Goal: Task Accomplishment & Management: Manage account settings

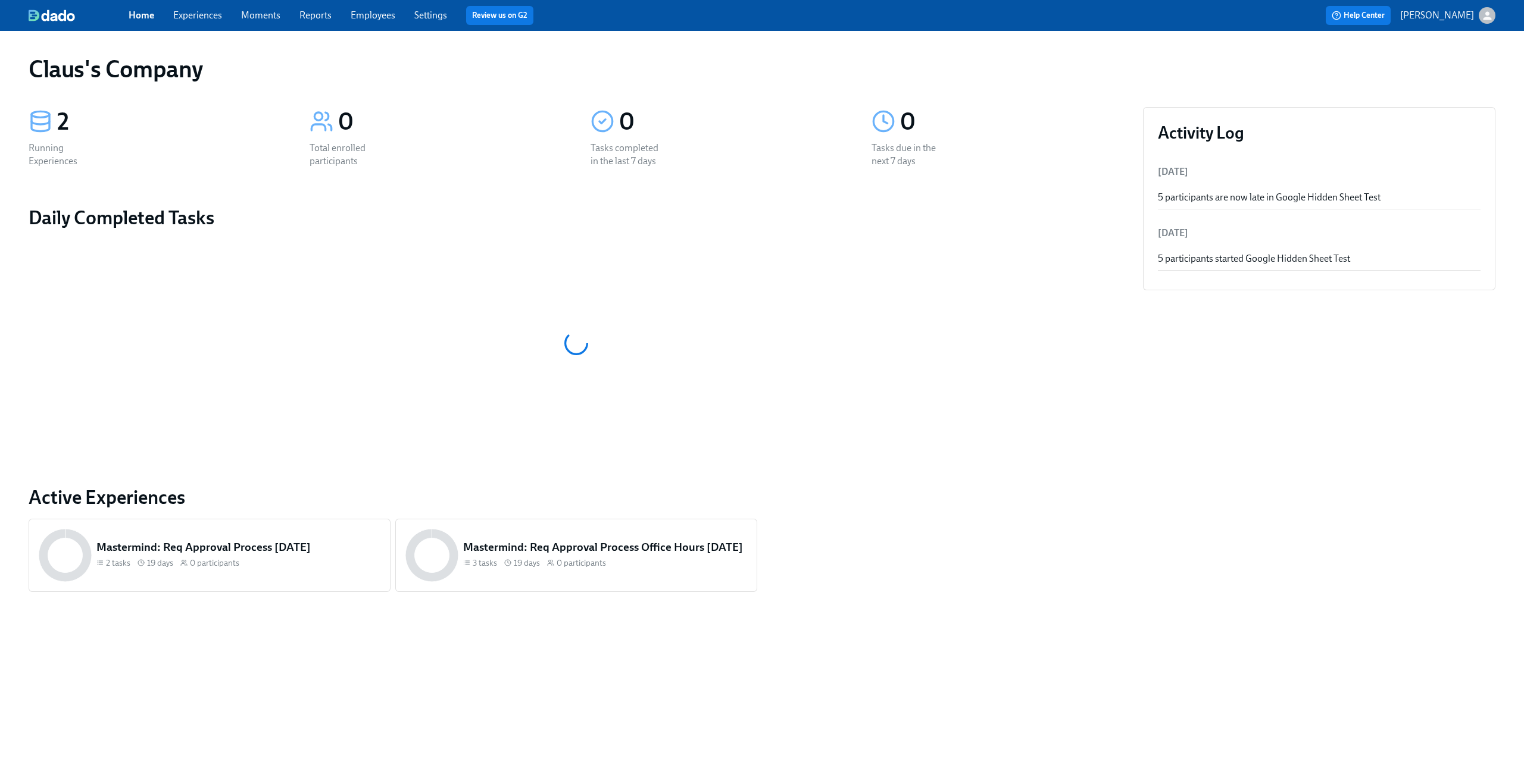
click at [209, 20] on link "Experiences" at bounding box center [197, 15] width 49 height 11
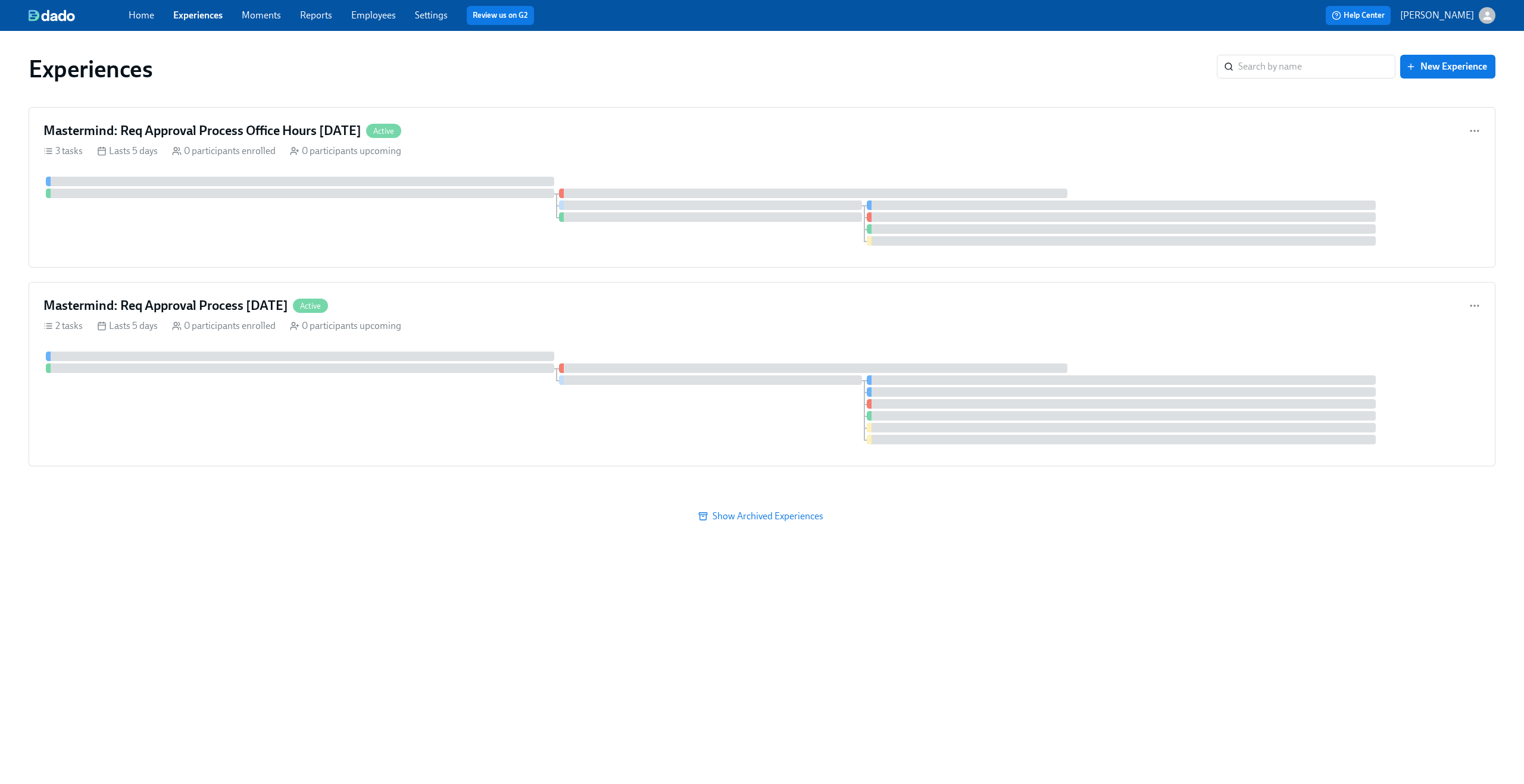
click at [1490, 22] on div "button" at bounding box center [1487, 15] width 17 height 17
click at [1471, 73] on span "Switch organization..." at bounding box center [1429, 70] width 112 height 13
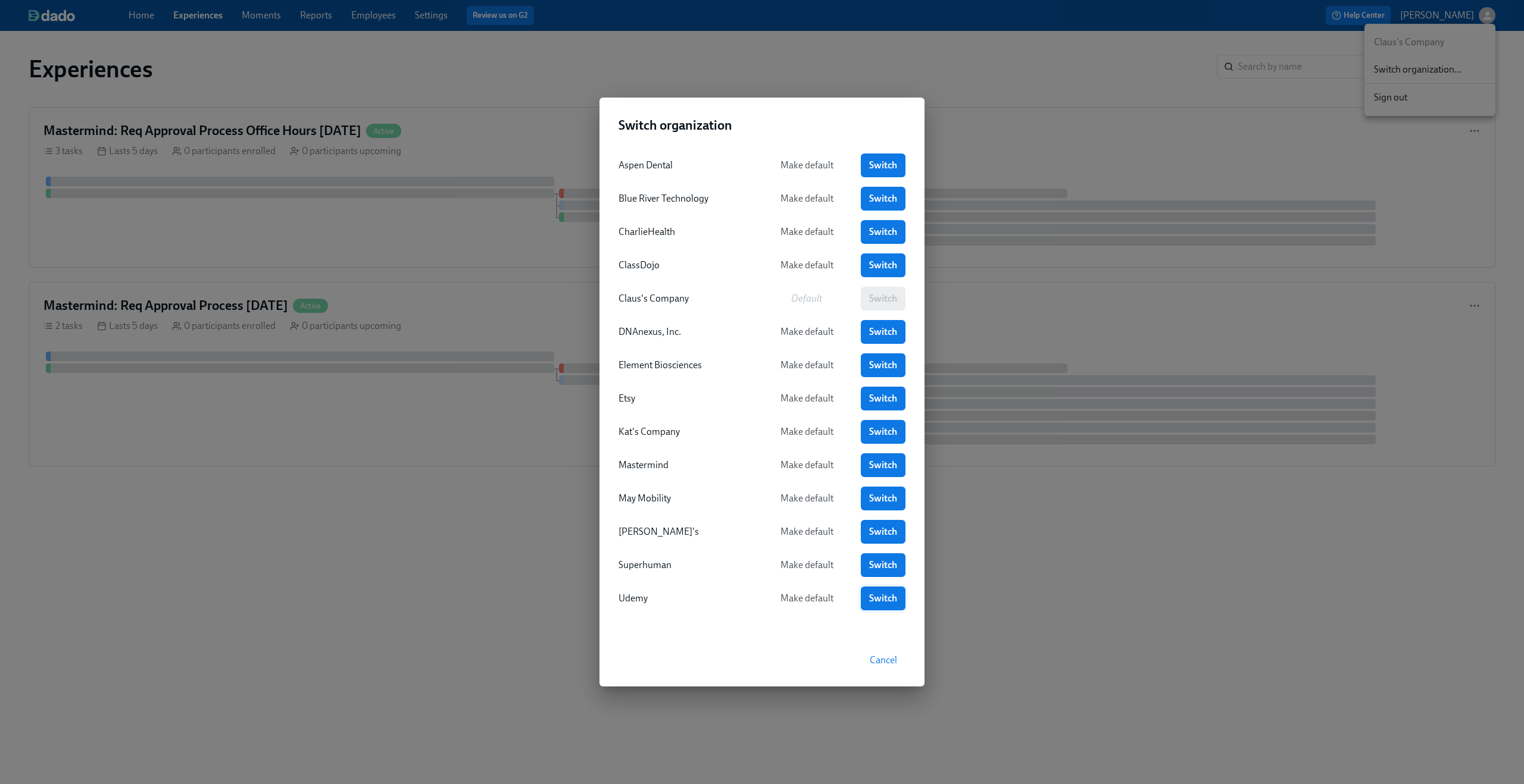
click at [889, 605] on link "Switch" at bounding box center [883, 599] width 45 height 24
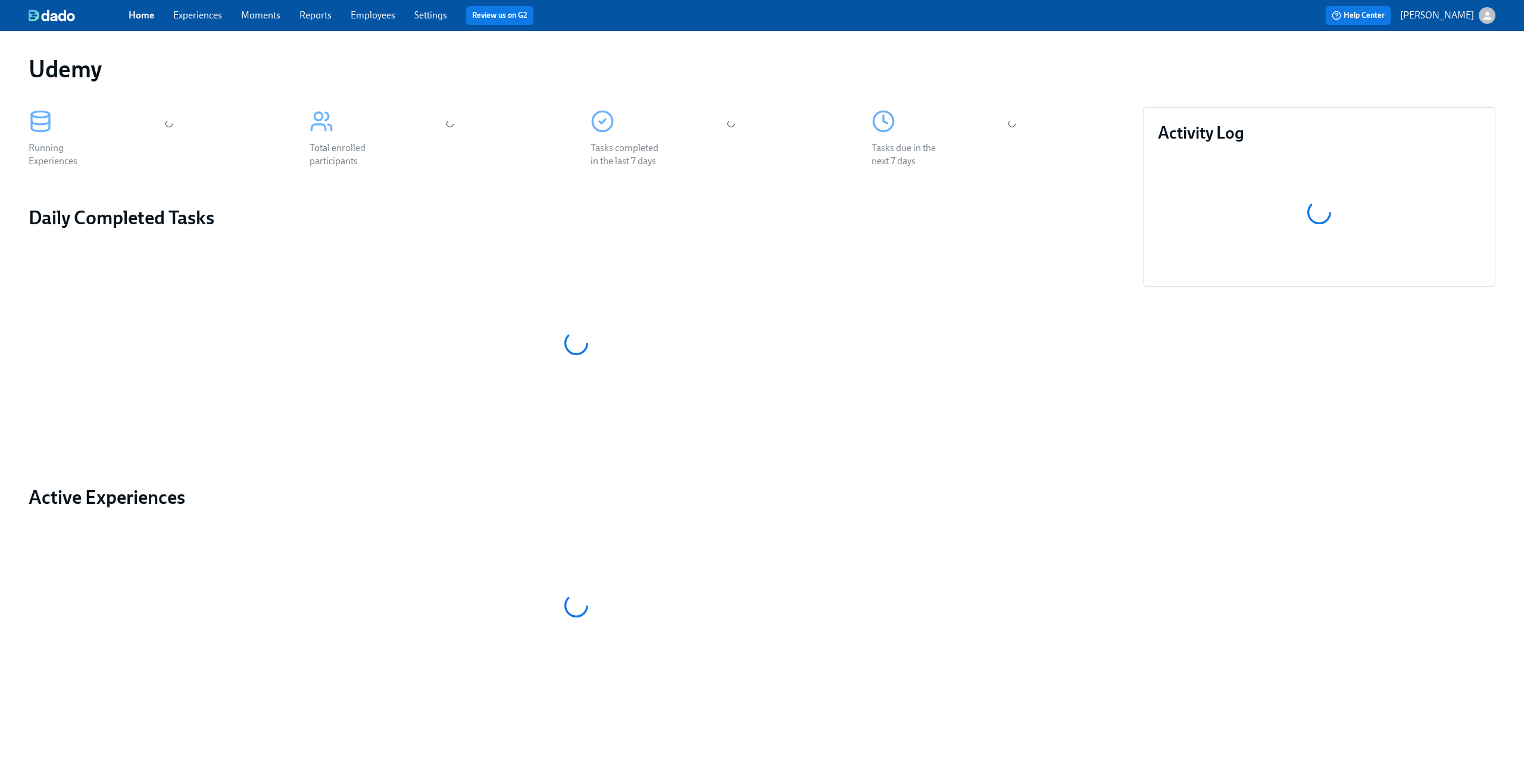
click at [254, 15] on link "Moments" at bounding box center [261, 15] width 39 height 11
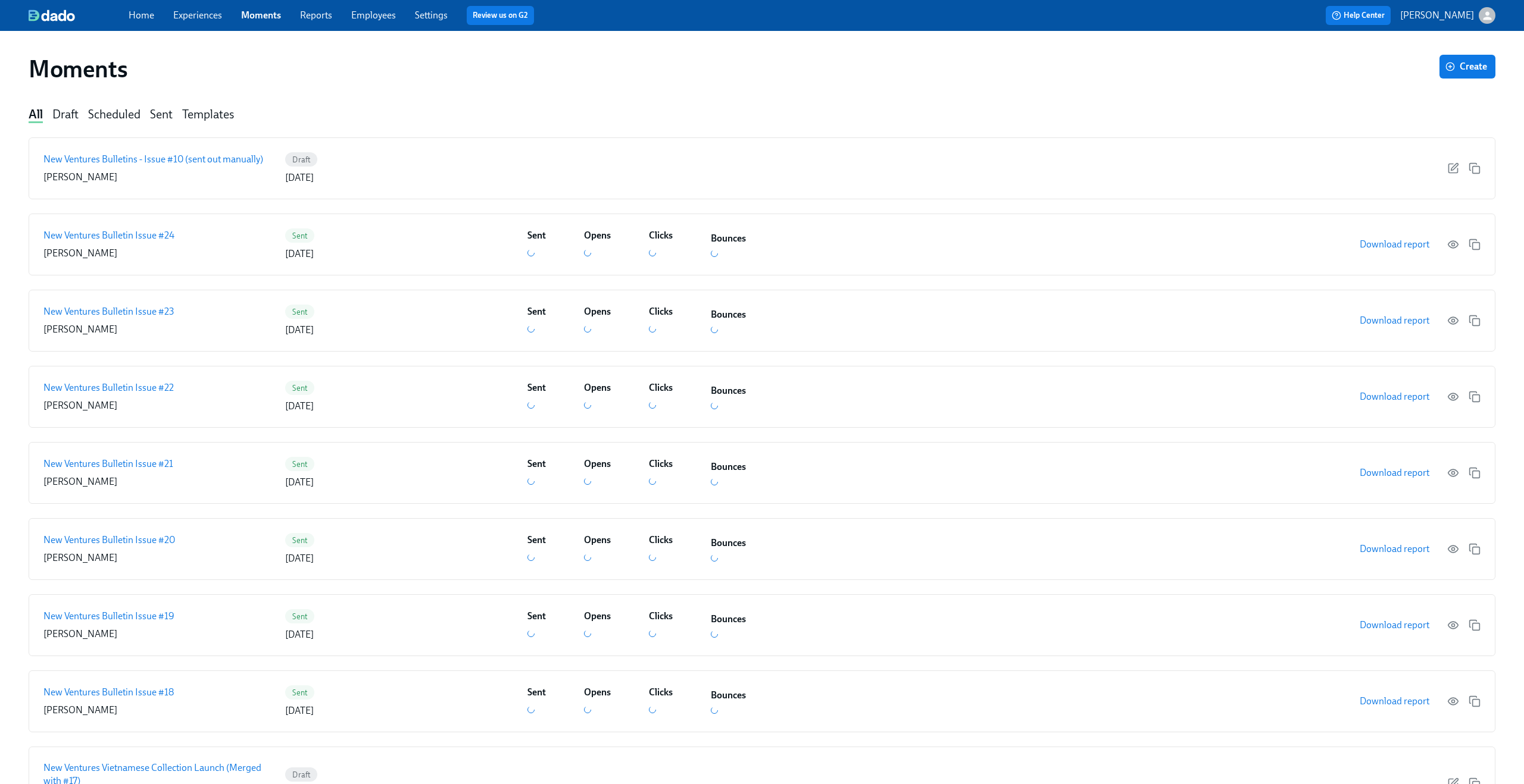
click at [199, 13] on link "Experiences" at bounding box center [197, 15] width 49 height 11
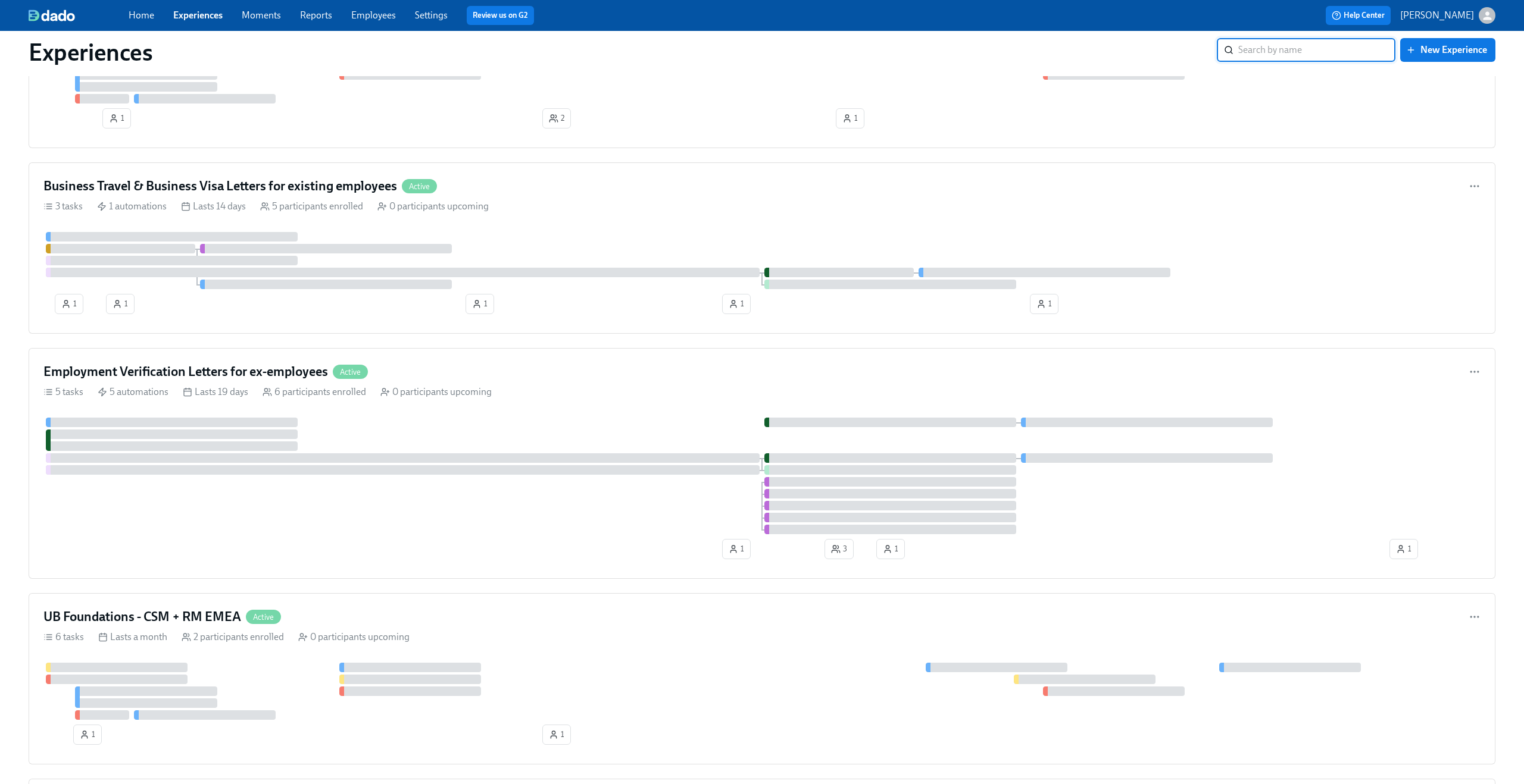
scroll to position [2868, 0]
click at [548, 213] on div "3 tasks 1 automations Lasts 14 days 5 participants enrolled 0 participants upco…" at bounding box center [762, 207] width 1437 height 13
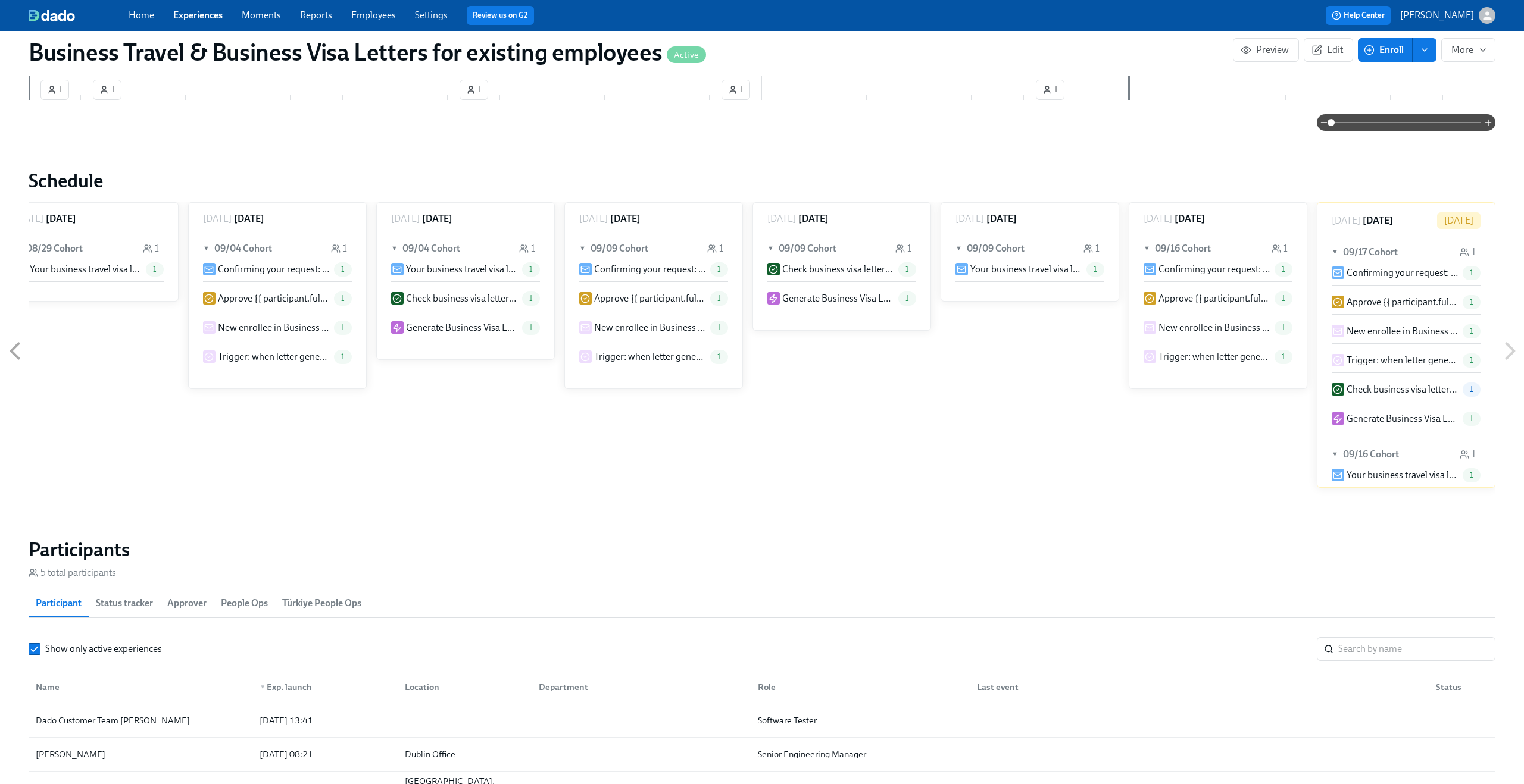
scroll to position [863, 0]
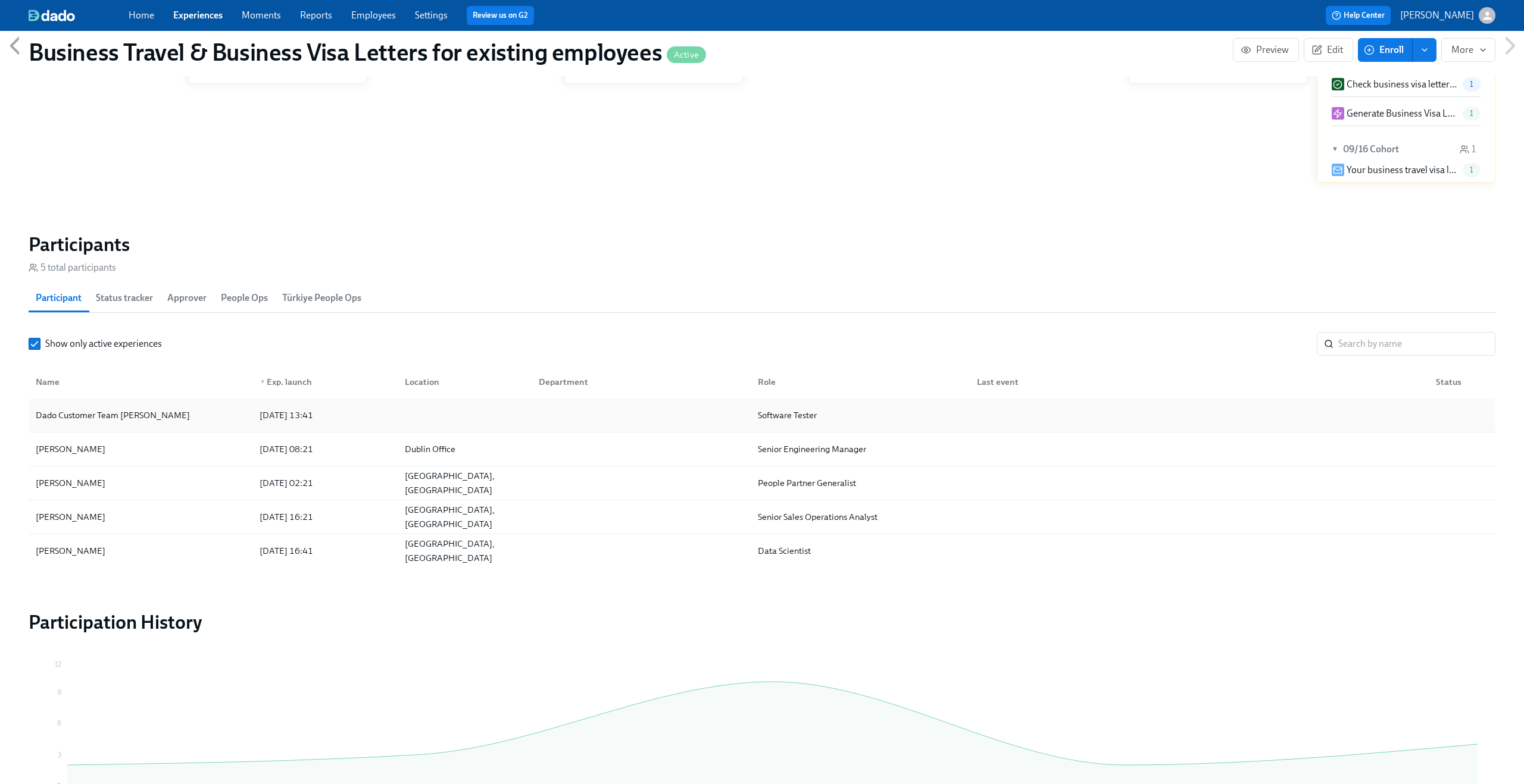
click at [445, 414] on div at bounding box center [462, 415] width 134 height 24
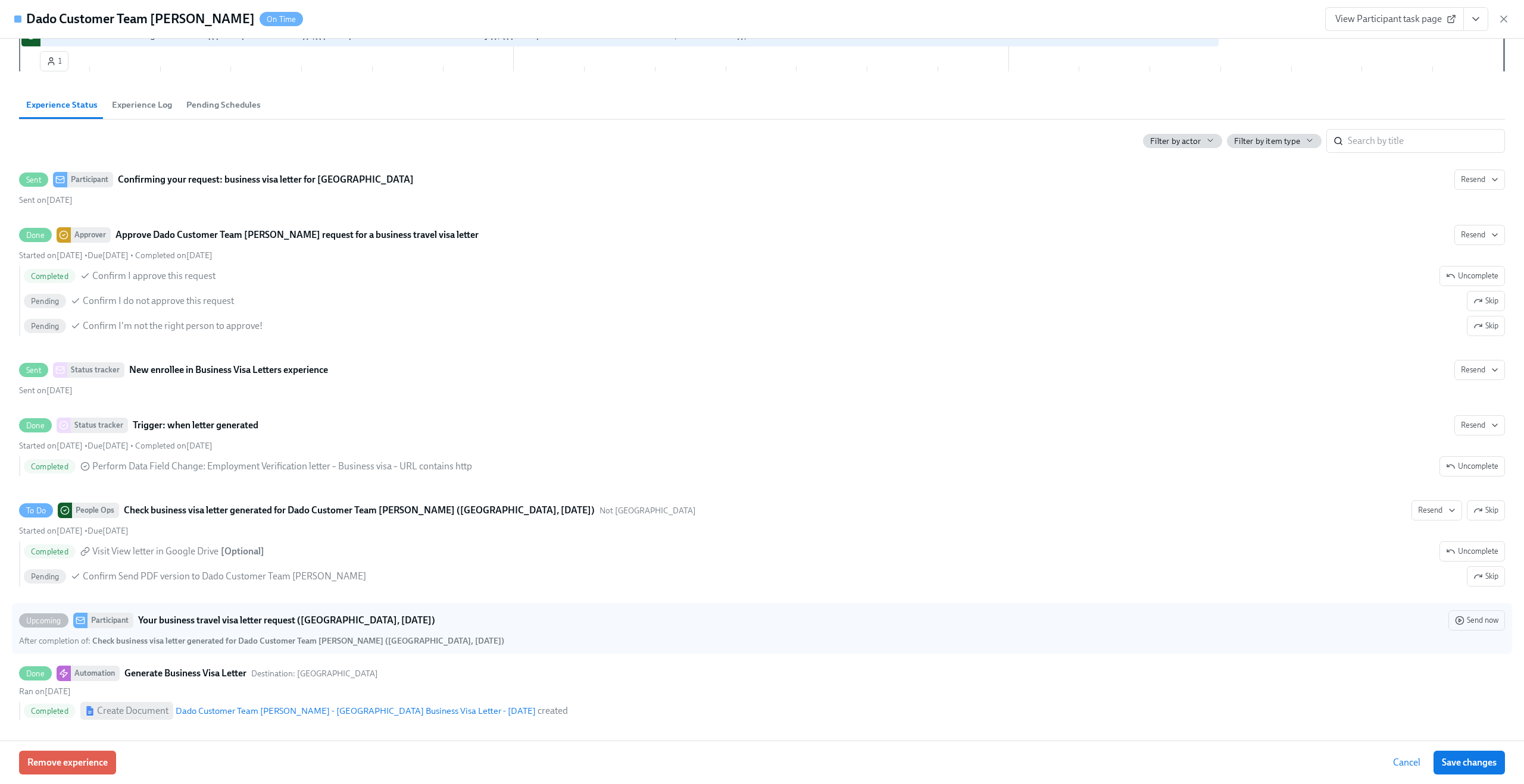
scroll to position [254, 0]
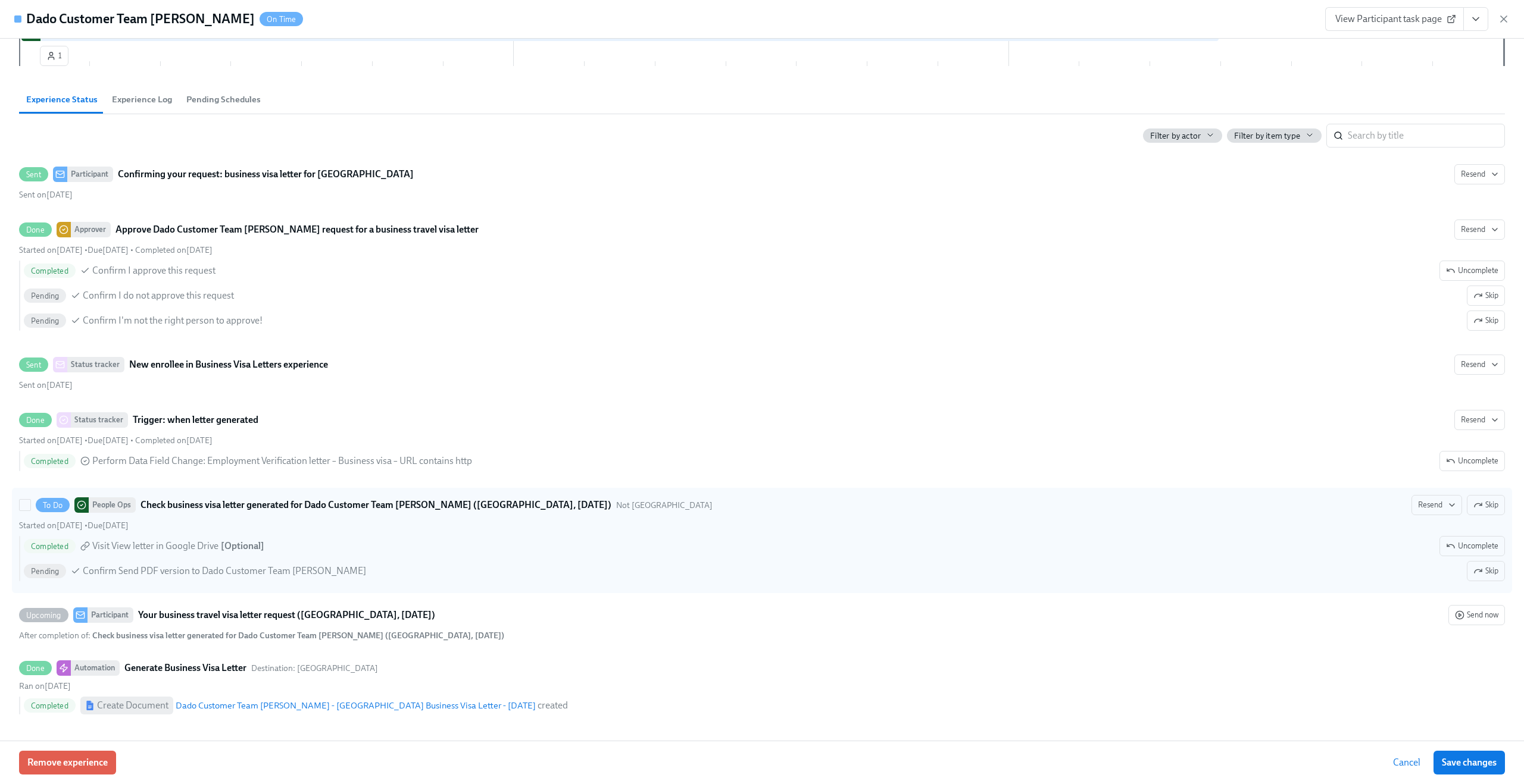
click at [277, 574] on span "Confirm Send PDF version to Dado Customer Team Meyer" at bounding box center [224, 571] width 283 height 13
click at [30, 511] on input "To Do People Ops Check business visa letter generated for Dado Customer Team Me…" at bounding box center [25, 504] width 11 height 11
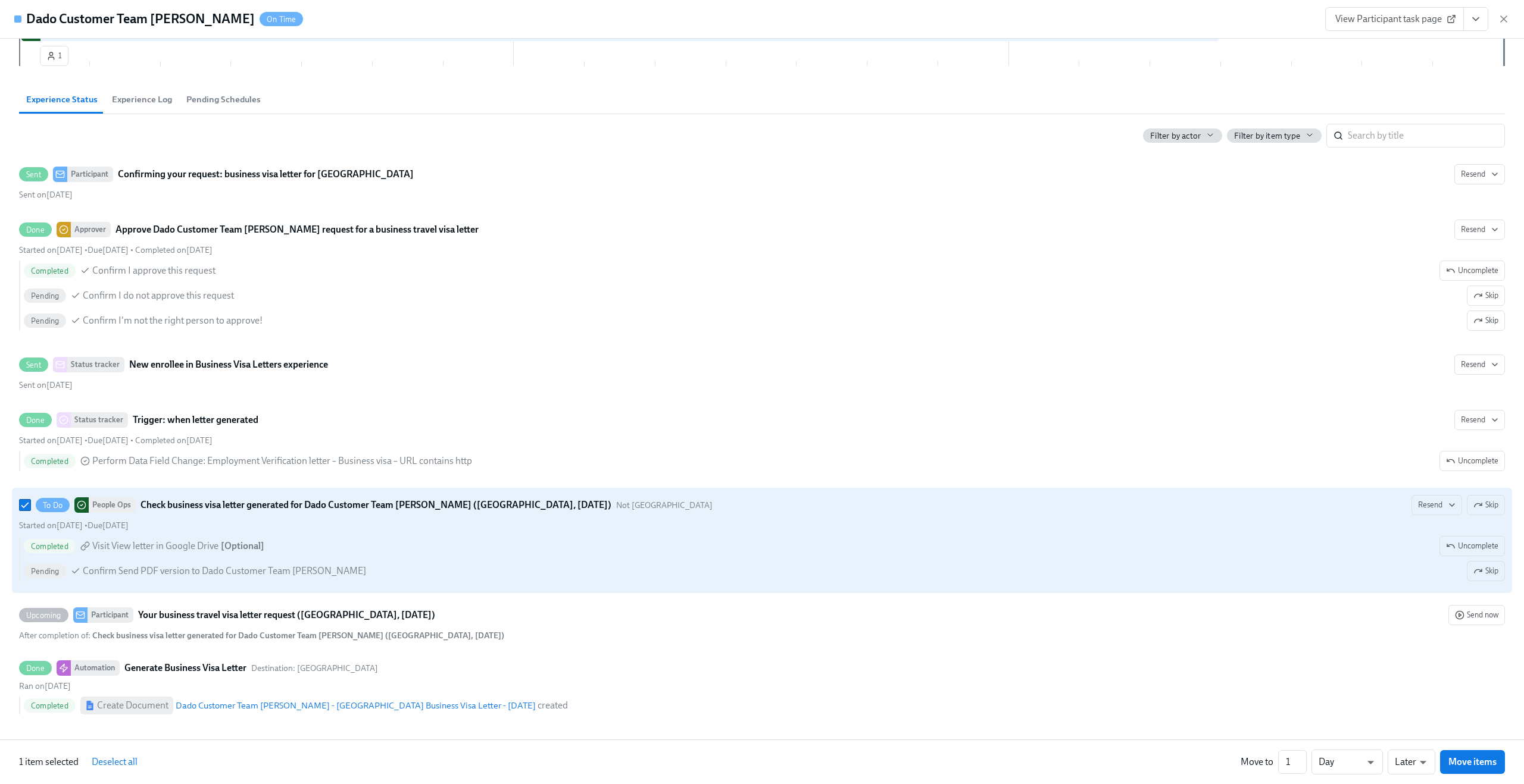
click at [277, 574] on span "Confirm Send PDF version to Dado Customer Team Meyer" at bounding box center [224, 571] width 283 height 13
click at [30, 511] on input "To Do People Ops Check business visa letter generated for Dado Customer Team Me…" at bounding box center [25, 504] width 11 height 11
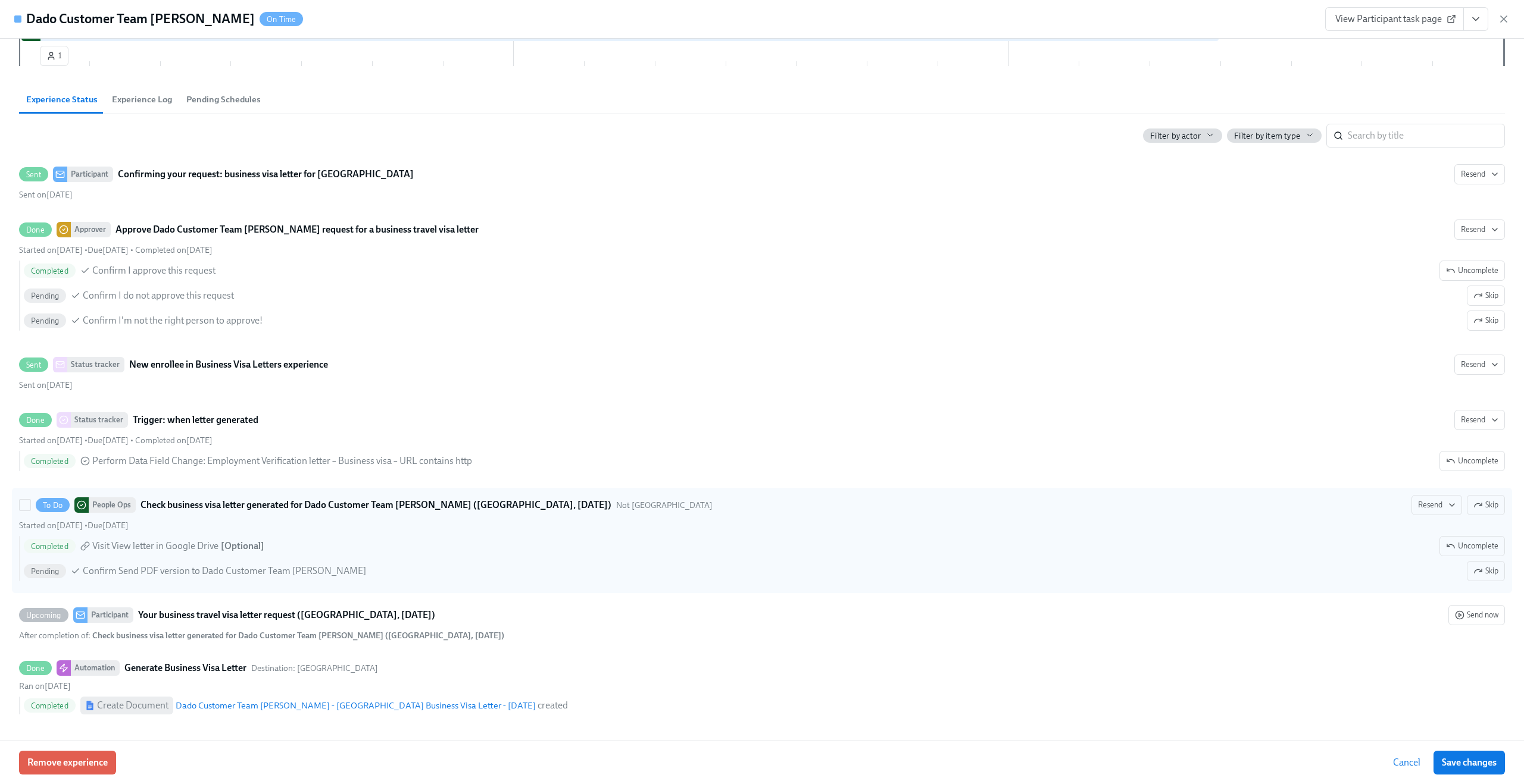
click at [277, 574] on span "Confirm Send PDF version to Dado Customer Team Meyer" at bounding box center [224, 571] width 283 height 13
click at [30, 511] on input "To Do People Ops Check business visa letter generated for Dado Customer Team Me…" at bounding box center [25, 504] width 11 height 11
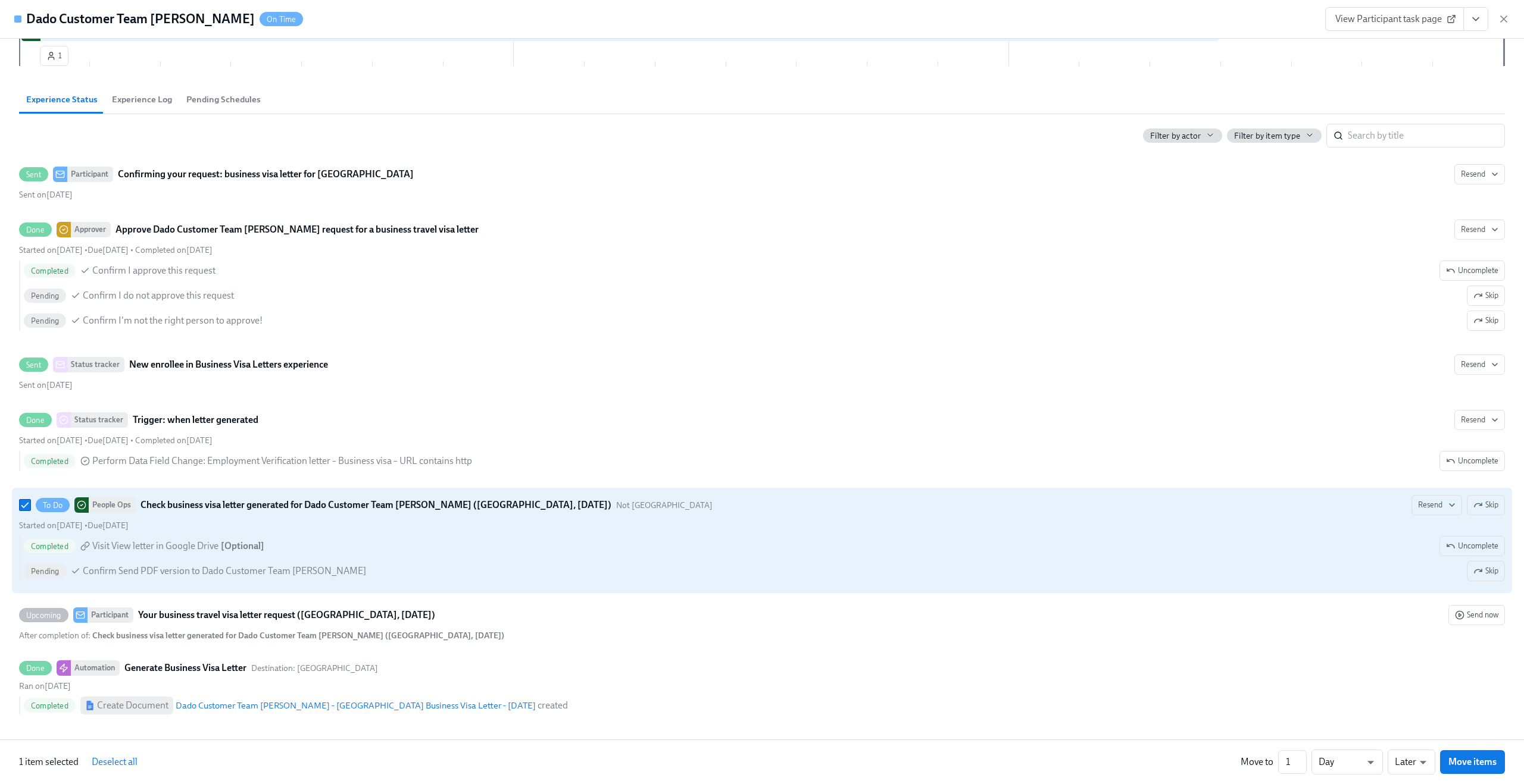
click at [277, 574] on span "Confirm Send PDF version to Dado Customer Team Meyer" at bounding box center [224, 571] width 283 height 13
click at [30, 511] on input "To Do People Ops Check business visa letter generated for Dado Customer Team Me…" at bounding box center [25, 504] width 11 height 11
checkbox input "false"
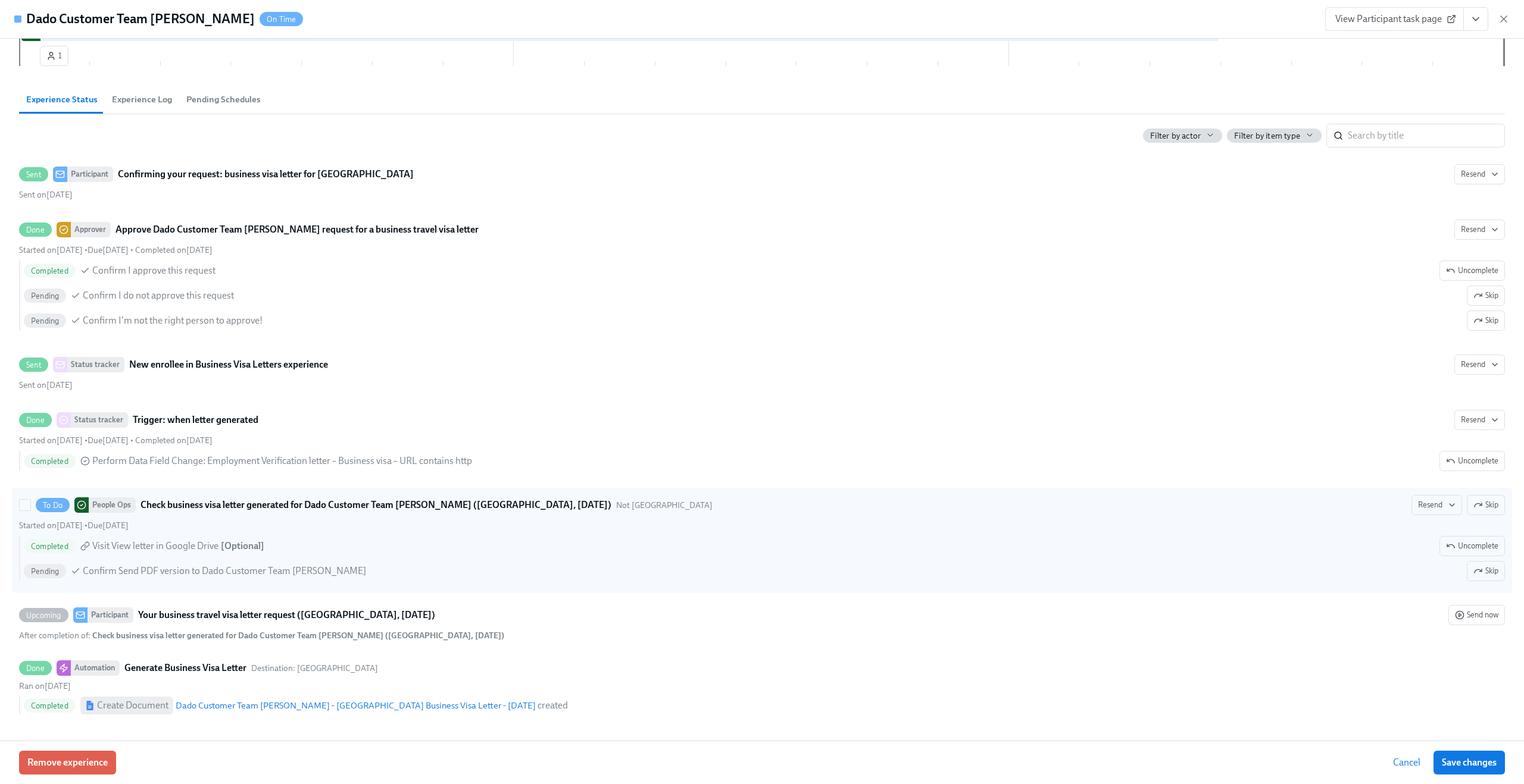
scroll to position [0, 0]
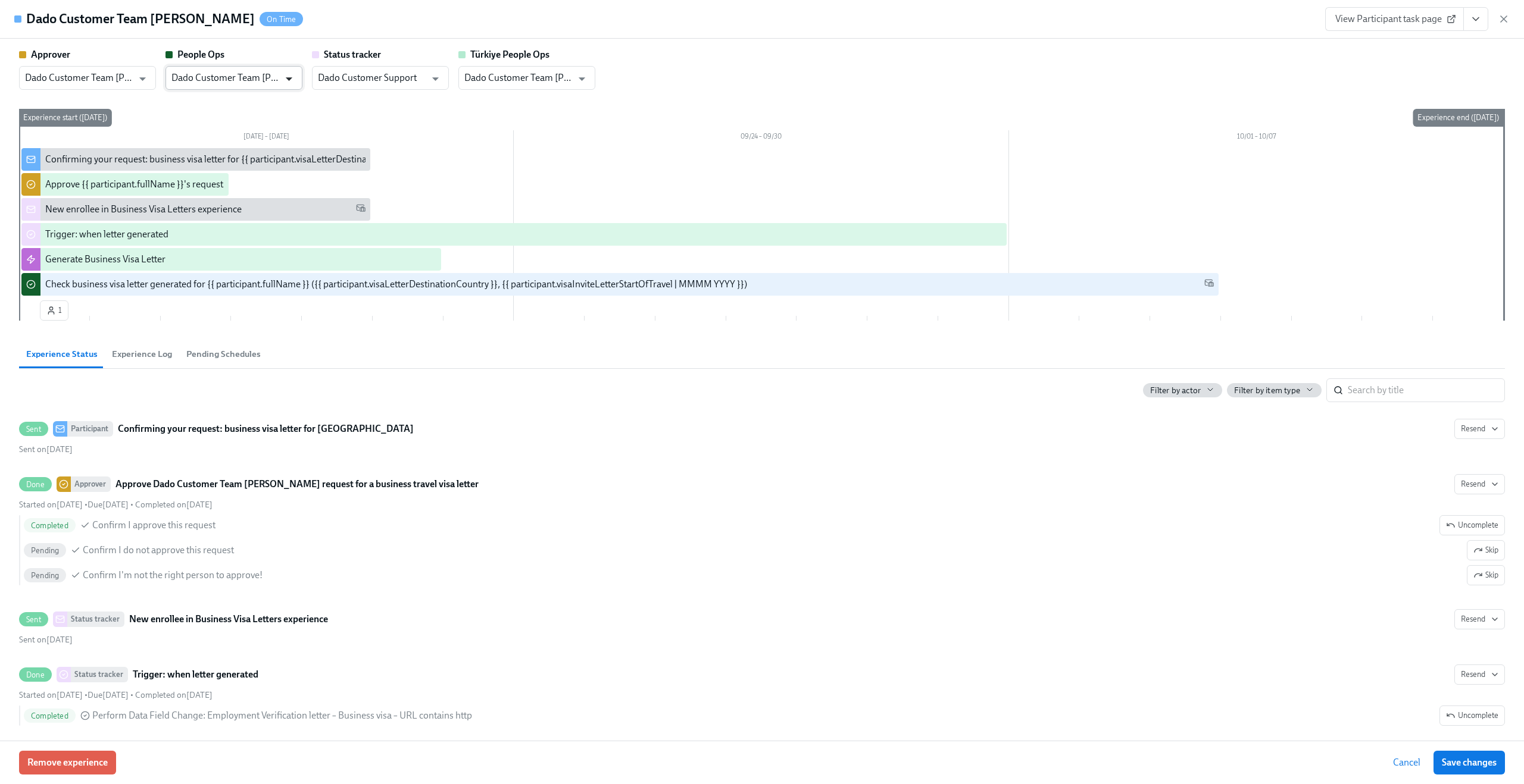
click at [284, 76] on icon "Open" at bounding box center [289, 79] width 16 height 16
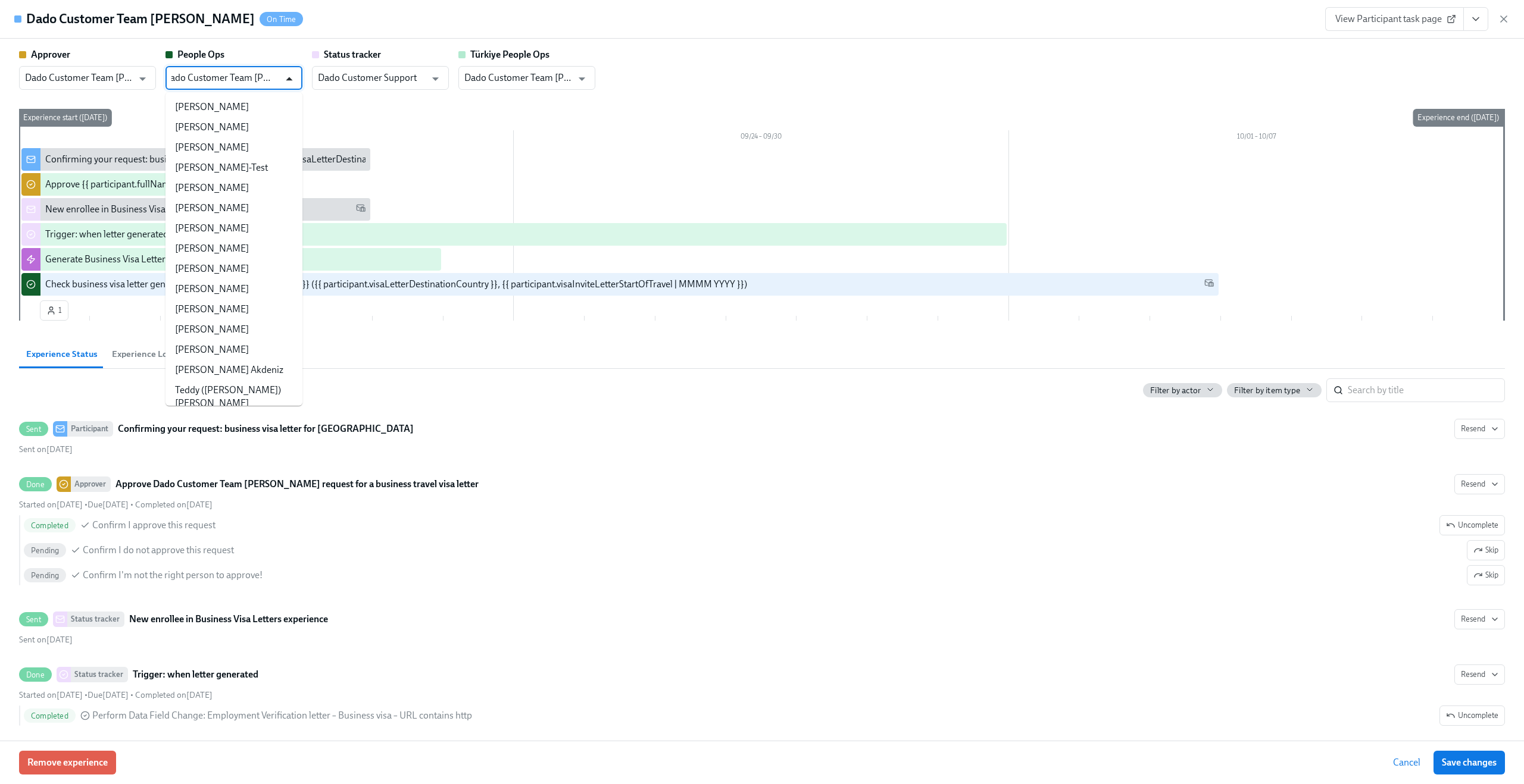
scroll to position [26558, 0]
click at [284, 76] on icon "Close" at bounding box center [289, 79] width 16 height 16
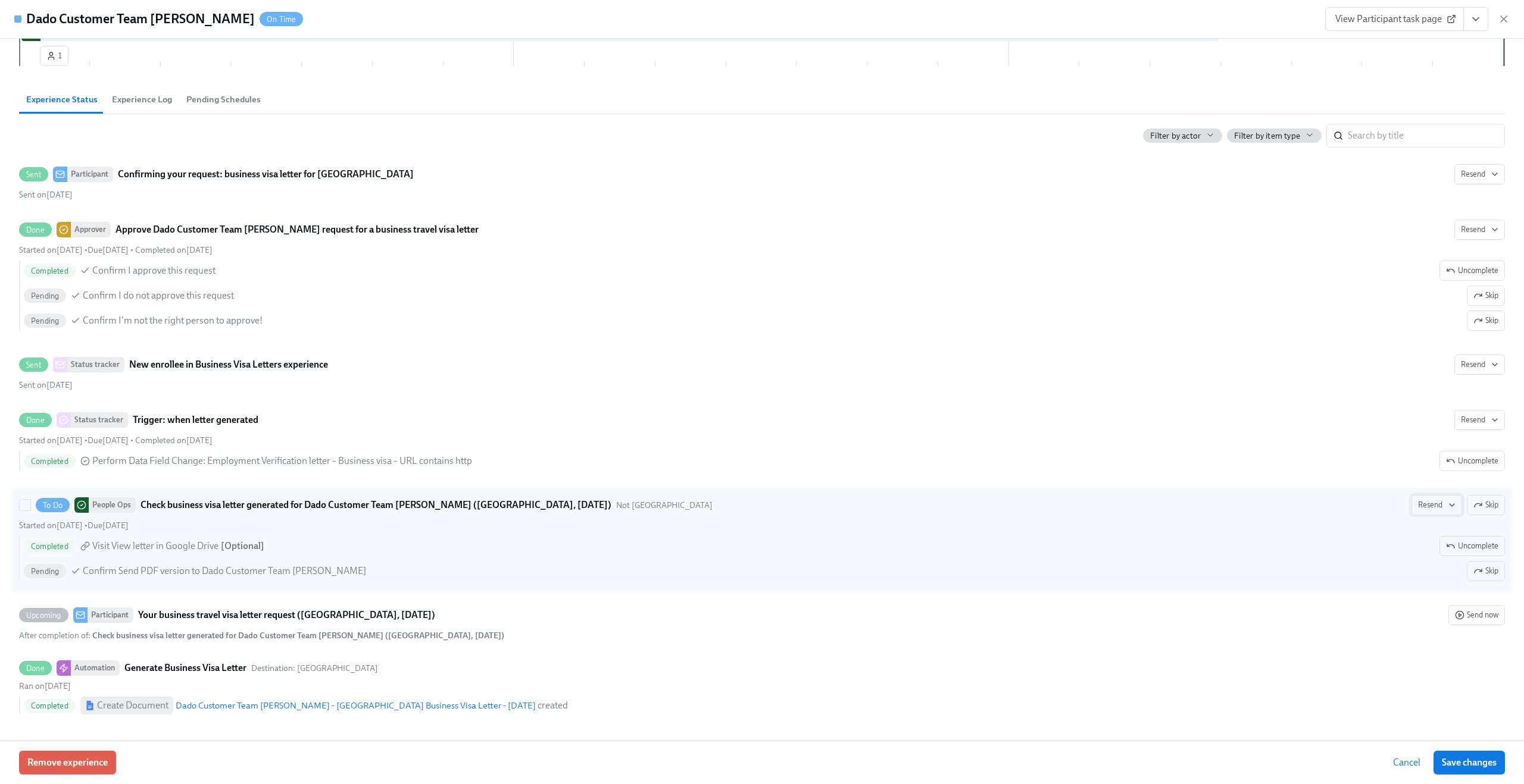
scroll to position [0, 0]
drag, startPoint x: 1436, startPoint y: 504, endPoint x: 1229, endPoint y: 491, distance: 207.4
click at [1229, 491] on label "To Do People Ops Check business visa letter generated for Dado Customer Team Me…" at bounding box center [762, 540] width 1500 height 105
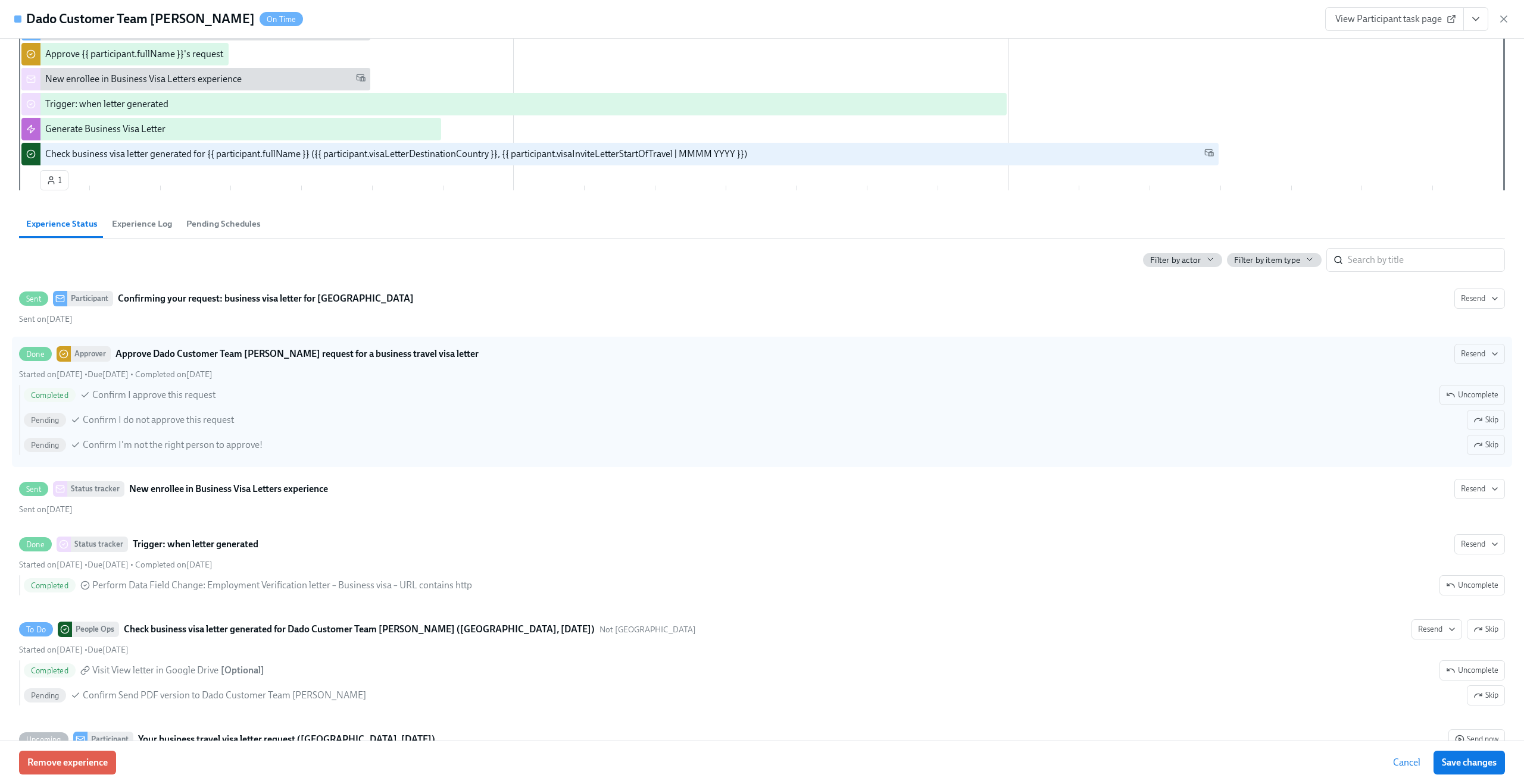
scroll to position [254, 0]
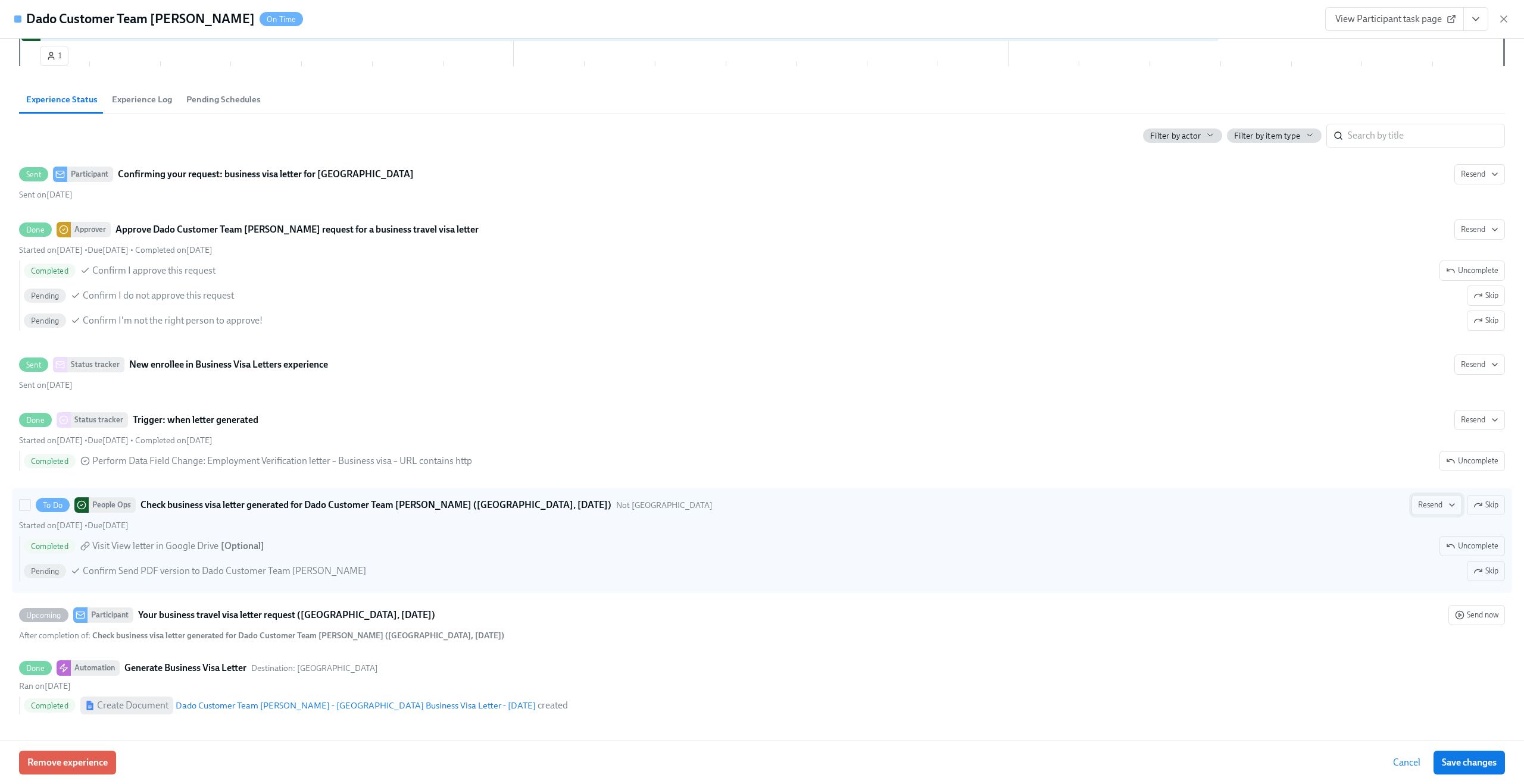
click at [1420, 504] on span "Resend" at bounding box center [1436, 504] width 37 height 12
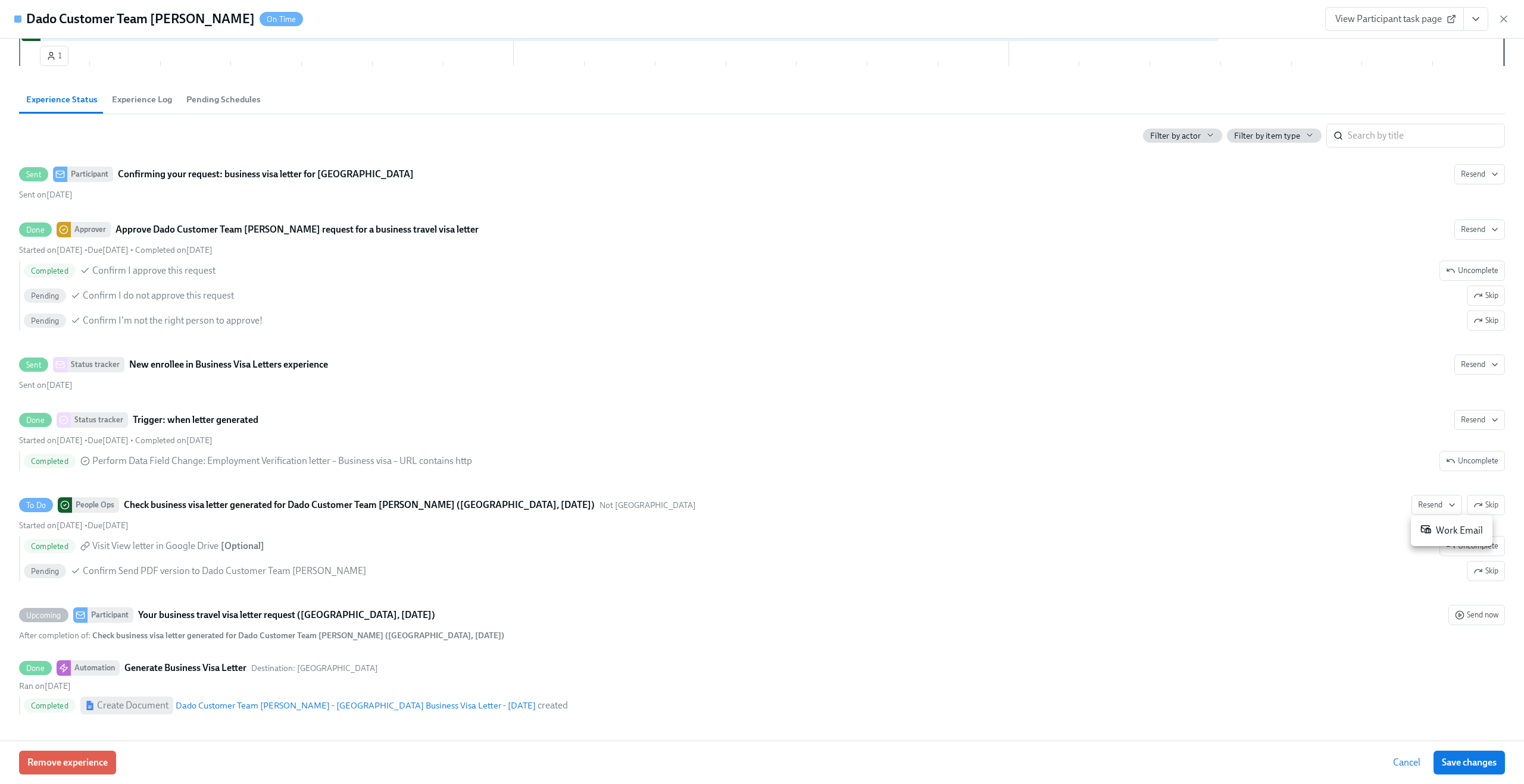
click at [1432, 534] on div "Work Email" at bounding box center [1451, 530] width 63 height 14
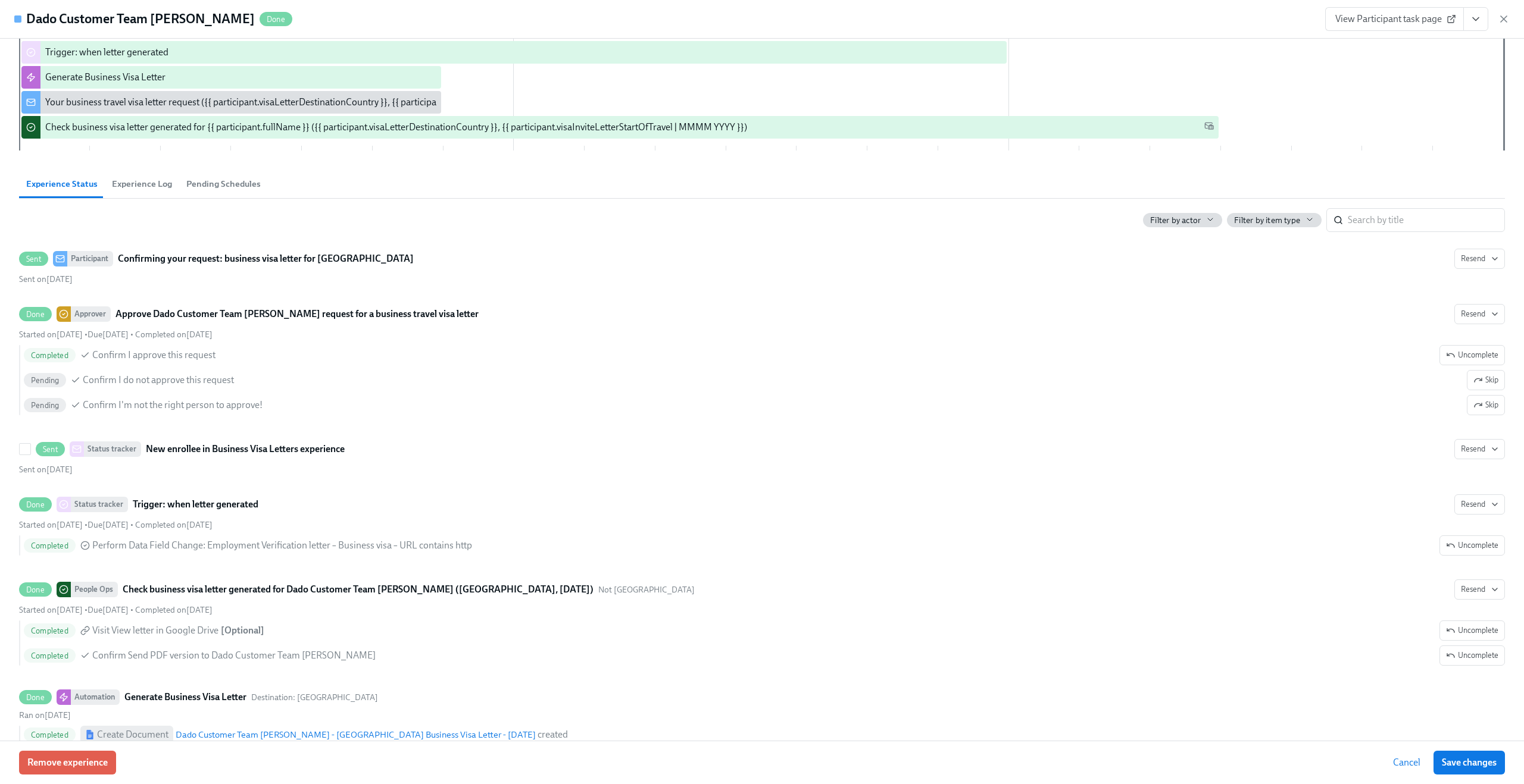
scroll to position [262, 0]
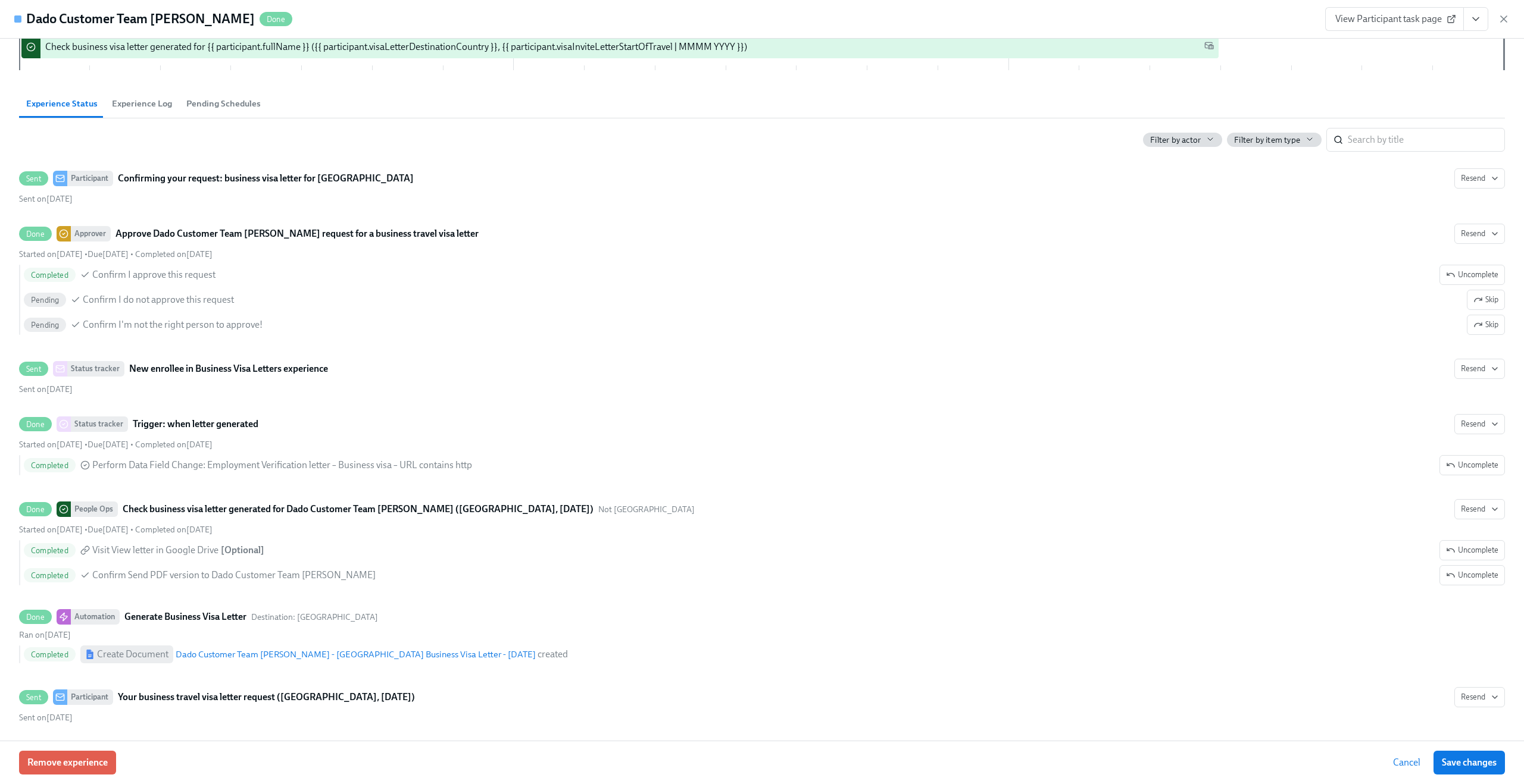
click at [1402, 759] on span "Cancel" at bounding box center [1407, 762] width 27 height 12
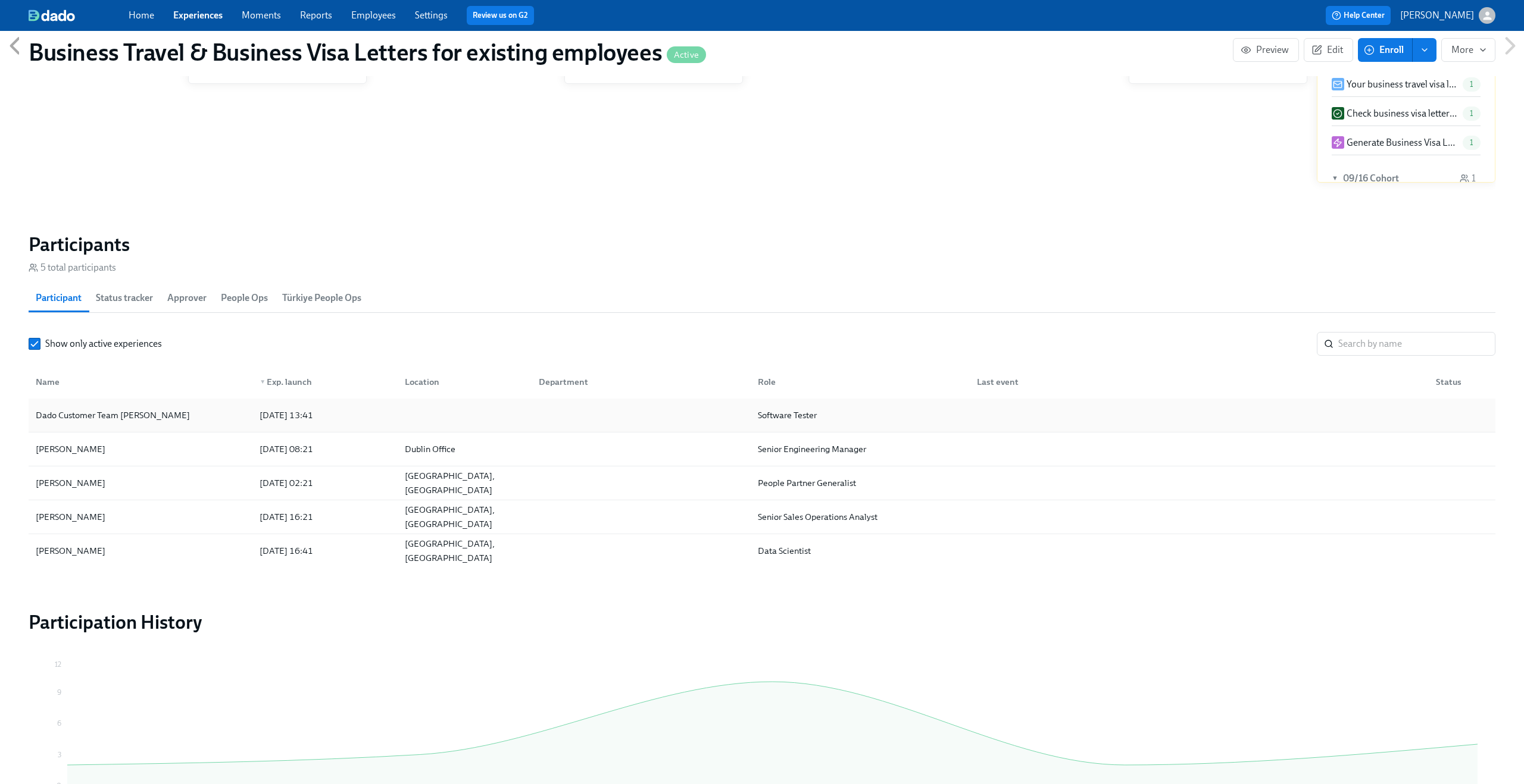
click at [142, 410] on div "Dado Customer Team Meyer" at bounding box center [141, 415] width 219 height 24
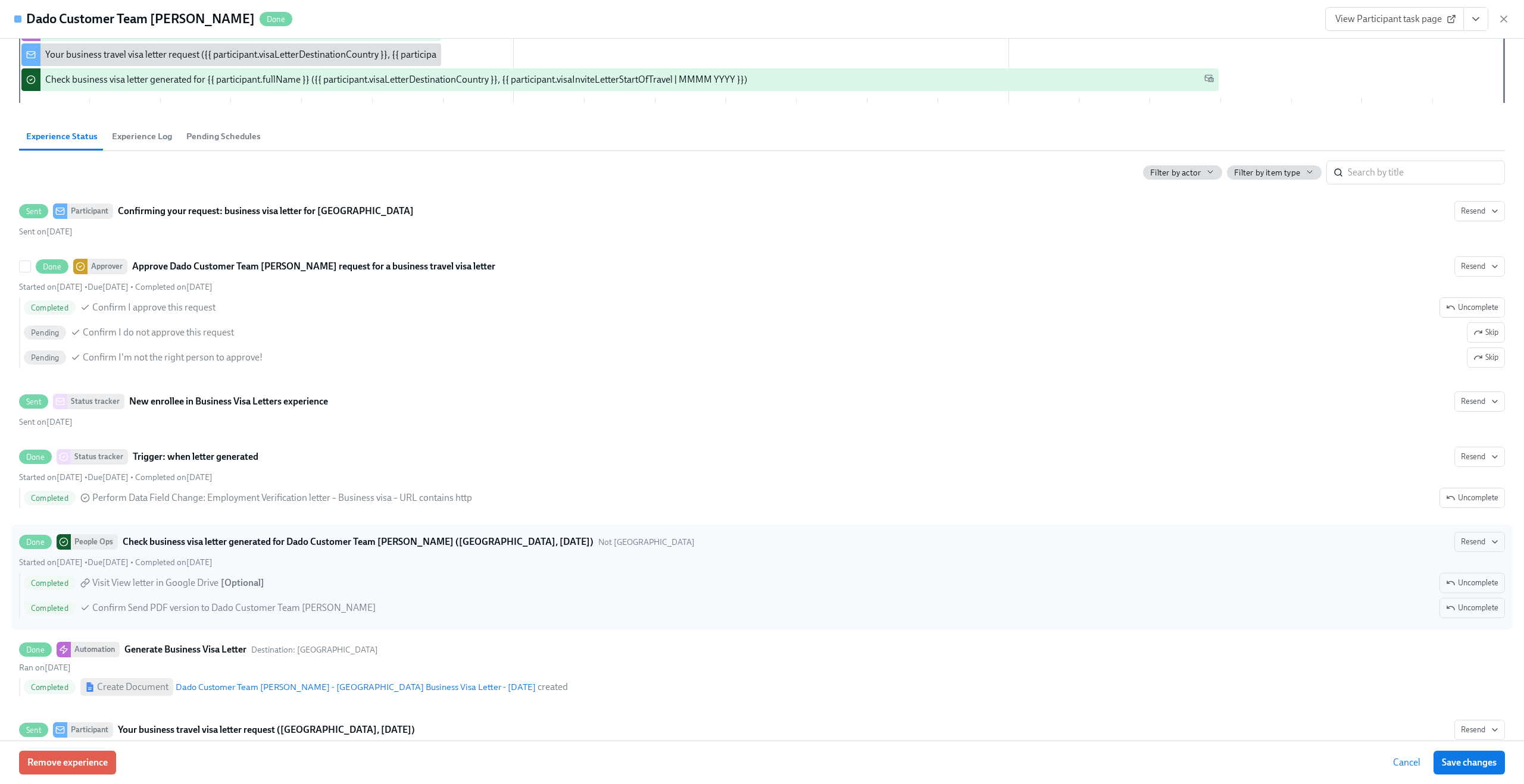
scroll to position [259, 0]
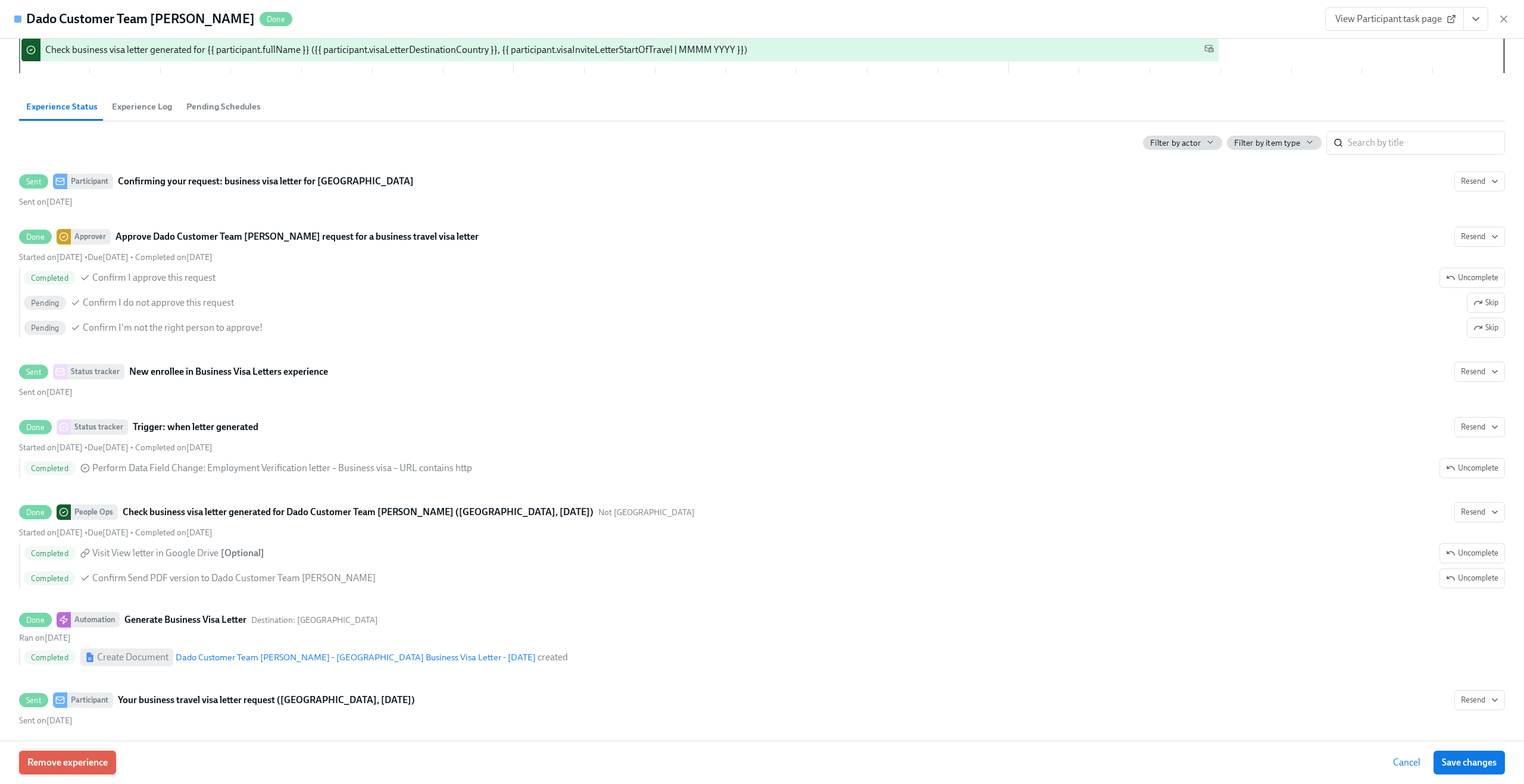
click at [85, 767] on span "Remove experience" at bounding box center [67, 762] width 80 height 12
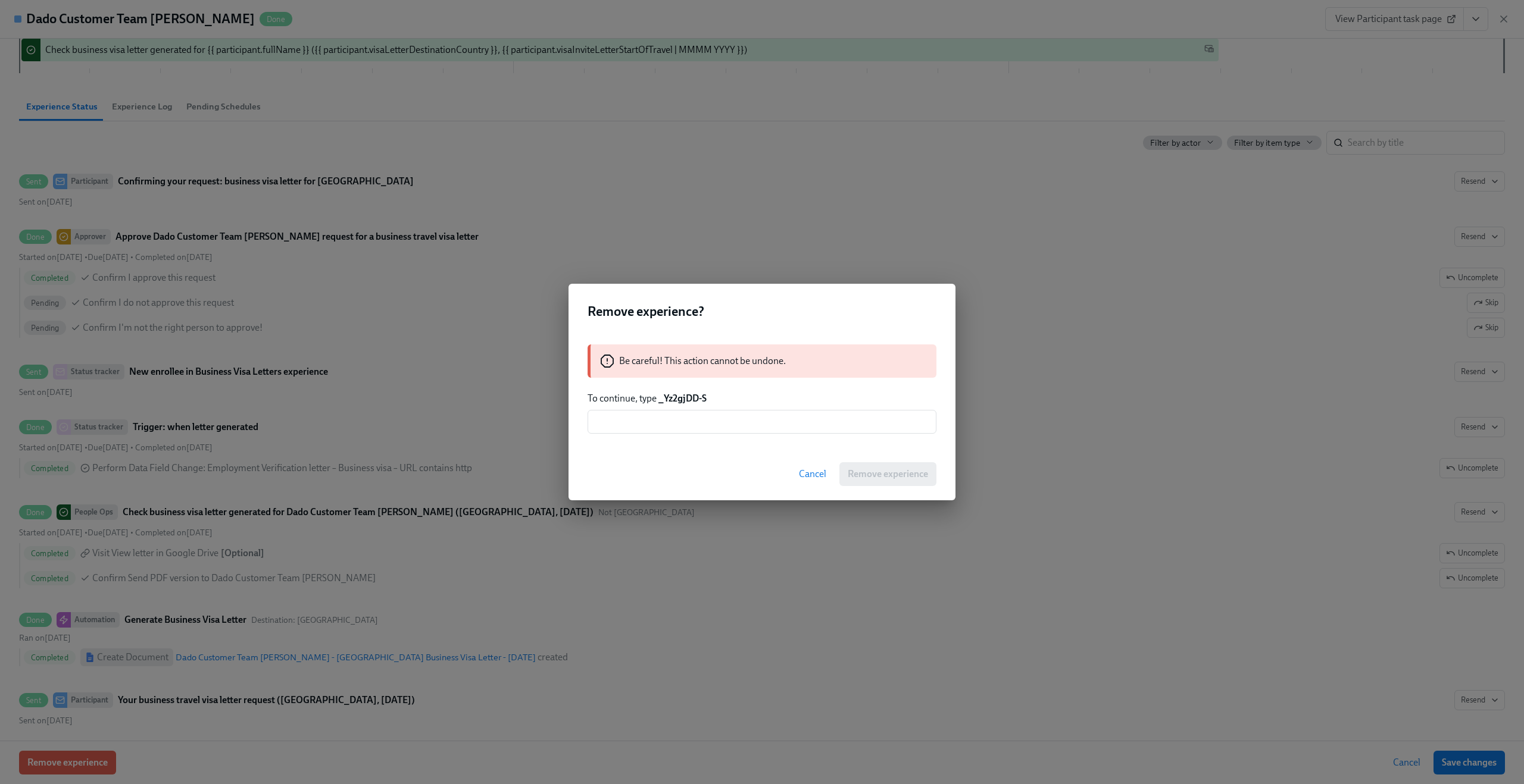
click at [687, 403] on strong "_Yz2gjDD-S" at bounding box center [683, 398] width 49 height 11
click at [694, 397] on strong "_Yz2gjDD-S" at bounding box center [683, 398] width 49 height 11
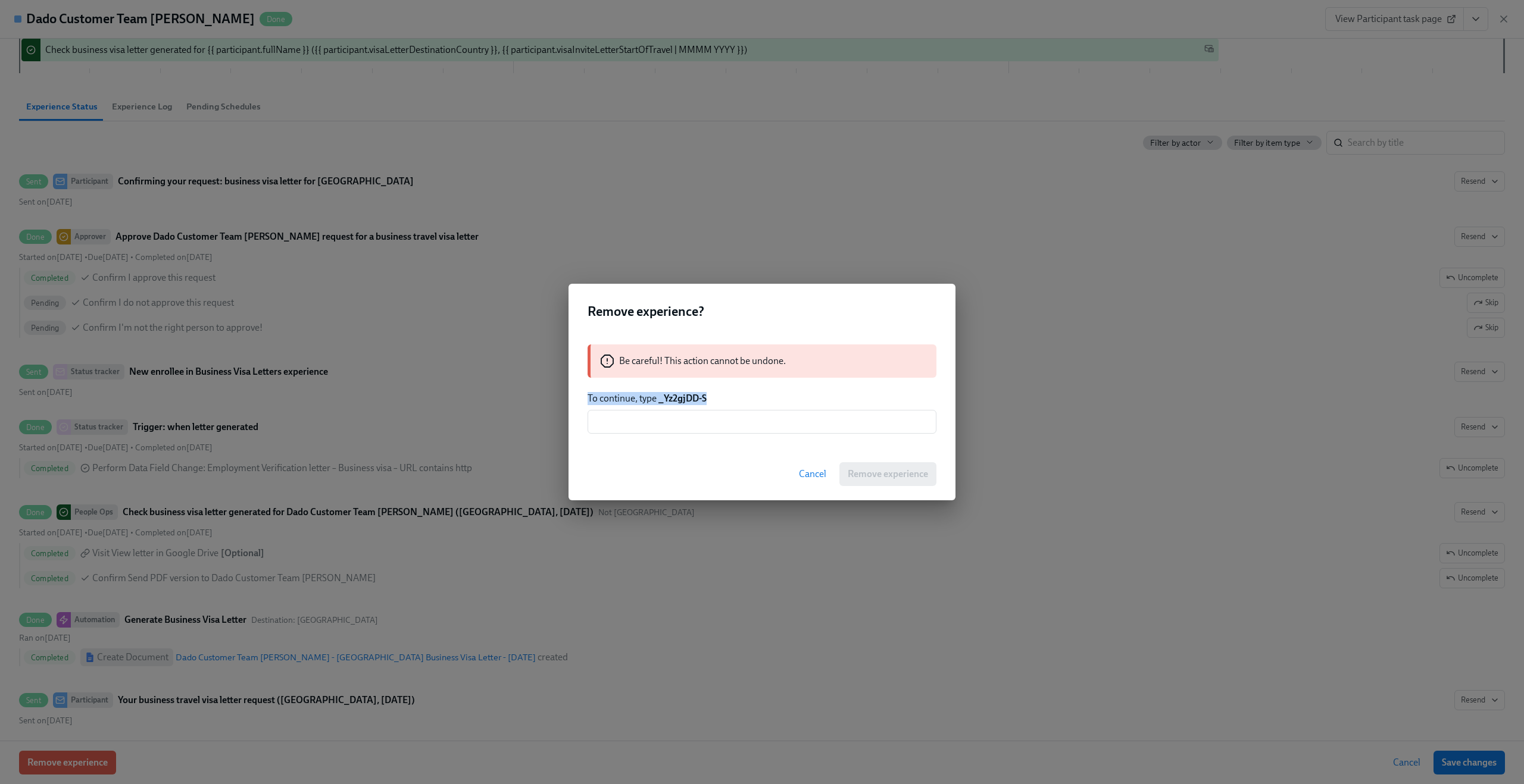
click at [694, 397] on strong "_Yz2gjDD-S" at bounding box center [683, 398] width 49 height 11
click at [806, 467] on button "Cancel" at bounding box center [813, 474] width 44 height 24
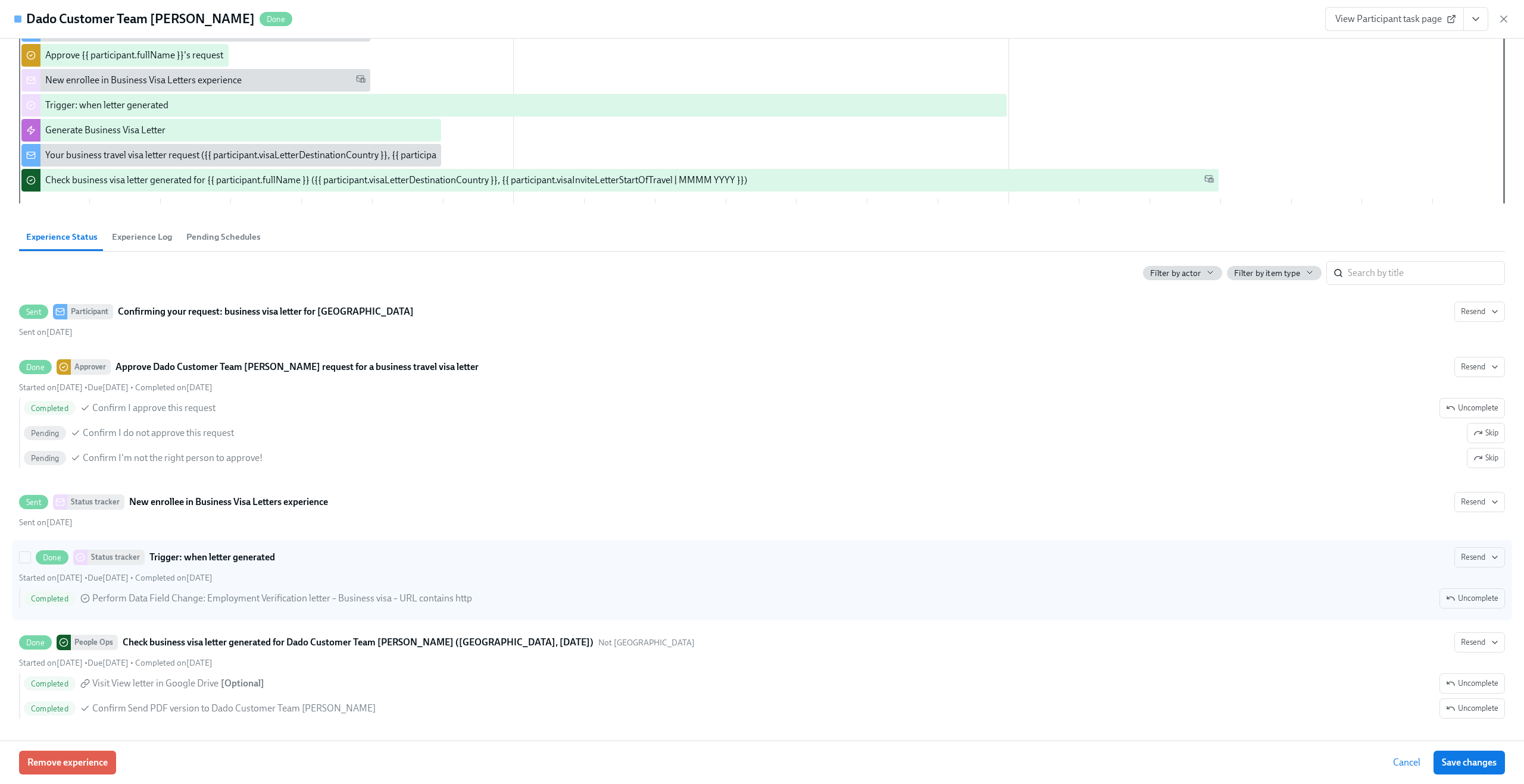
scroll to position [266, 0]
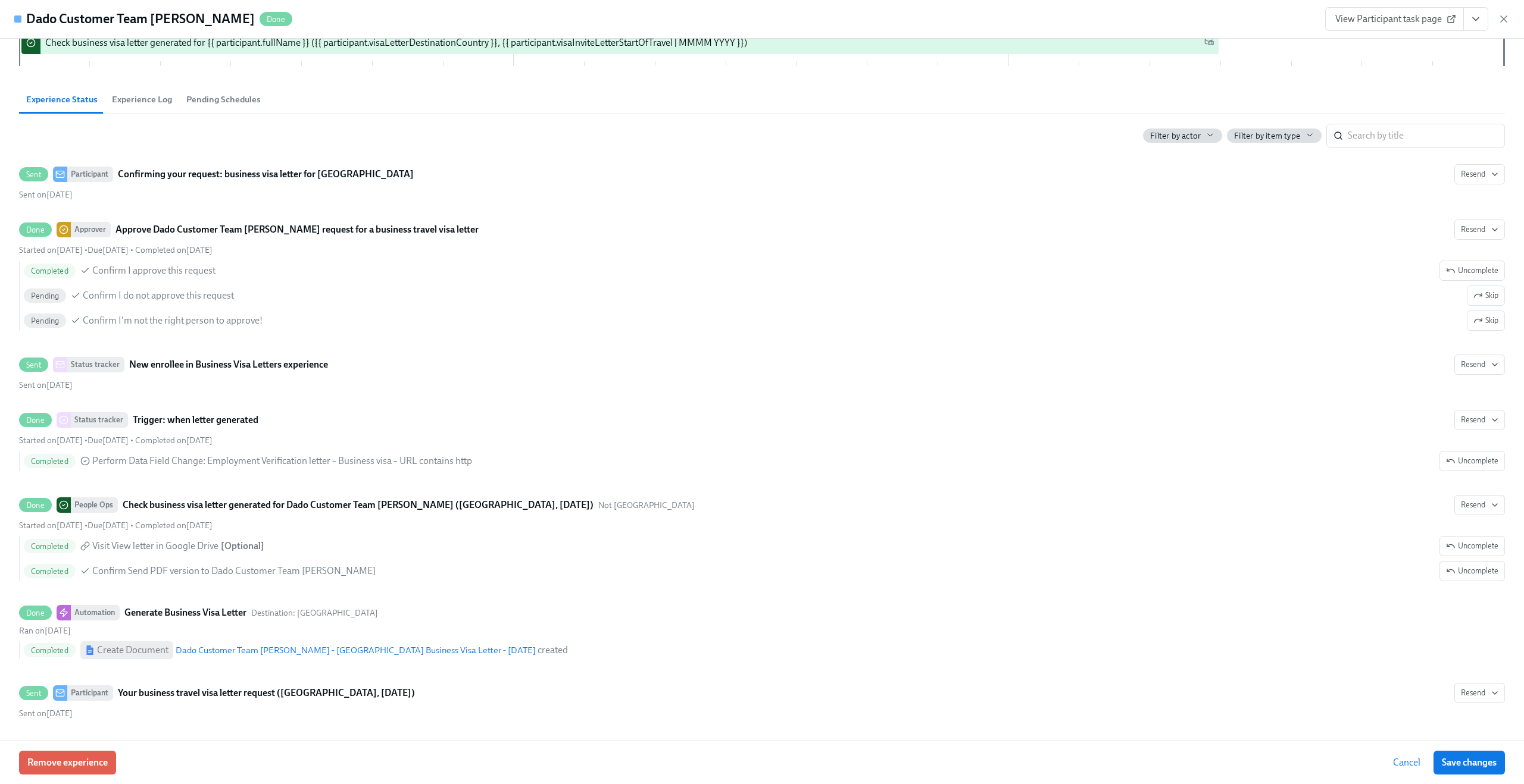
click at [1397, 758] on span "Cancel" at bounding box center [1407, 762] width 27 height 12
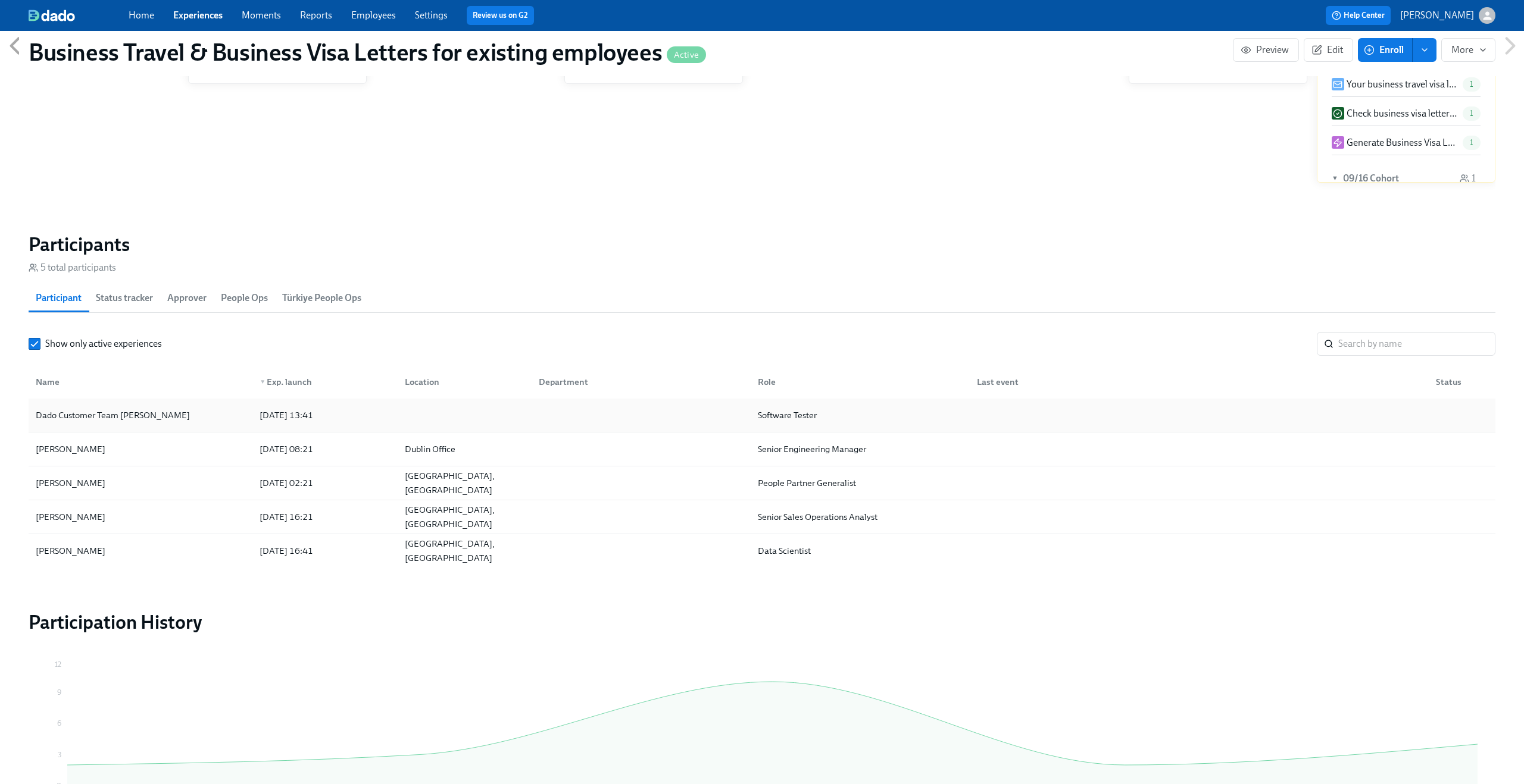
scroll to position [868, 0]
click at [182, 411] on div "Dado Customer Team Meyer" at bounding box center [141, 410] width 219 height 24
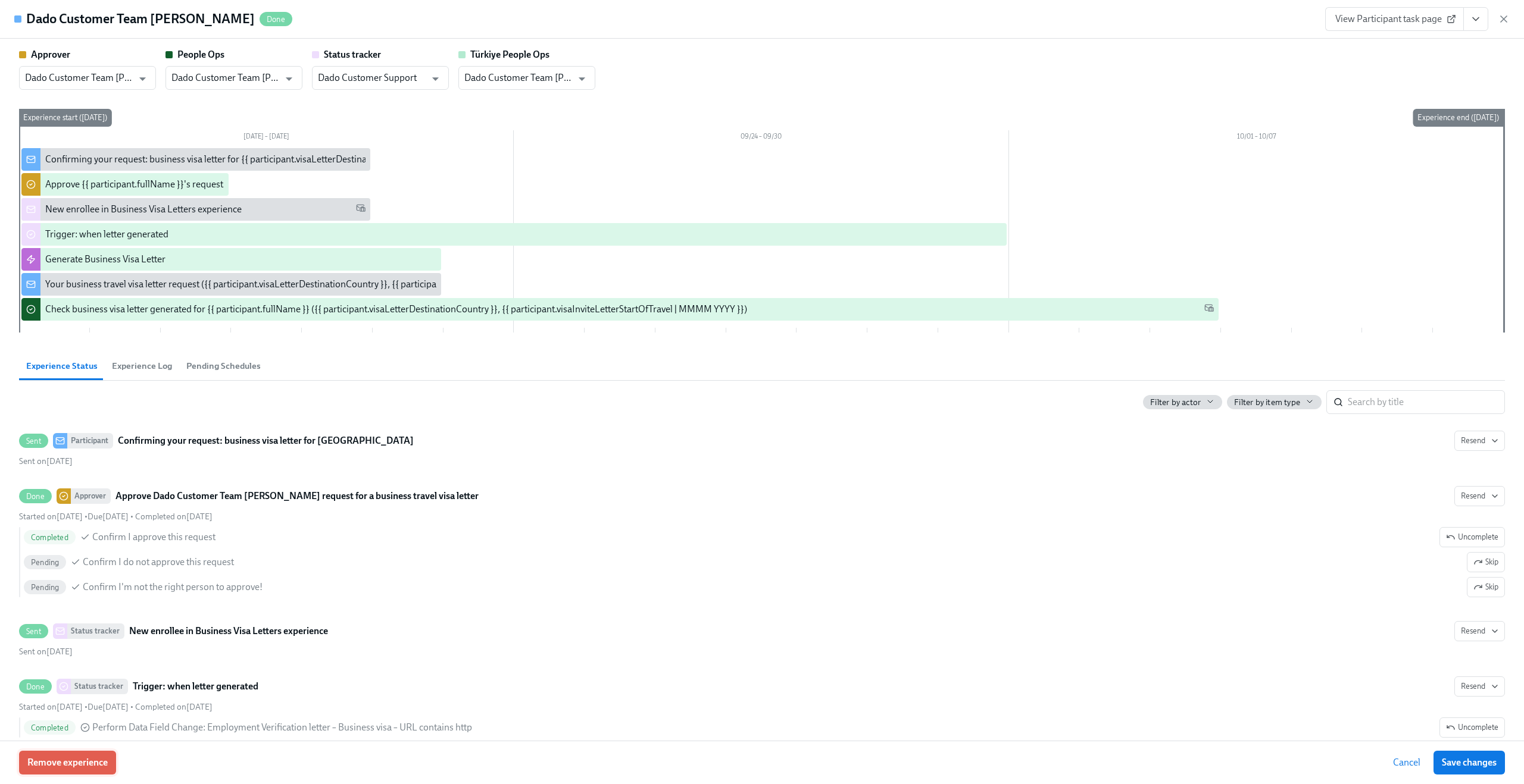
click at [93, 760] on span "Remove experience" at bounding box center [67, 762] width 80 height 12
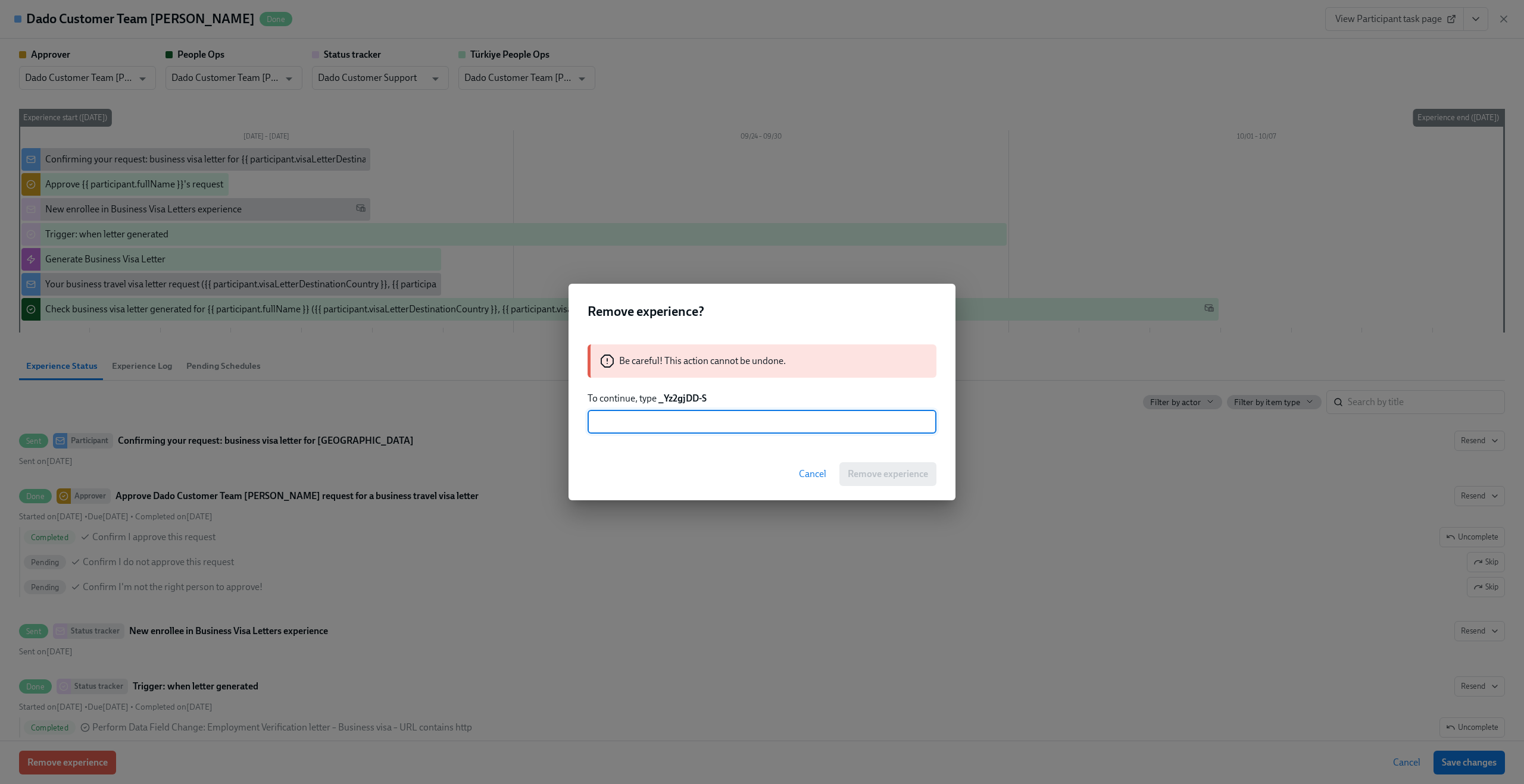
click at [685, 405] on div "Be careful! This action cannot be undone. To continue, type _Yz2gjDD-S ​" at bounding box center [762, 389] width 387 height 118
click at [690, 397] on strong "_Yz2gjDD-S" at bounding box center [683, 398] width 49 height 11
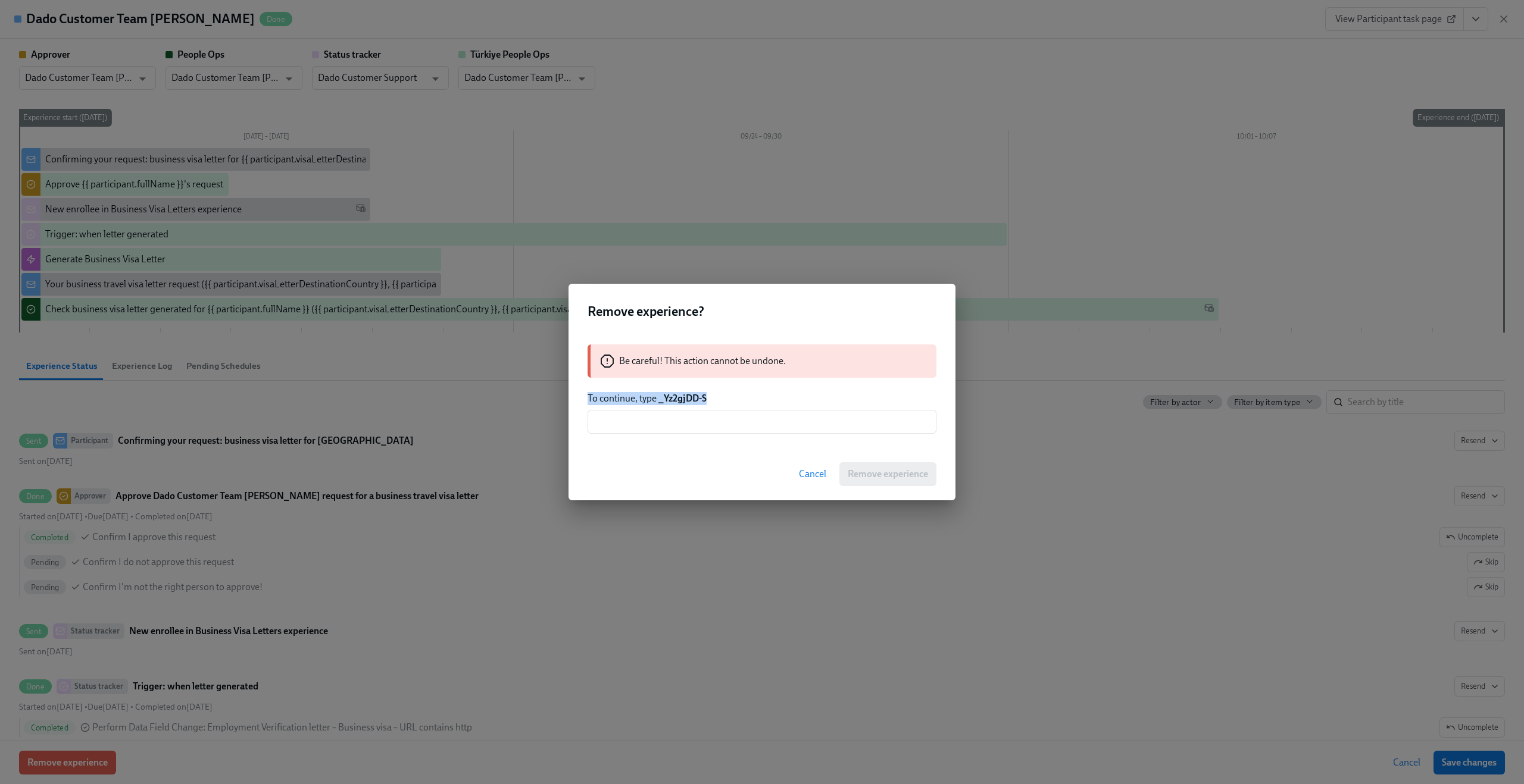
click at [663, 398] on strong "_Yz2gjDD-S" at bounding box center [683, 398] width 49 height 11
drag, startPoint x: 659, startPoint y: 398, endPoint x: 721, endPoint y: 405, distance: 62.4
click at [721, 405] on div "Be careful! This action cannot be undone. To continue, type _Yz2gjDD-S ​" at bounding box center [762, 389] width 387 height 118
copy strong "_Yz2gjDD-S"
click at [702, 422] on input "text" at bounding box center [762, 422] width 349 height 24
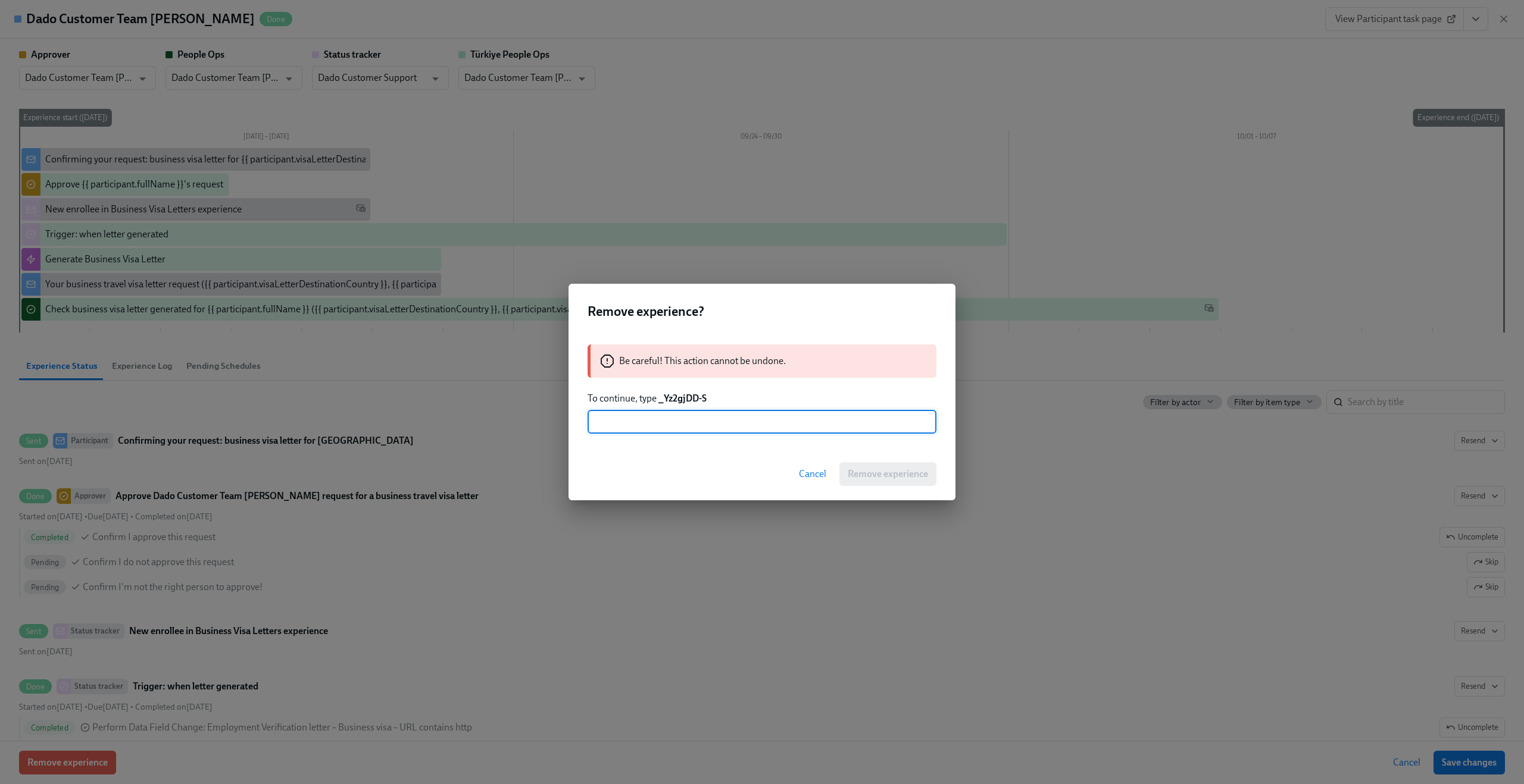
paste input "_Yz2gjDD-S"
type input "_Yz2gjDD-S"
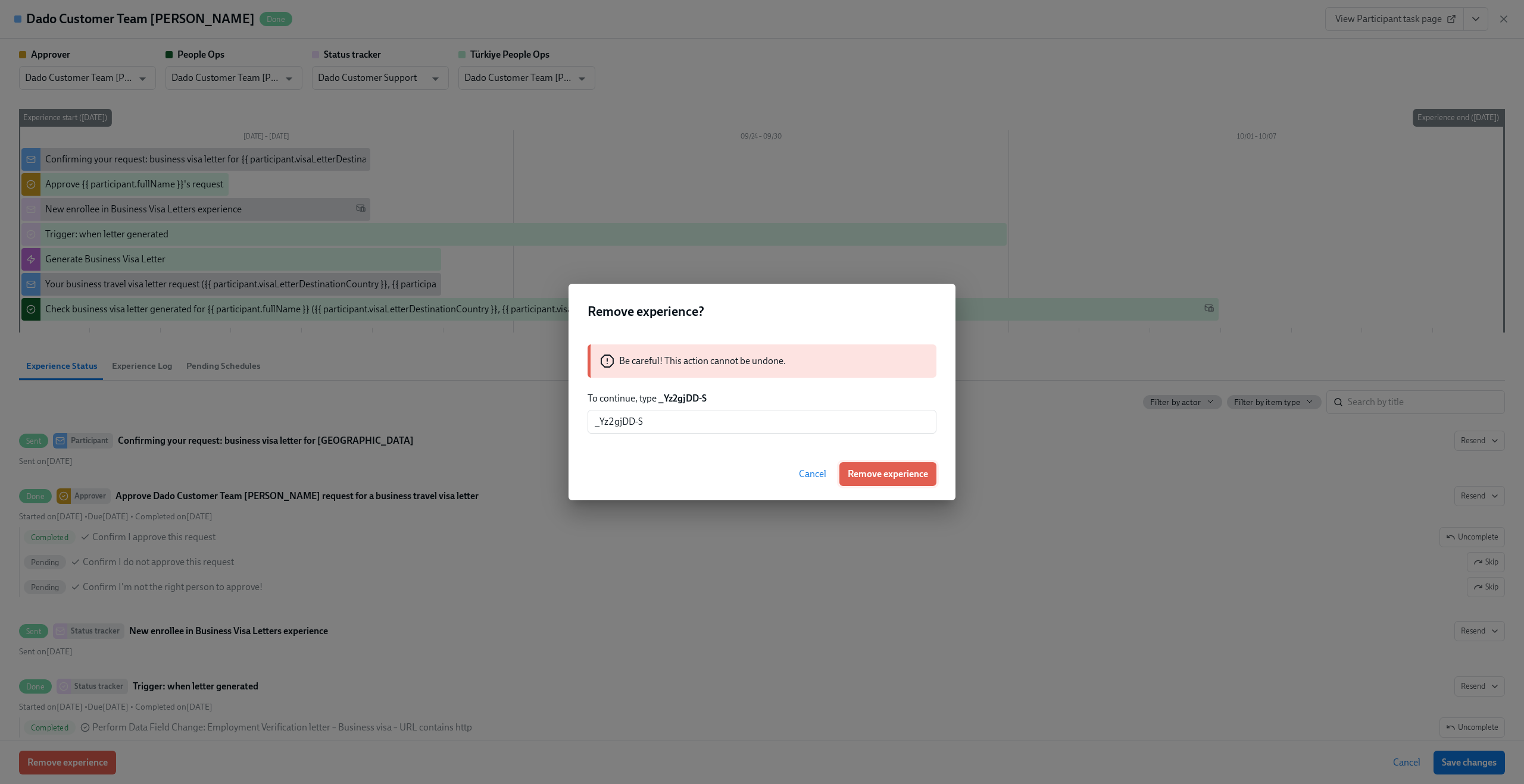
click at [902, 481] on button "Remove experience" at bounding box center [888, 474] width 97 height 24
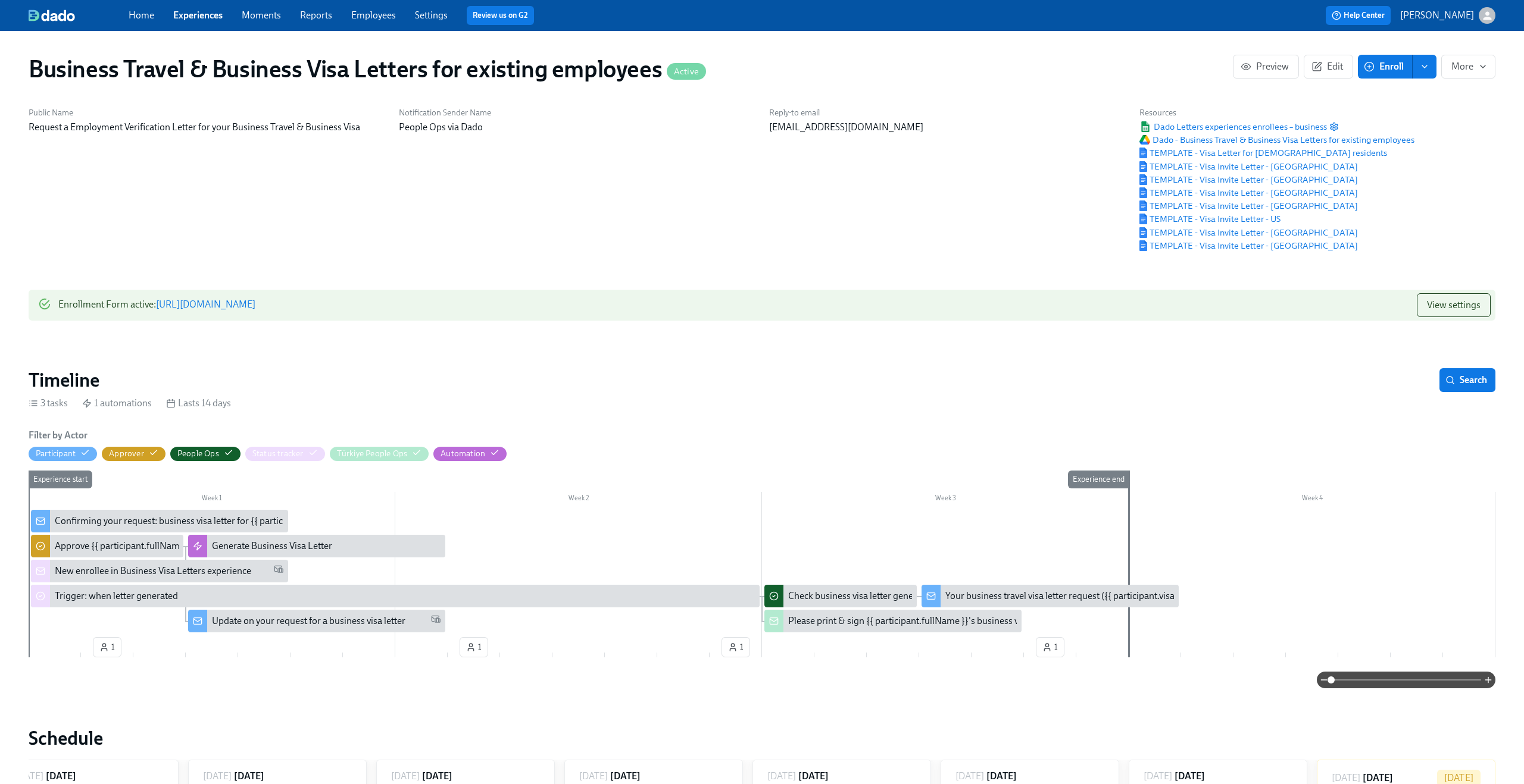
click at [457, 259] on div "Notification Sender Name People Ops via Dado" at bounding box center [576, 179] width 370 height 159
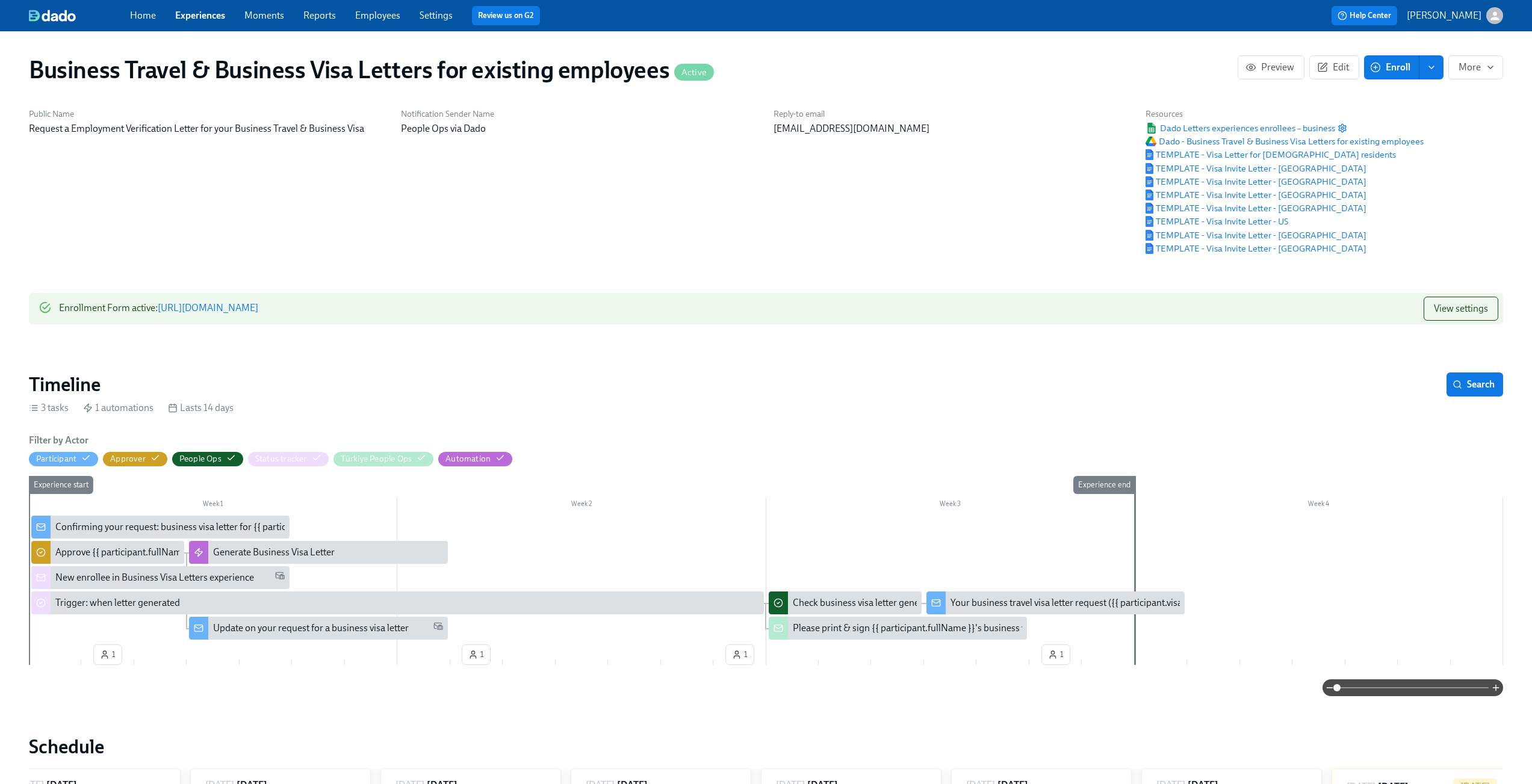
click at [872, 249] on div "Reply-to email people@udemy.com" at bounding box center [952, 181] width 372 height 161
click at [830, 203] on div "Reply-to email people@udemy.com" at bounding box center [952, 181] width 372 height 161
click at [731, 234] on div "Notification Sender Name People Ops via Dado" at bounding box center [579, 181] width 372 height 161
click at [258, 312] on link "https://my.dadohr.com/enrollmentForms/CkCwoNkVWtRzLDjNcwb3bz-Wu7ZpTA4iW" at bounding box center [208, 308] width 100 height 11
click at [1234, 172] on span "TEMPLATE - Visa Invite Letter - Australia" at bounding box center [1255, 168] width 221 height 12
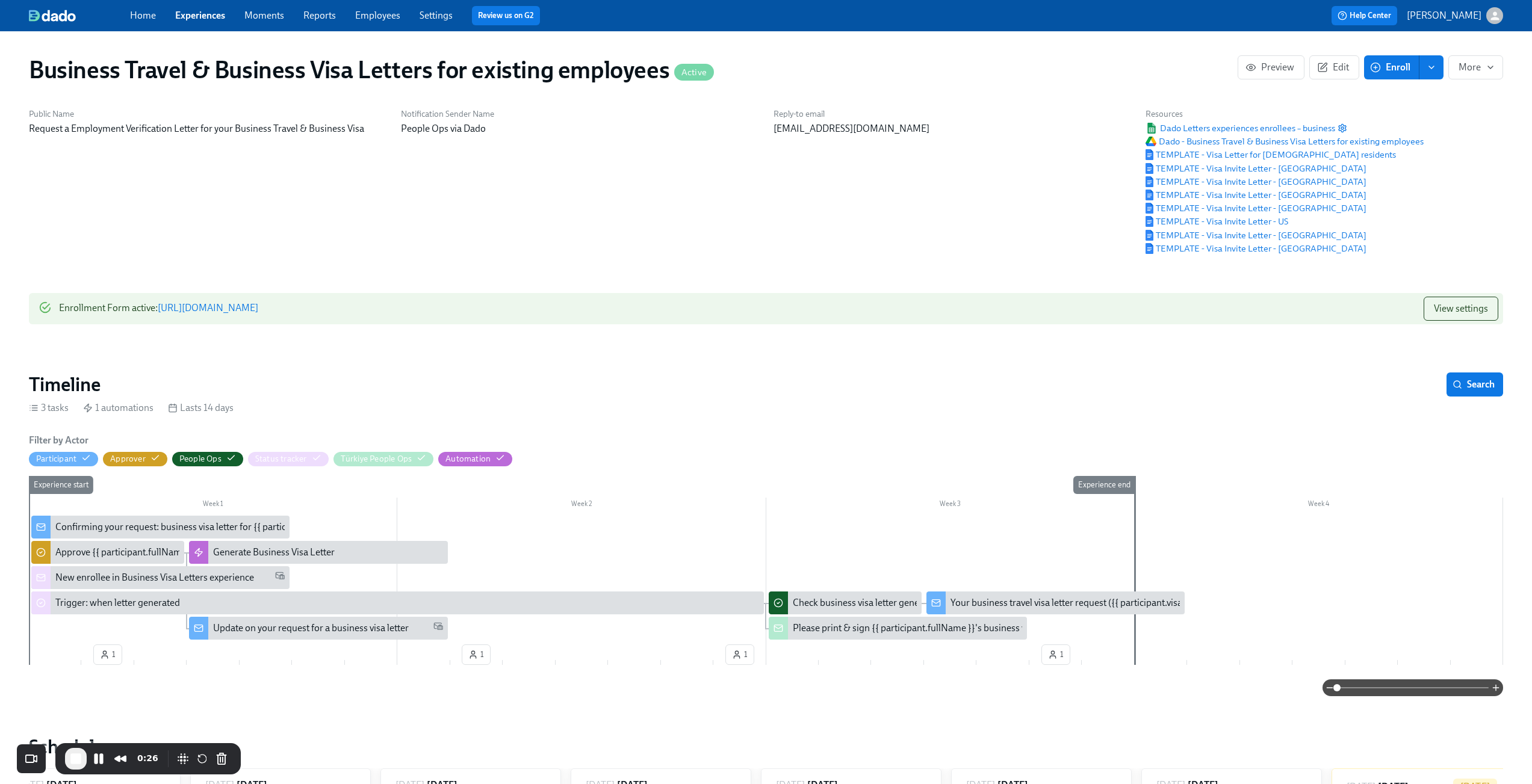
click at [564, 211] on div "Notification Sender Name People Ops via Dado" at bounding box center [579, 181] width 372 height 161
click at [258, 313] on link "https://my.dadohr.com/enrollmentForms/CkCwoNkVWtRzLDjNcwb3bz-Wu7ZpTA4iW" at bounding box center [208, 308] width 100 height 11
drag, startPoint x: 1393, startPoint y: 262, endPoint x: 1244, endPoint y: 193, distance: 164.2
click at [1244, 197] on div "Resources Dado Letters experiences enrollees – business Dado - Business Travel …" at bounding box center [1285, 181] width 293 height 161
drag, startPoint x: 1263, startPoint y: 265, endPoint x: 936, endPoint y: 224, distance: 329.6
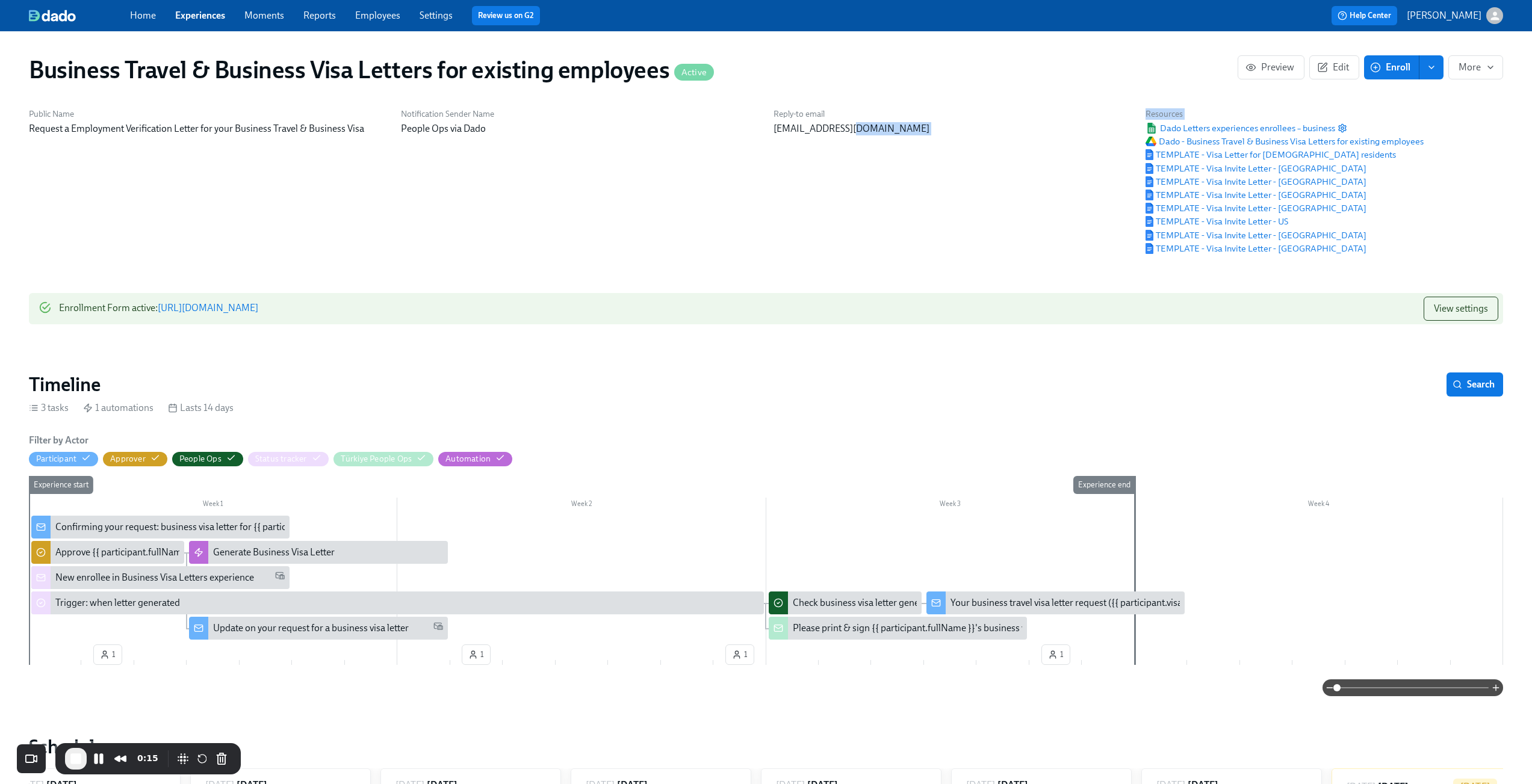
click at [1172, 181] on span "TEMPLATE - Visa Invite Letter - India" at bounding box center [1255, 181] width 221 height 12
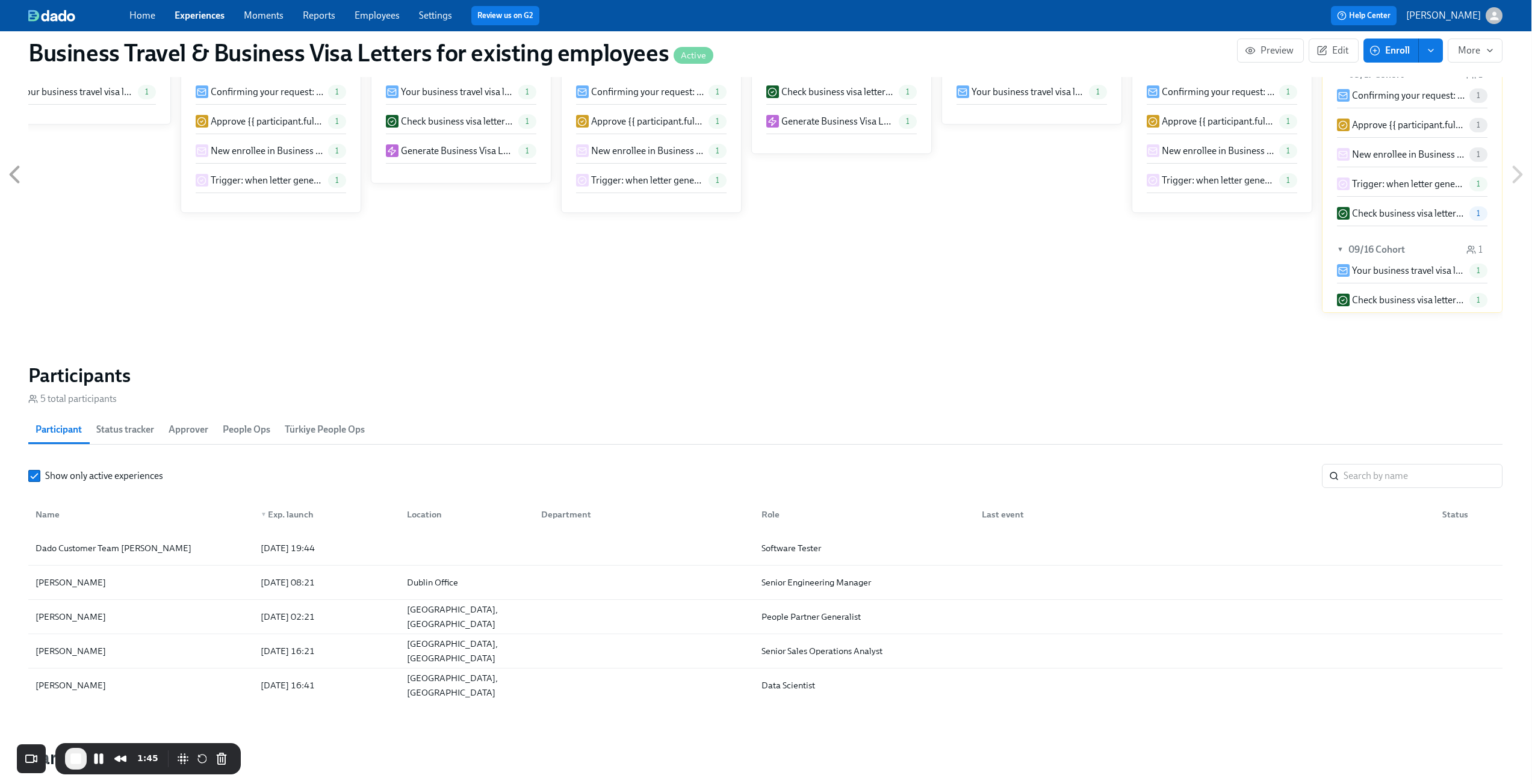
scroll to position [776, 1]
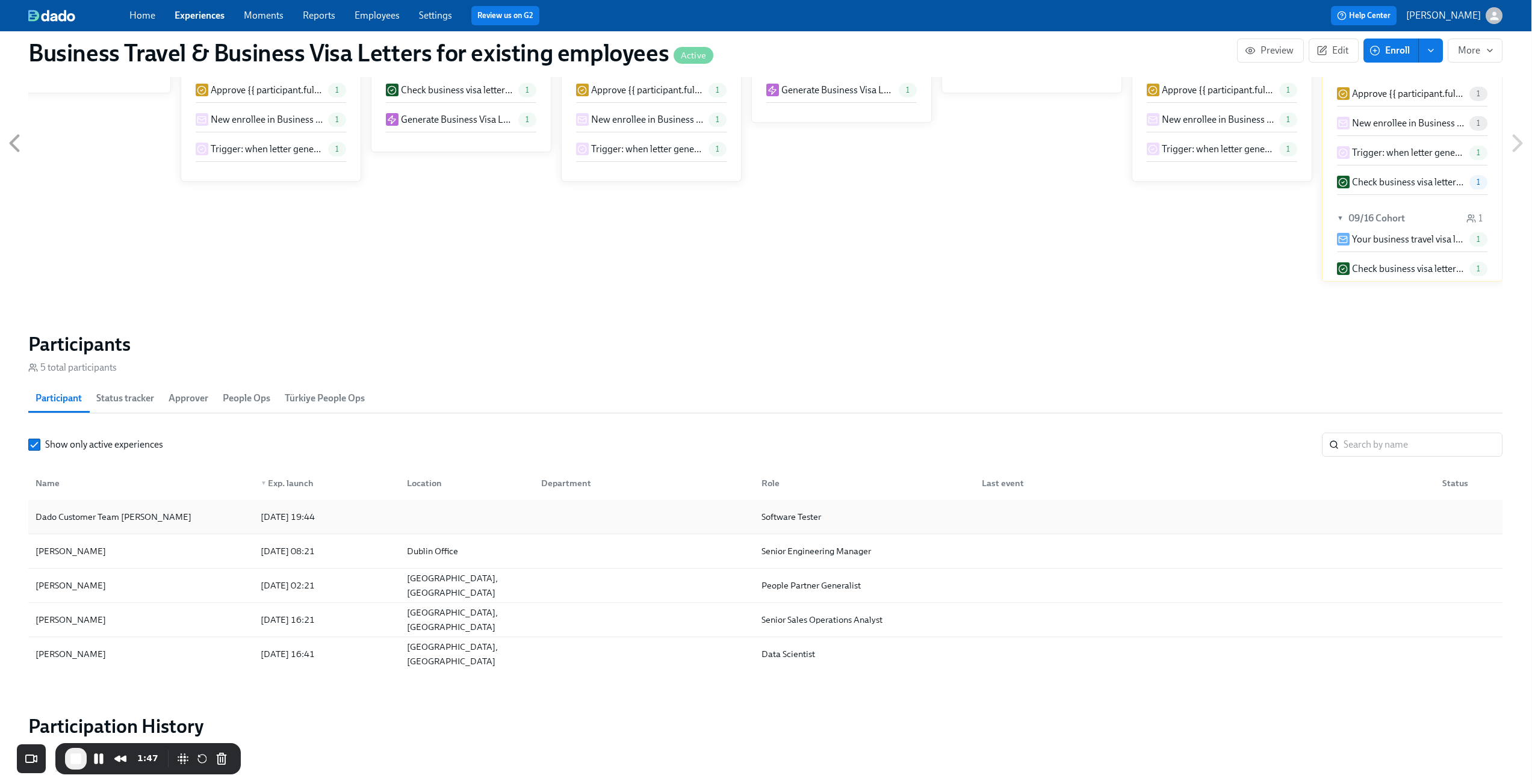
click at [181, 534] on div "Dado Customer Team Meyer 2025/09/17 19:44 Software Tester" at bounding box center [766, 517] width 1474 height 34
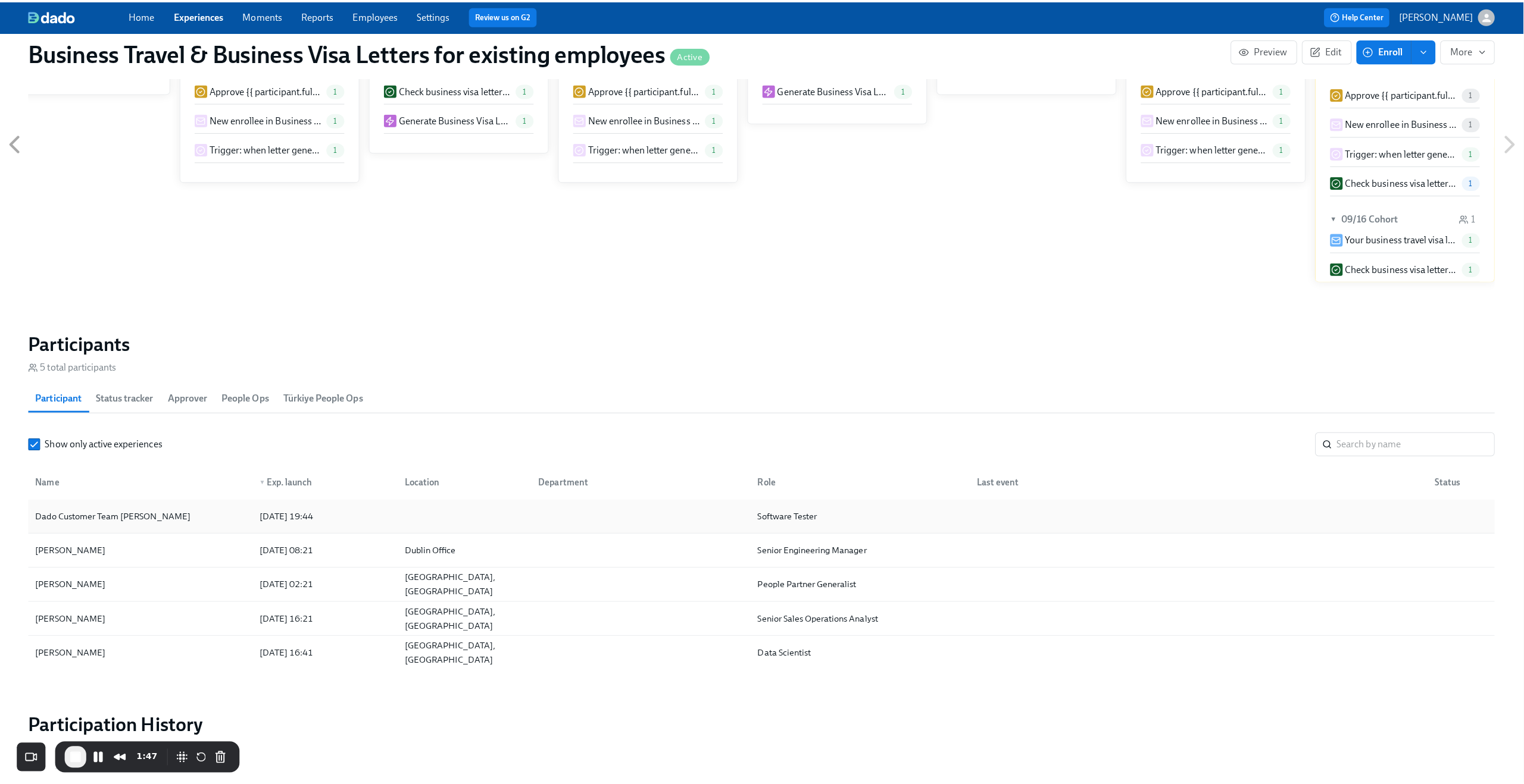
scroll to position [767, 0]
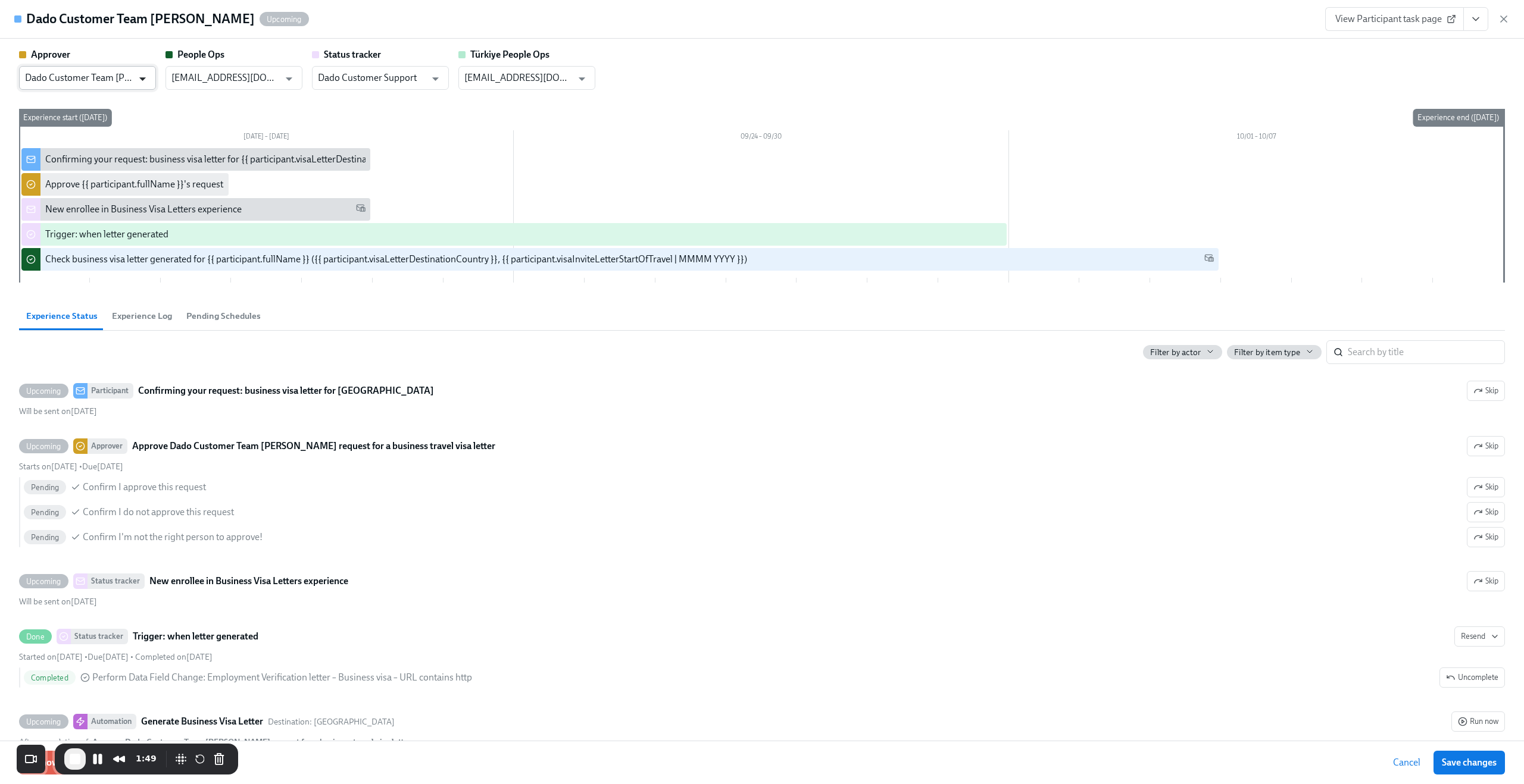
click at [141, 75] on icon "Open" at bounding box center [142, 79] width 16 height 16
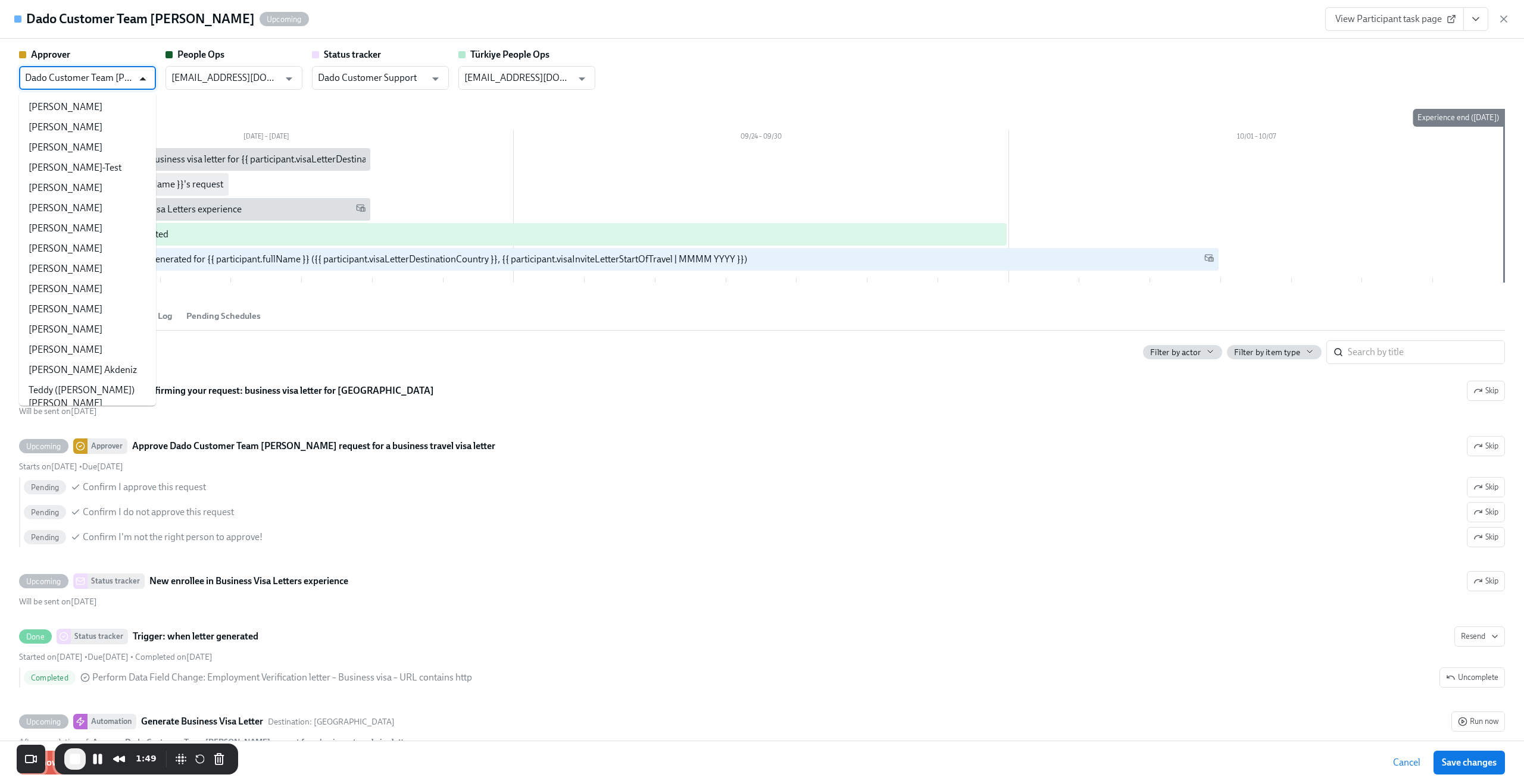
scroll to position [26676, 0]
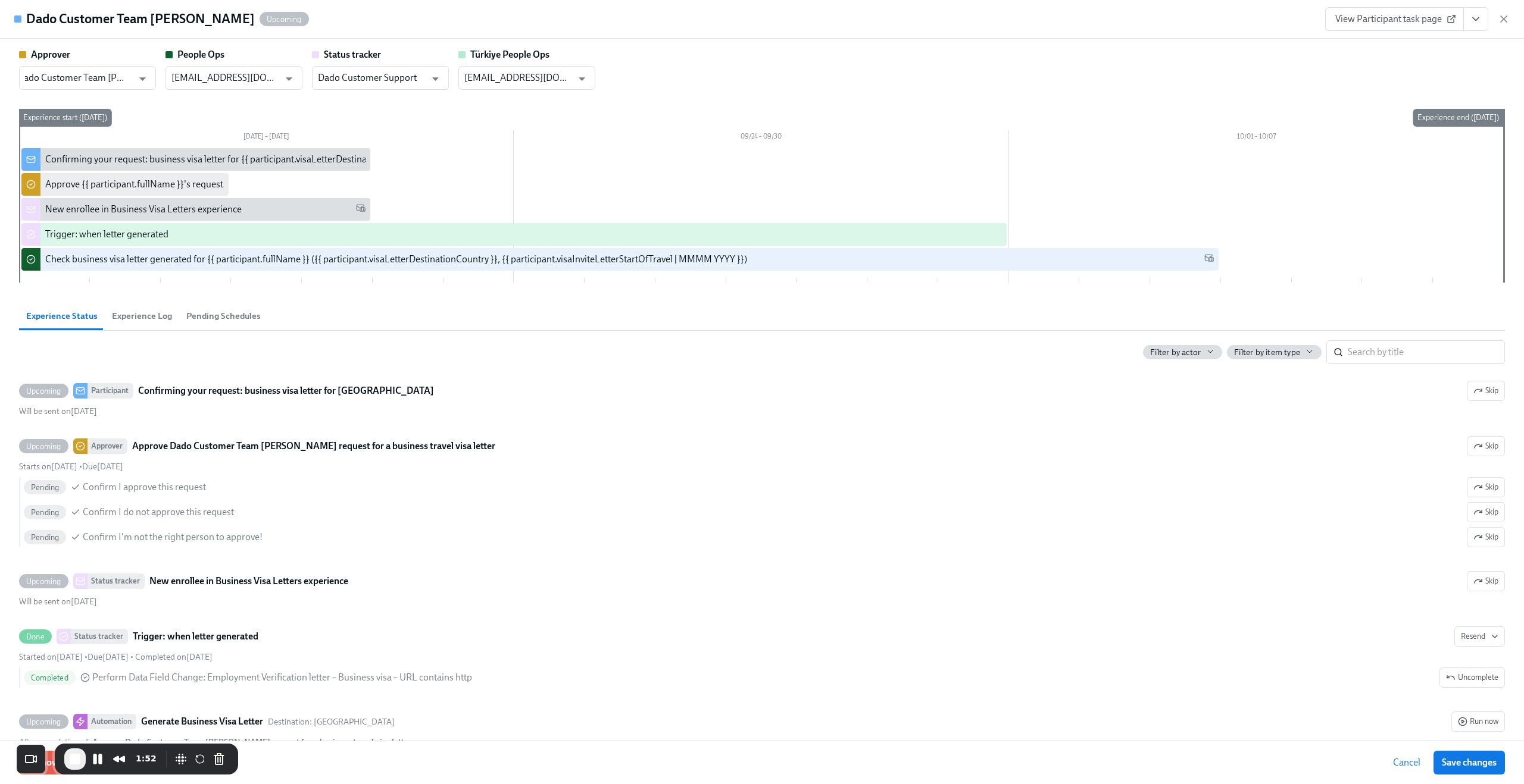
click at [224, 107] on div "Approver Dado Customer Team Meyer ​ People Ops people@udemy.com ​ Status tracke…" at bounding box center [762, 168] width 1486 height 239
click at [282, 76] on icon "Open" at bounding box center [289, 79] width 16 height 16
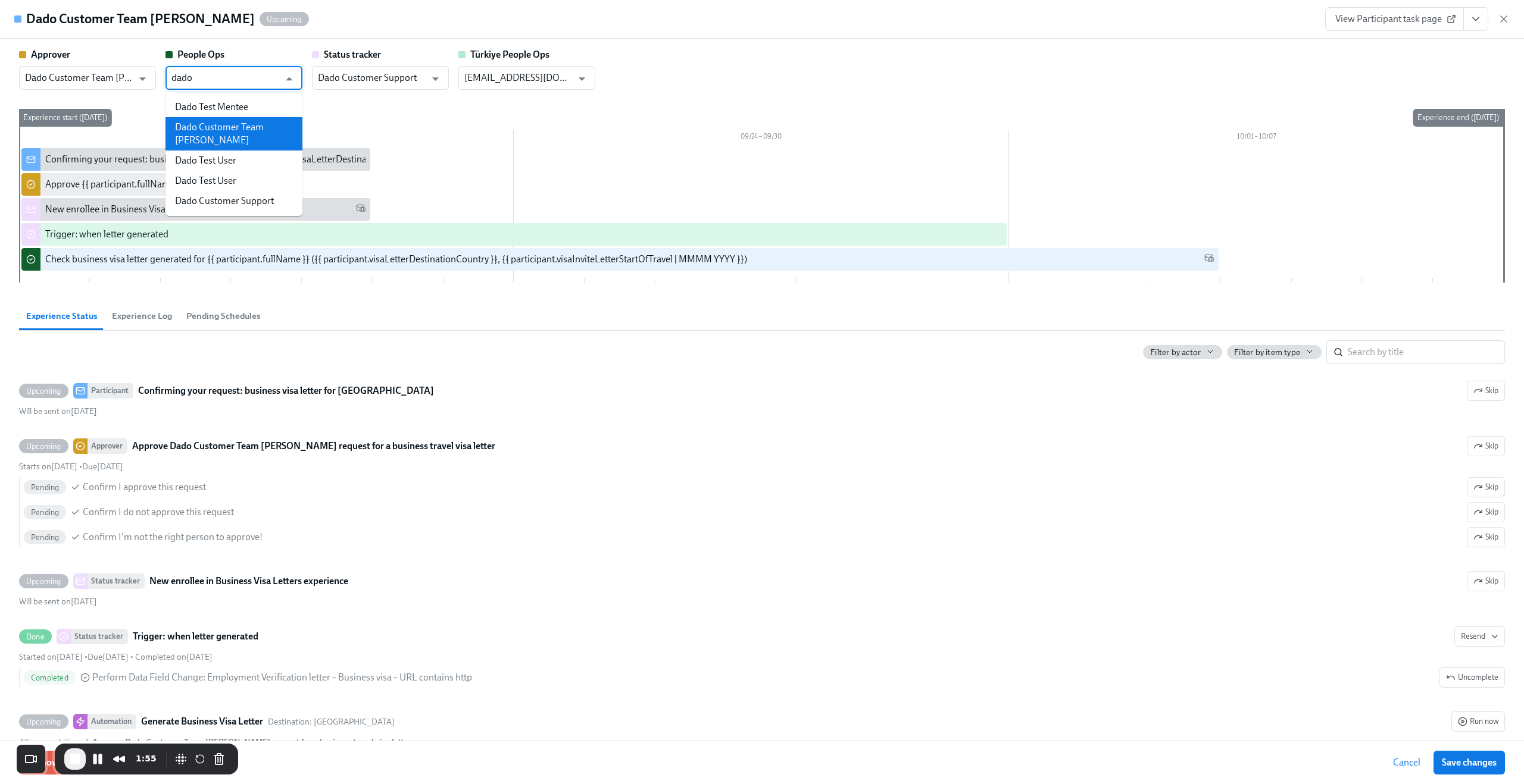
click at [251, 130] on li "Dado Customer Team Meyer" at bounding box center [233, 133] width 137 height 33
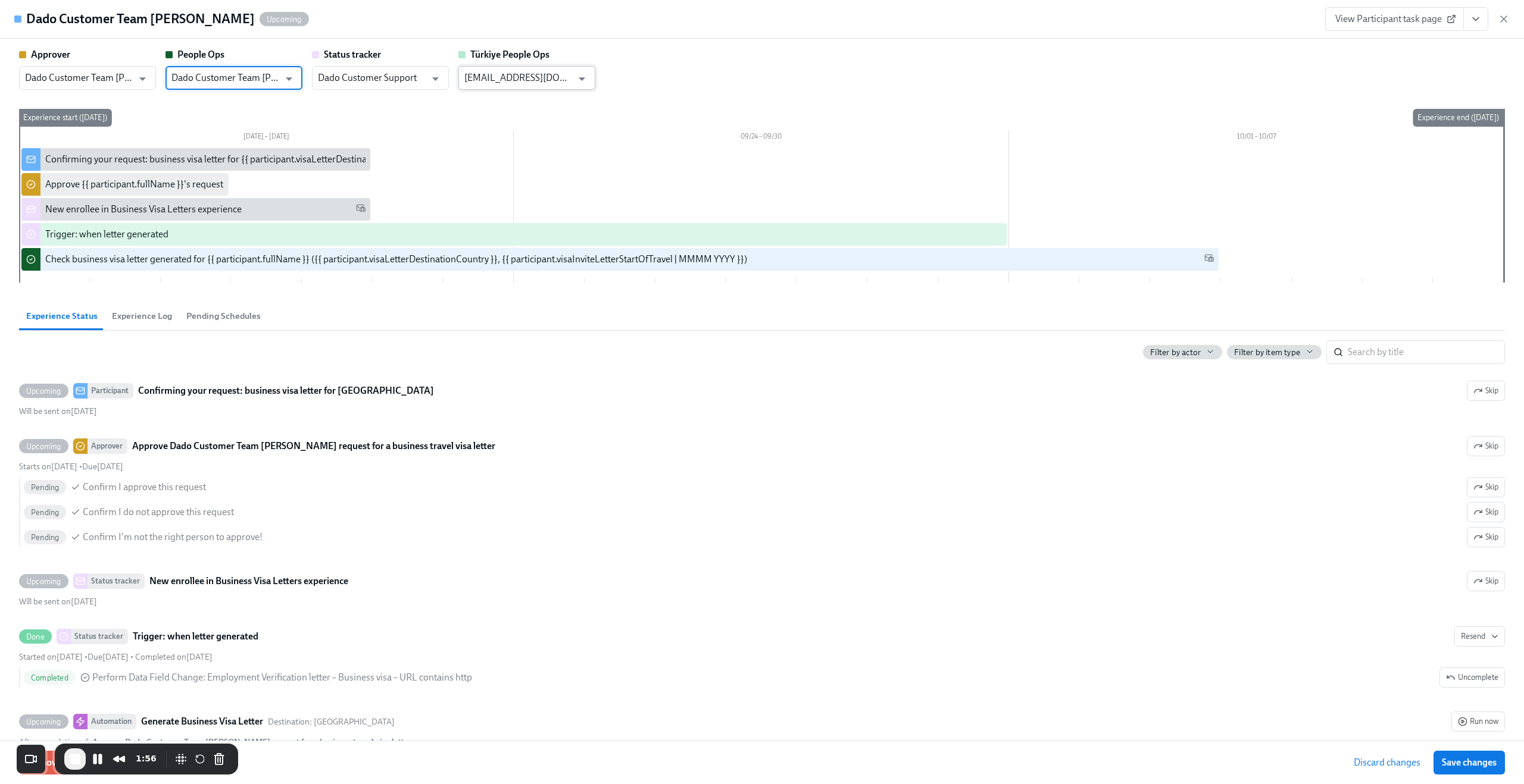
type input "Dado Customer Team Meyer"
click at [517, 72] on input "people@udemy.com" at bounding box center [518, 78] width 108 height 24
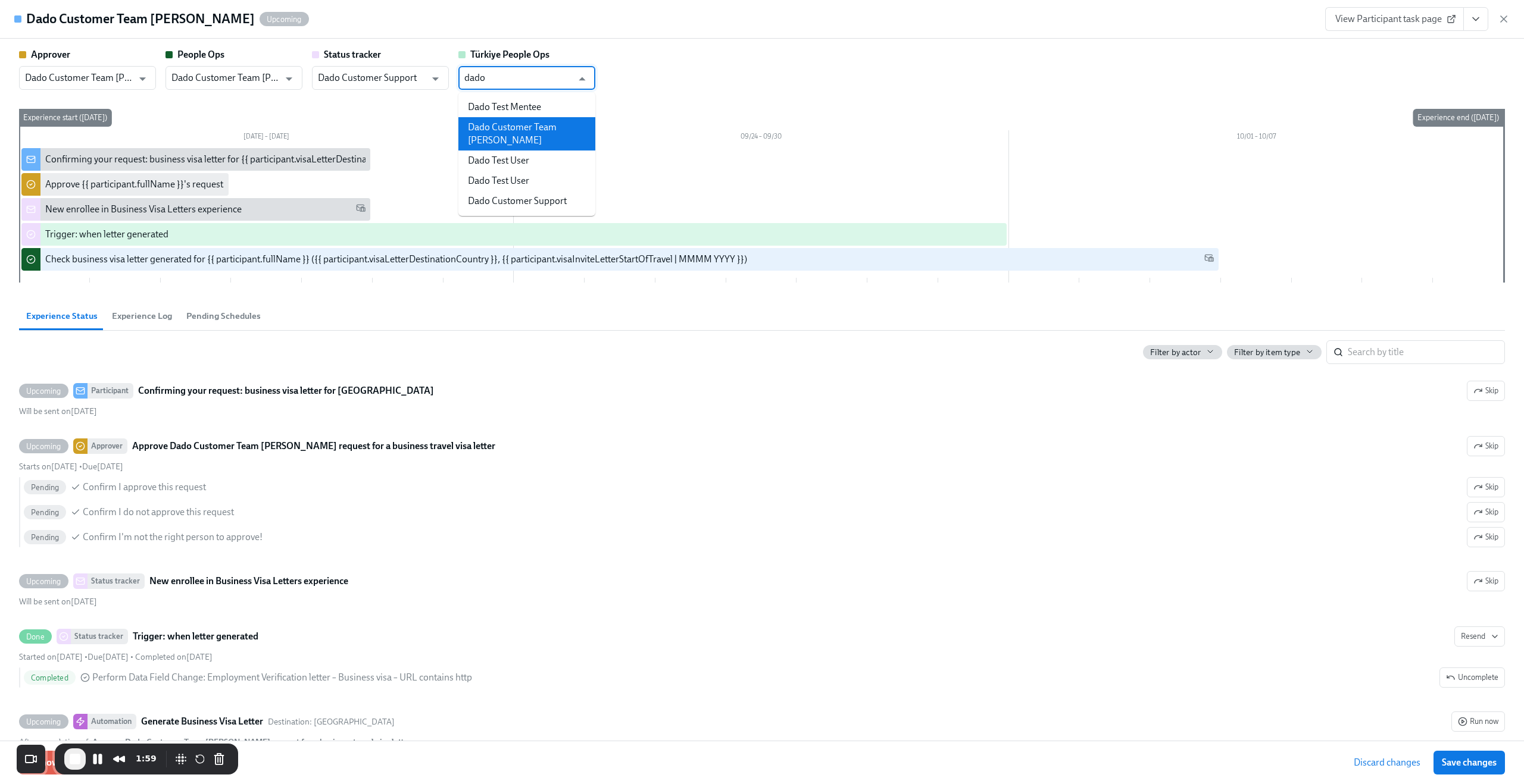
click at [530, 123] on li "Dado Customer Team Meyer" at bounding box center [527, 133] width 137 height 33
type input "Dado Customer Team Meyer"
click at [682, 67] on div "Approver Dado Customer Team Meyer ​ People Ops Dado Customer Team Meyer ​ Statu…" at bounding box center [762, 69] width 1486 height 41
click at [1491, 763] on span "Save changes" at bounding box center [1469, 762] width 55 height 12
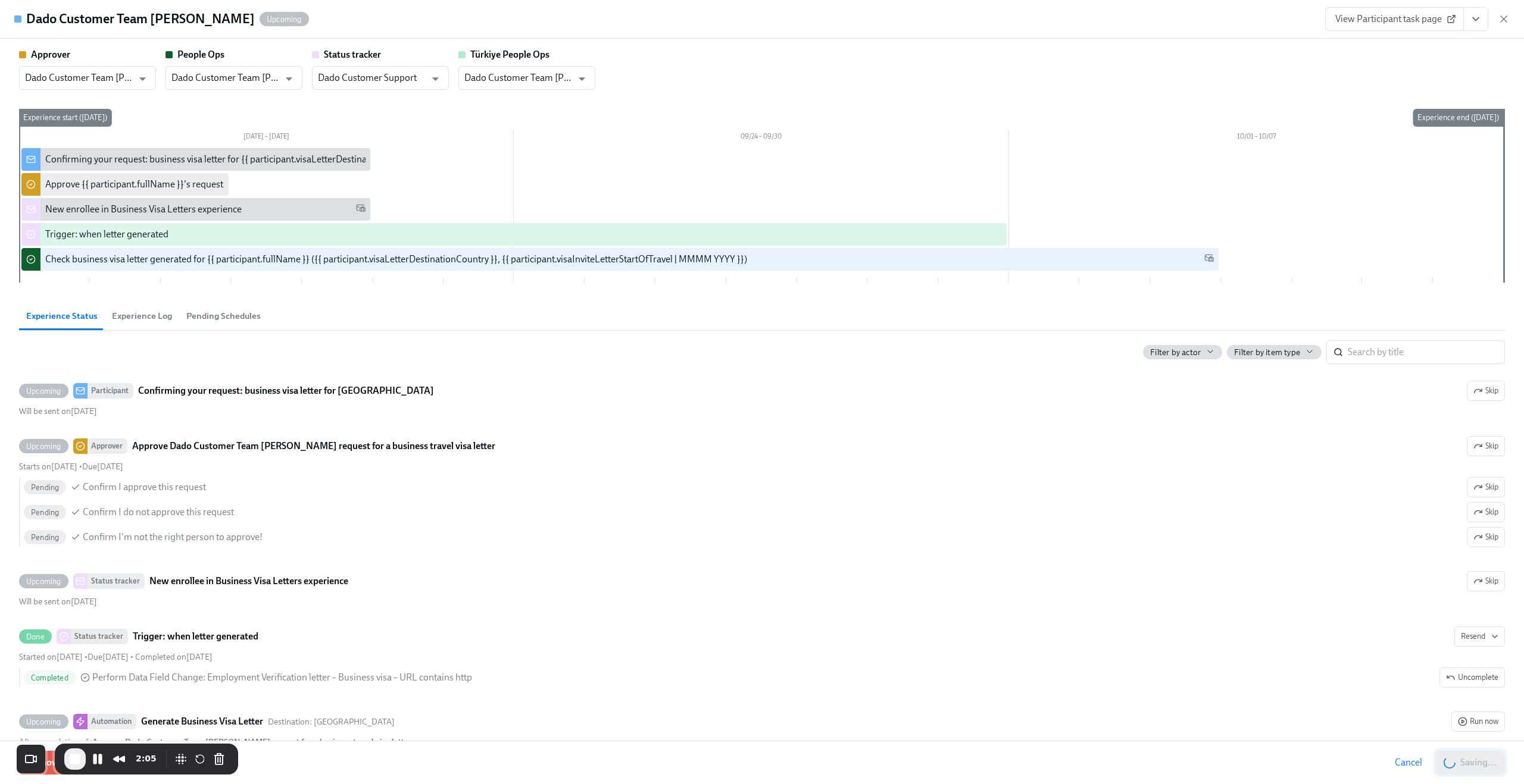
type input "Dado Customer Team Meyer"
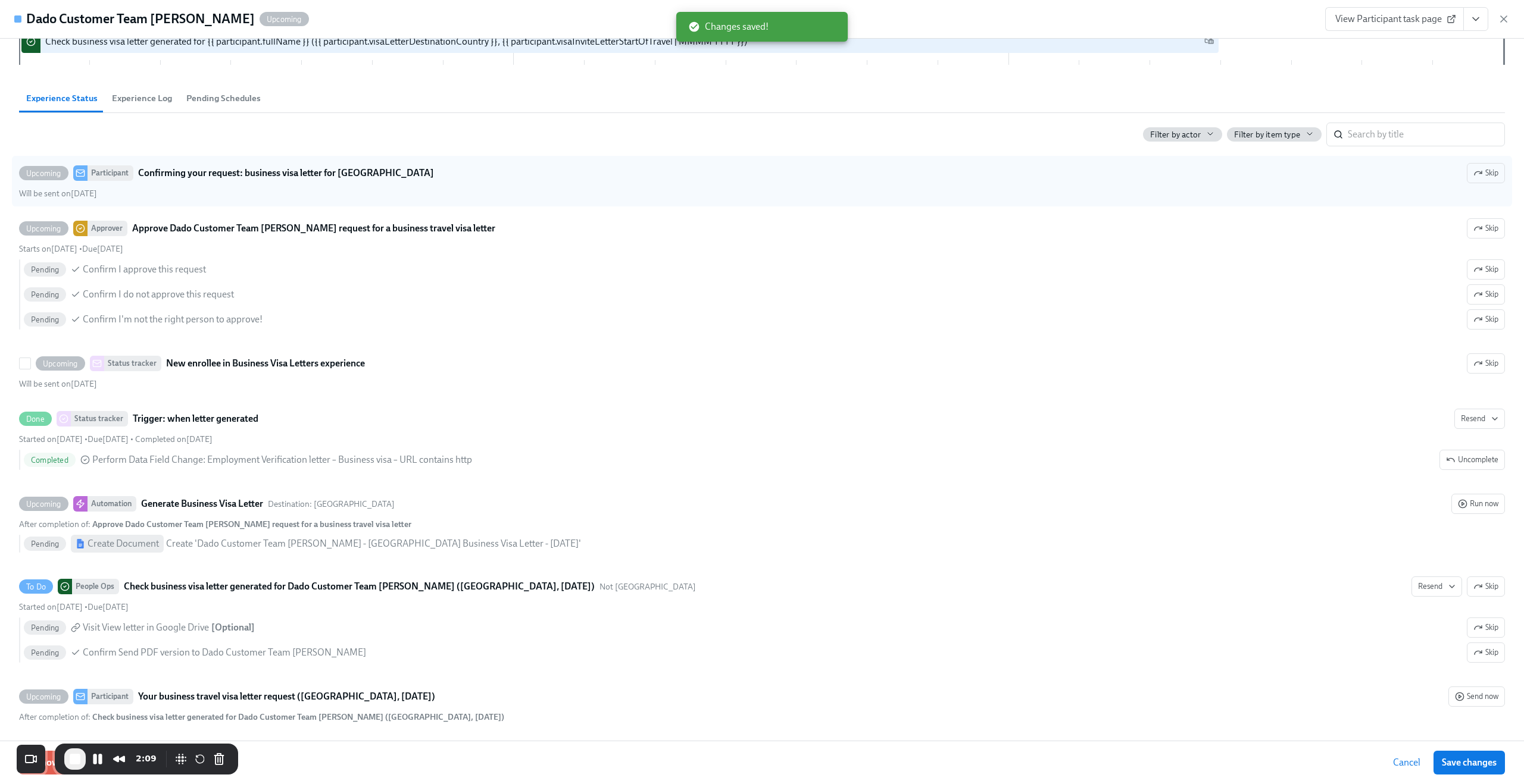
scroll to position [221, 0]
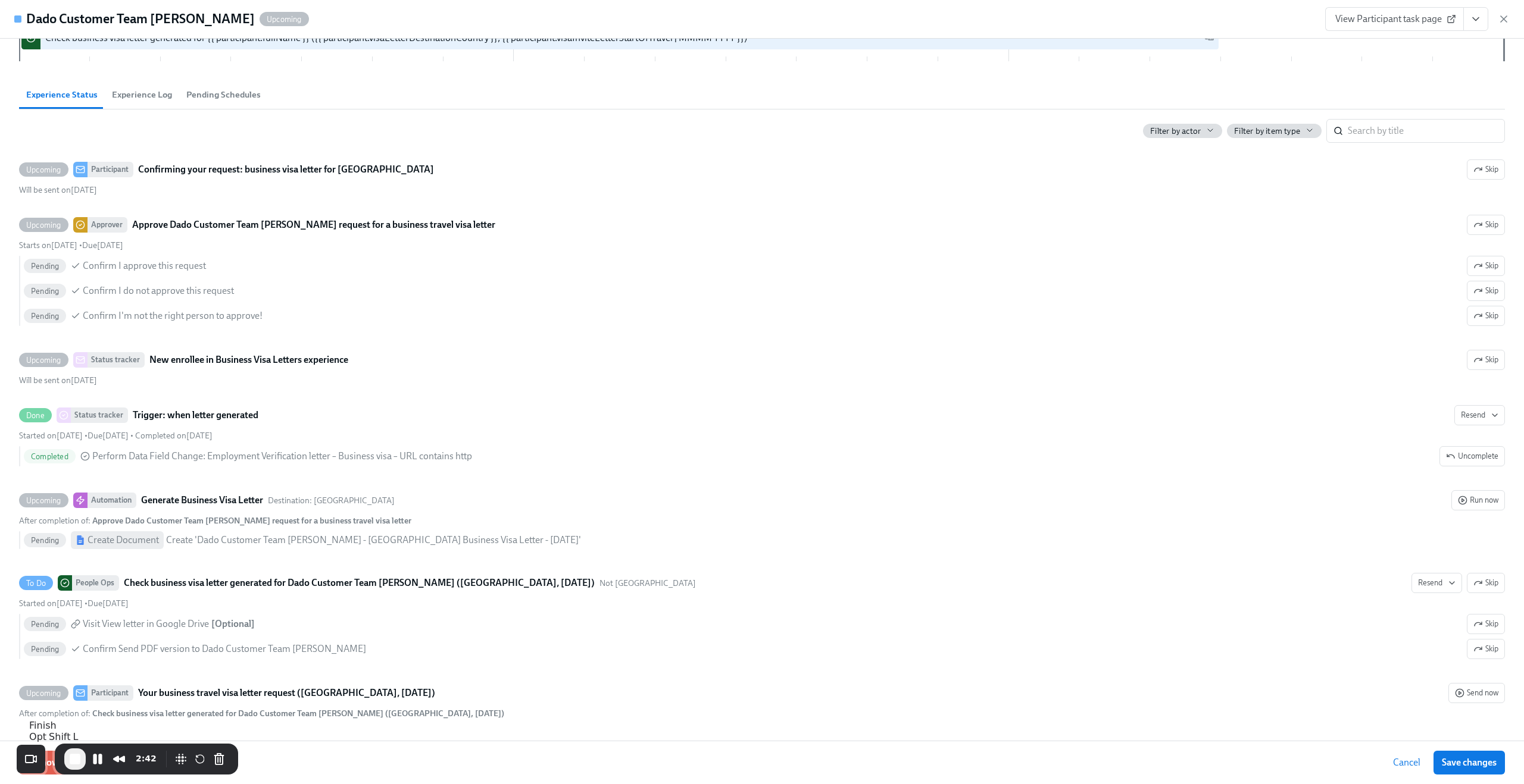
click at [77, 759] on span "End Recording" at bounding box center [75, 759] width 14 height 14
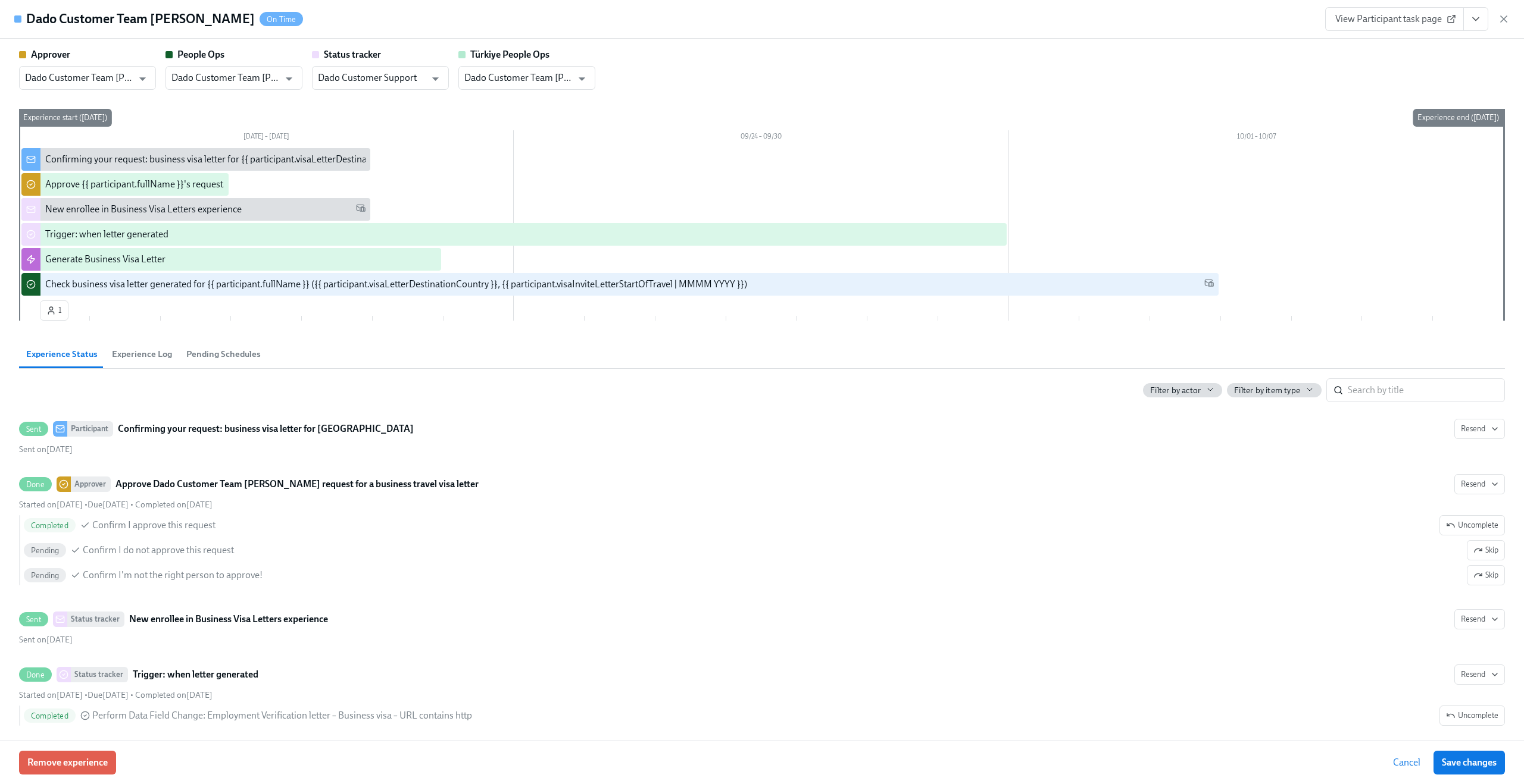
scroll to position [0, 414]
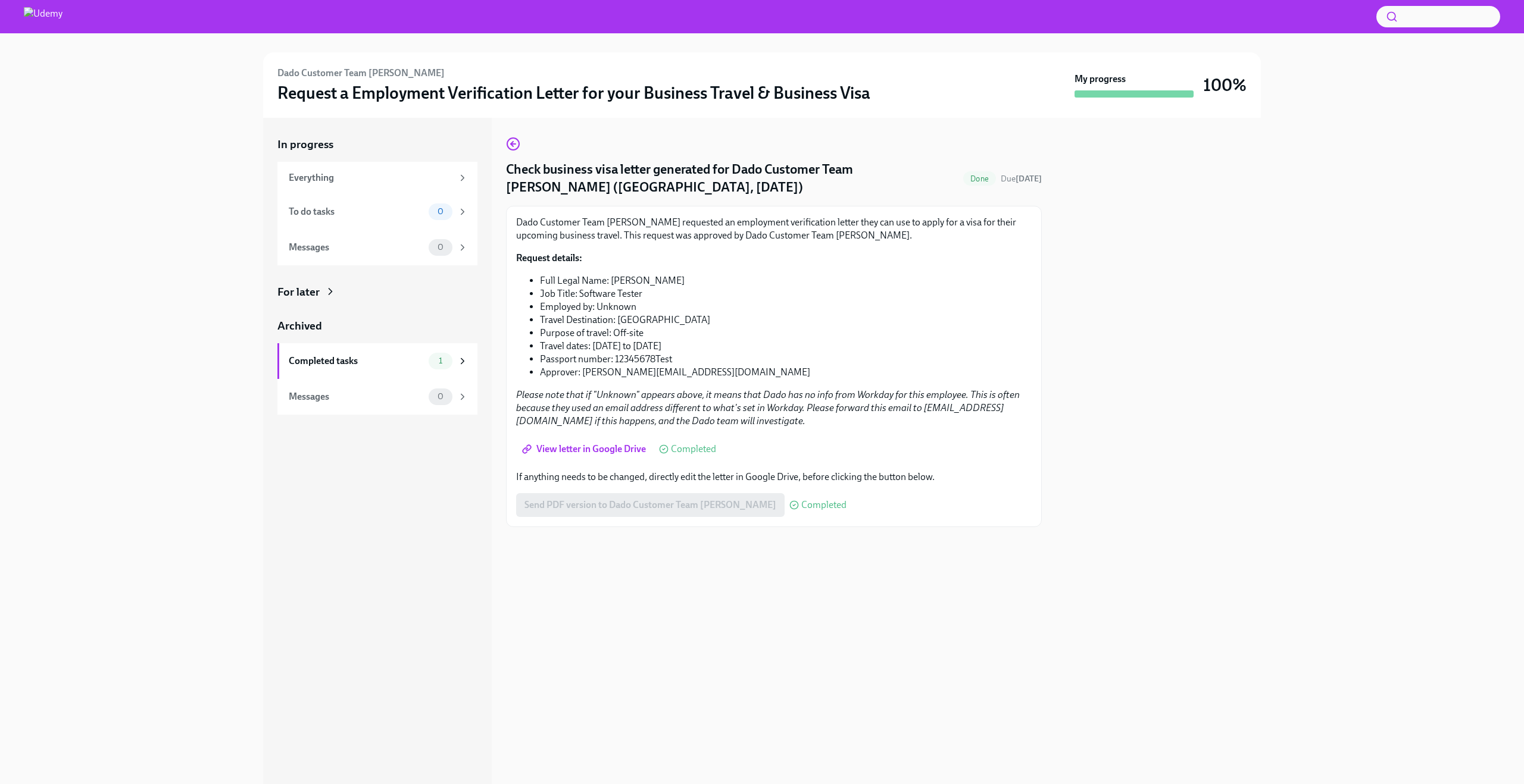
click at [598, 449] on span "View letter in Google Drive" at bounding box center [585, 449] width 122 height 12
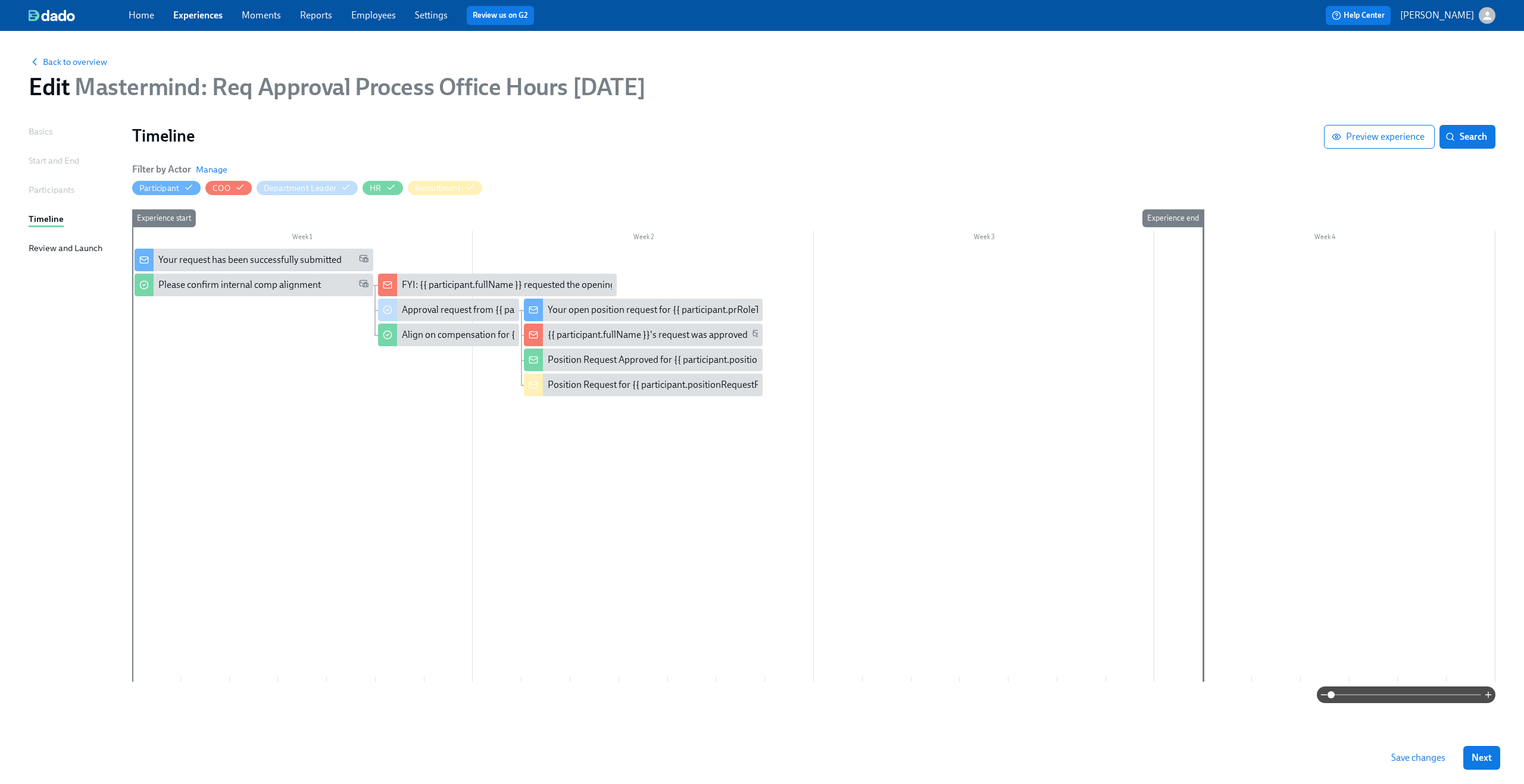
click at [1414, 757] on span "Save changes" at bounding box center [1418, 757] width 54 height 12
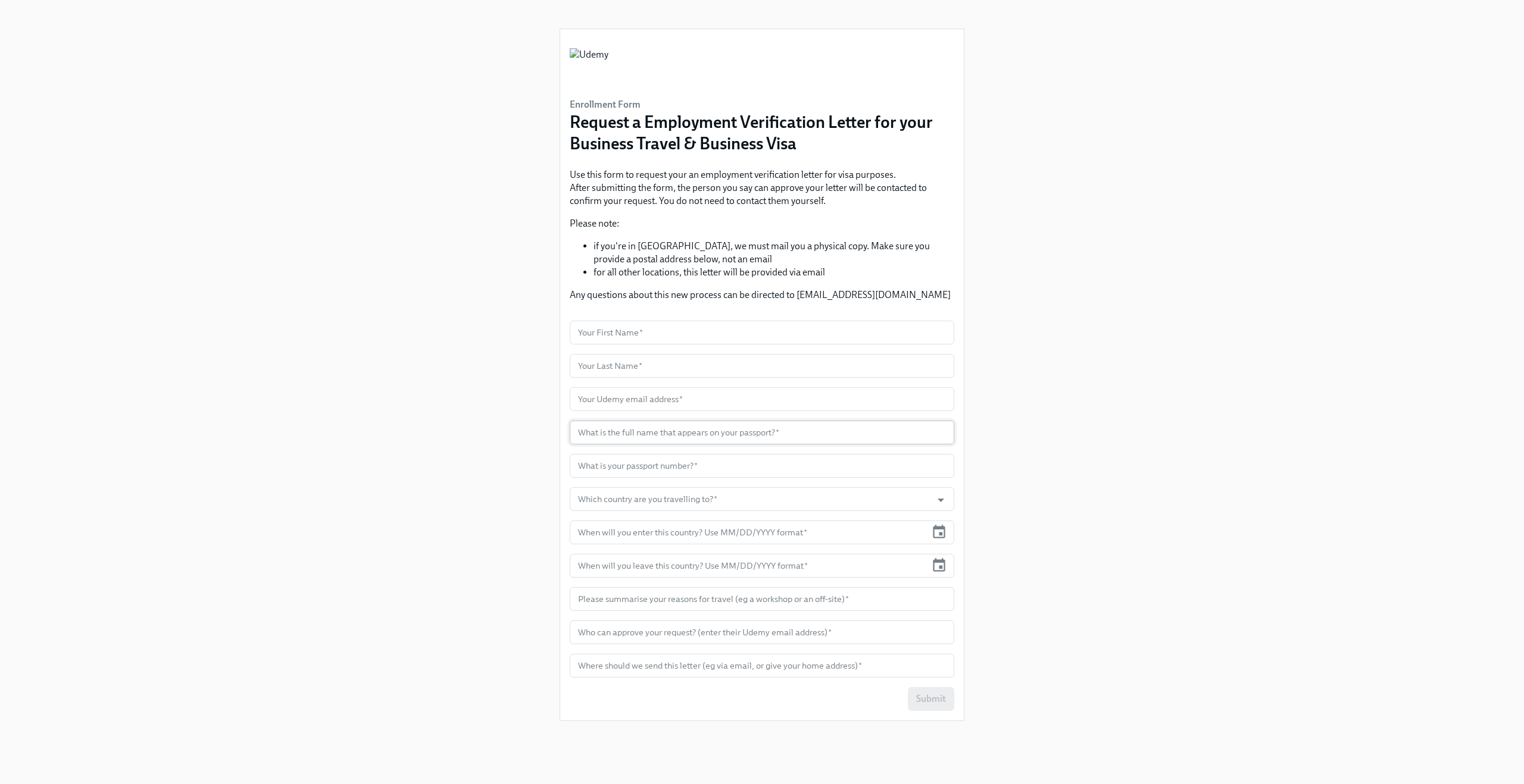
click at [649, 422] on input "text" at bounding box center [761, 433] width 385 height 24
click at [648, 426] on input "text" at bounding box center [761, 433] width 385 height 24
type input "c"
click at [277, 286] on div "Enrollment Form Request a Employment Verification Letter for your Business Trav…" at bounding box center [762, 377] width 1467 height 755
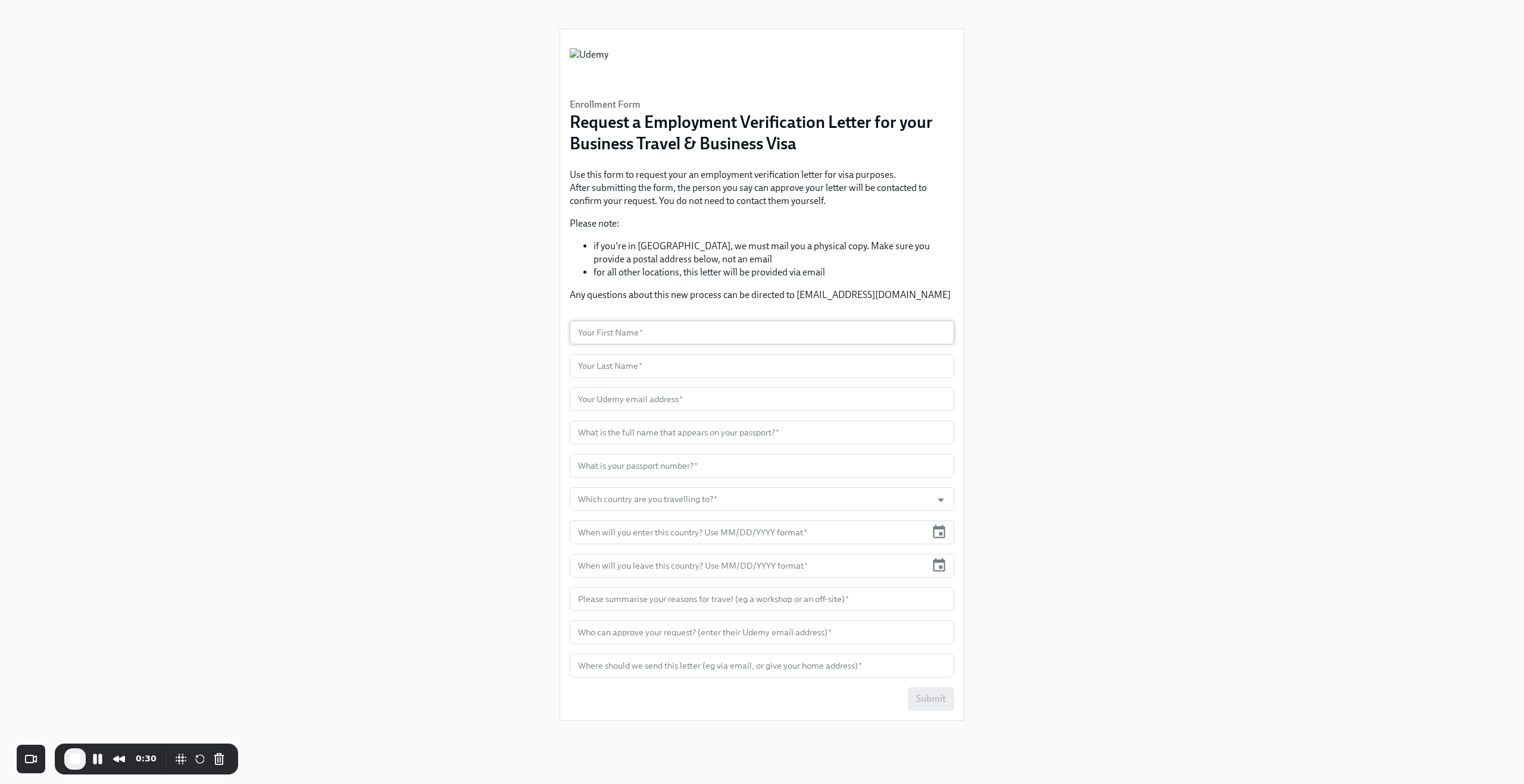
click at [780, 335] on input "text" at bounding box center [761, 332] width 385 height 24
type input "Claus"
type input "Meyer"
click at [728, 407] on input "text" at bounding box center [761, 399] width 385 height 24
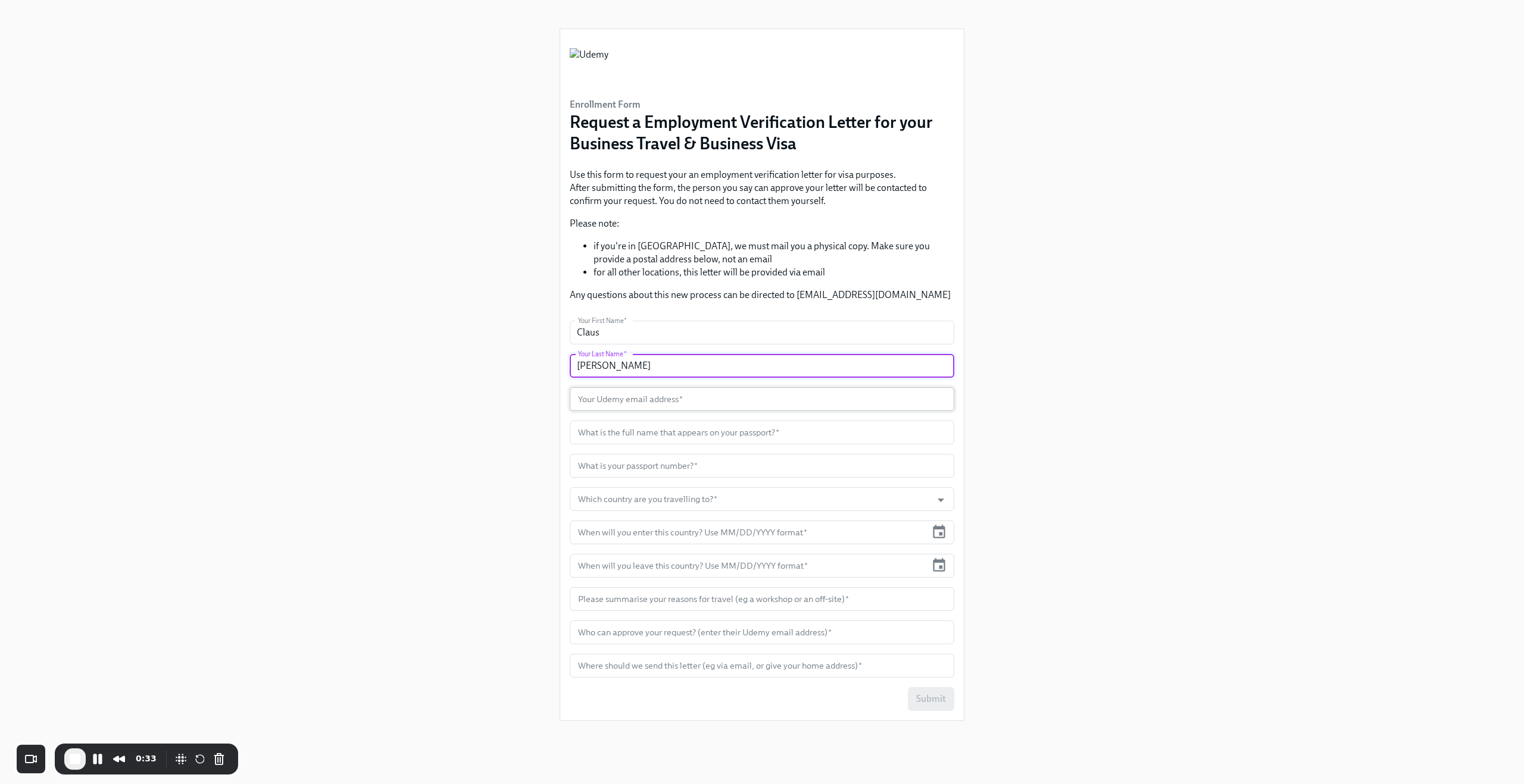
click at [728, 407] on input "text" at bounding box center [761, 399] width 385 height 24
click at [76, 759] on span "End Recording" at bounding box center [75, 759] width 14 height 14
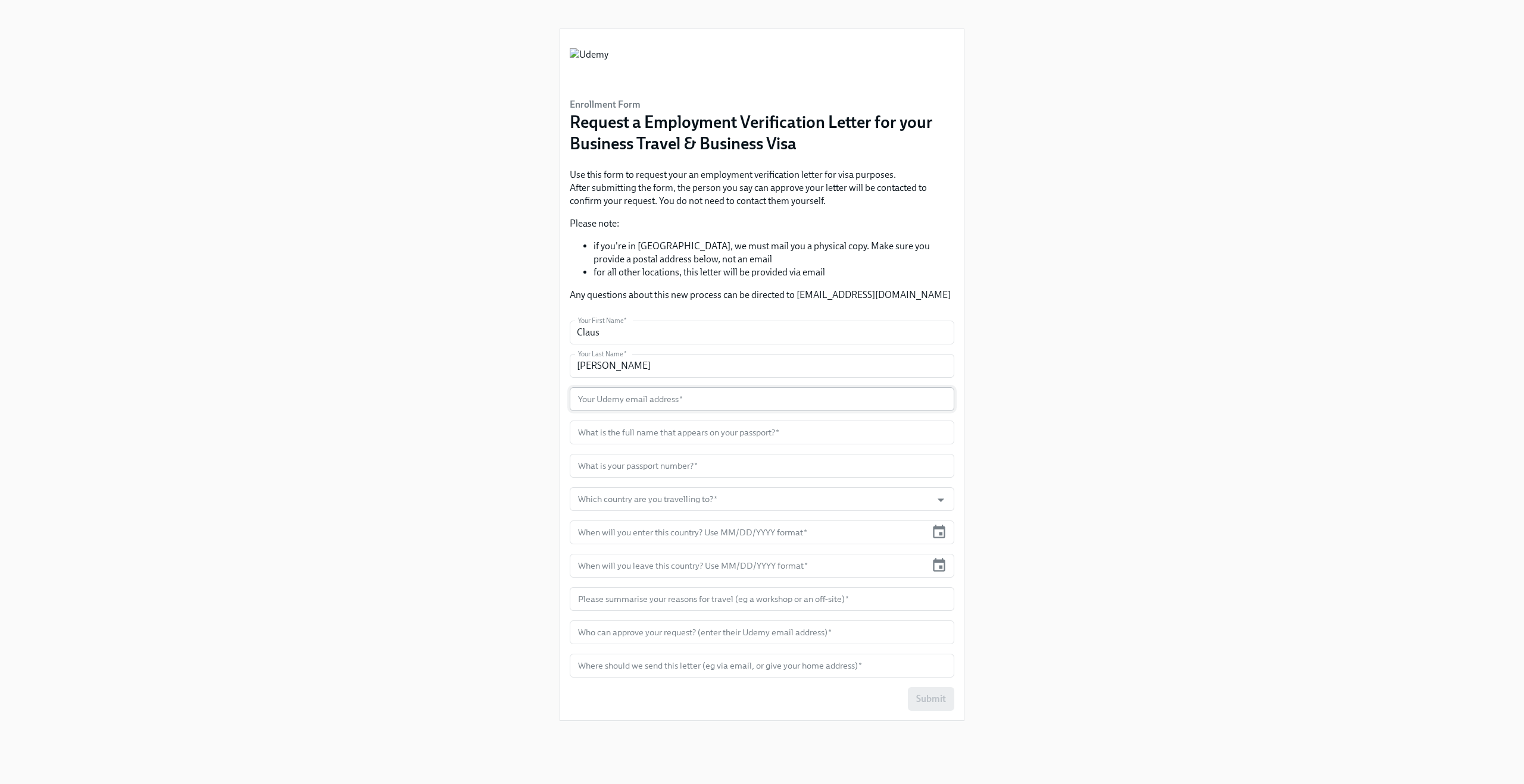
click at [634, 403] on input "text" at bounding box center [761, 399] width 385 height 24
click at [638, 400] on input "text" at bounding box center [761, 399] width 385 height 24
paste input "claus.meyer+udemy@dadohr.com"
type input "claus.meyer+udemy@dadohr.com"
click at [631, 425] on input "text" at bounding box center [761, 433] width 385 height 24
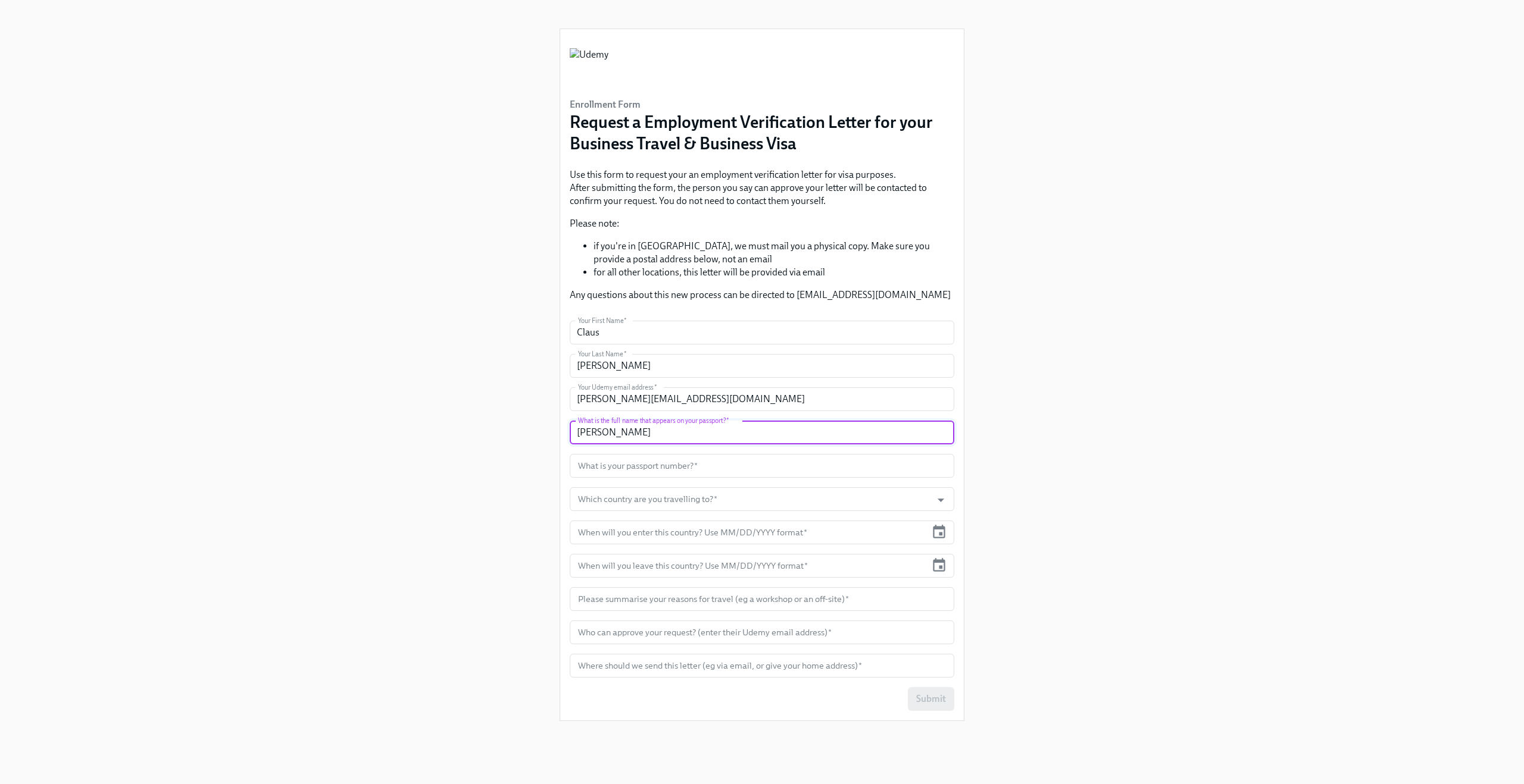
type input "Claus Meyer"
type input "12345678"
click at [617, 499] on input "Which country are you travelling to?   *" at bounding box center [751, 499] width 350 height 24
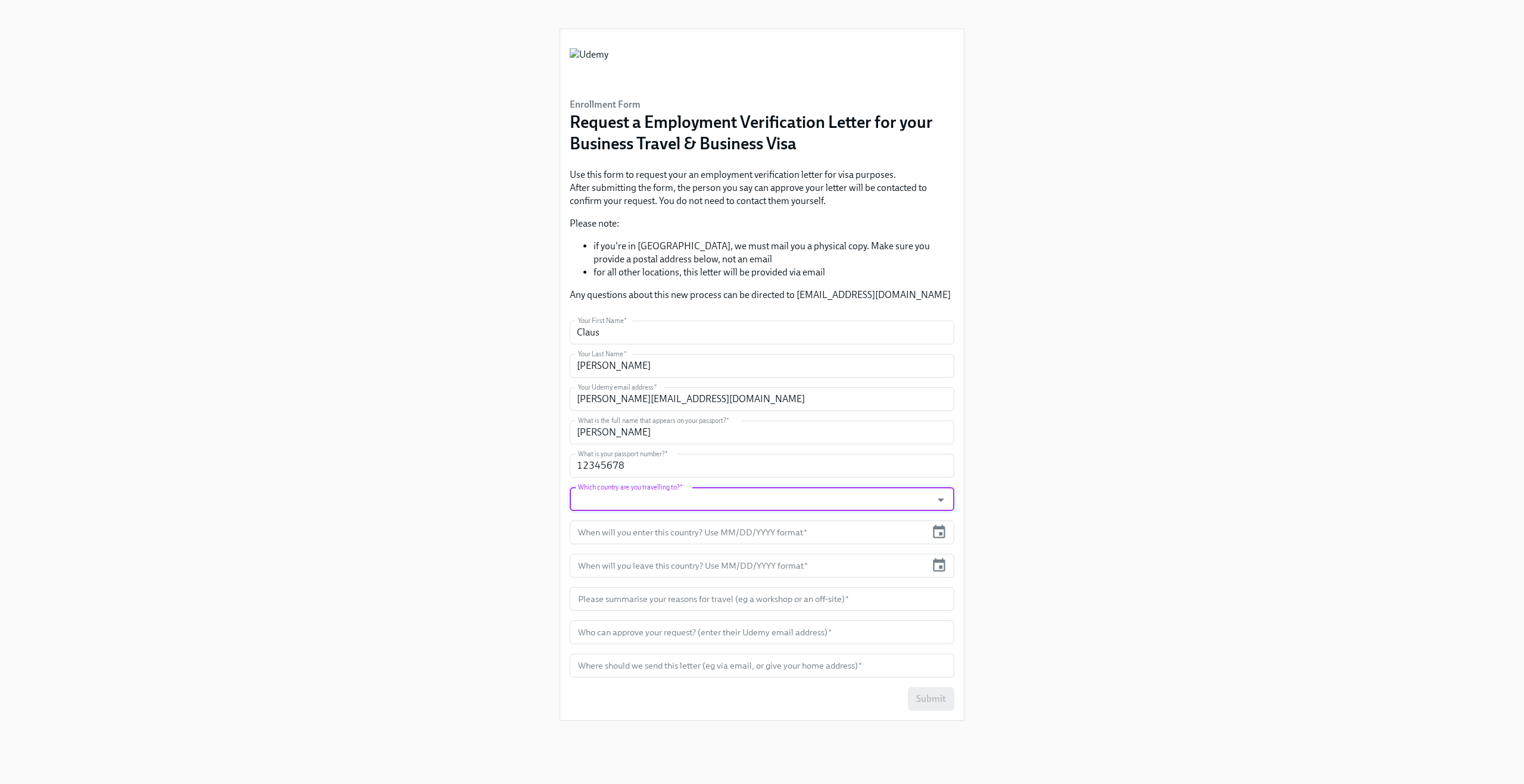
click at [617, 499] on input "Which country are you travelling to?   *" at bounding box center [751, 499] width 350 height 24
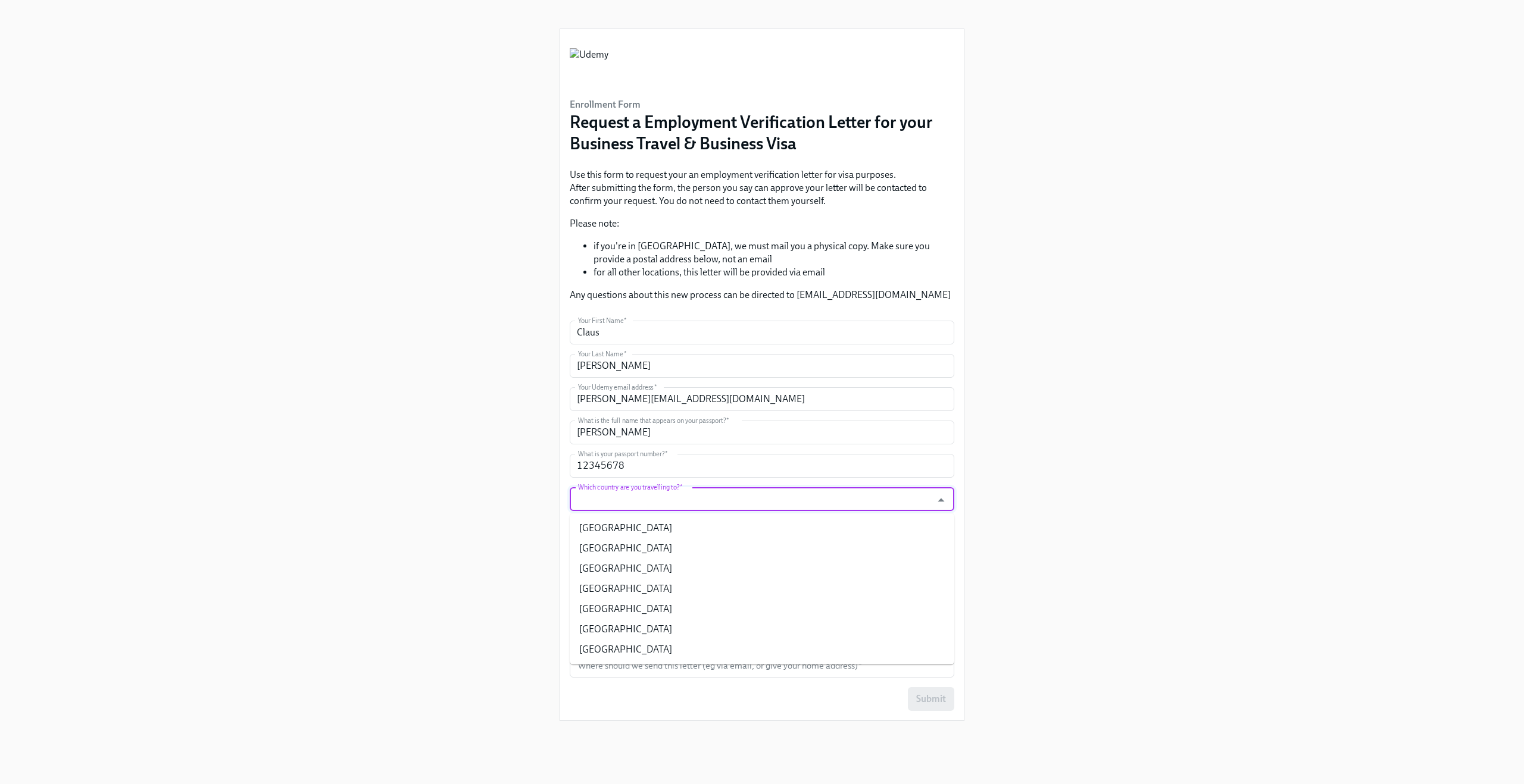
click at [617, 499] on input "Which country are you travelling to?   *" at bounding box center [751, 499] width 350 height 24
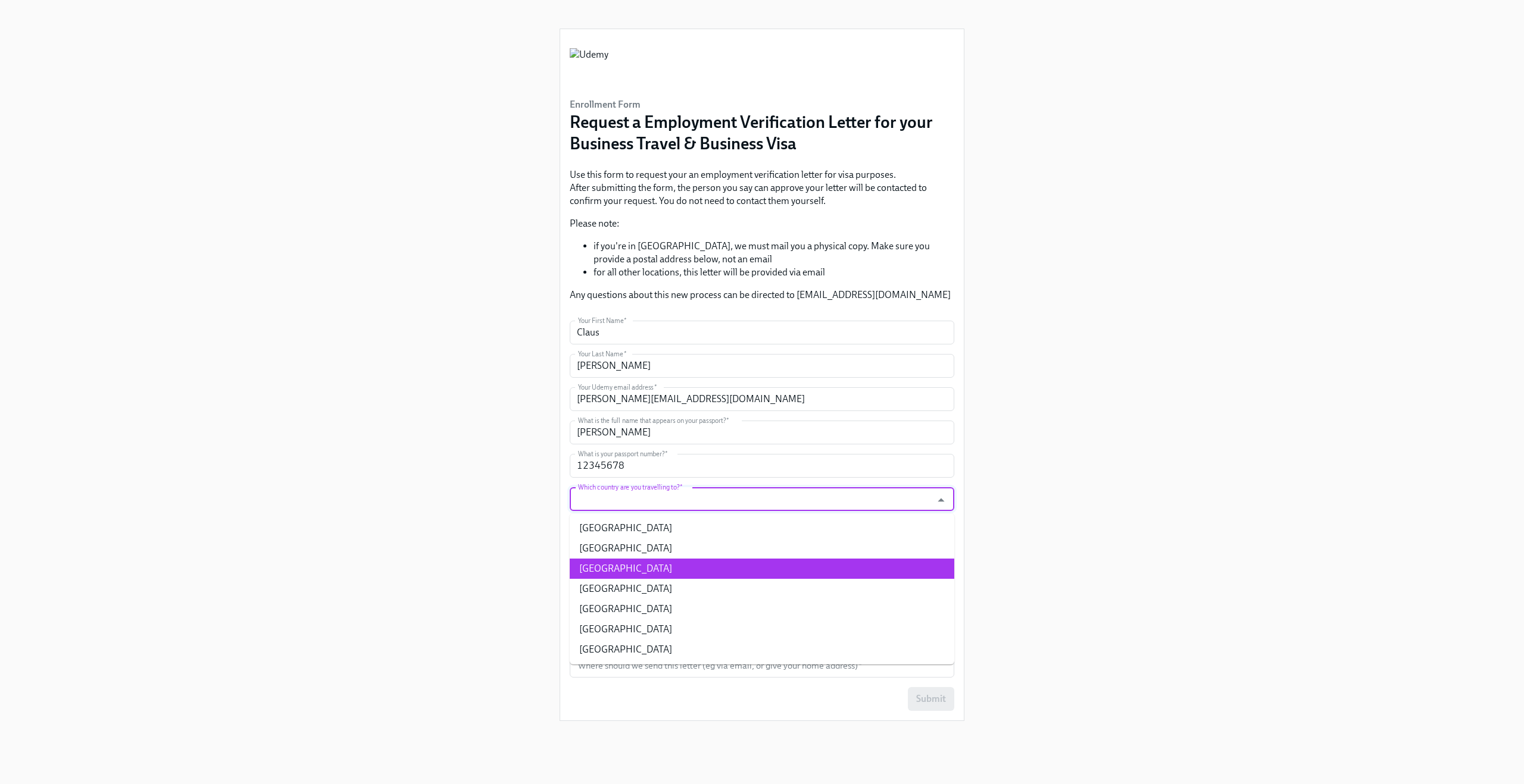
click at [636, 566] on li "Ireland" at bounding box center [761, 568] width 385 height 20
type input "Ireland"
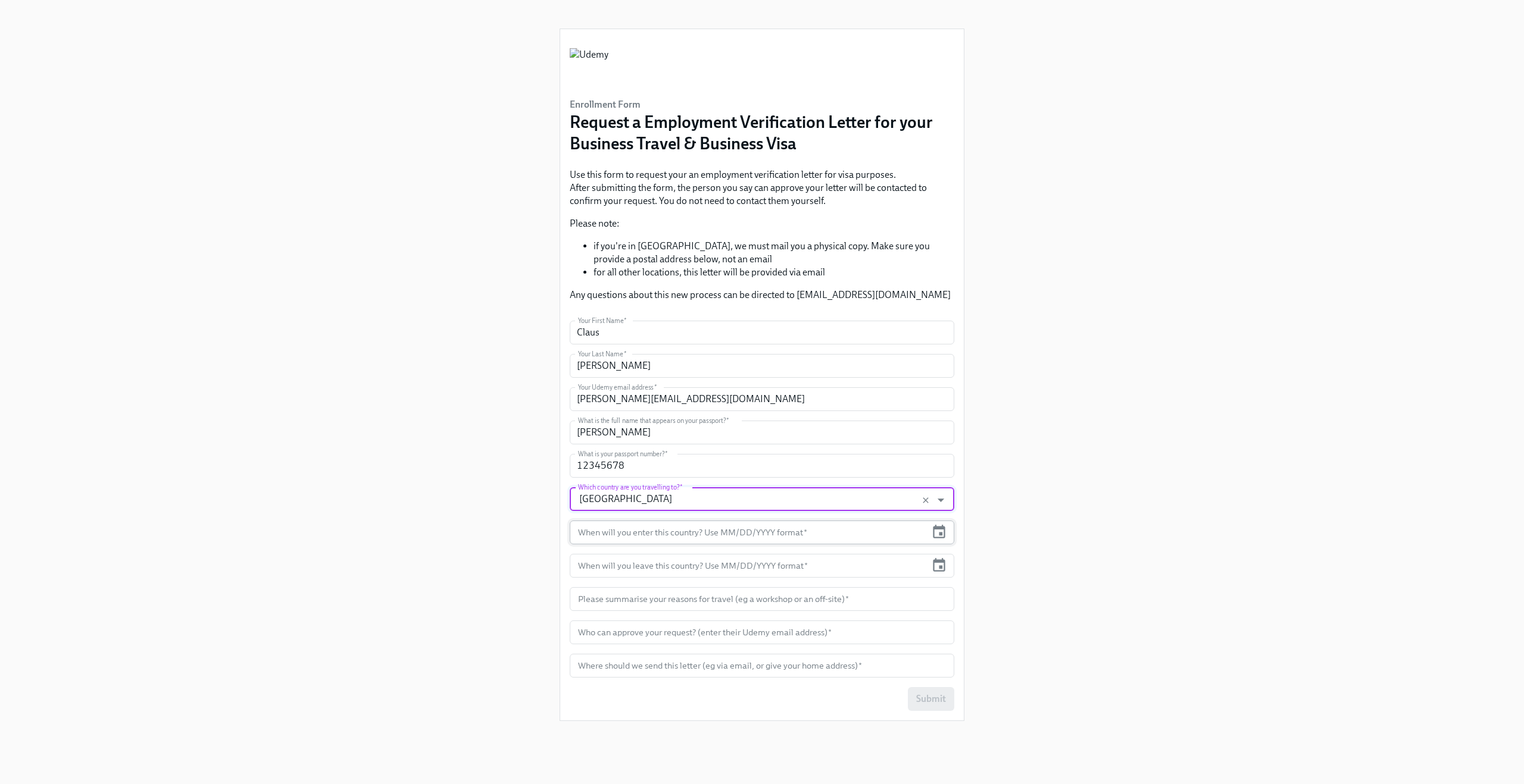
click at [628, 535] on input "text" at bounding box center [747, 533] width 356 height 24
click at [939, 535] on icon "button" at bounding box center [939, 531] width 13 height 13
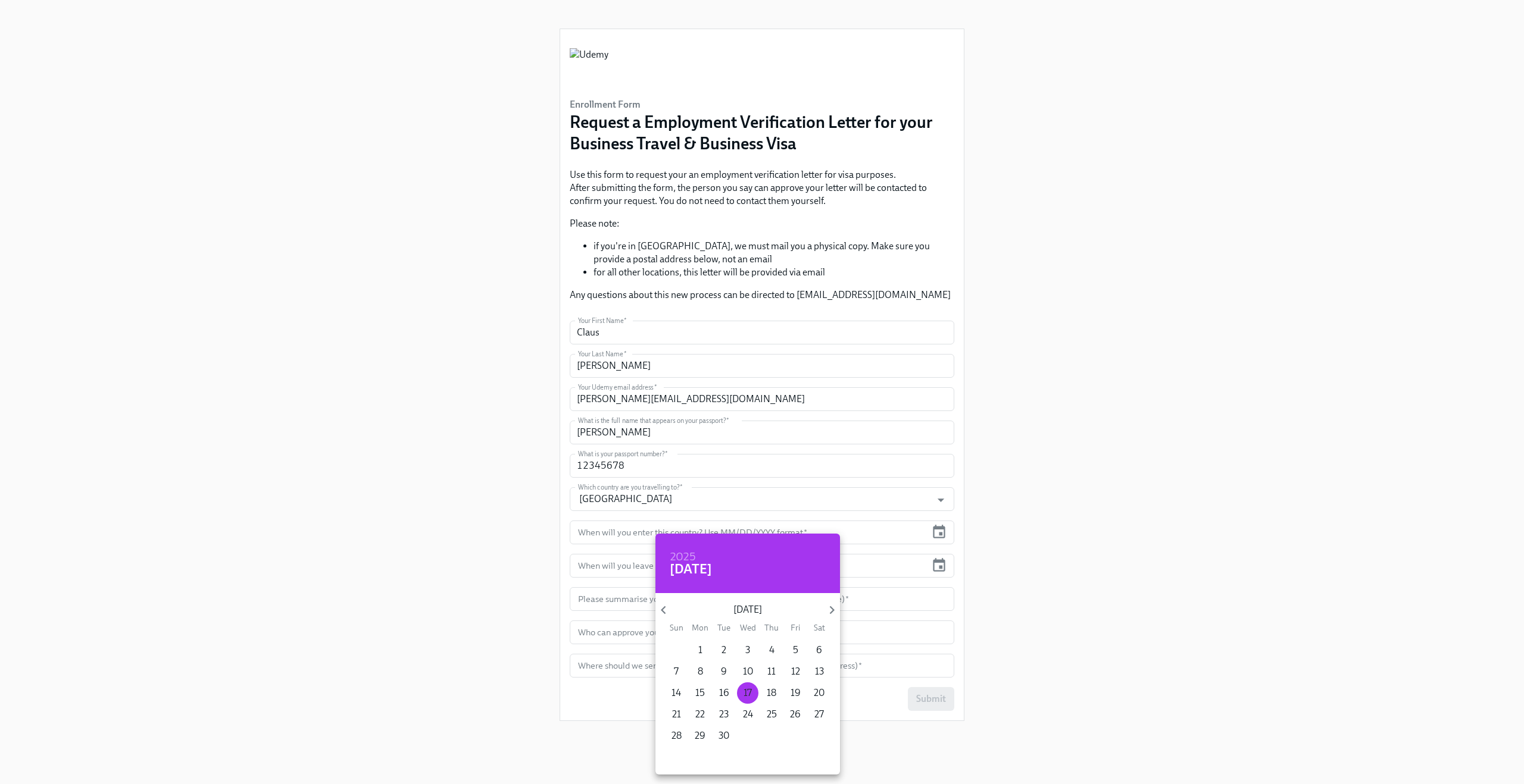
click at [747, 691] on p "17" at bounding box center [748, 693] width 8 height 13
click at [748, 708] on p "24" at bounding box center [748, 714] width 10 height 13
type input "09/24/2025"
click at [938, 563] on div at bounding box center [762, 392] width 1524 height 784
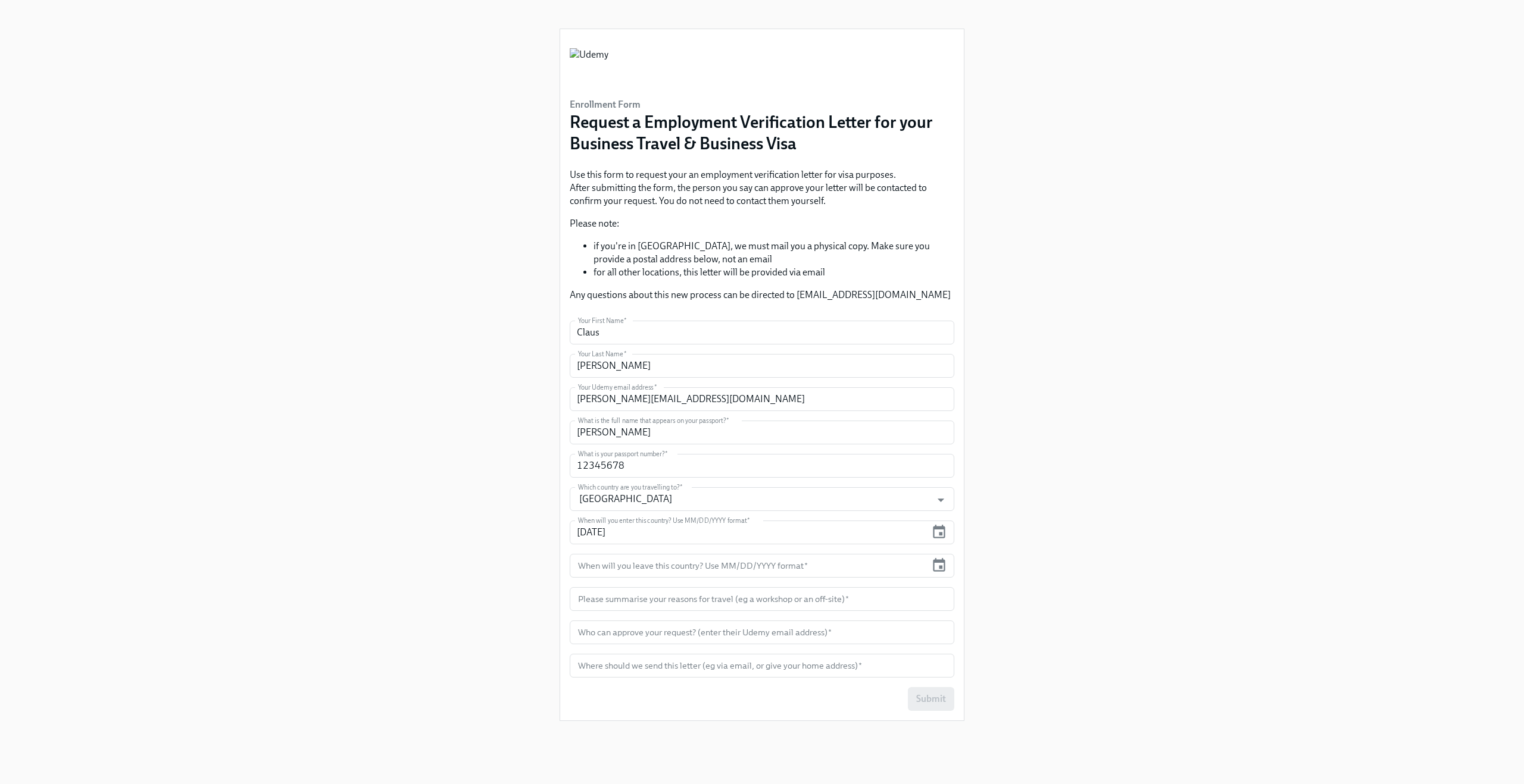
click at [938, 563] on div "2025 Wed, Sep 24 September 2025 Sun Mon Tue Wed Thu Fri Sat 31 1 2 3 4 5 6 7 8 …" at bounding box center [762, 392] width 1524 height 784
click at [938, 563] on icon "button" at bounding box center [938, 565] width 16 height 16
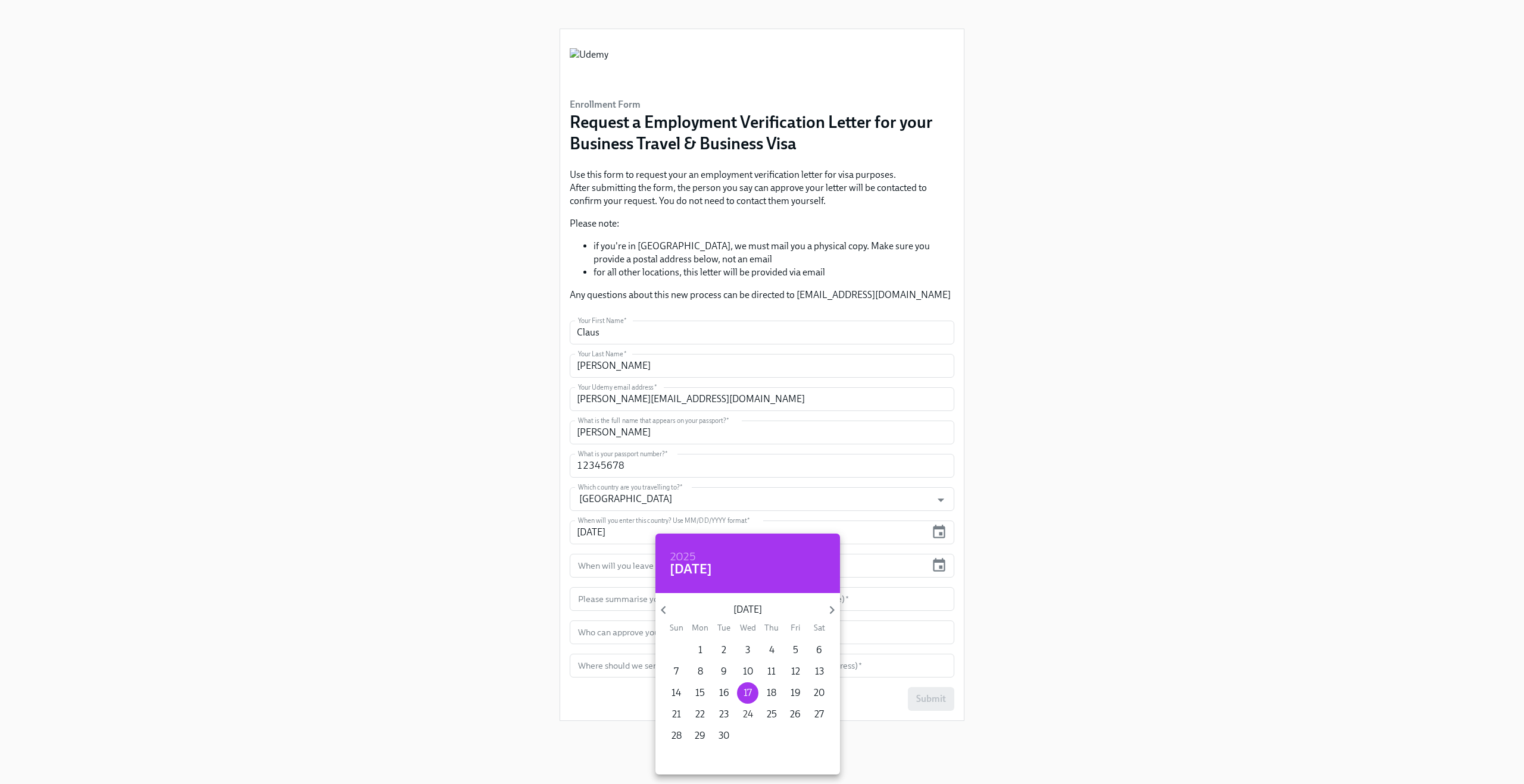
click at [746, 711] on p "24" at bounding box center [748, 714] width 10 height 13
click at [716, 737] on span "30" at bounding box center [723, 736] width 21 height 13
type input "09/30/2025"
click at [1087, 523] on div at bounding box center [762, 392] width 1524 height 784
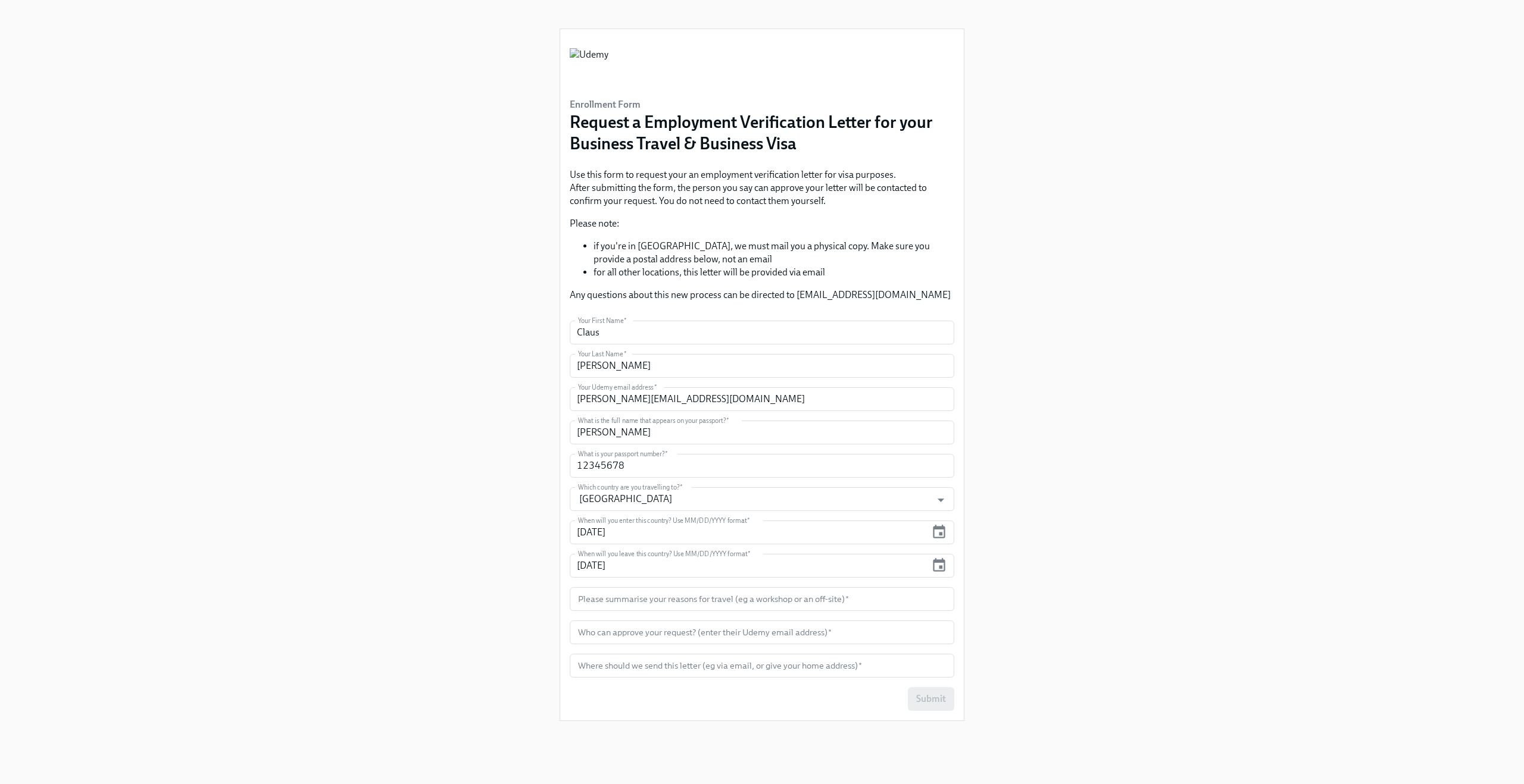
click at [725, 600] on input "text" at bounding box center [761, 599] width 385 height 24
type input "Off-Site"
click at [691, 638] on input "text" at bounding box center [761, 632] width 385 height 24
click at [623, 394] on input "claus.meyer+udemy@dadohr.com" at bounding box center [761, 399] width 385 height 24
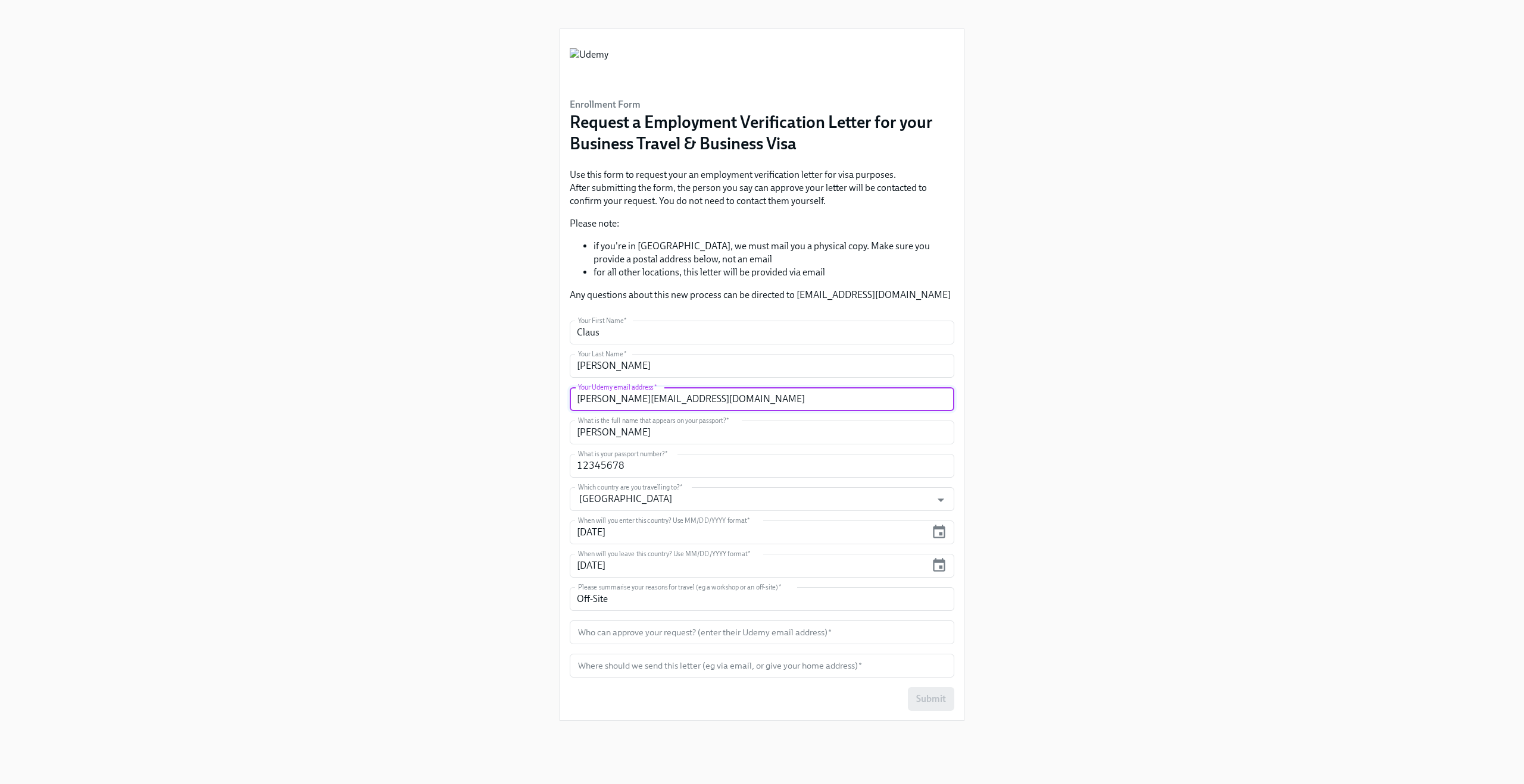
click at [623, 394] on input "claus.meyer+udemy@dadohr.com" at bounding box center [761, 399] width 385 height 24
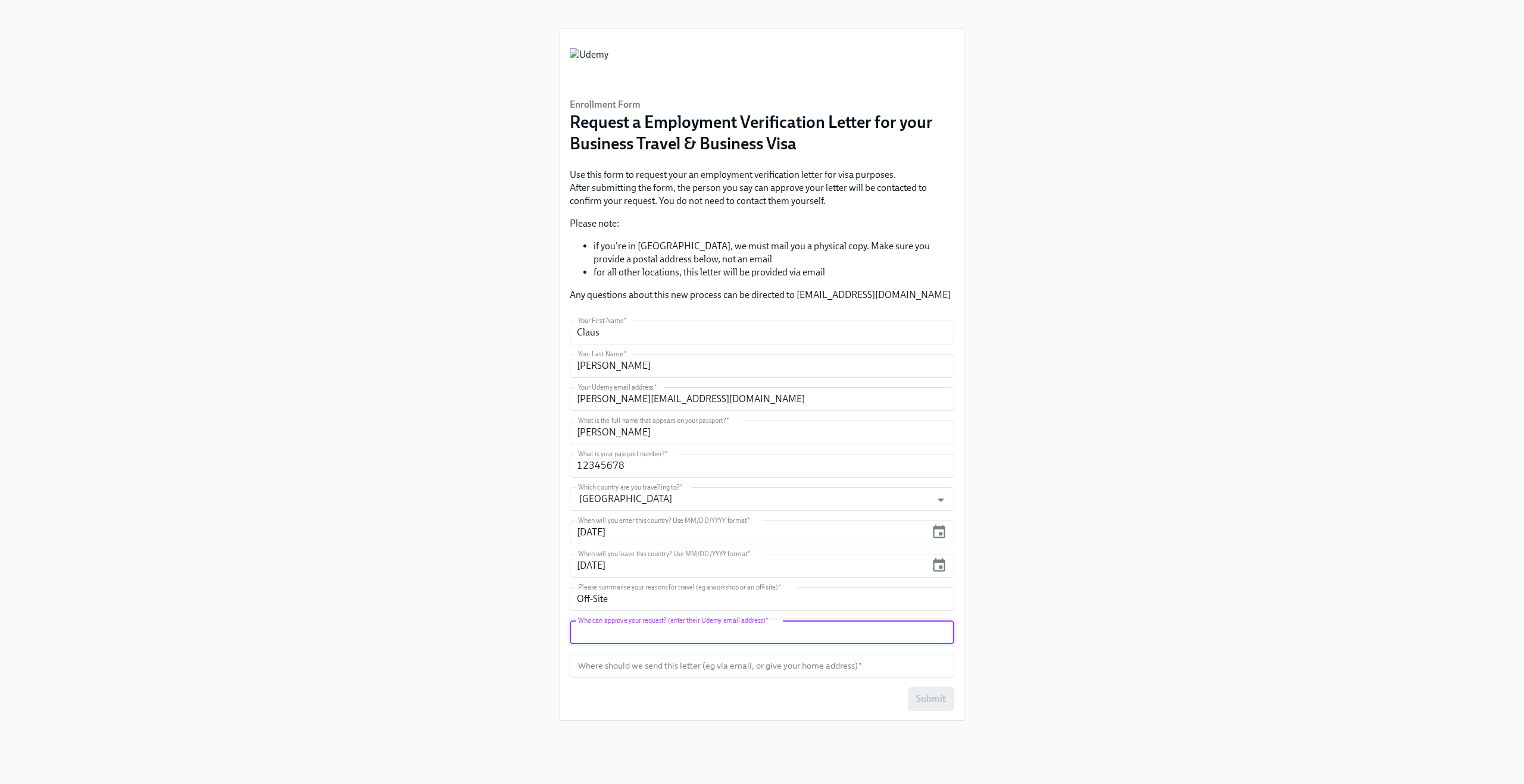
click at [621, 636] on input "text" at bounding box center [761, 632] width 385 height 24
paste input "claus.meyer+udemy@dadohr.com"
type input "claus.meyer+udemy@dadohr.com"
click at [586, 667] on input "text" at bounding box center [761, 666] width 385 height 24
paste input "claus.meyer+udemy@dadohr.com"
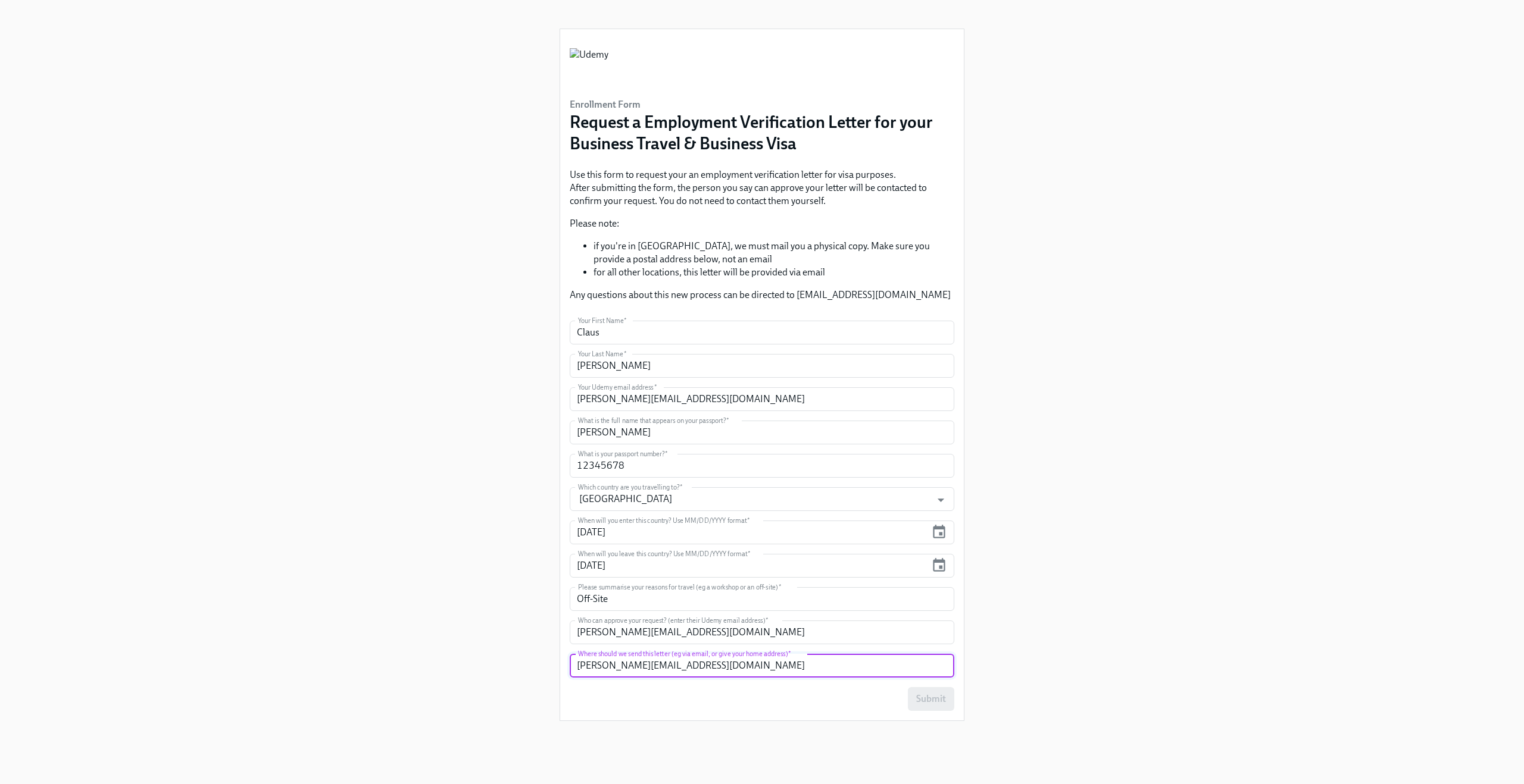
type input "claus.meyer+udemy@dadohr.com"
click at [496, 610] on div "Enrollment Form Request a Employment Verification Letter for your Business Trav…" at bounding box center [762, 377] width 1467 height 755
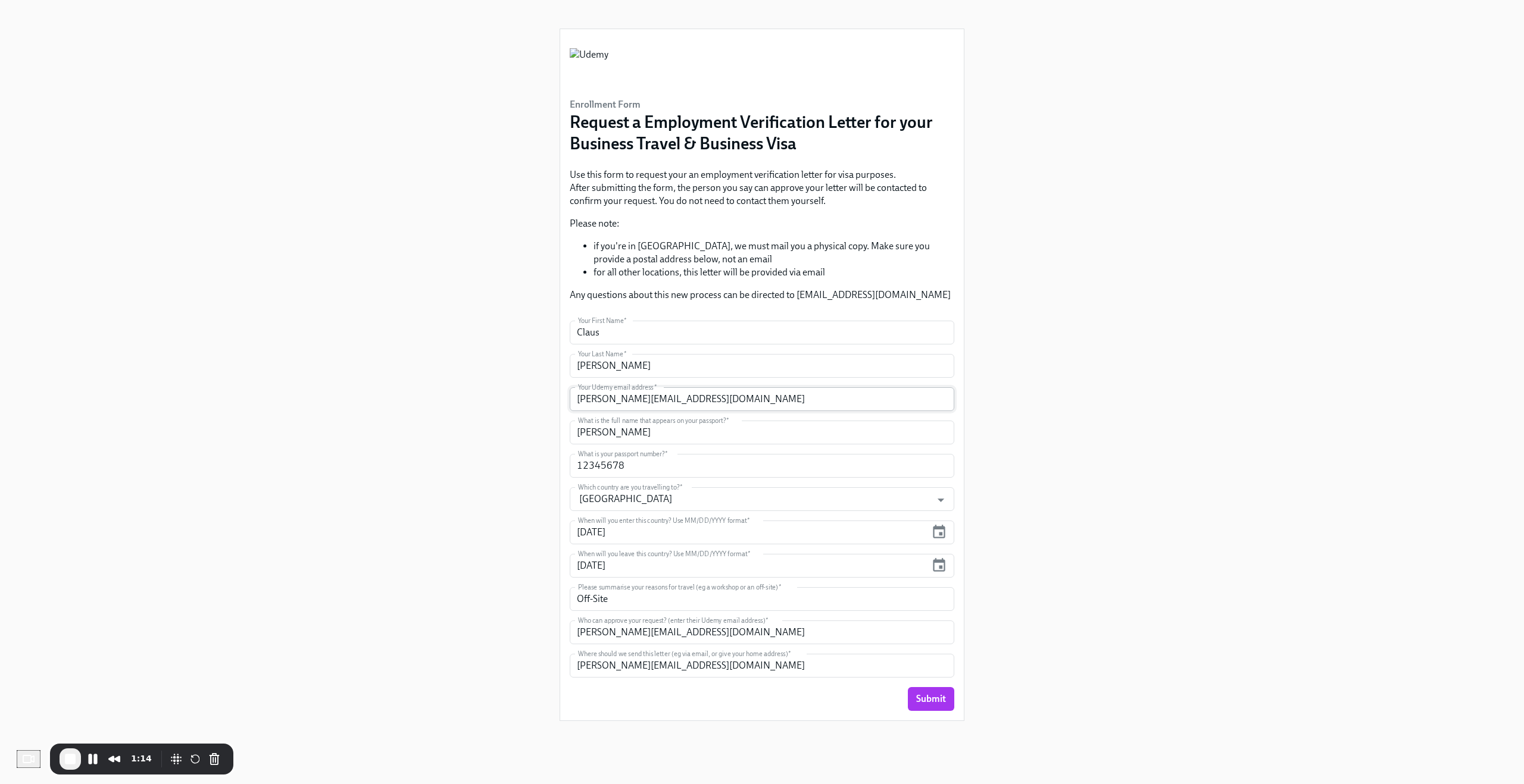
drag, startPoint x: 923, startPoint y: 698, endPoint x: 671, endPoint y: 399, distance: 391.0
click at [671, 399] on form "Your First Name   * Claus Your First Name * Your Last Name   * Meyer Your Last …" at bounding box center [761, 516] width 385 height 391
click at [924, 695] on span "Submit" at bounding box center [931, 699] width 30 height 12
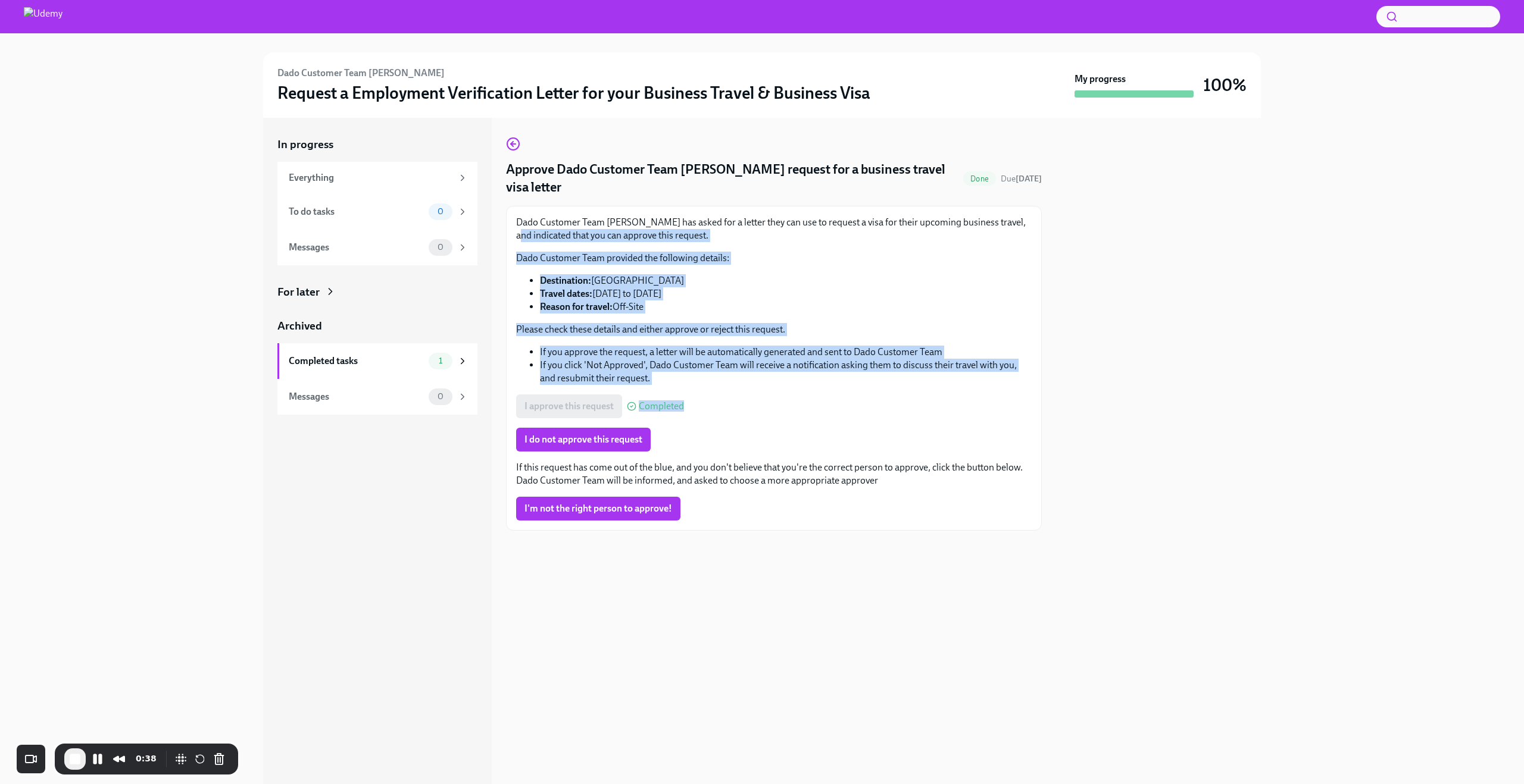
drag, startPoint x: 698, startPoint y: 390, endPoint x: 534, endPoint y: 223, distance: 234.1
click at [534, 223] on div "Dado Customer Team [PERSON_NAME] has asked for a letter they can use to request…" at bounding box center [773, 368] width 515 height 305
click at [950, 274] on li "Destination: Ireland" at bounding box center [785, 280] width 491 height 13
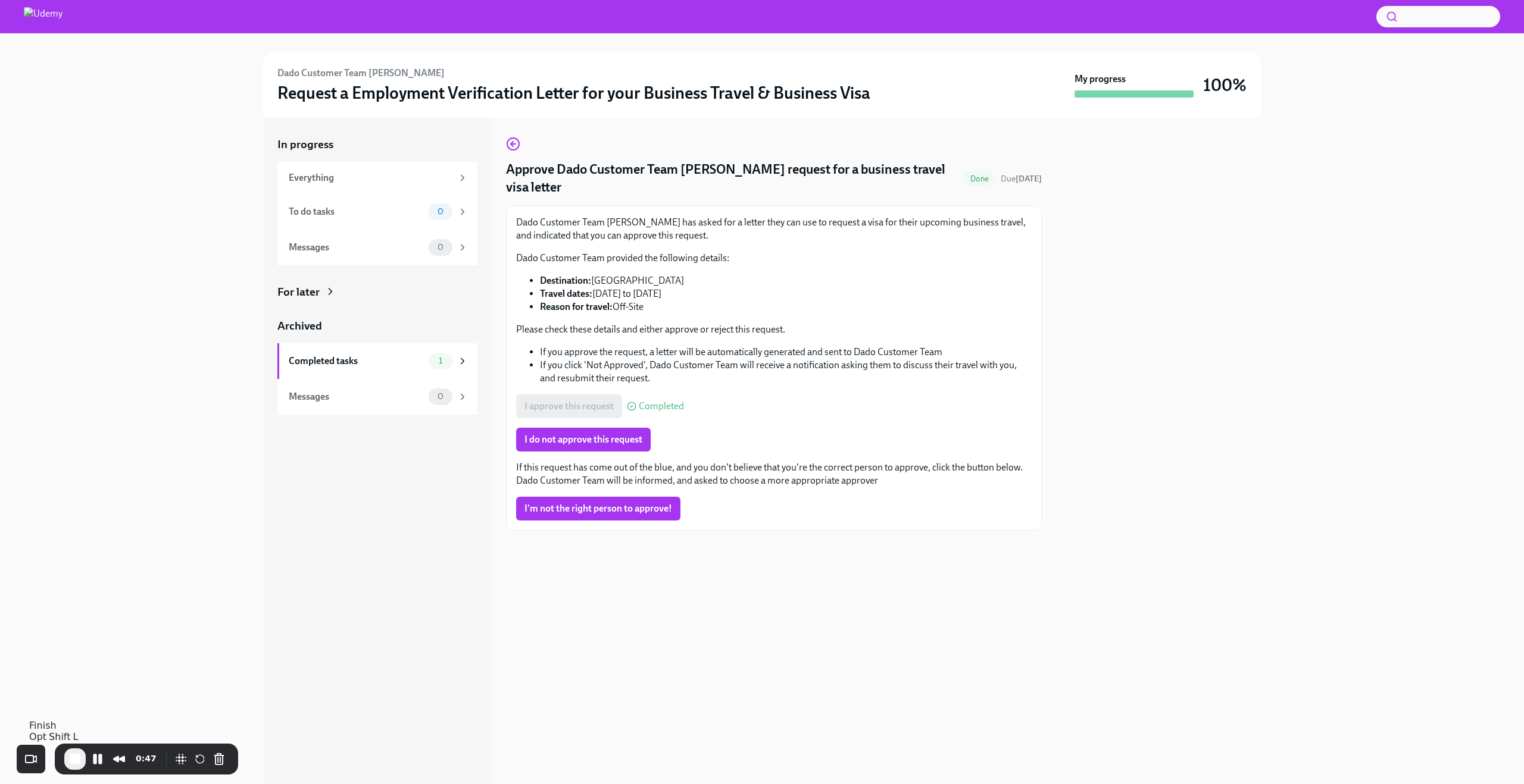
click at [70, 759] on span "End Recording" at bounding box center [75, 759] width 14 height 14
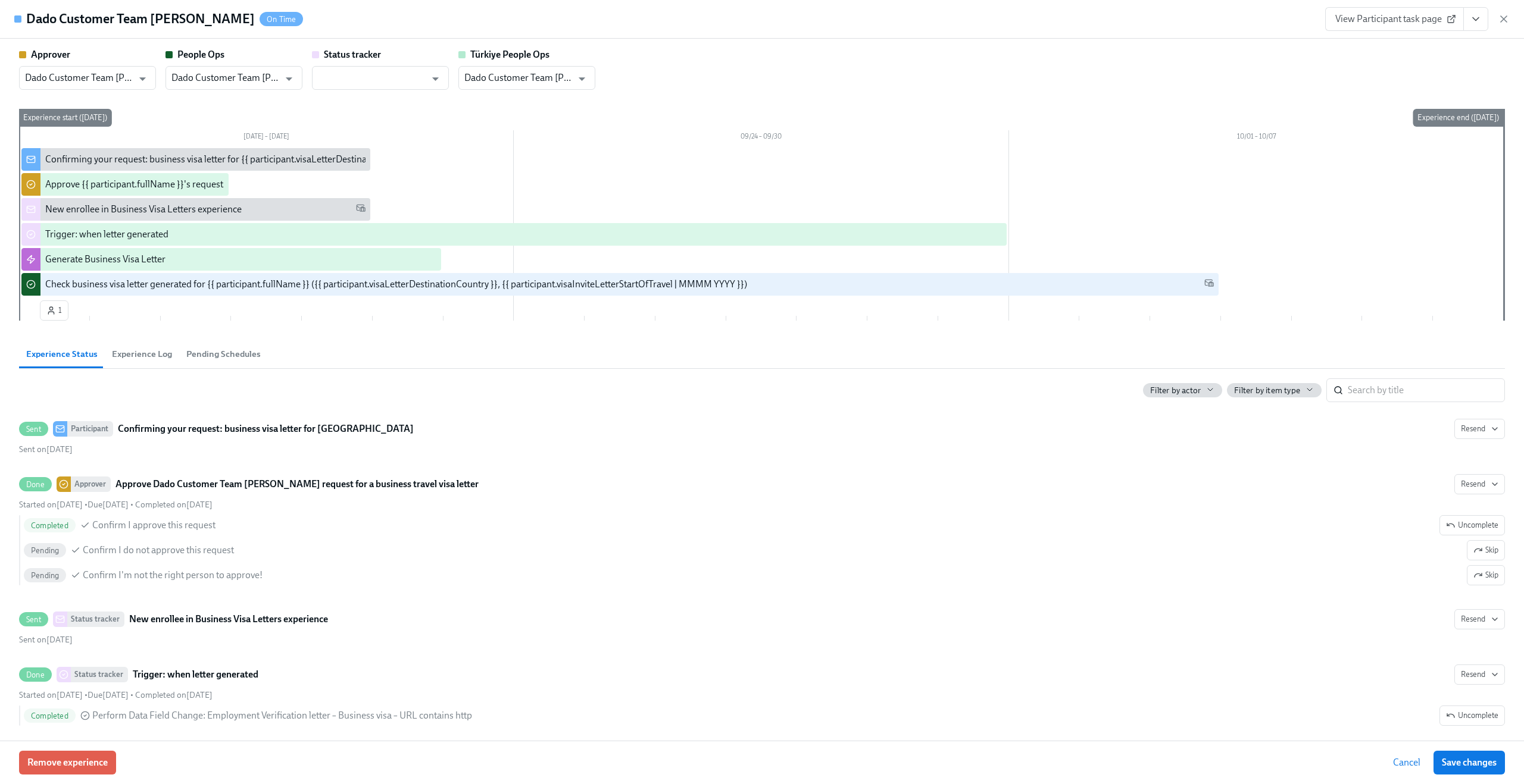
scroll to position [0, 414]
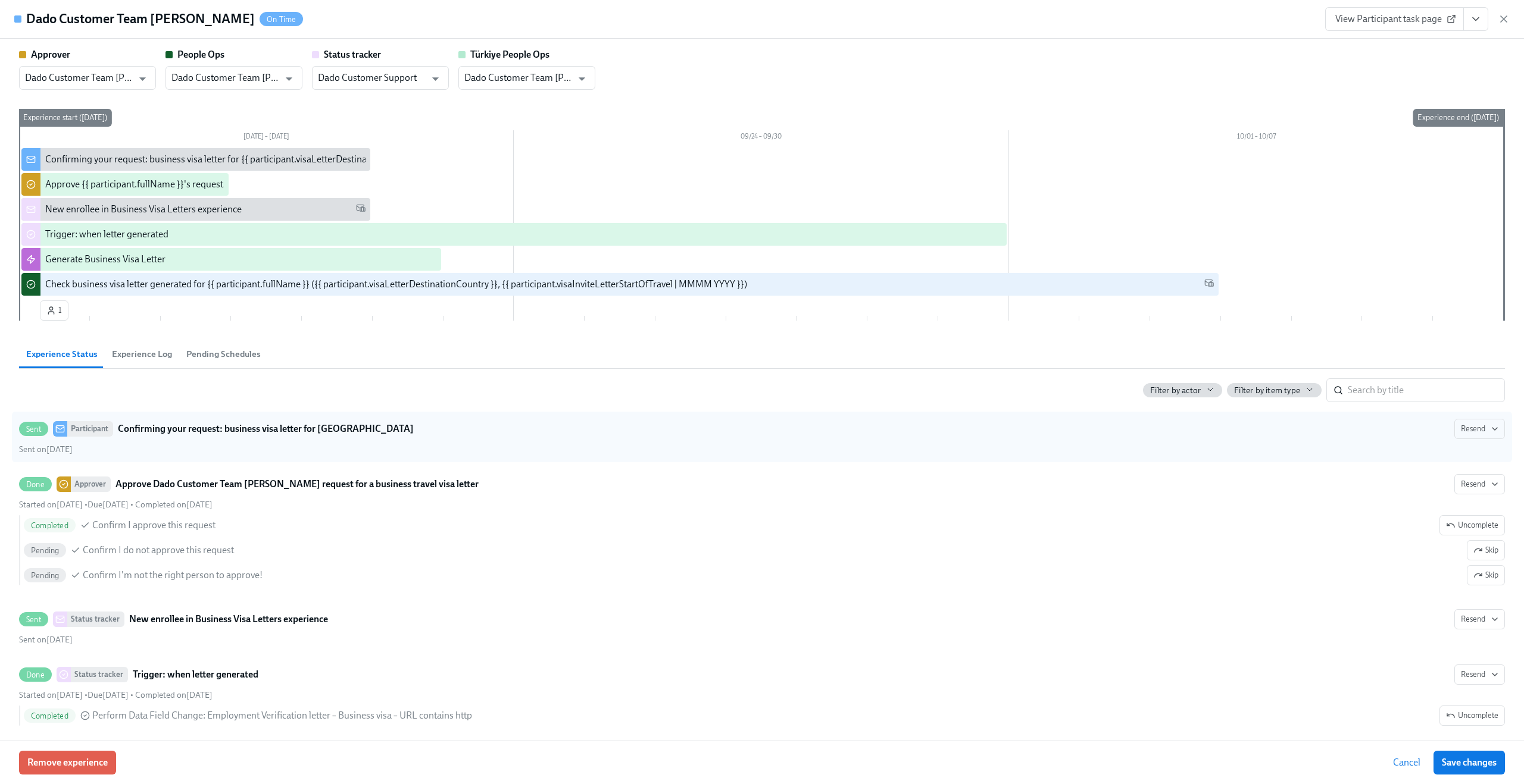
type input "Dado Customer Support"
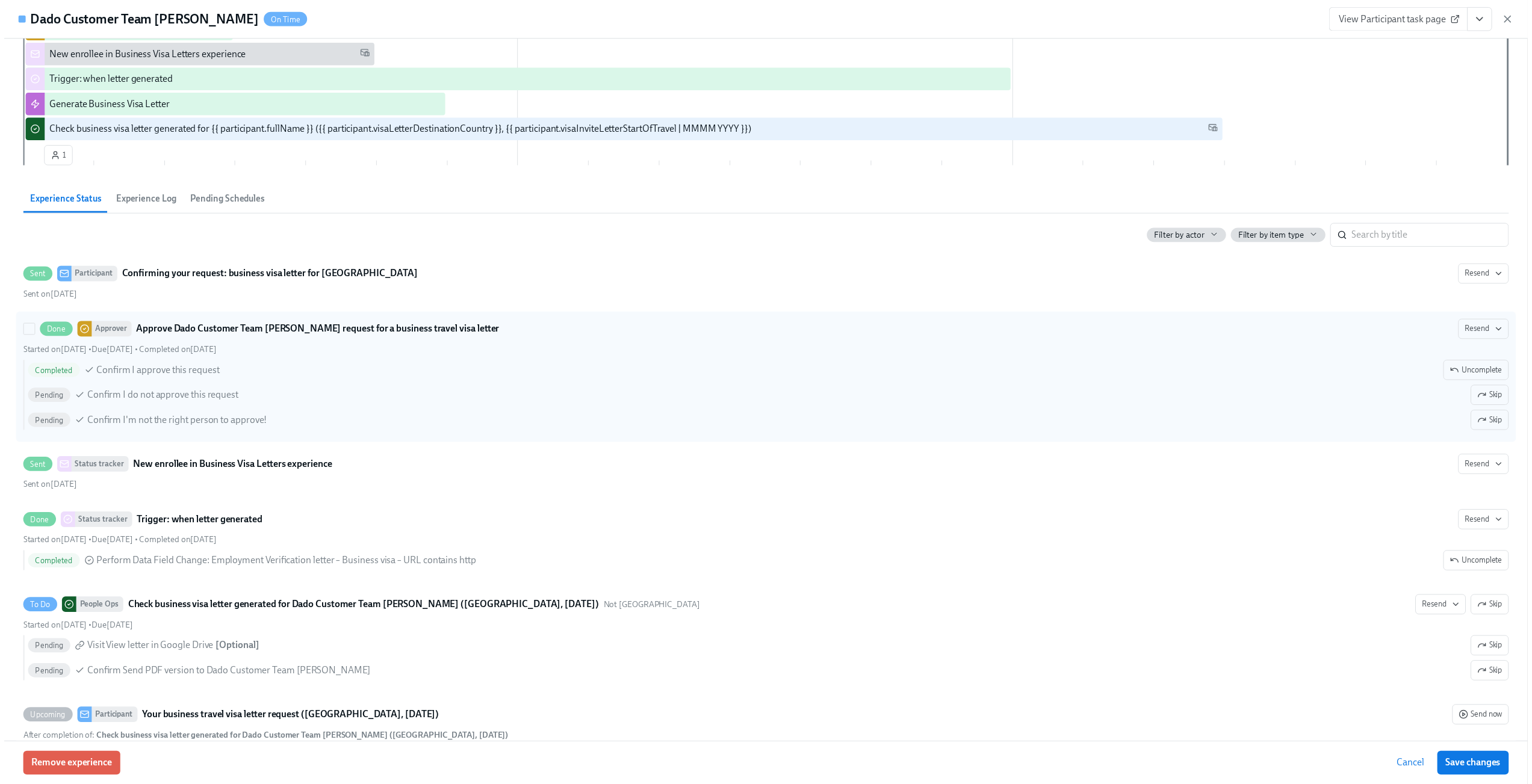
scroll to position [257, 0]
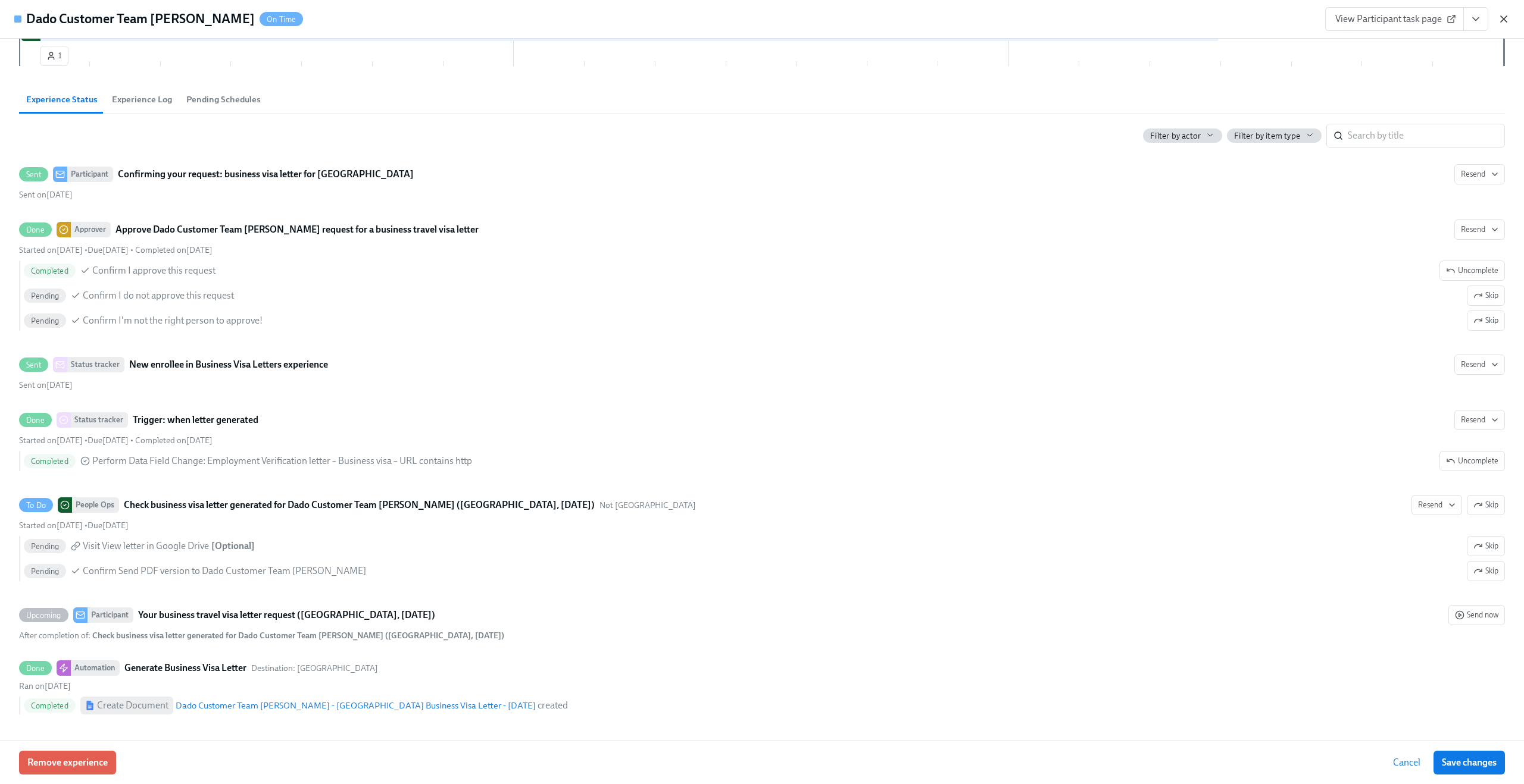
click at [1498, 13] on icon "button" at bounding box center [1504, 19] width 12 height 12
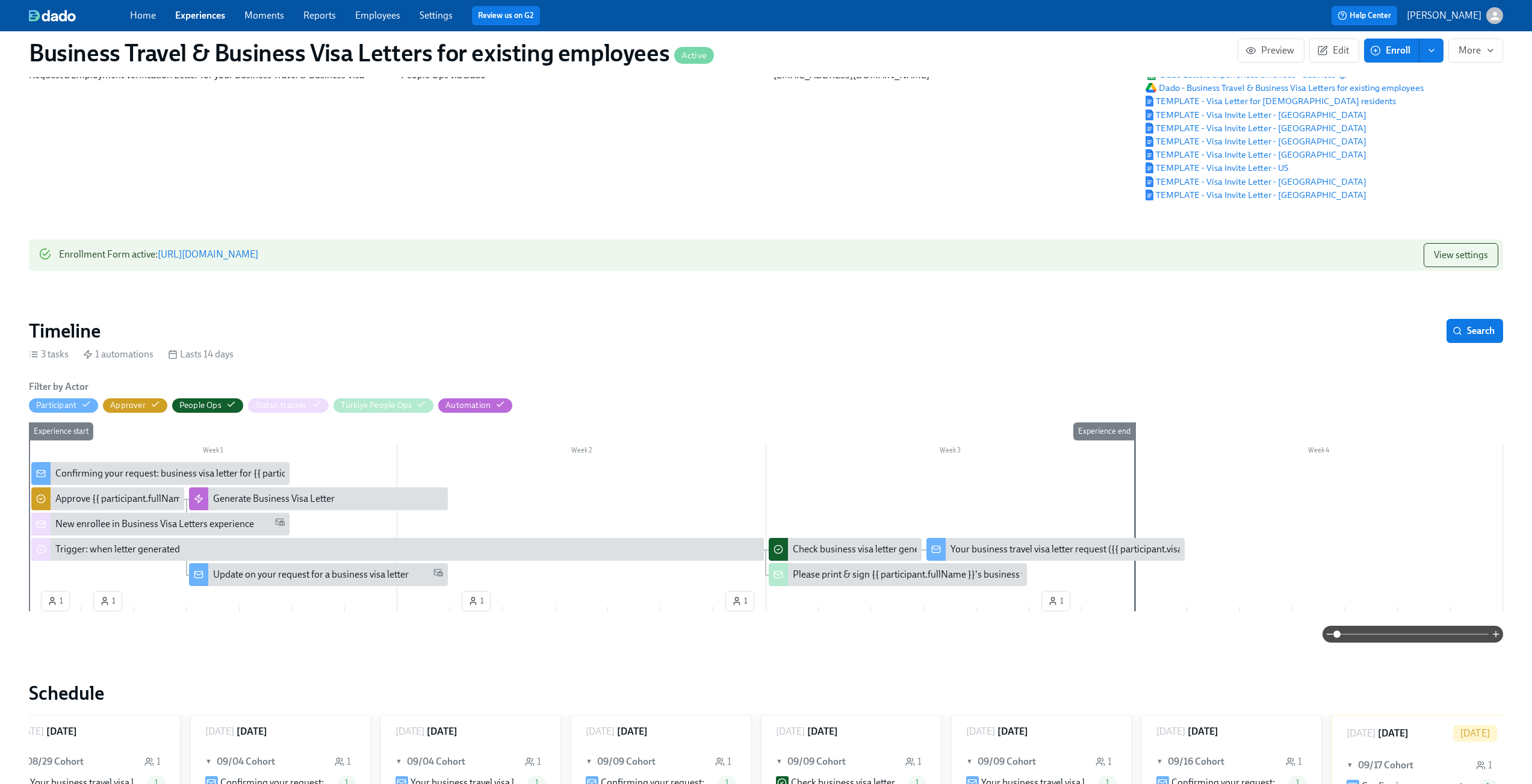
scroll to position [112, 0]
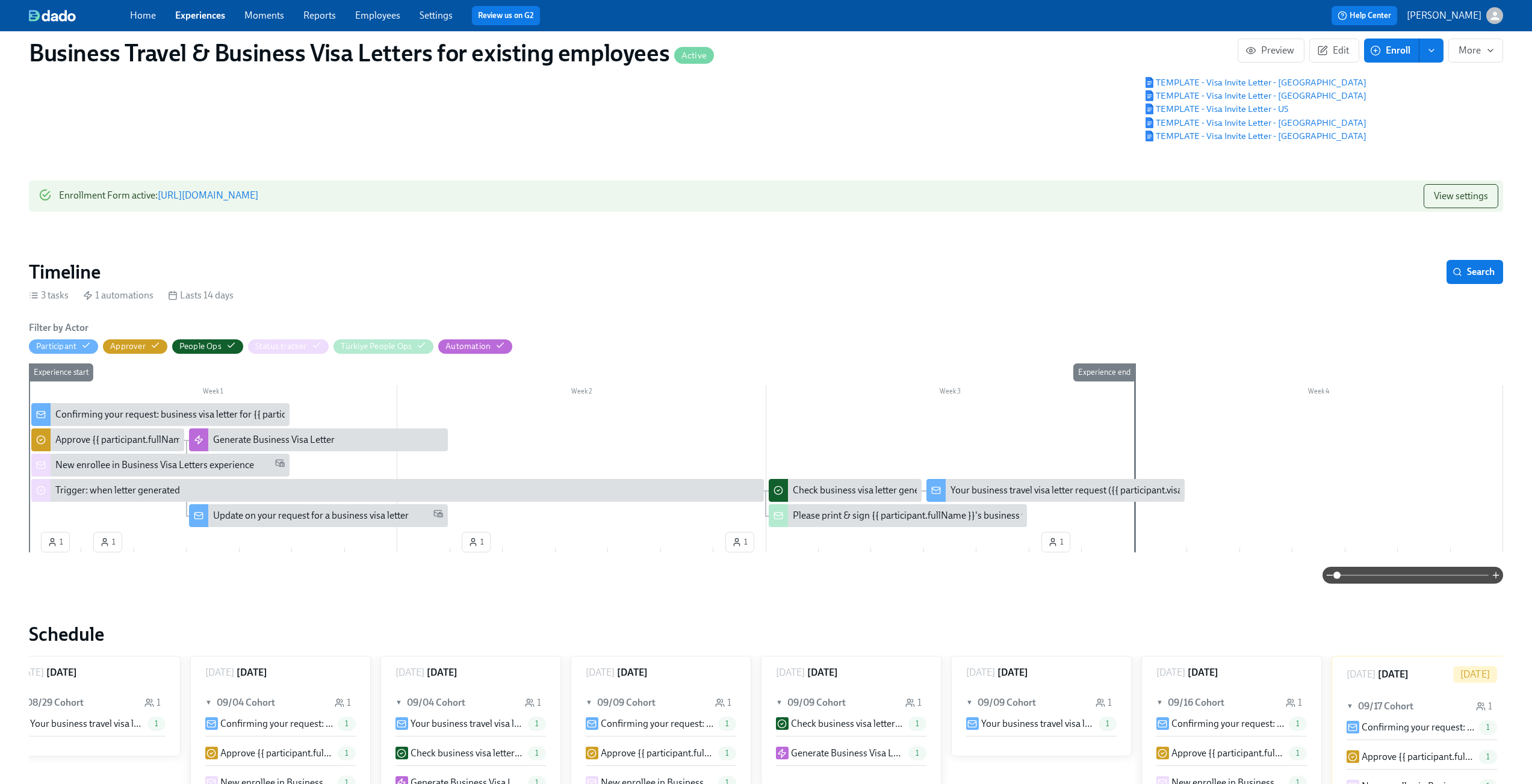
click at [58, 556] on div "Week 1 Week 2 Week 3 Week 4 1 1 1 1 1 Experience start Experience end Confirmin…" at bounding box center [766, 460] width 1474 height 194
click at [159, 549] on div "Week 1 Week 2 Week 3 Week 4 1 1 1 1 1 Experience start Experience end Confirmin…" at bounding box center [766, 460] width 1474 height 194
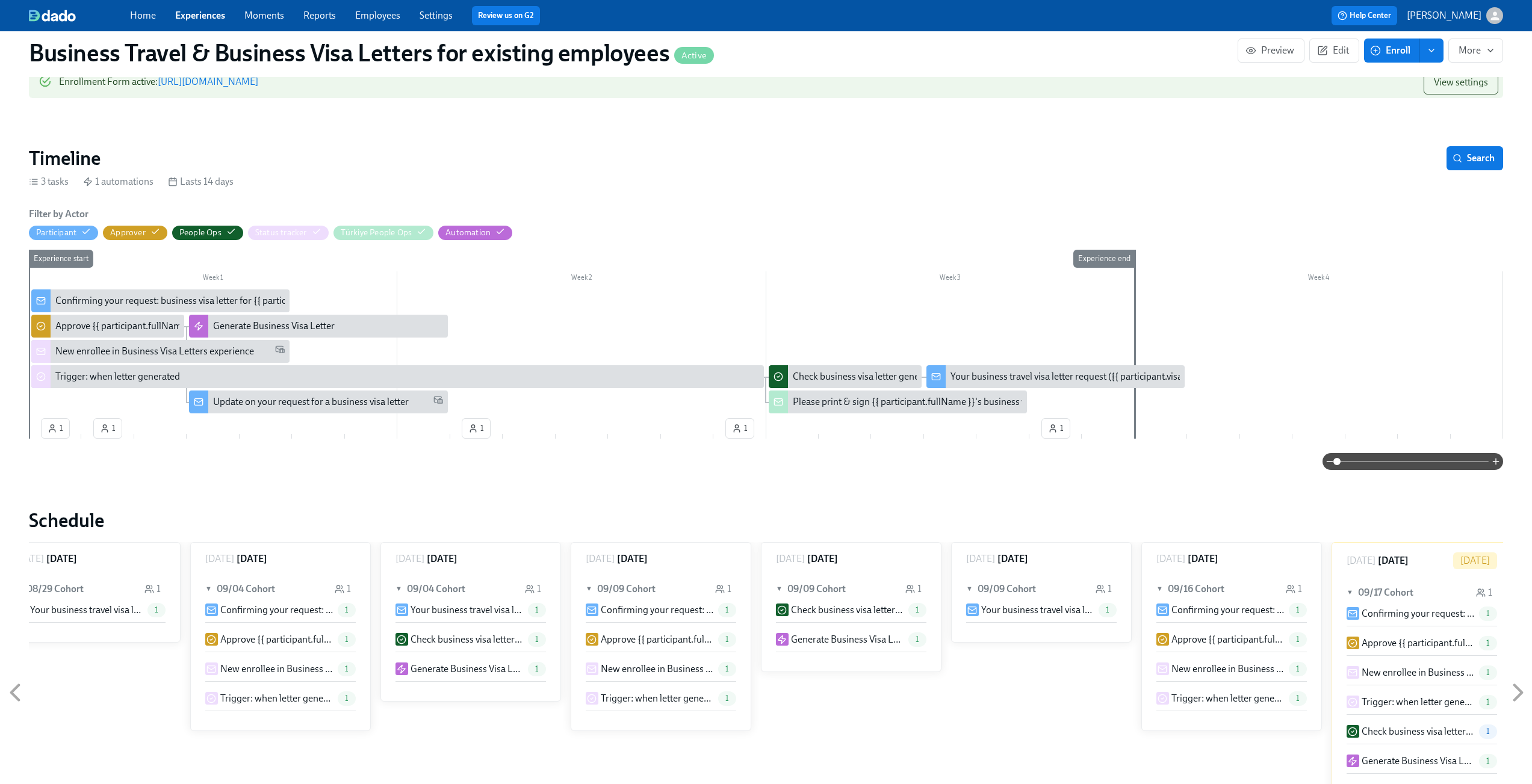
scroll to position [96, 0]
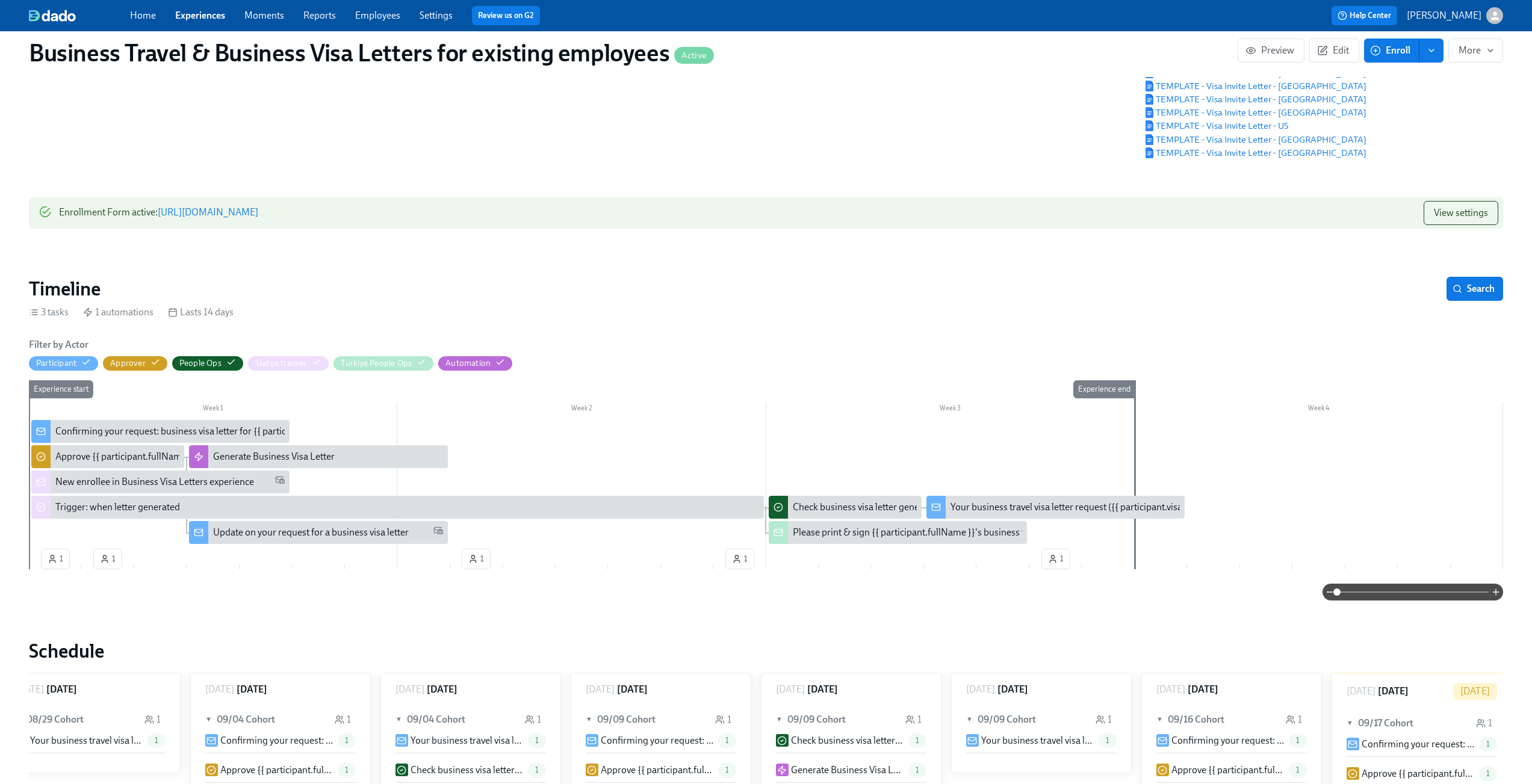
click at [285, 539] on div "Update on your request for a business visa letter" at bounding box center [311, 532] width 195 height 14
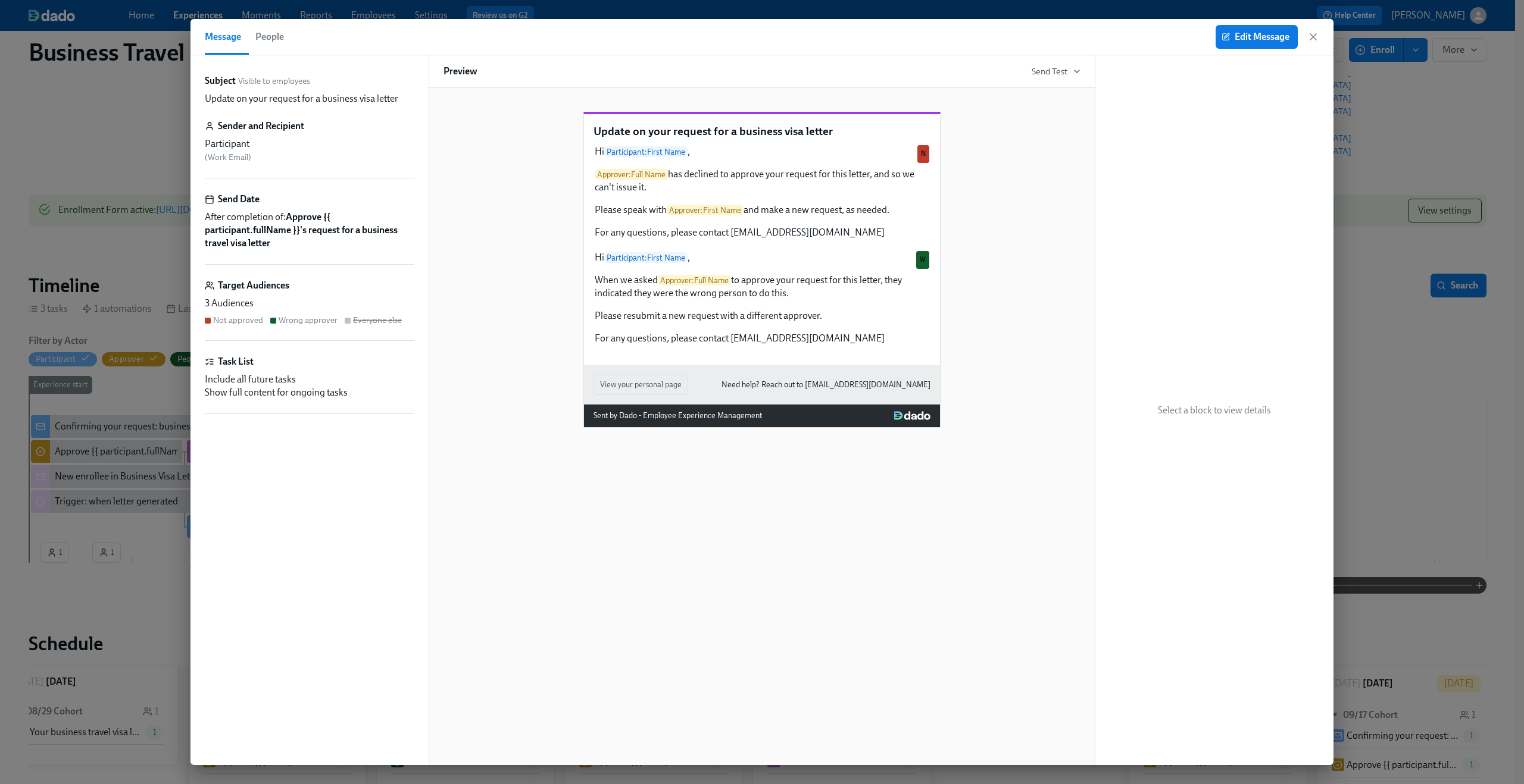
click at [459, 195] on div "Update on your request for a business visa letter Hi Participant : First Name ,…" at bounding box center [762, 260] width 637 height 335
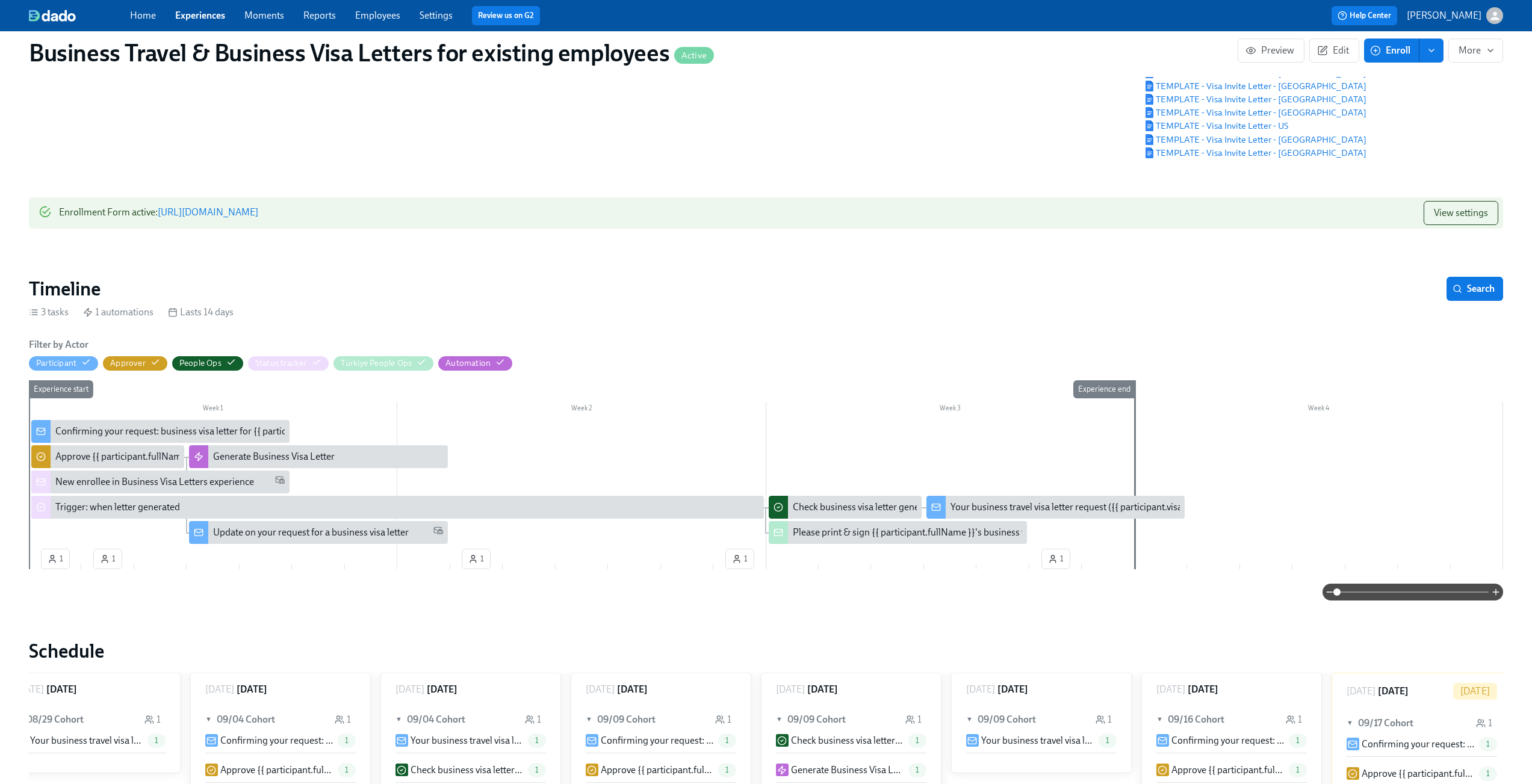
click at [262, 537] on div "Update on your request for a business visa letter" at bounding box center [311, 532] width 195 height 14
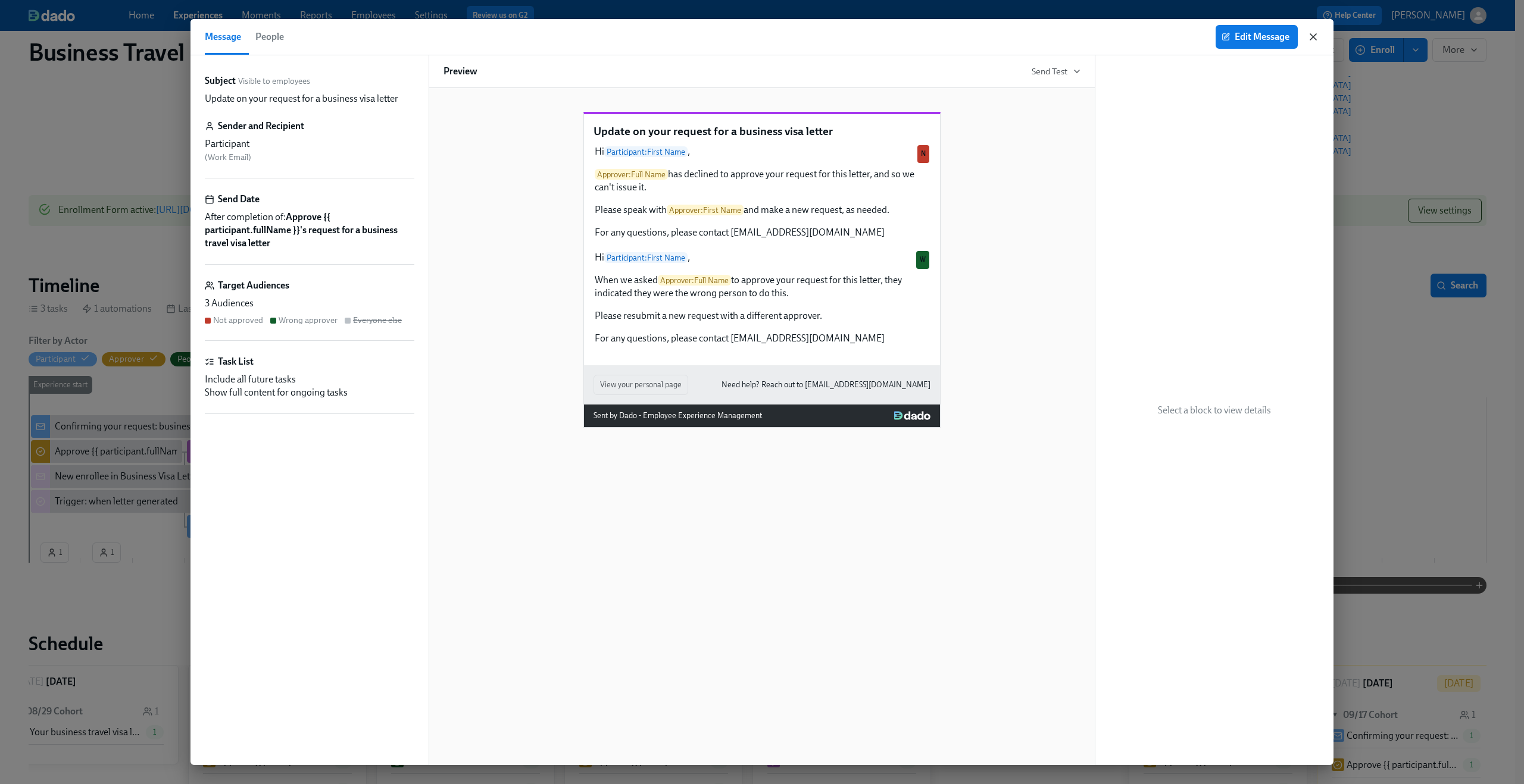
click at [1310, 33] on icon "button" at bounding box center [1313, 37] width 12 height 12
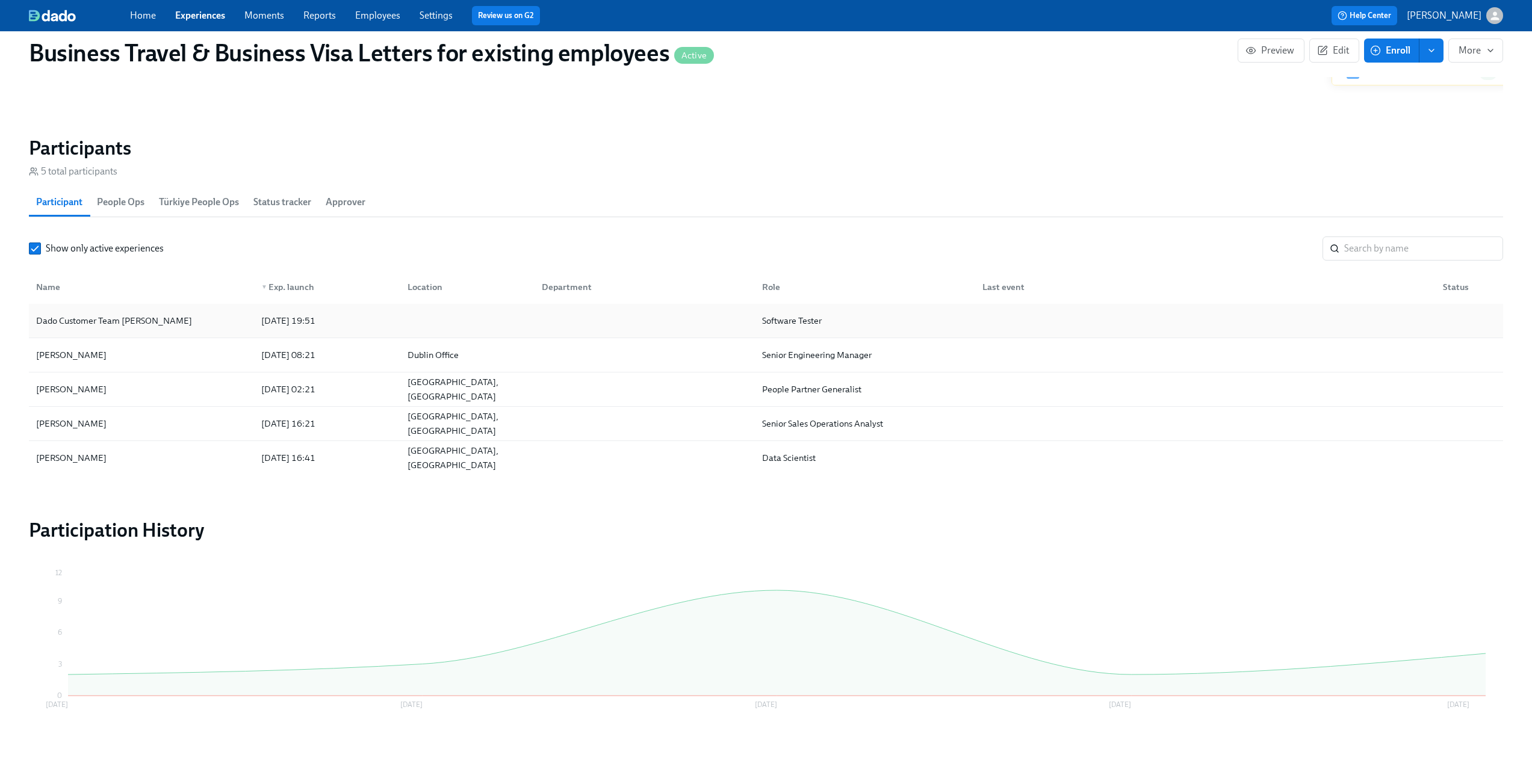
scroll to position [974, 0]
click at [164, 317] on div "Dado Customer Team [PERSON_NAME]" at bounding box center [141, 321] width 220 height 24
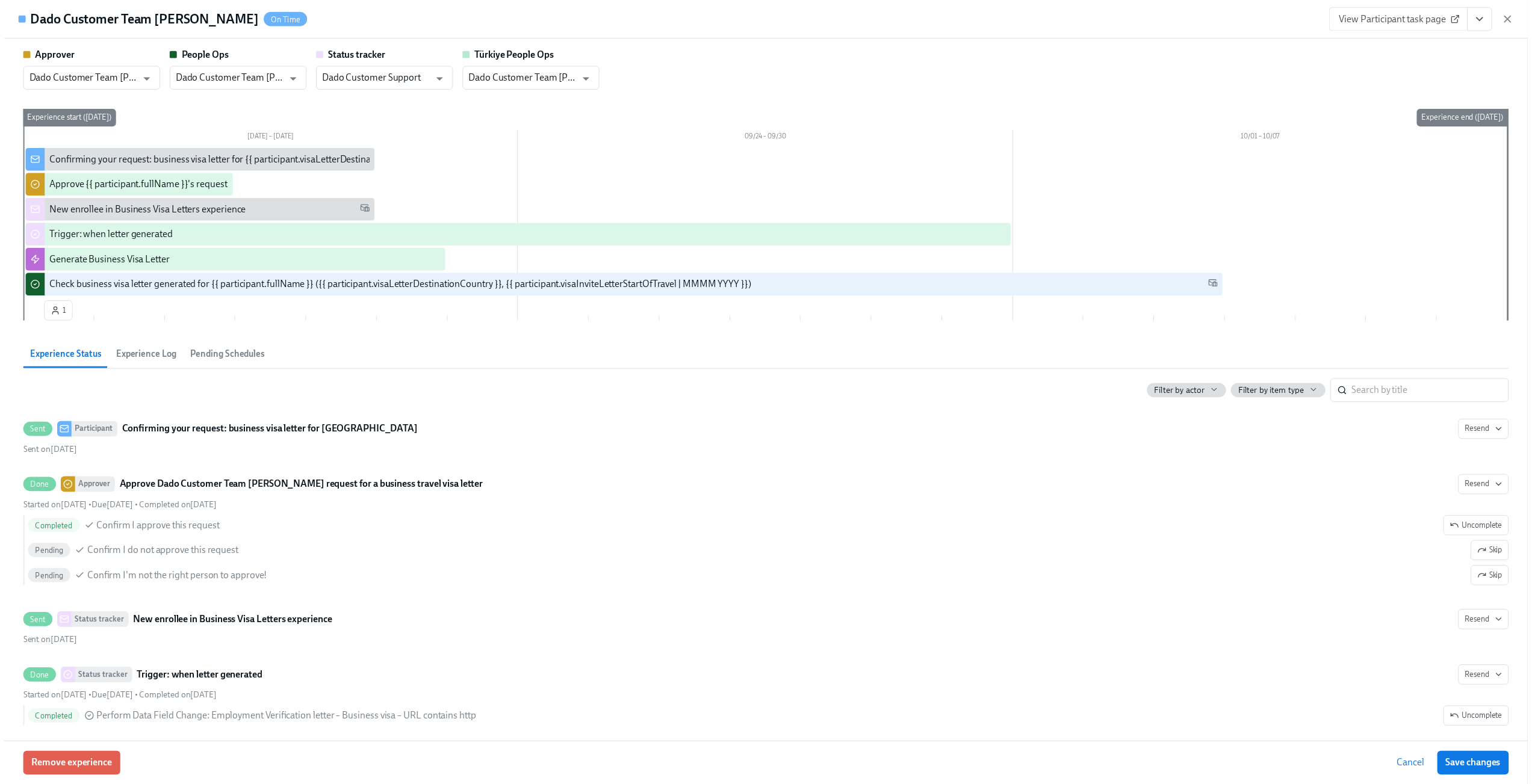
scroll to position [257, 0]
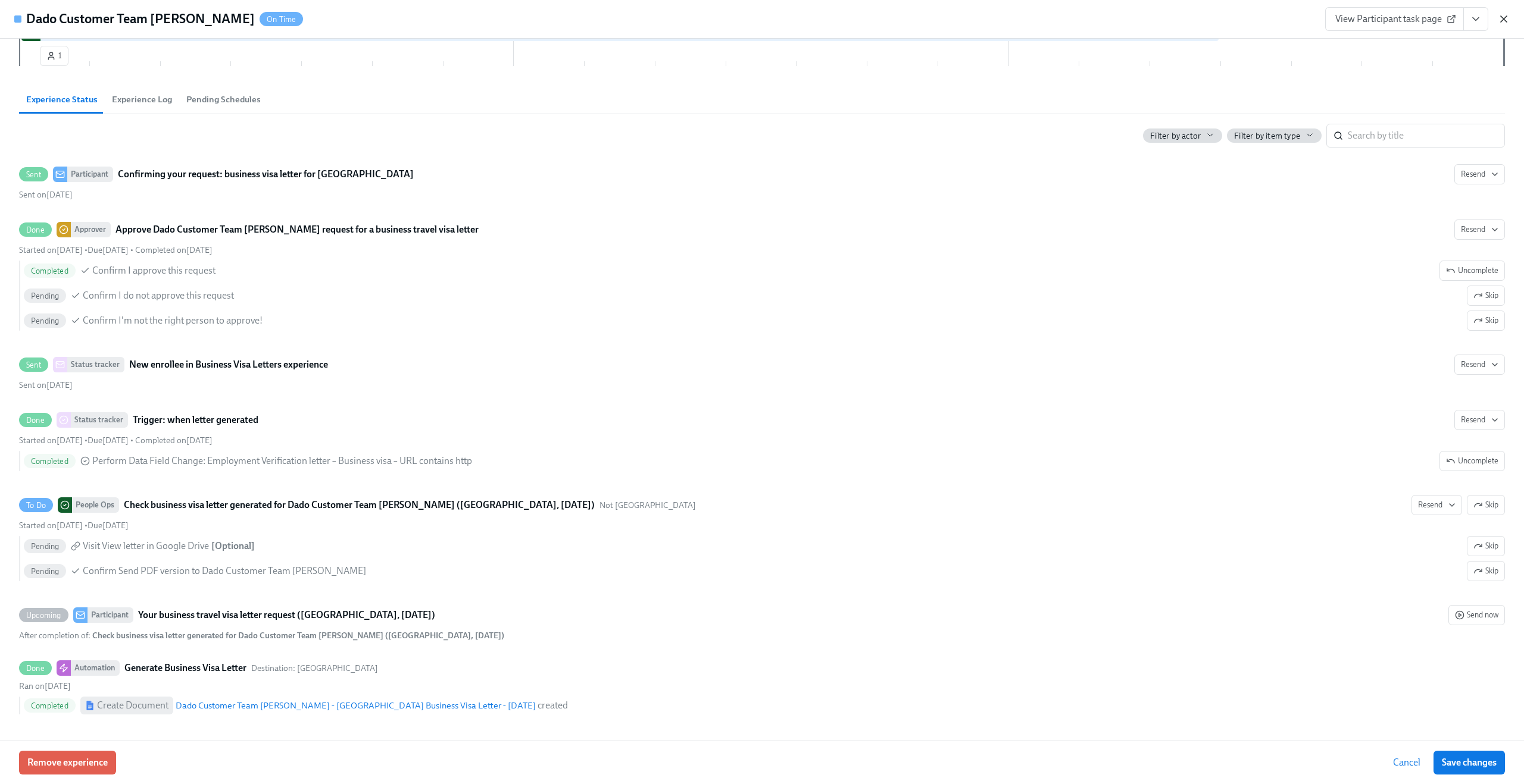
click at [1502, 18] on icon "button" at bounding box center [1504, 19] width 12 height 12
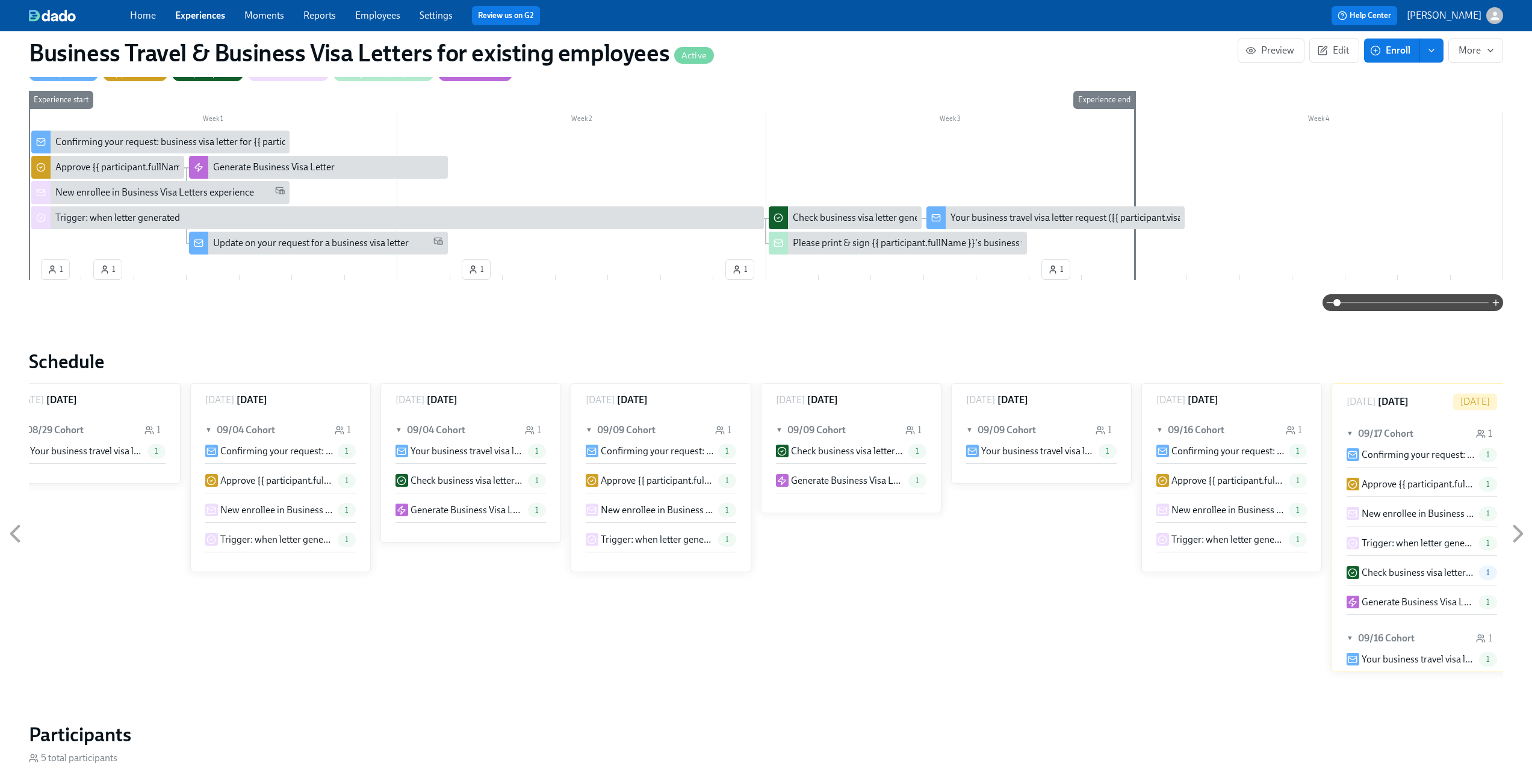
scroll to position [383, 0]
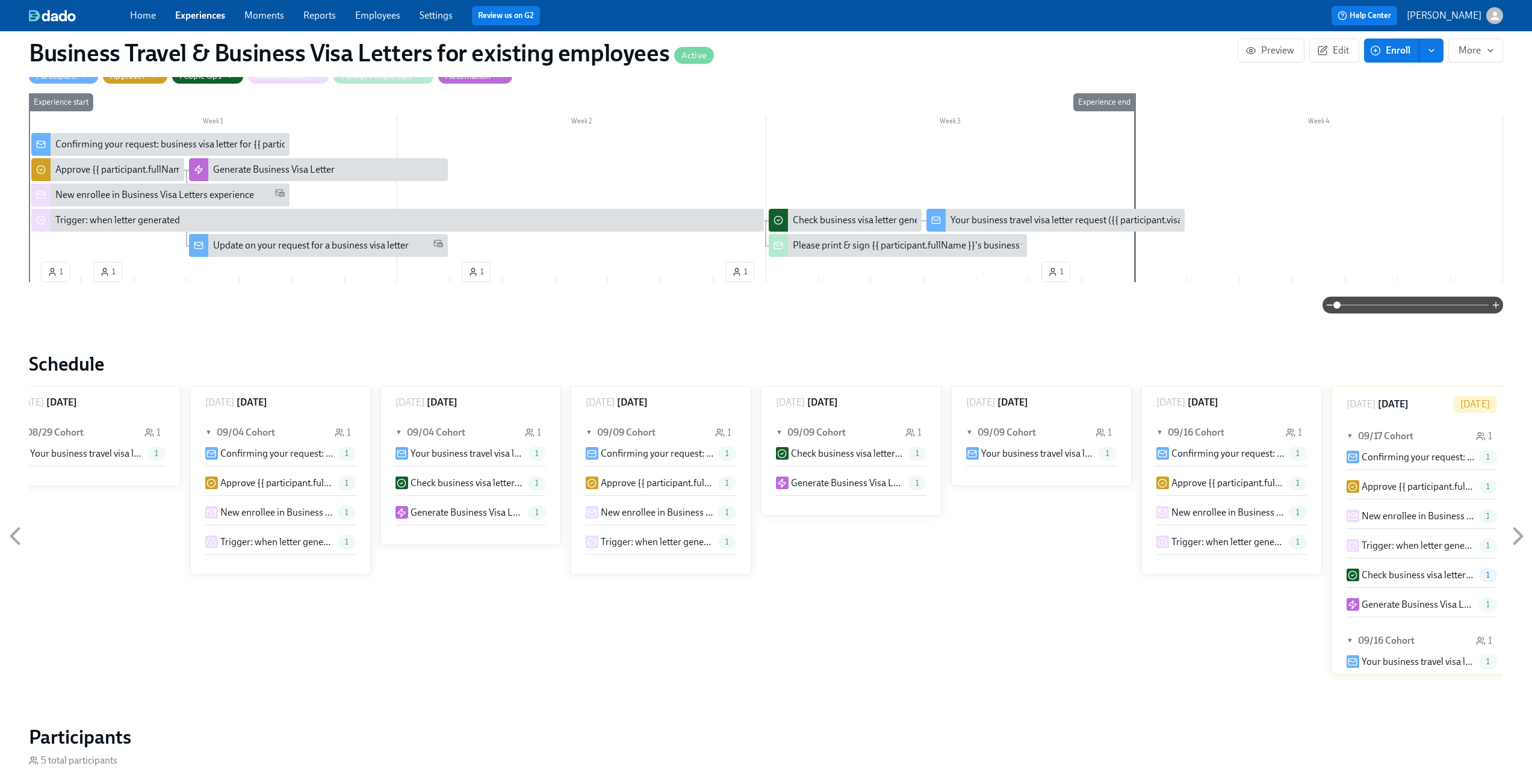
click at [239, 244] on div "Update on your request for a business visa letter" at bounding box center [311, 245] width 195 height 14
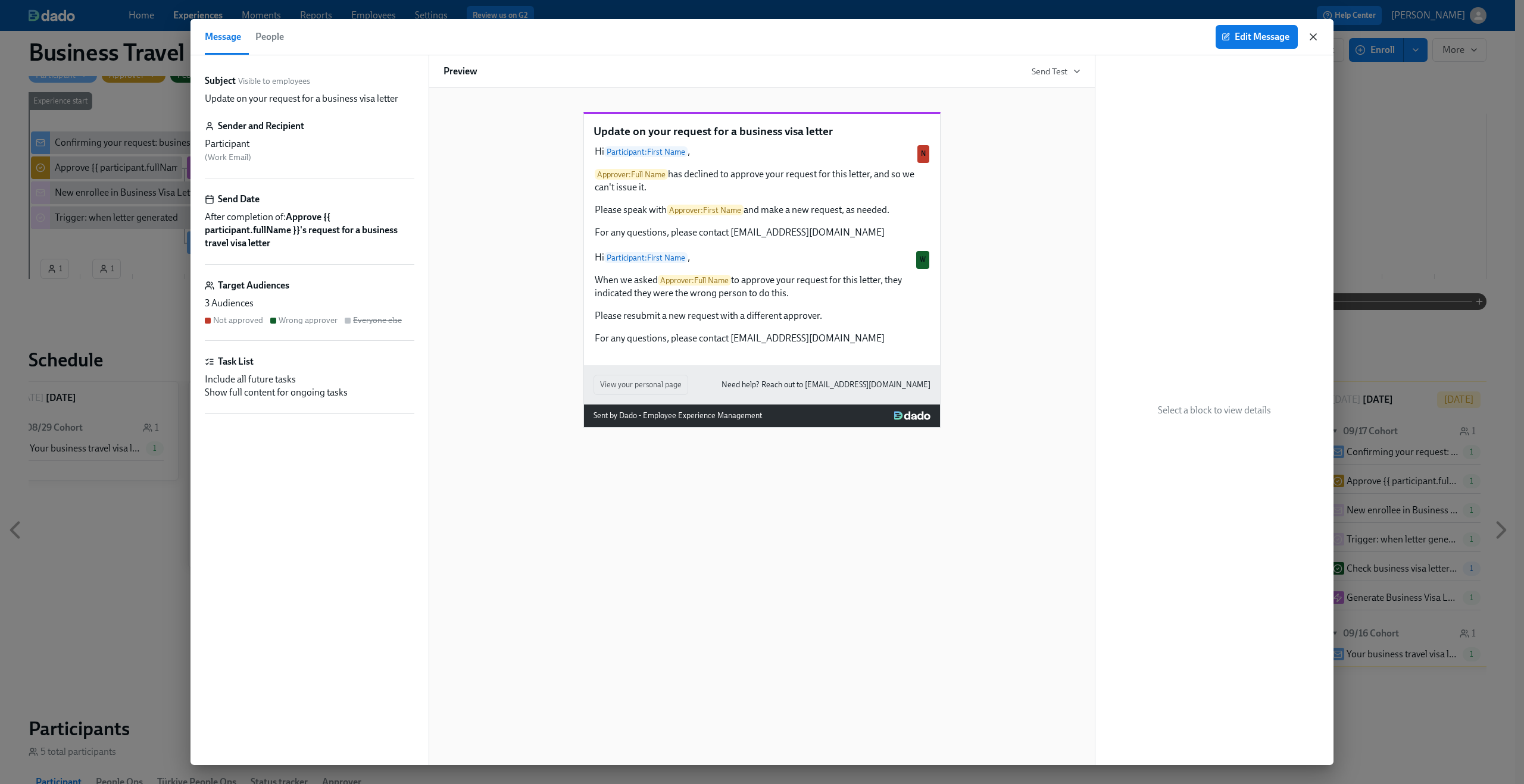
click at [1312, 35] on icon "button" at bounding box center [1313, 37] width 6 height 6
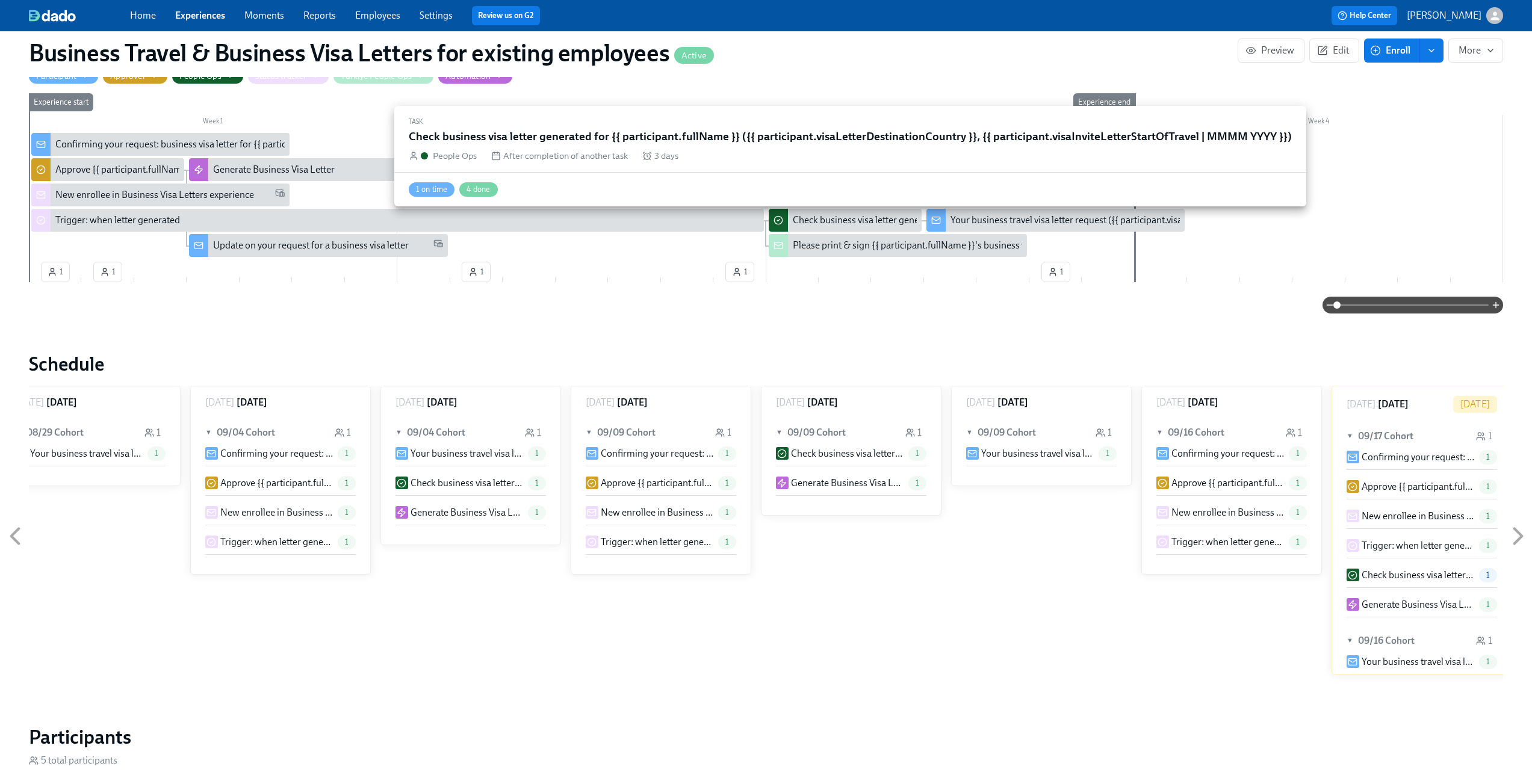
click at [819, 220] on div "Check business visa letter generated for {{ participant.fullName }} ({{ partici…" at bounding box center [1147, 220] width 709 height 14
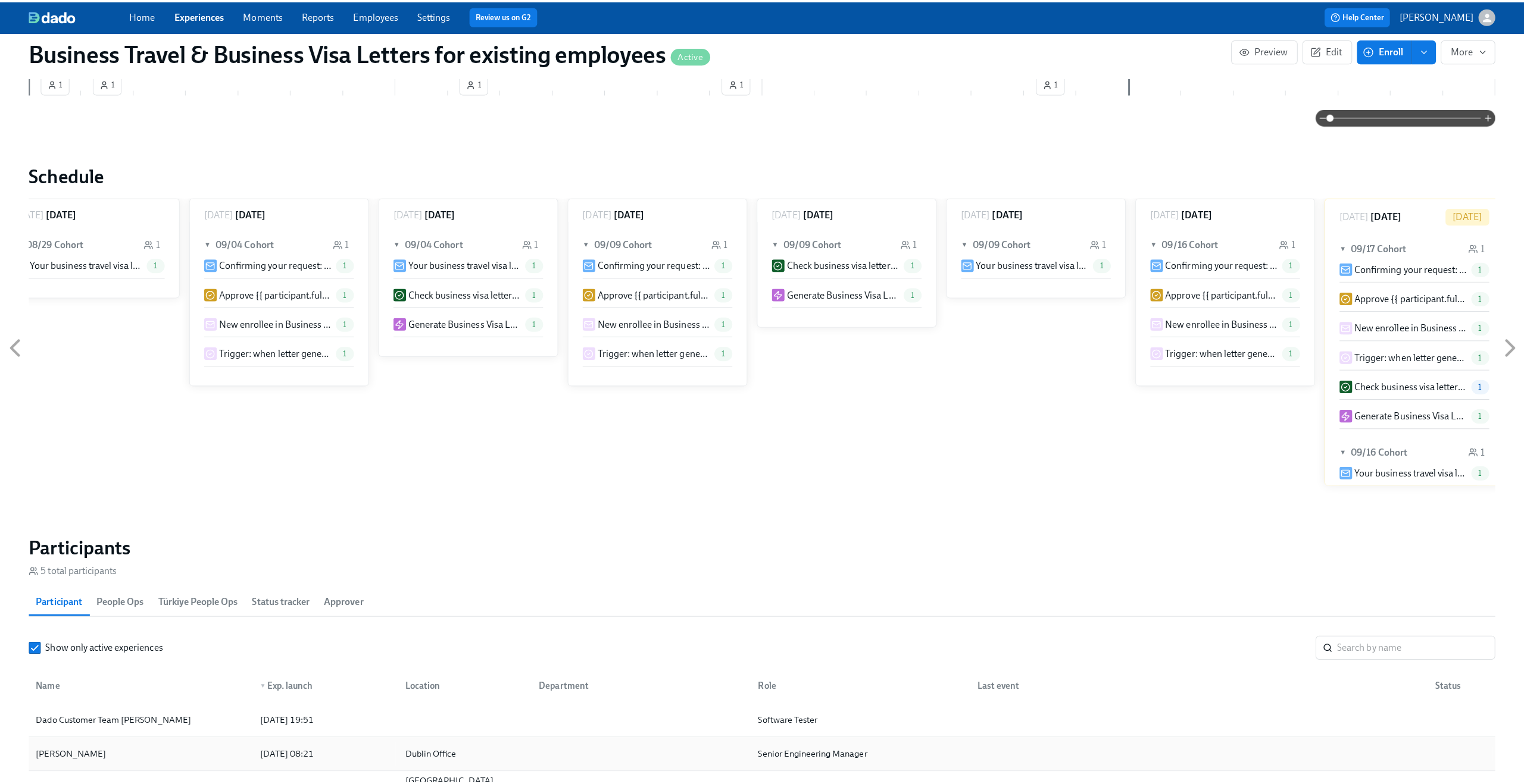
scroll to position [783, 0]
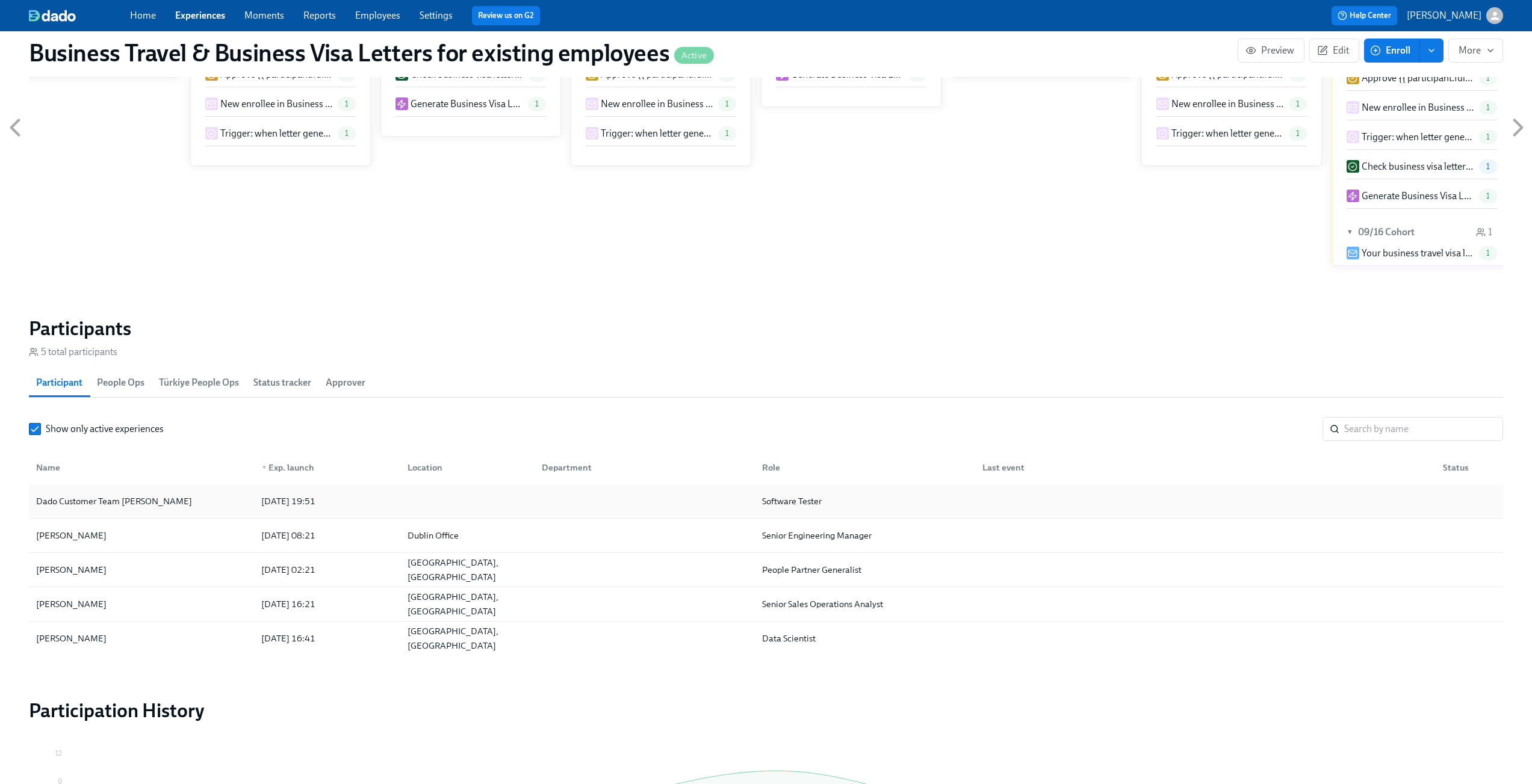
click at [129, 500] on div "Dado Customer Team Meyer" at bounding box center [114, 501] width 166 height 14
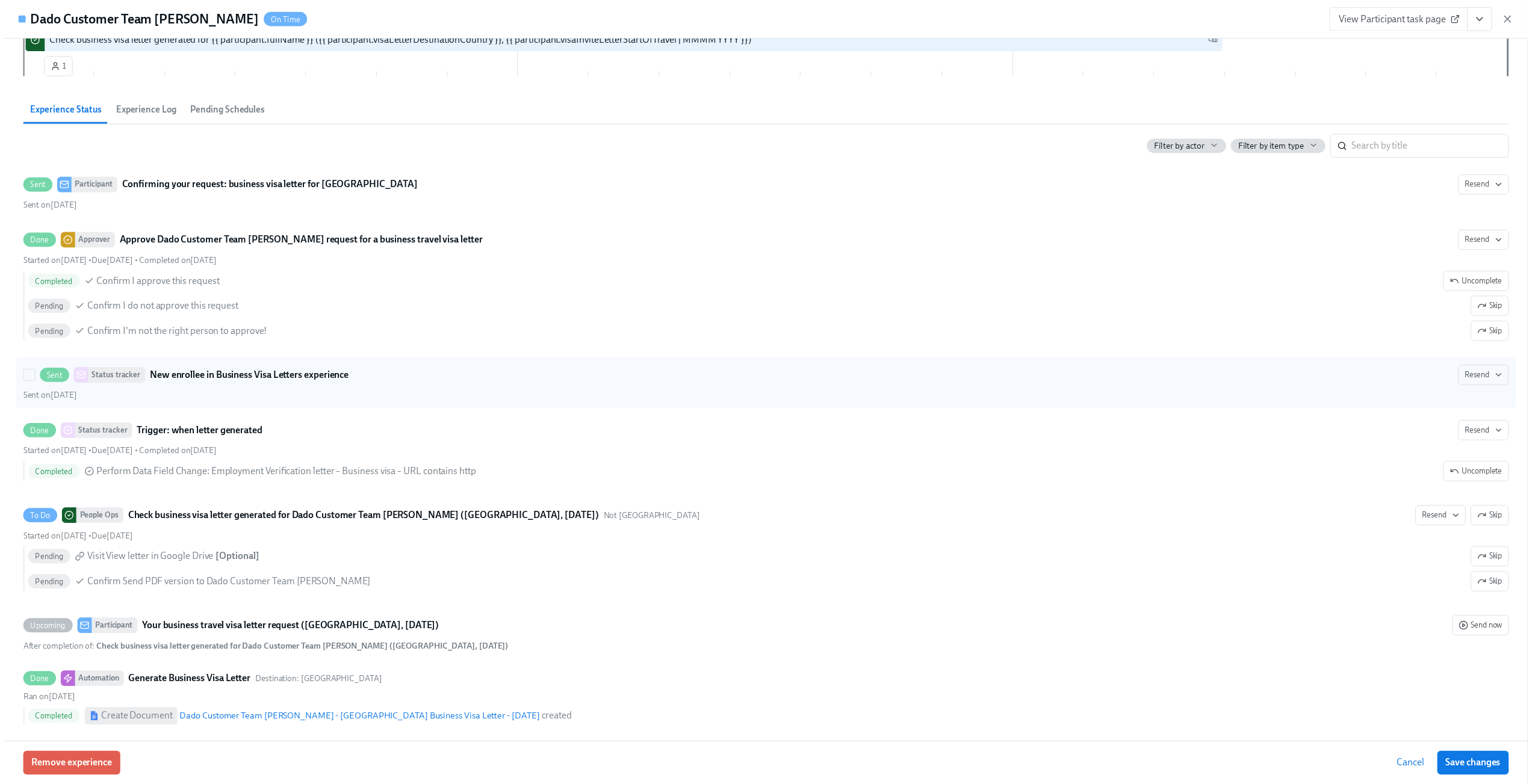
scroll to position [257, 0]
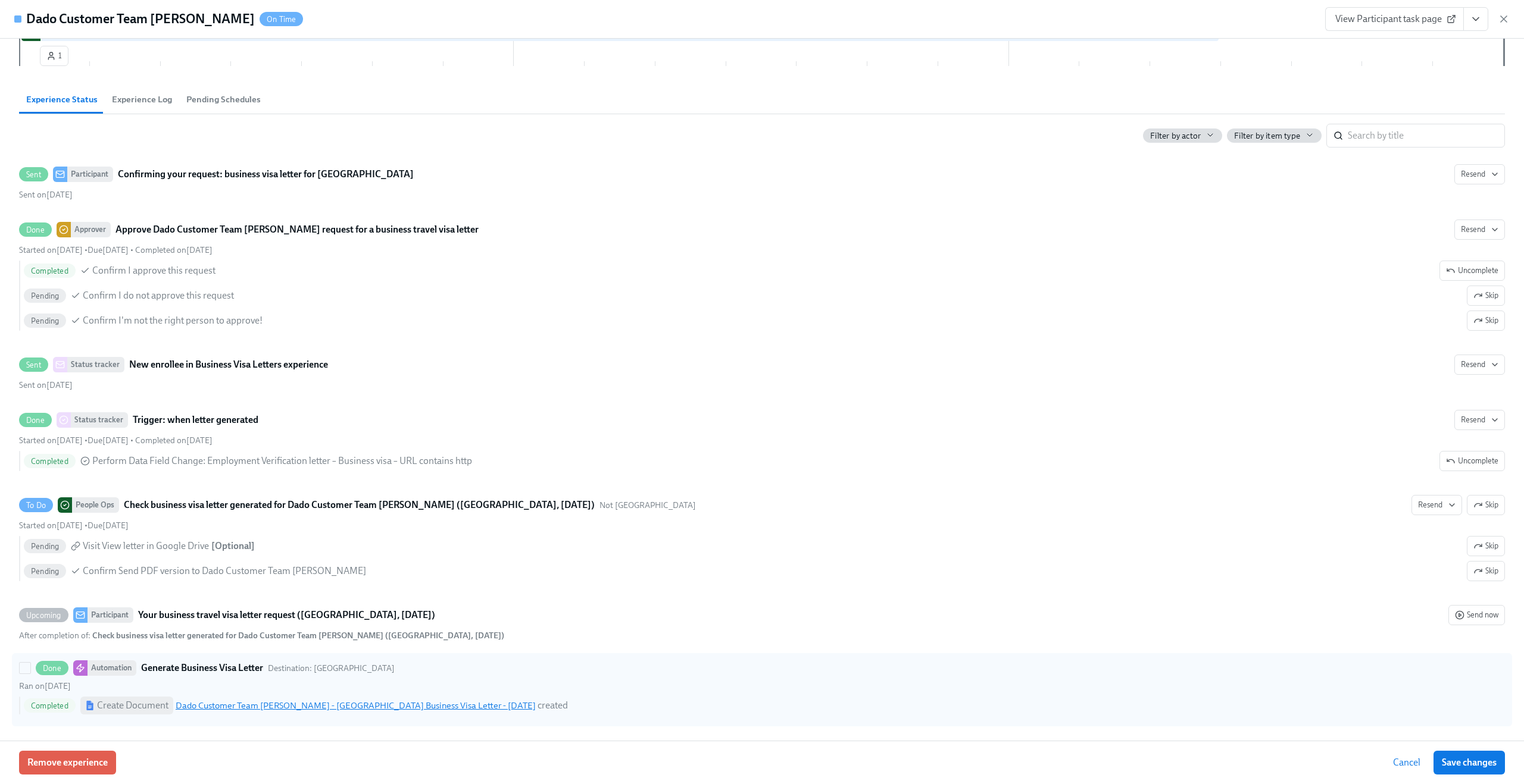
click at [340, 703] on link "Dado Customer Team Meyer - Ireland Business Visa Letter - Sep 2025" at bounding box center [356, 705] width 360 height 11
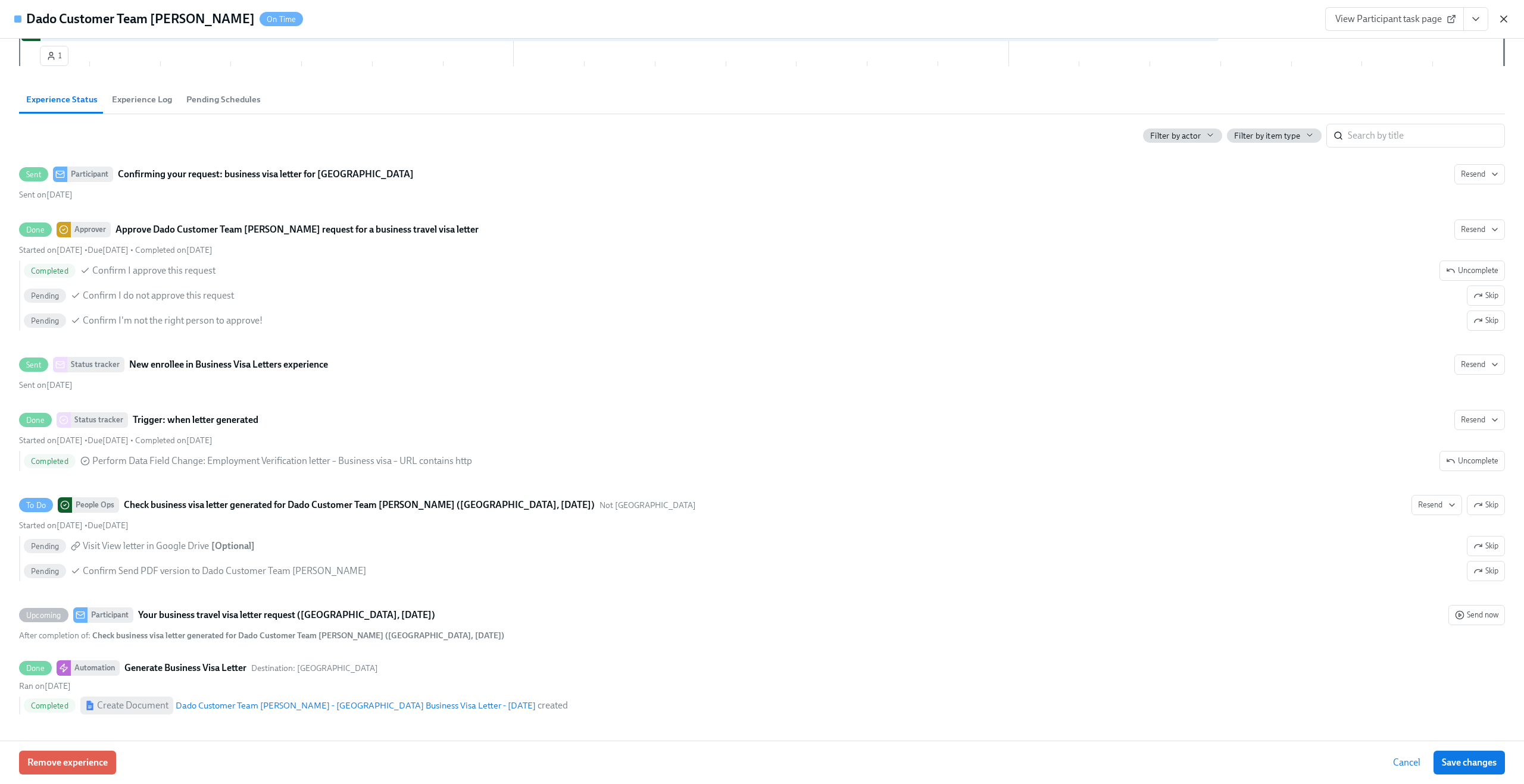
click at [1502, 15] on icon "button" at bounding box center [1504, 19] width 12 height 12
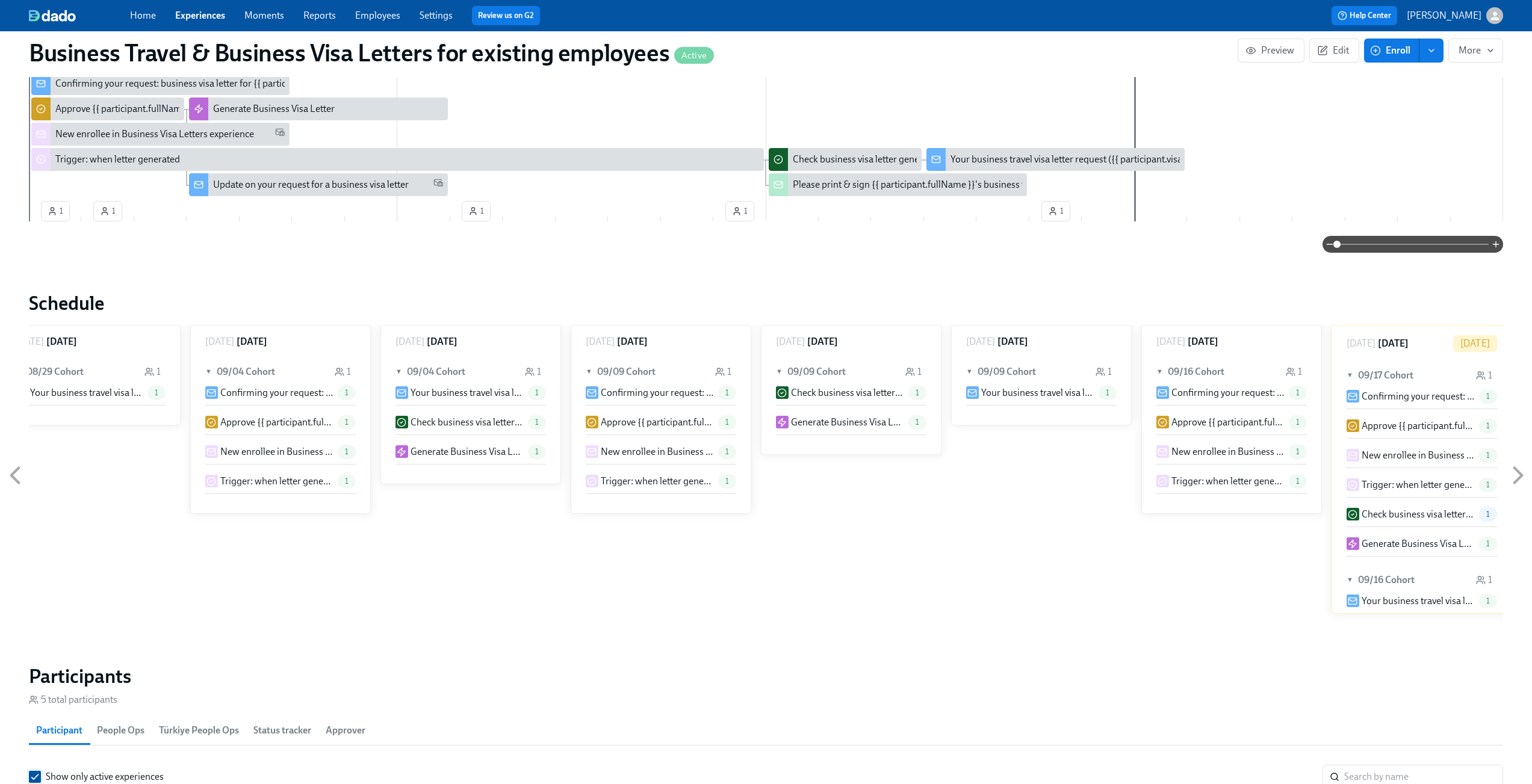
scroll to position [232, 0]
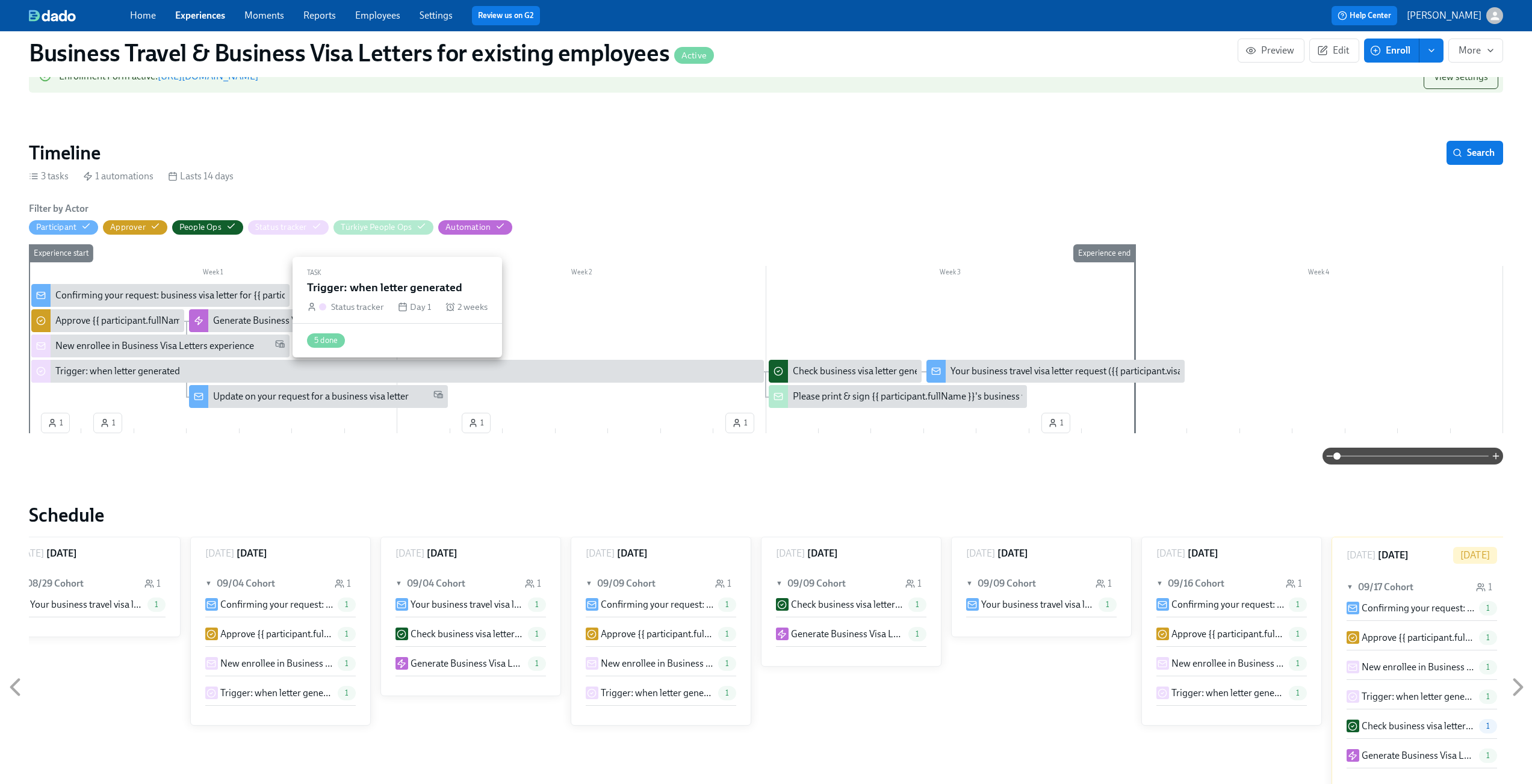
click at [483, 375] on div "Trigger: when letter generated" at bounding box center [407, 371] width 704 height 14
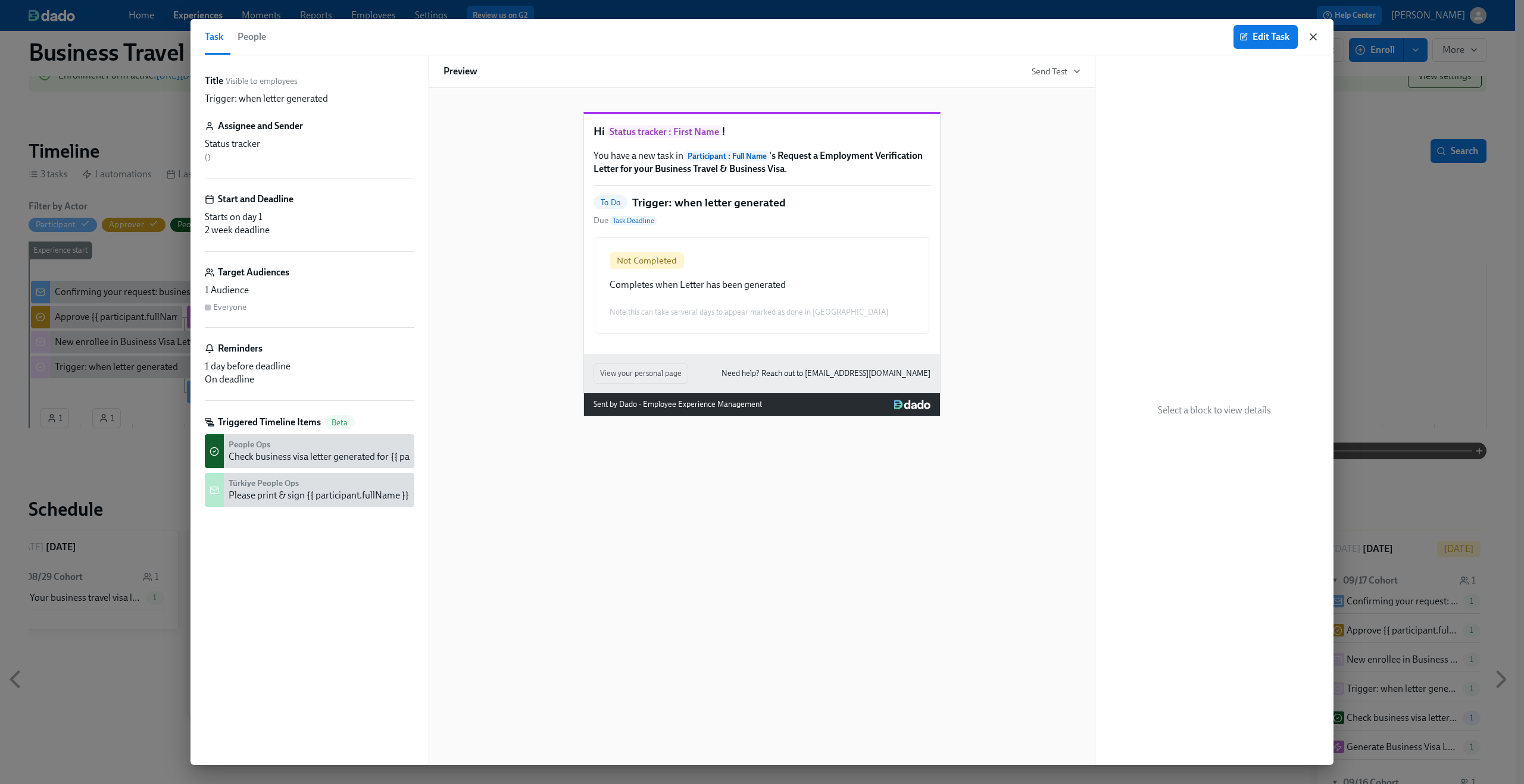
click at [1311, 33] on icon "button" at bounding box center [1313, 37] width 12 height 12
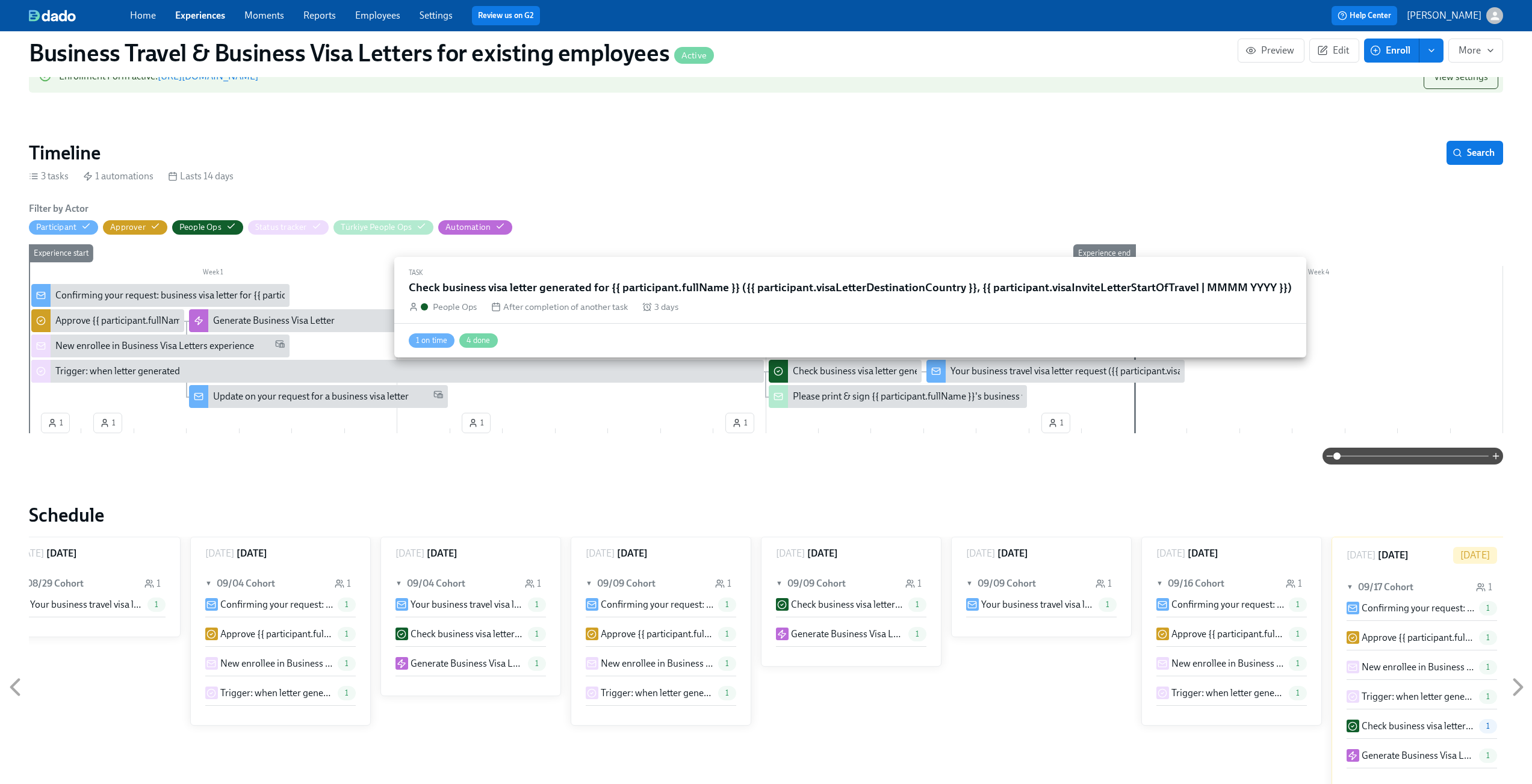
click at [827, 363] on div "Check business visa letter generated for {{ participant.fullName }} ({{ partici…" at bounding box center [845, 371] width 153 height 23
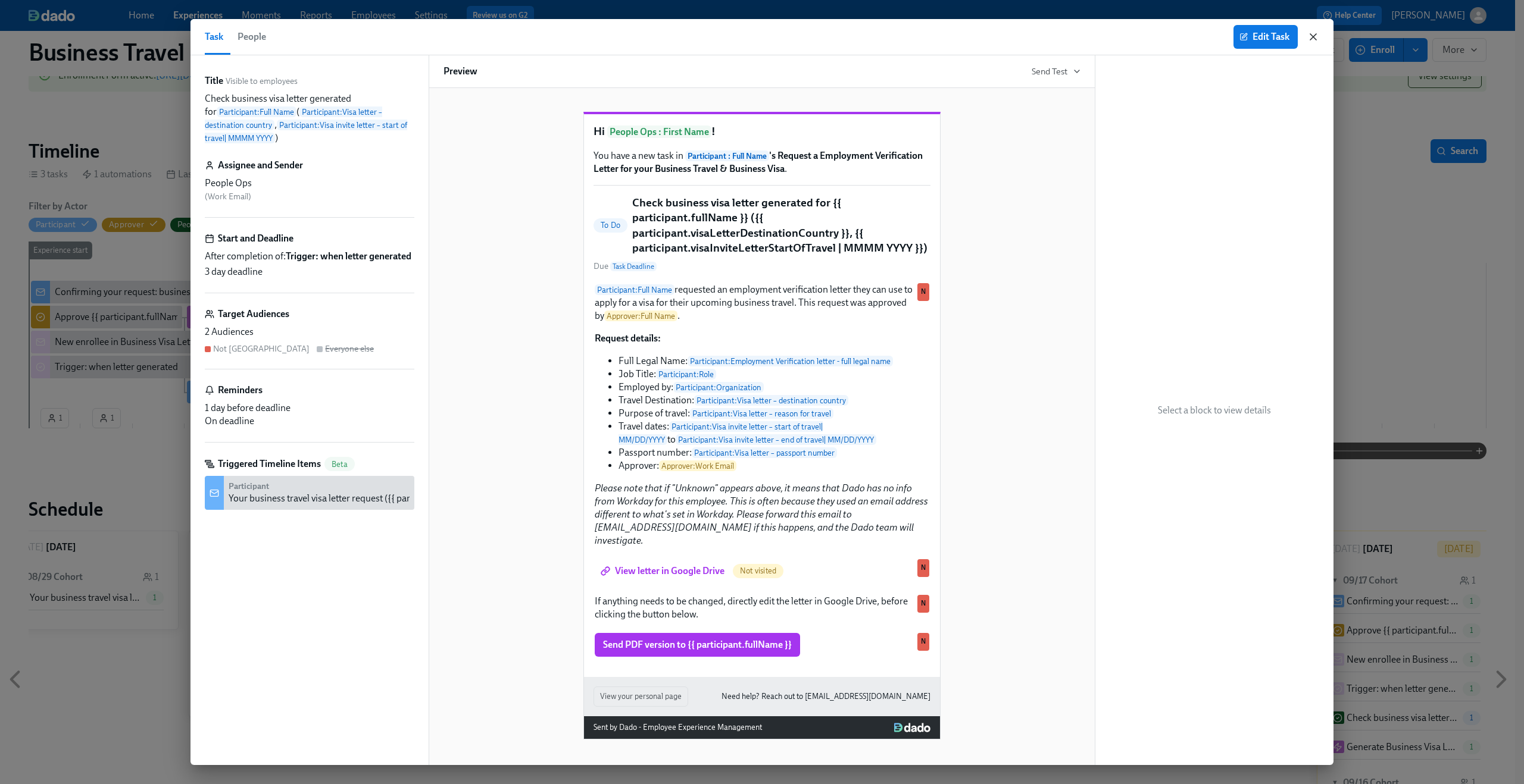
click at [1315, 40] on icon "button" at bounding box center [1313, 37] width 12 height 12
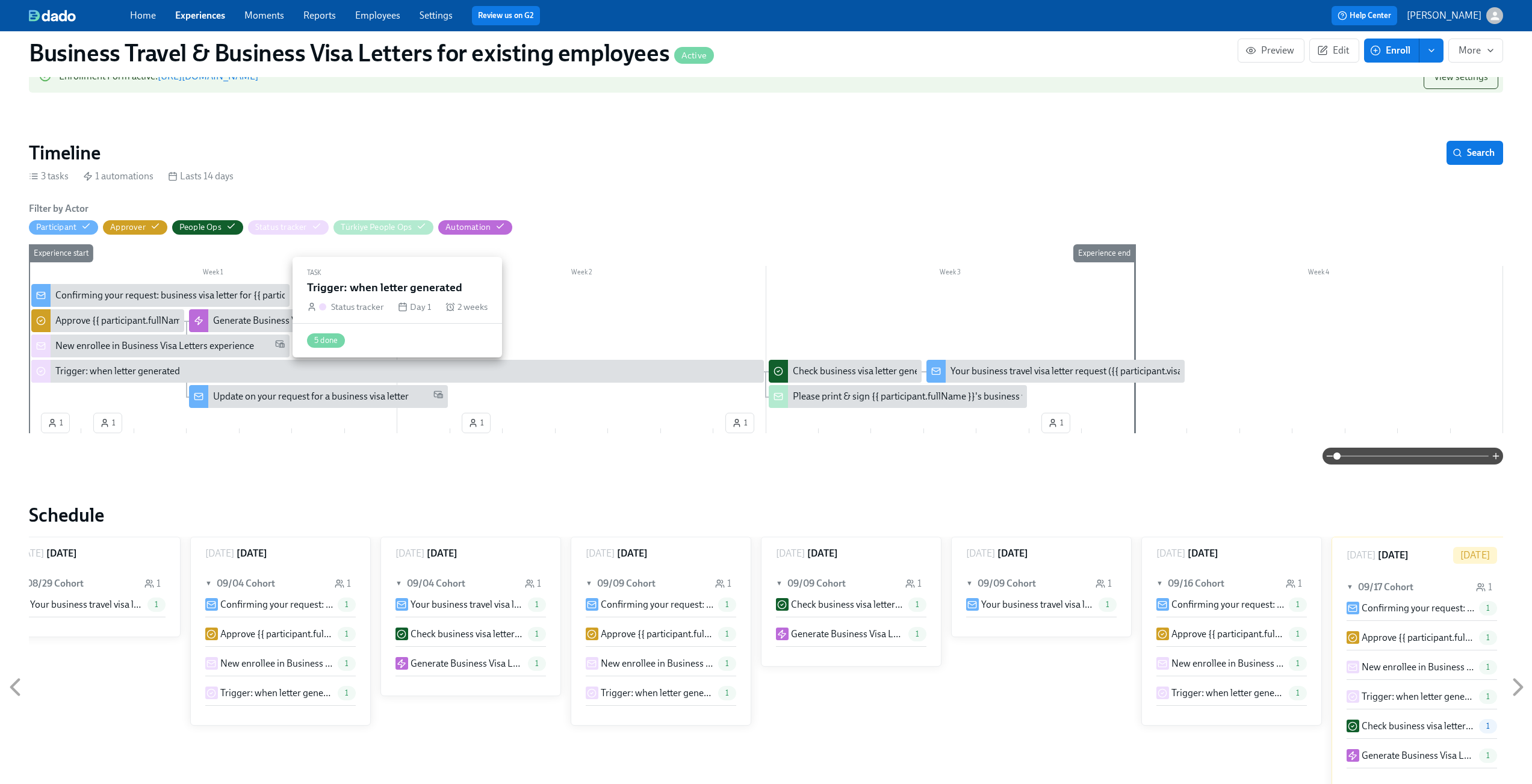
click at [273, 369] on div "Trigger: when letter generated" at bounding box center [407, 371] width 704 height 14
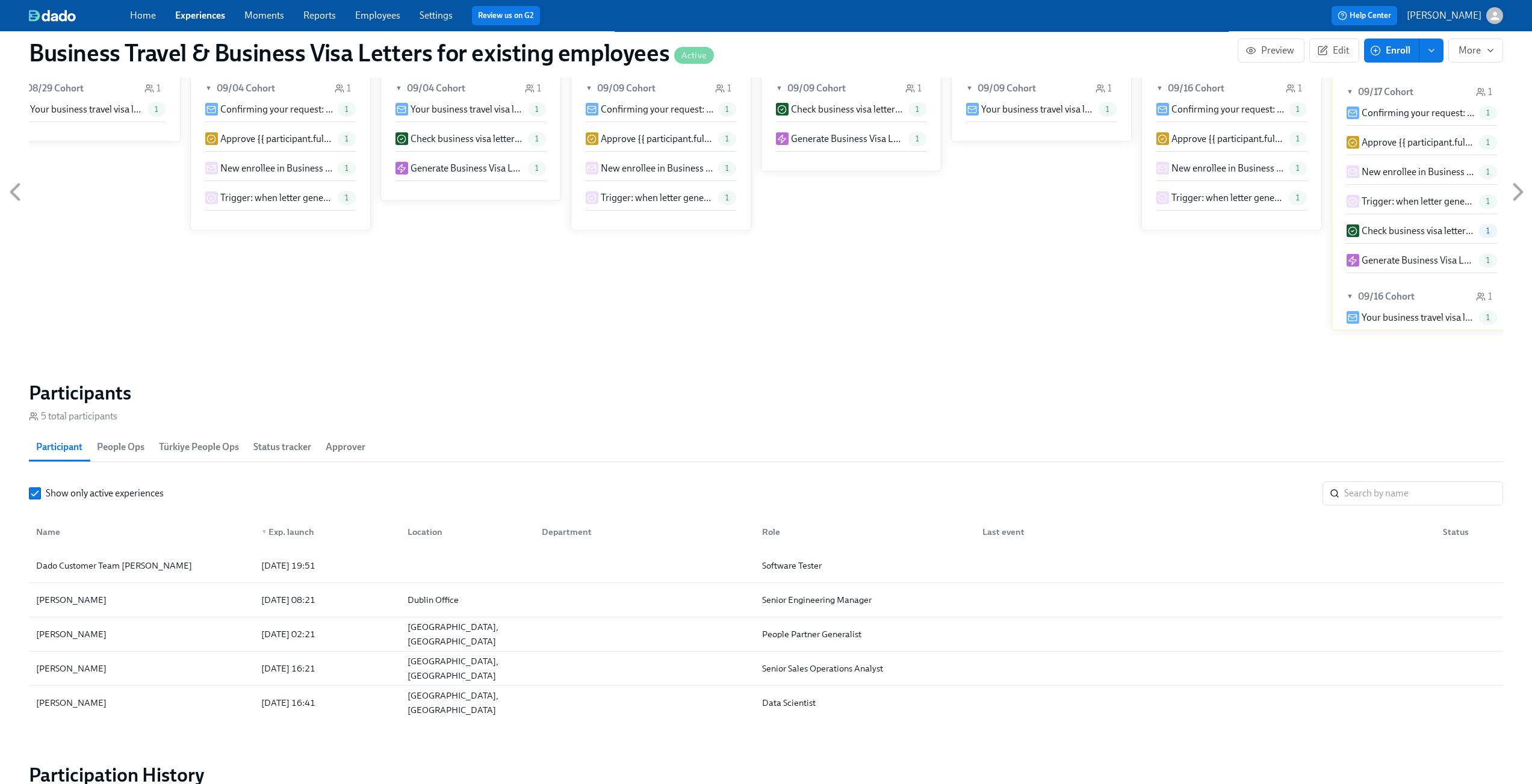
scroll to position [974, 0]
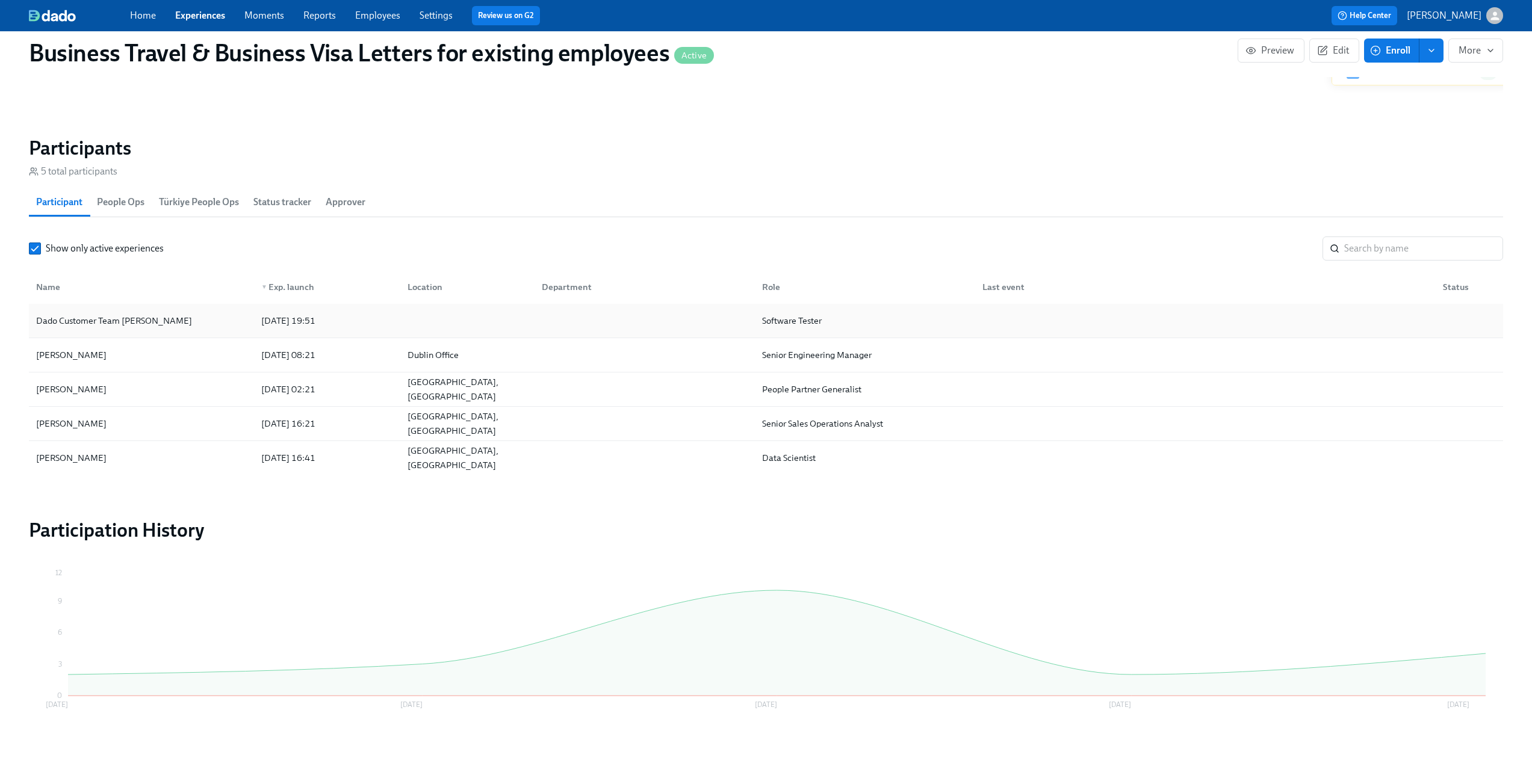
click at [169, 323] on div "Dado Customer Team Meyer" at bounding box center [141, 321] width 220 height 24
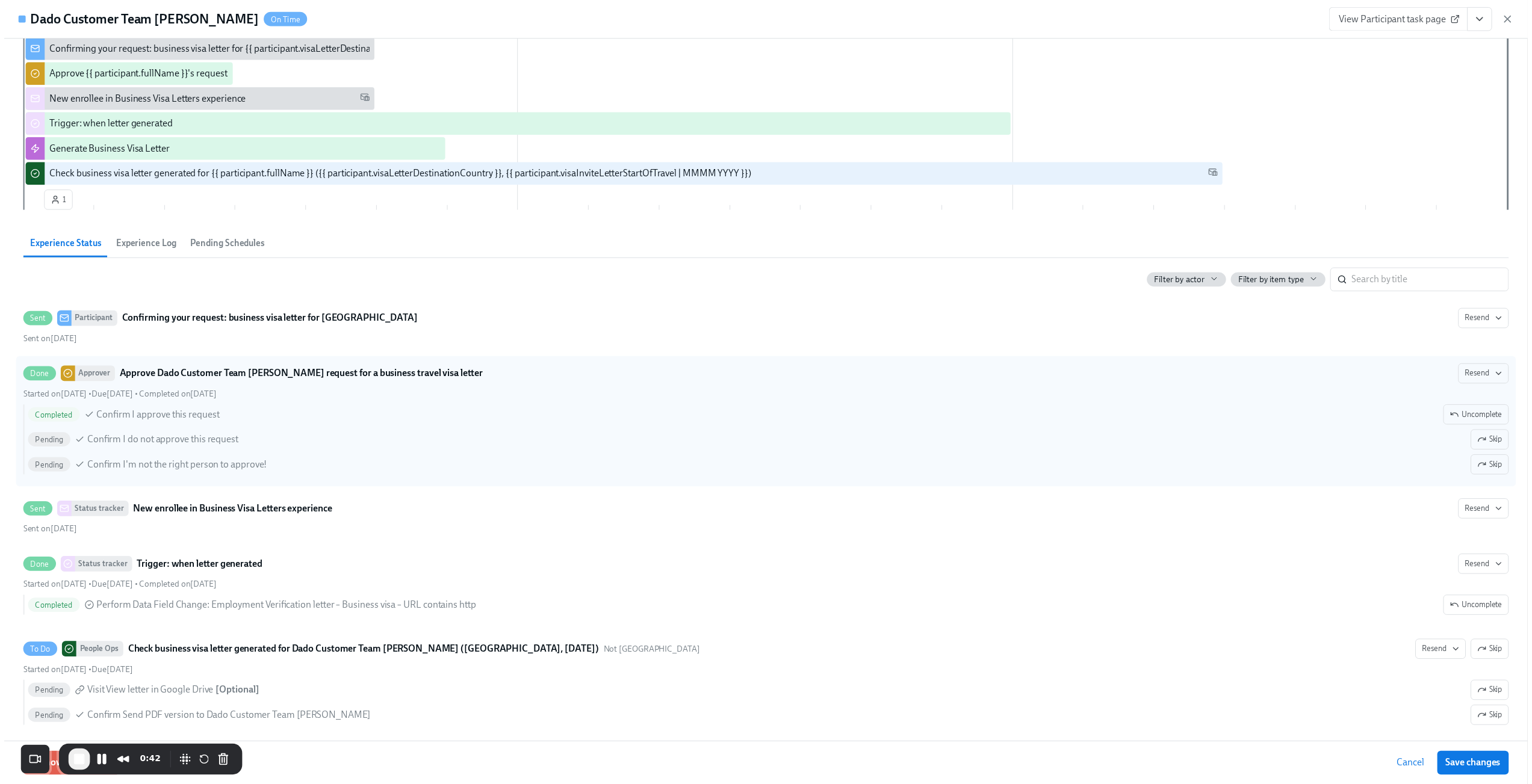
scroll to position [257, 0]
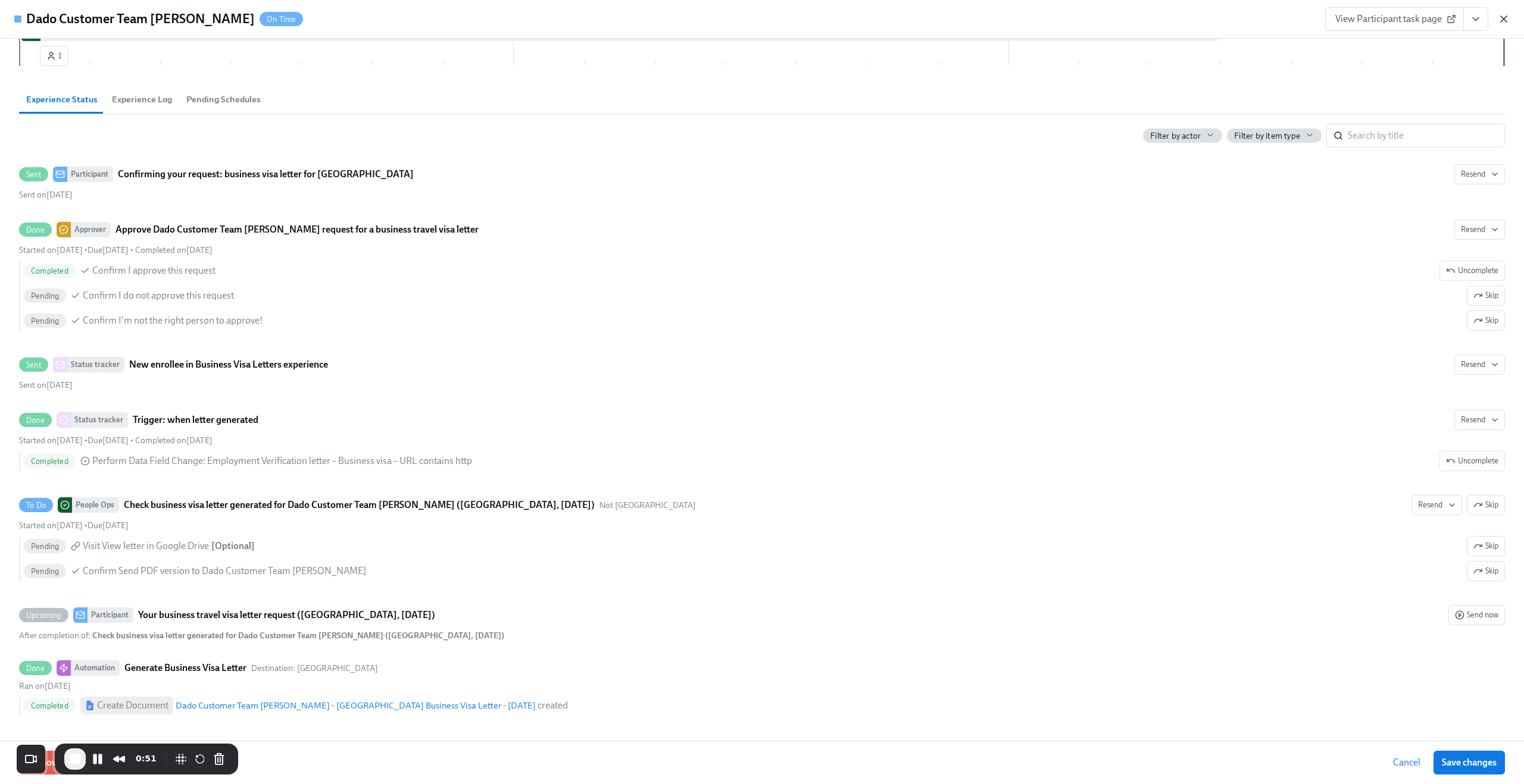
click at [1506, 21] on icon "button" at bounding box center [1504, 19] width 12 height 12
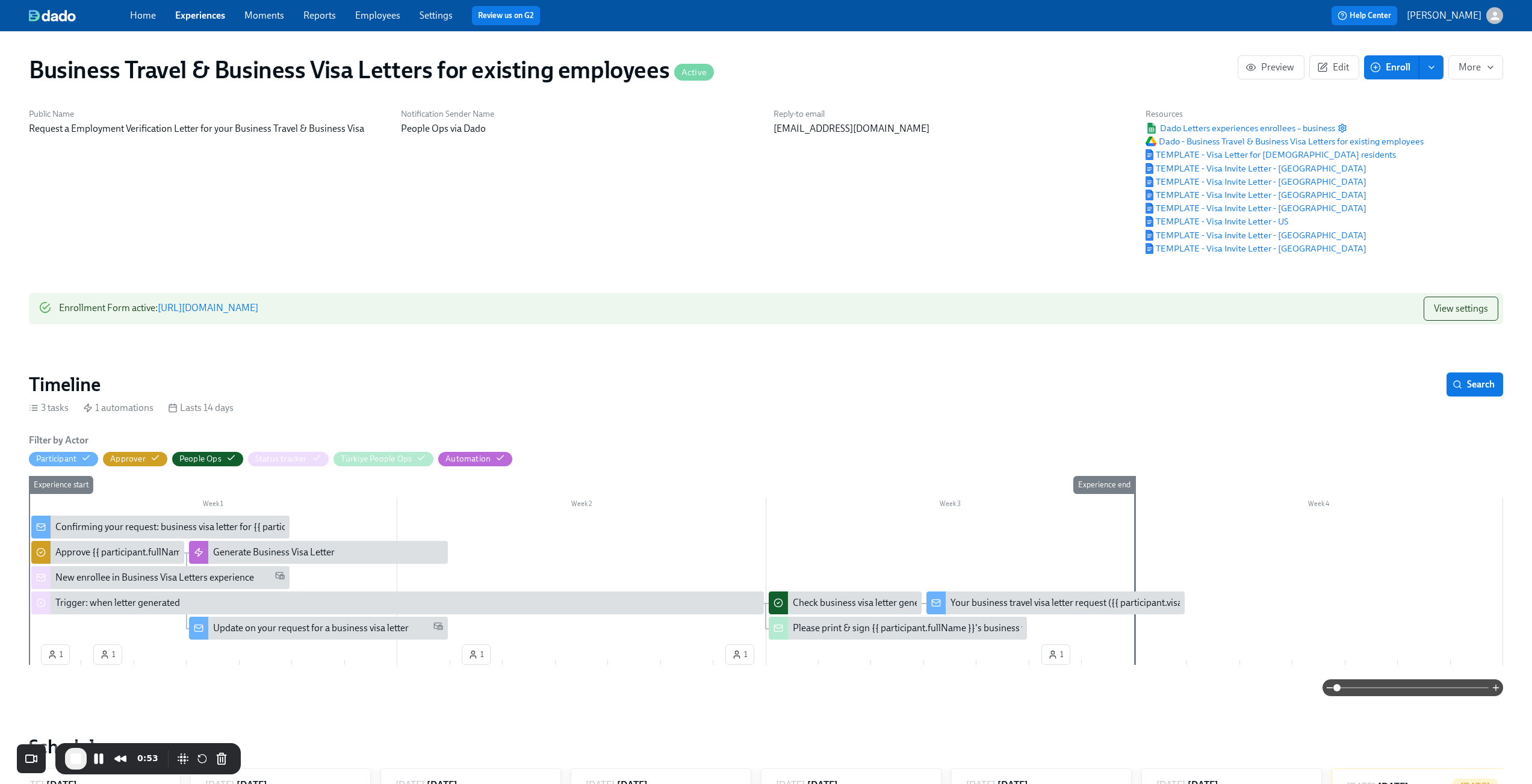
scroll to position [258, 0]
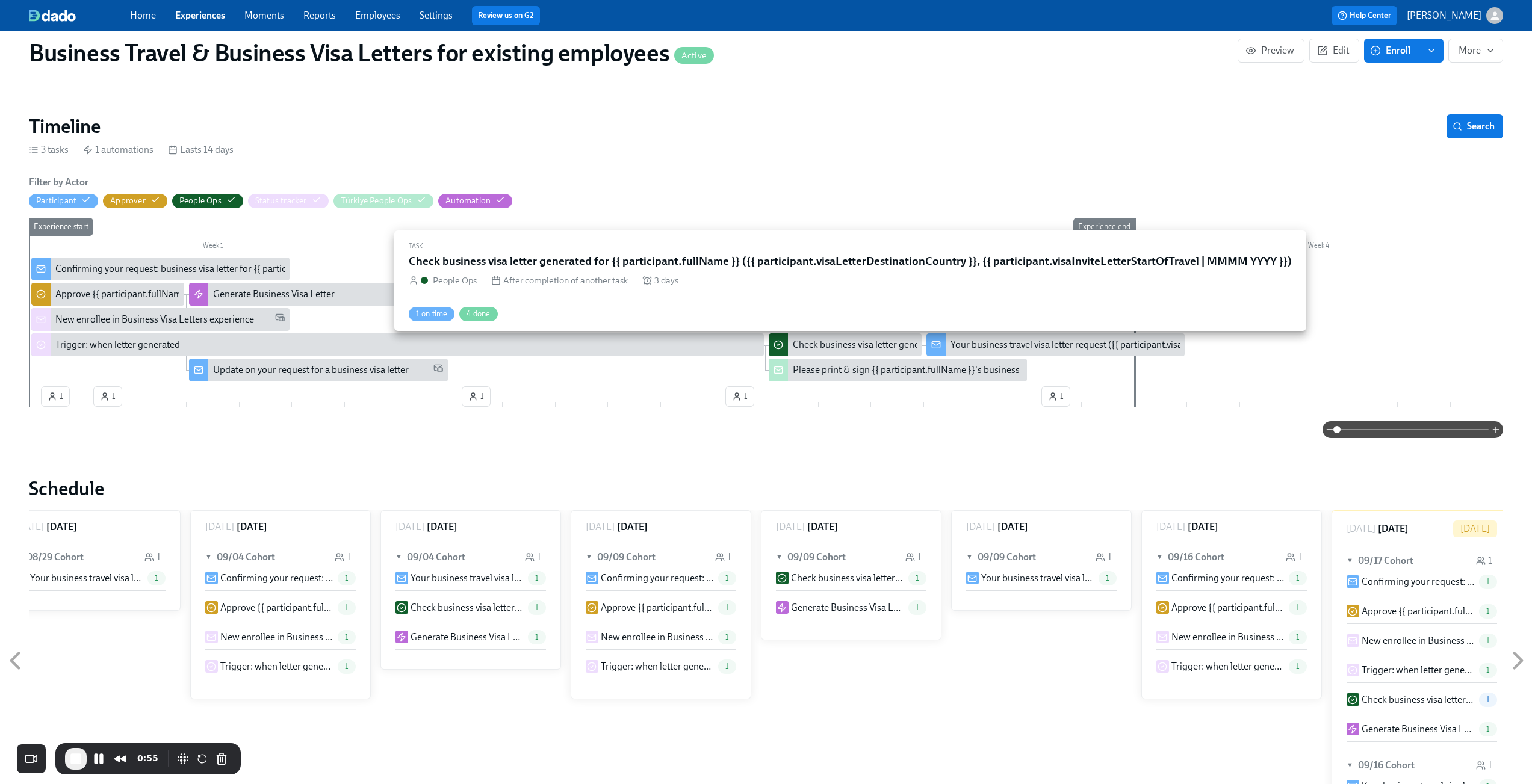
click at [852, 345] on div "Check business visa letter generated for {{ participant.fullName }} ({{ partici…" at bounding box center [1147, 345] width 709 height 14
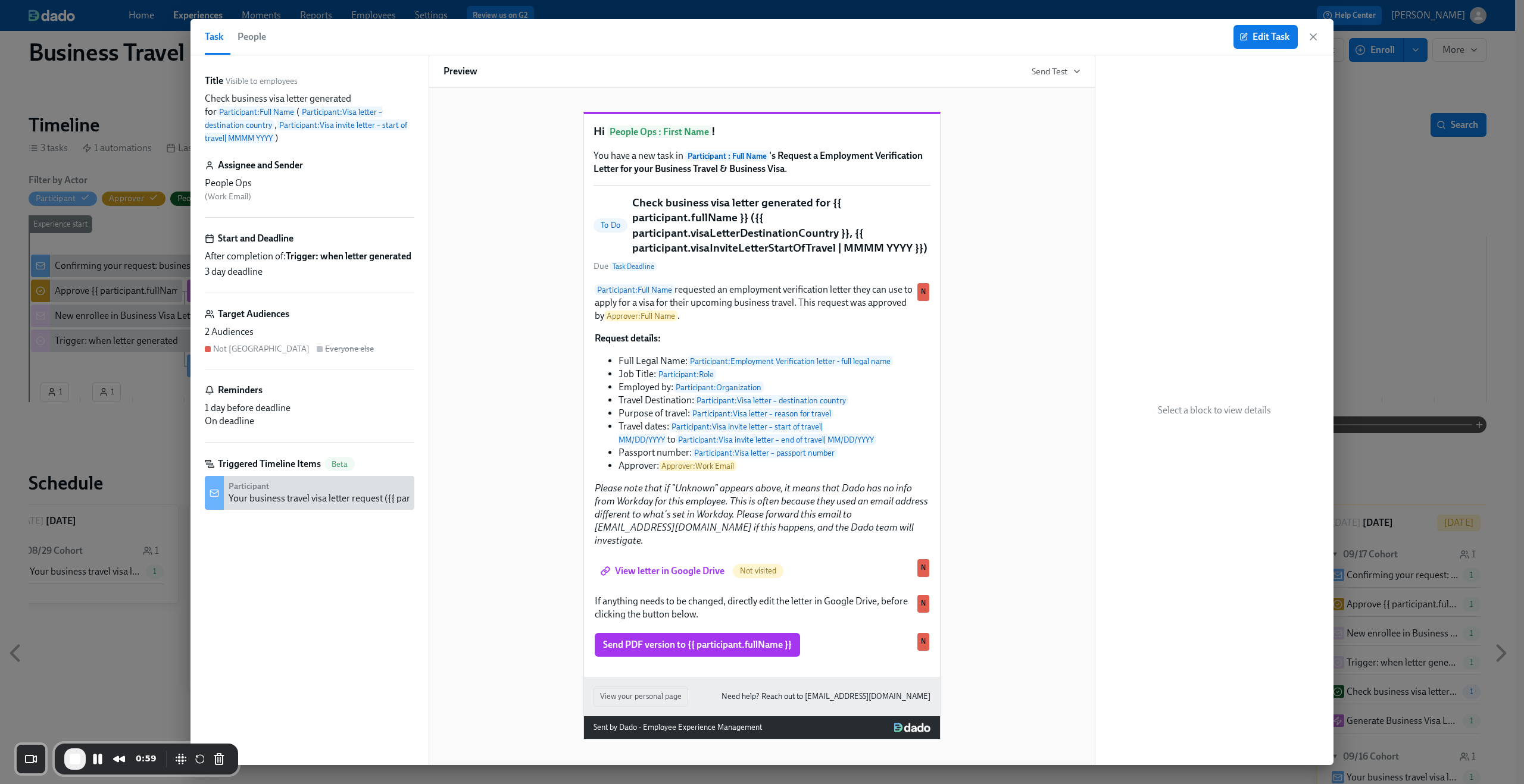
click at [1313, 23] on div "Task People Edit Task" at bounding box center [762, 37] width 1143 height 37
click at [1310, 34] on icon "button" at bounding box center [1313, 37] width 12 height 12
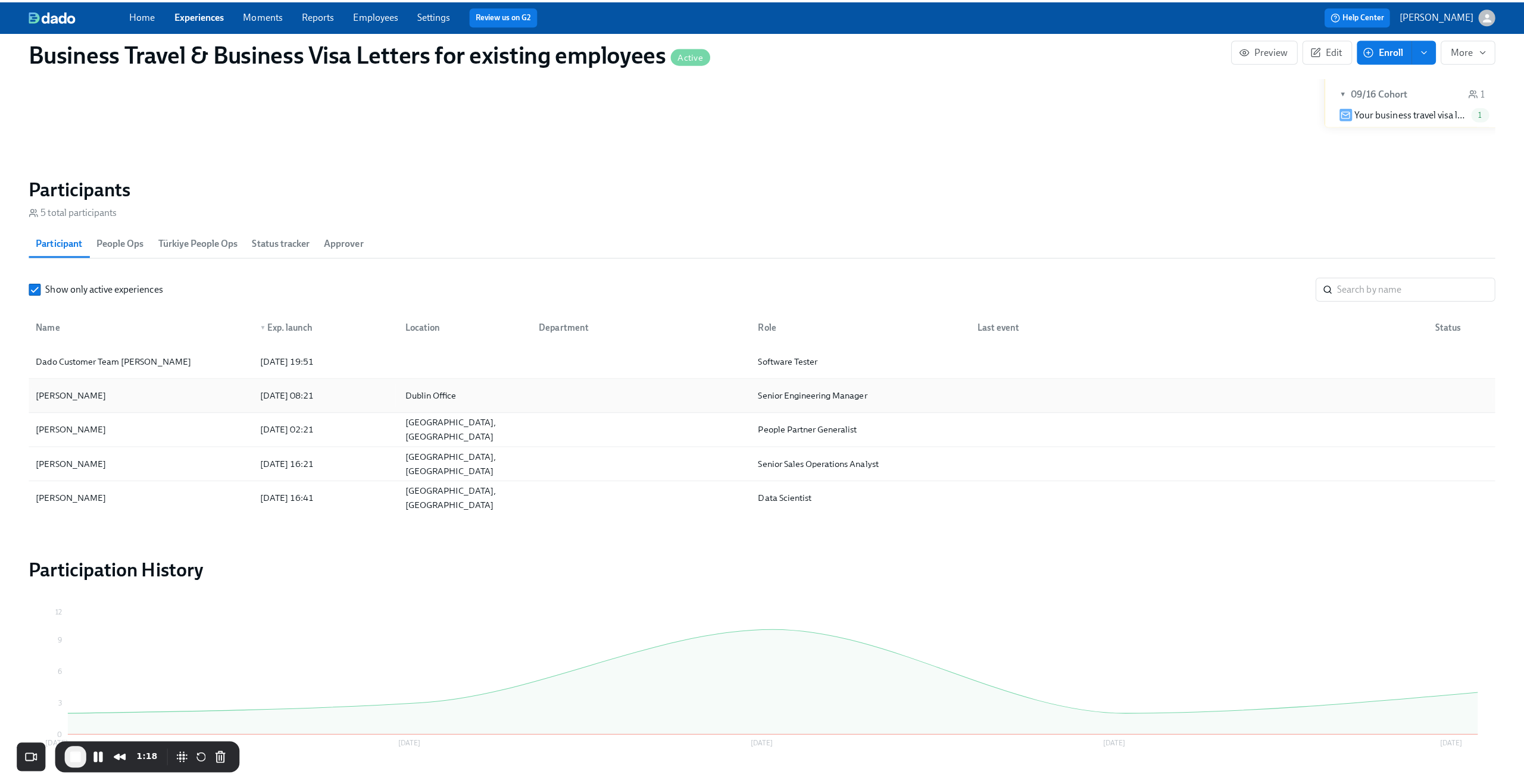
scroll to position [940, 0]
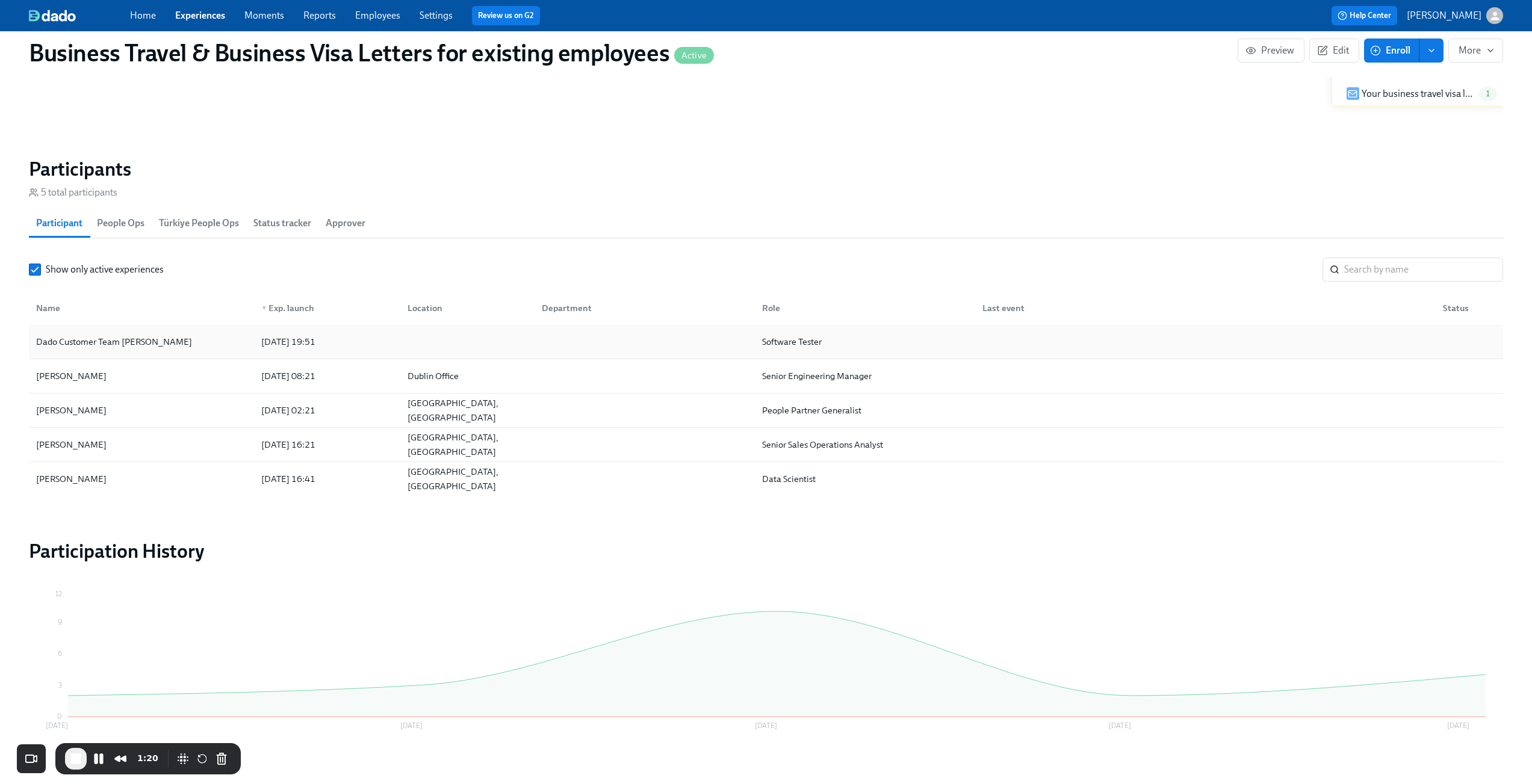
click at [125, 344] on div "Dado Customer Team Meyer" at bounding box center [114, 342] width 166 height 14
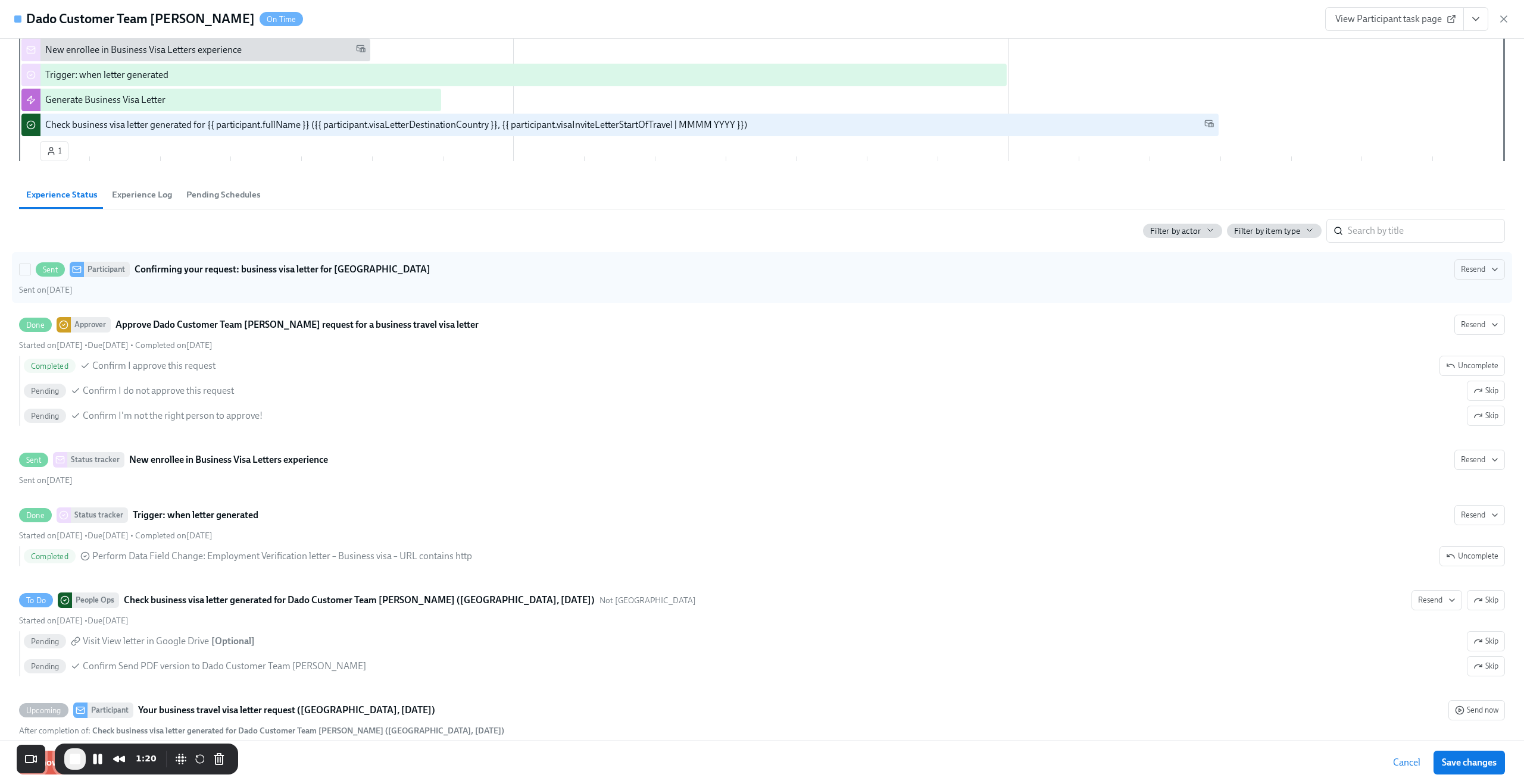
scroll to position [254, 0]
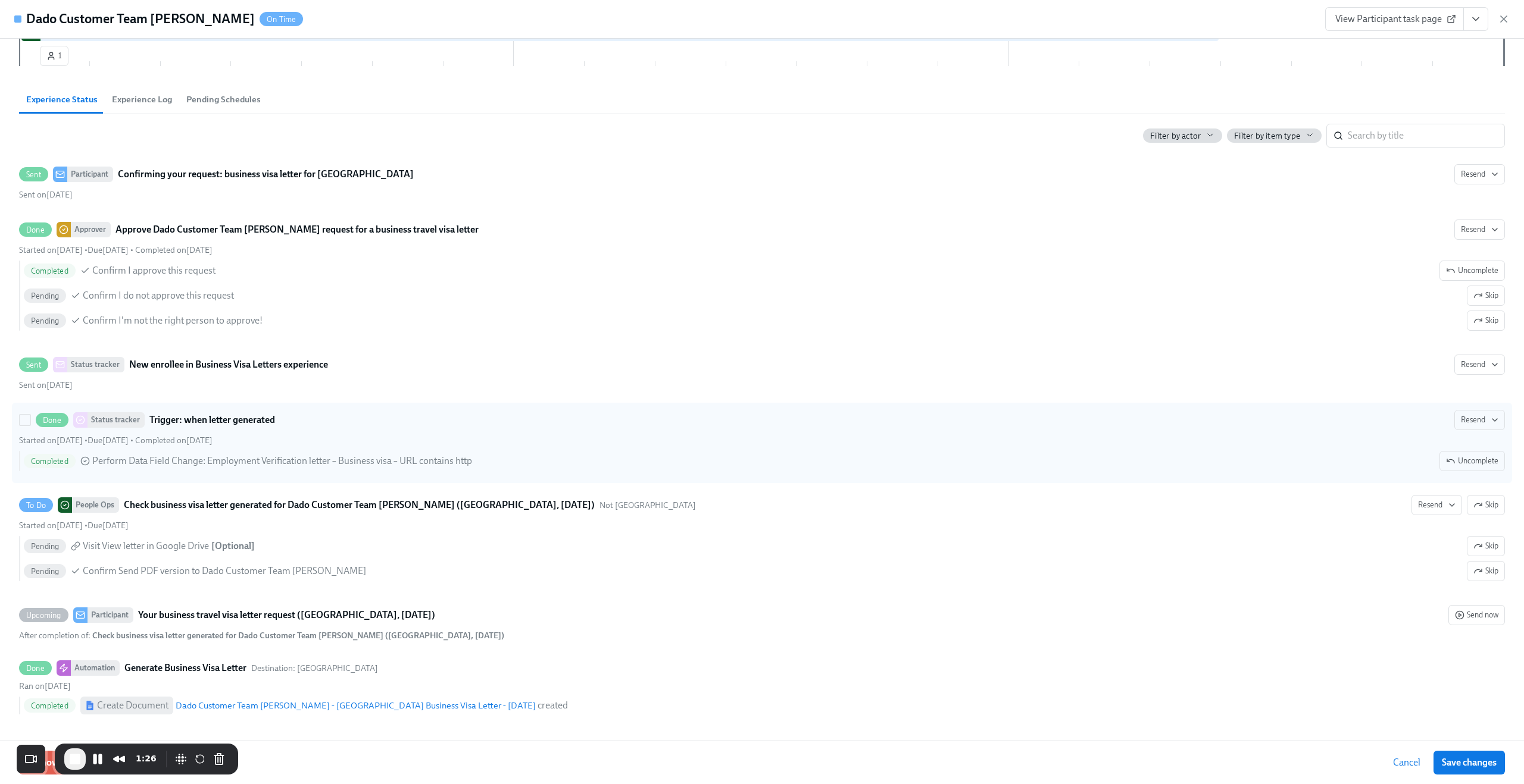
drag, startPoint x: 1412, startPoint y: 506, endPoint x: 1176, endPoint y: 462, distance: 240.1
click at [1176, 462] on div "Sent Participant Confirming your request: business visa letter for Ireland Rese…" at bounding box center [762, 442] width 1486 height 569
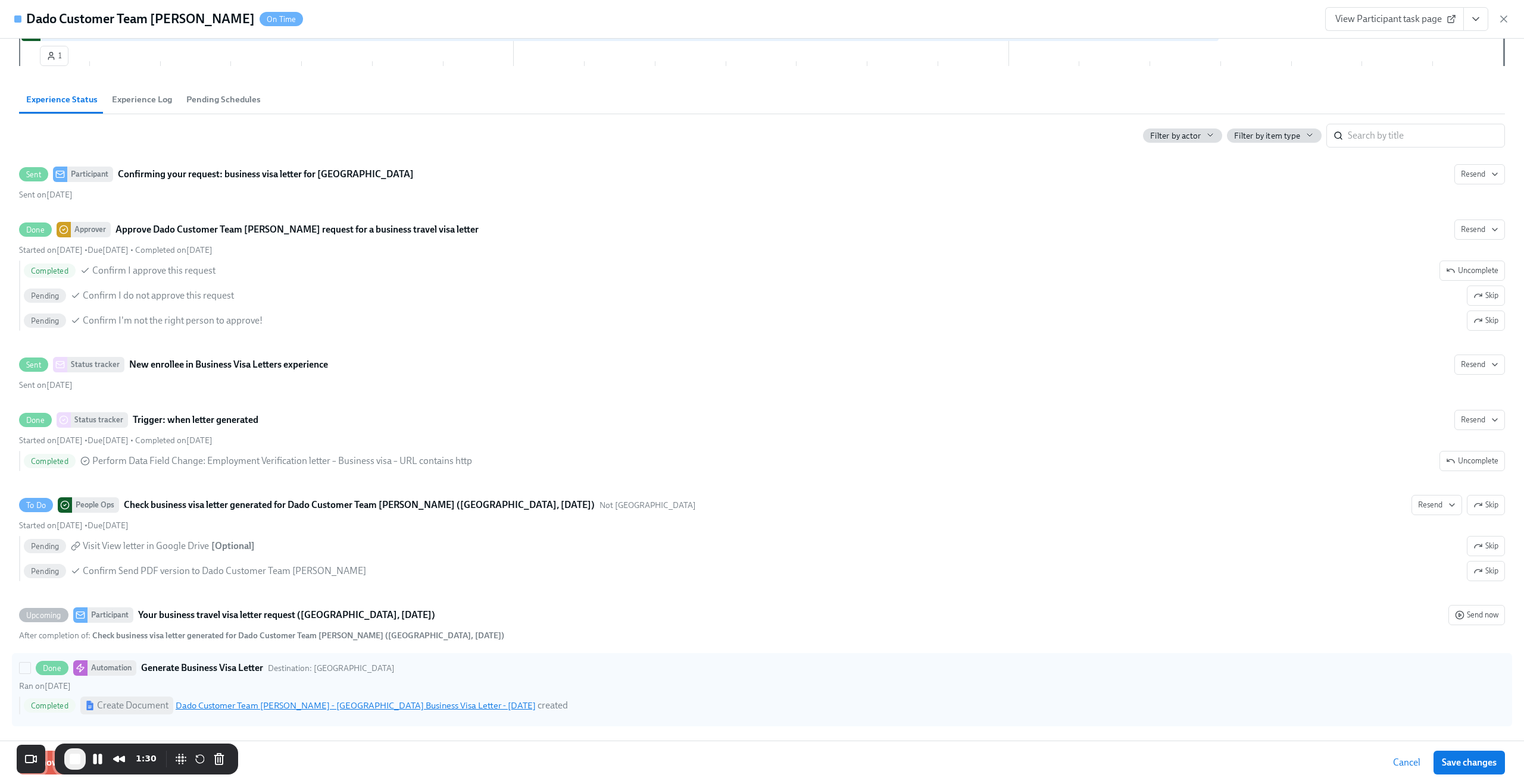
click at [247, 705] on link "Dado Customer Team Meyer - Ireland Business Visa Letter - Sep 2025" at bounding box center [356, 705] width 360 height 11
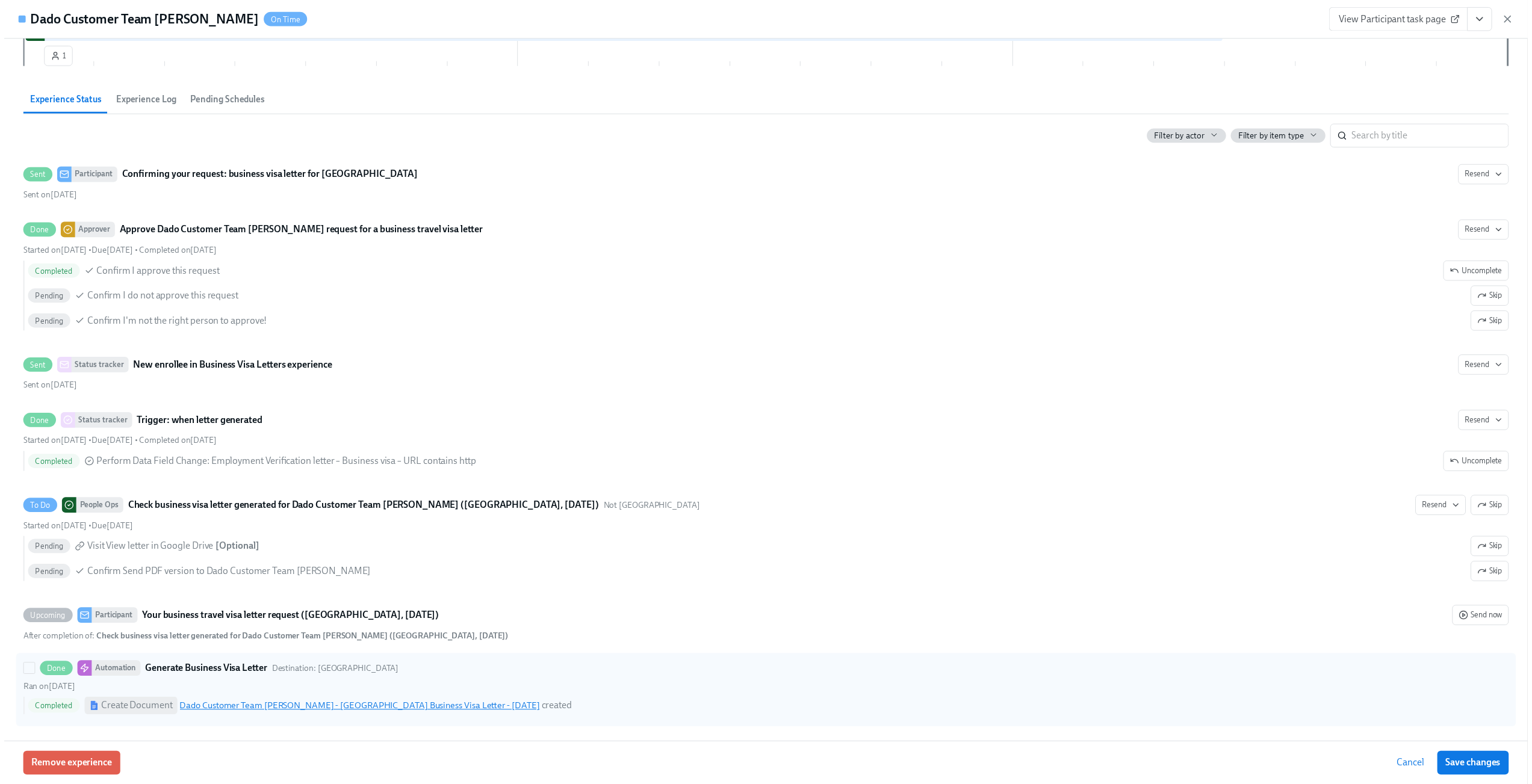
scroll to position [891, 0]
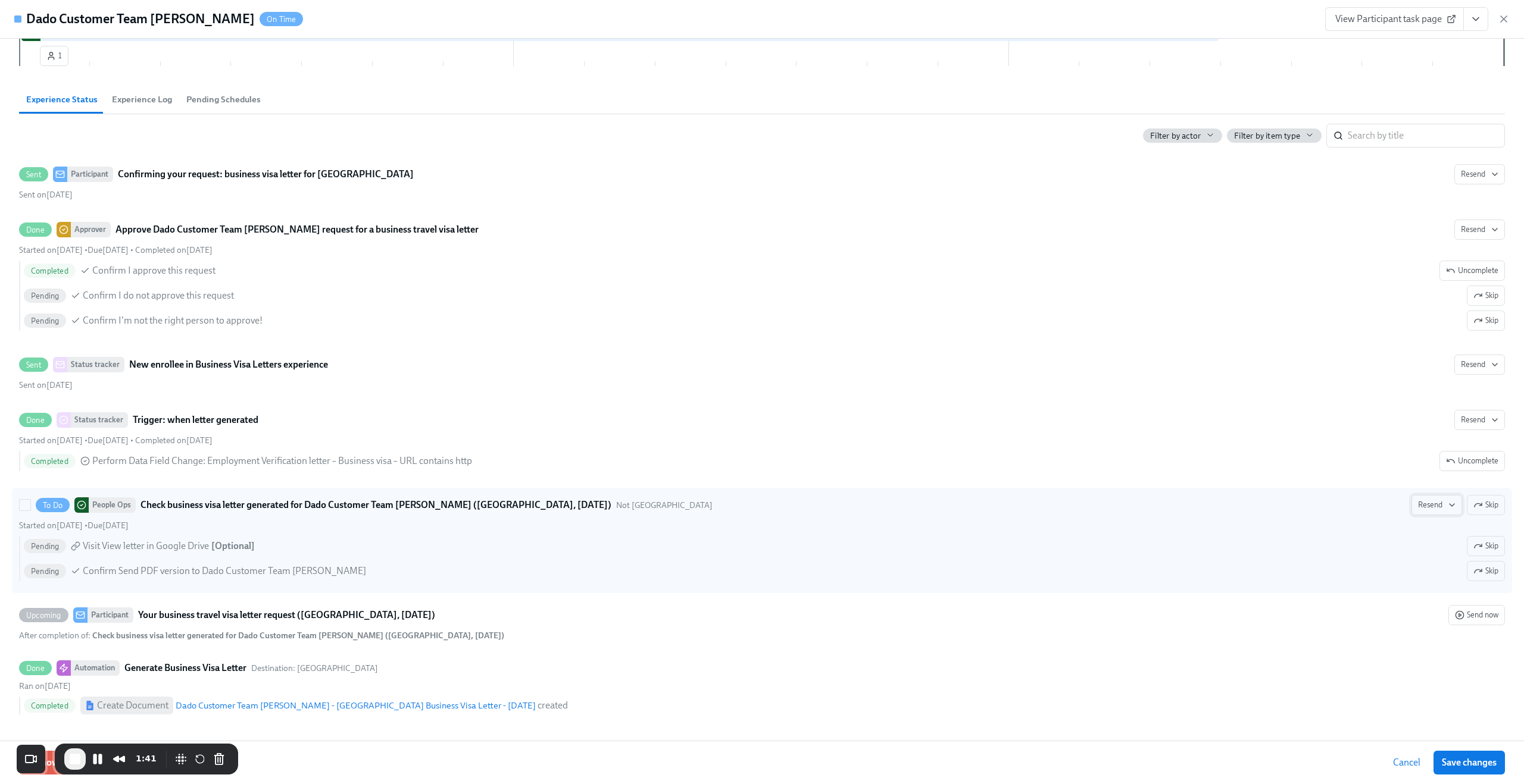
click at [1412, 504] on button "Resend" at bounding box center [1437, 505] width 51 height 20
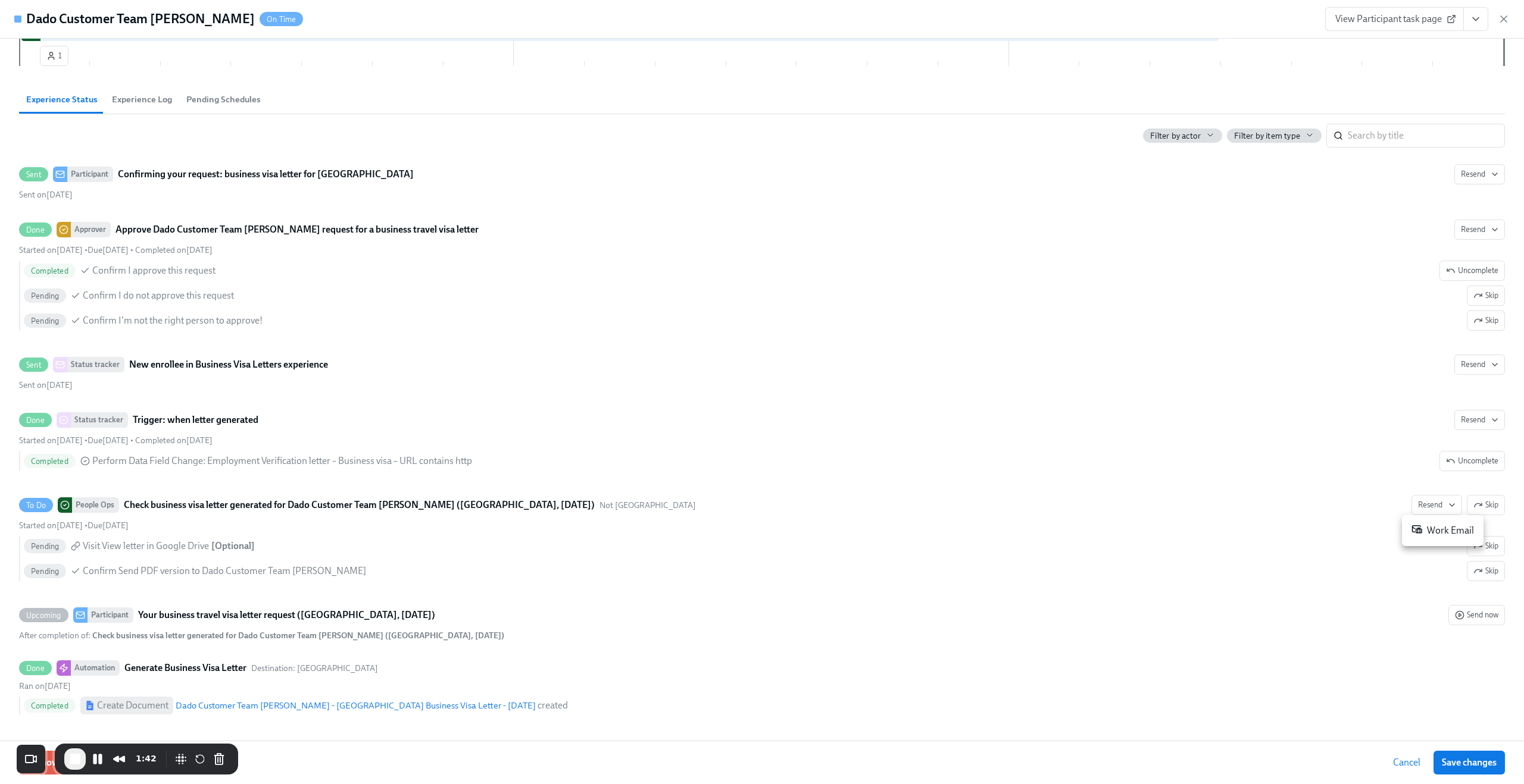
click at [1436, 530] on div "Work Email" at bounding box center [1442, 530] width 63 height 14
click at [1397, 756] on button "Cancel" at bounding box center [1407, 763] width 44 height 24
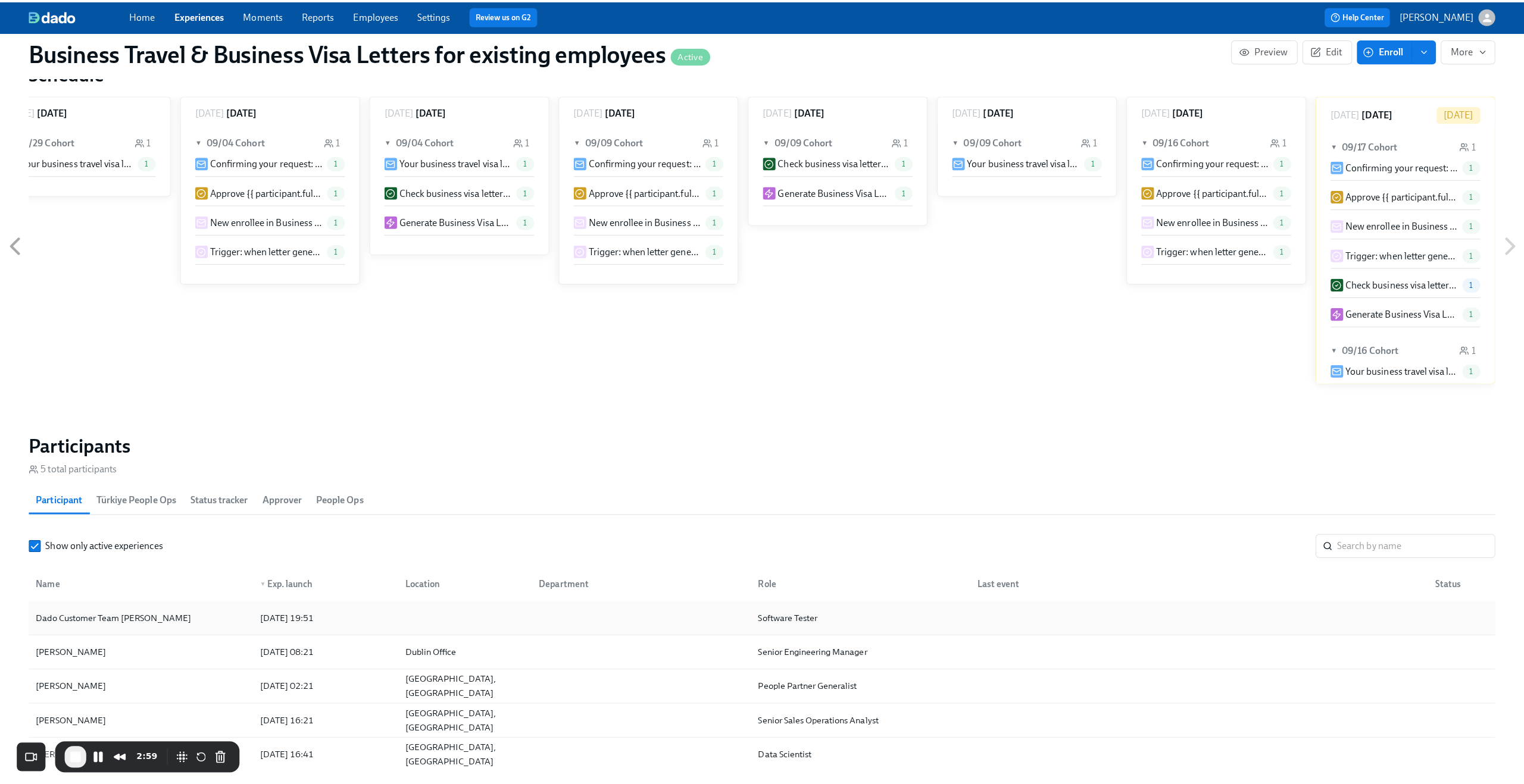
scroll to position [666, 0]
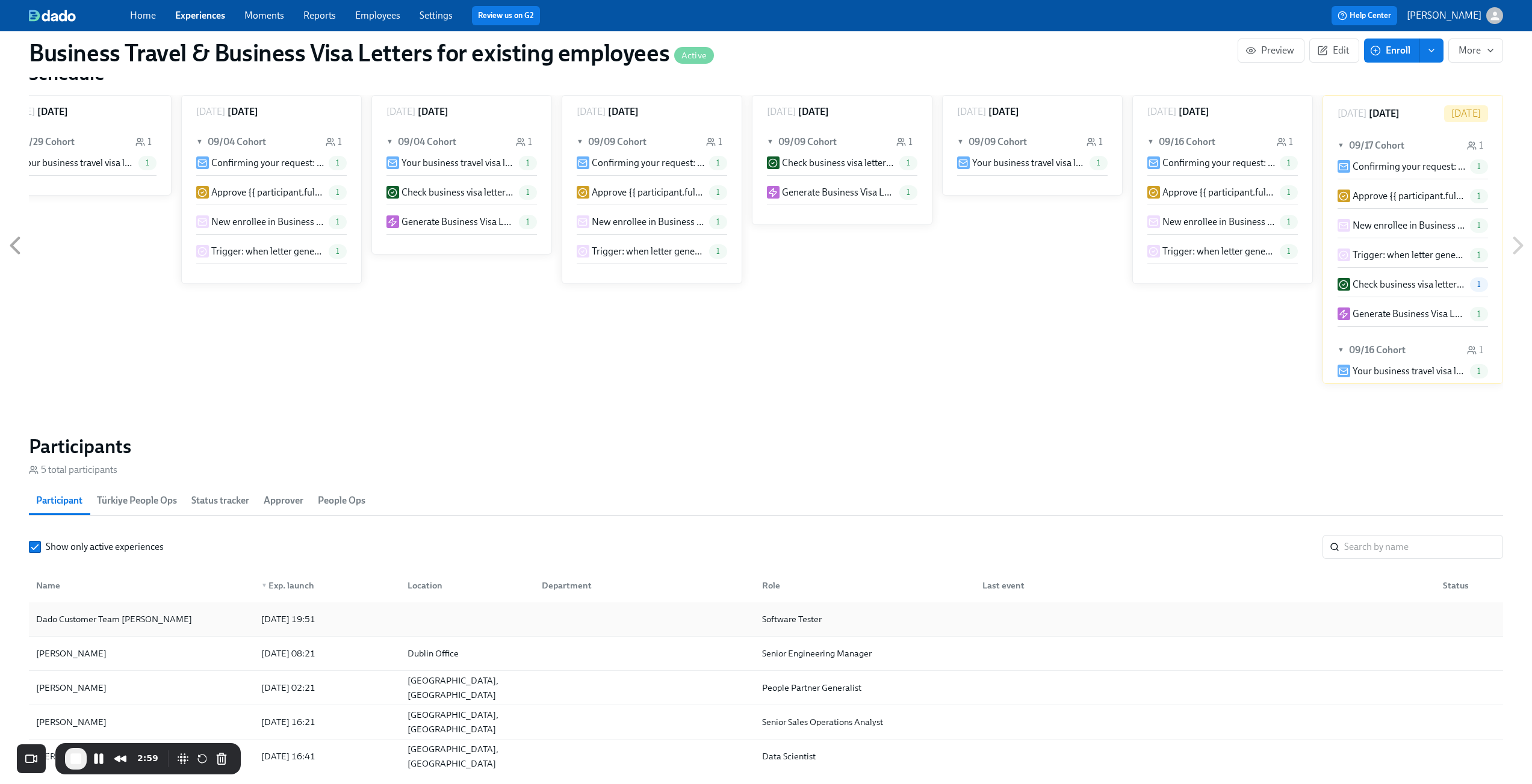
click at [195, 621] on div "Dado Customer Team [PERSON_NAME]" at bounding box center [141, 619] width 220 height 24
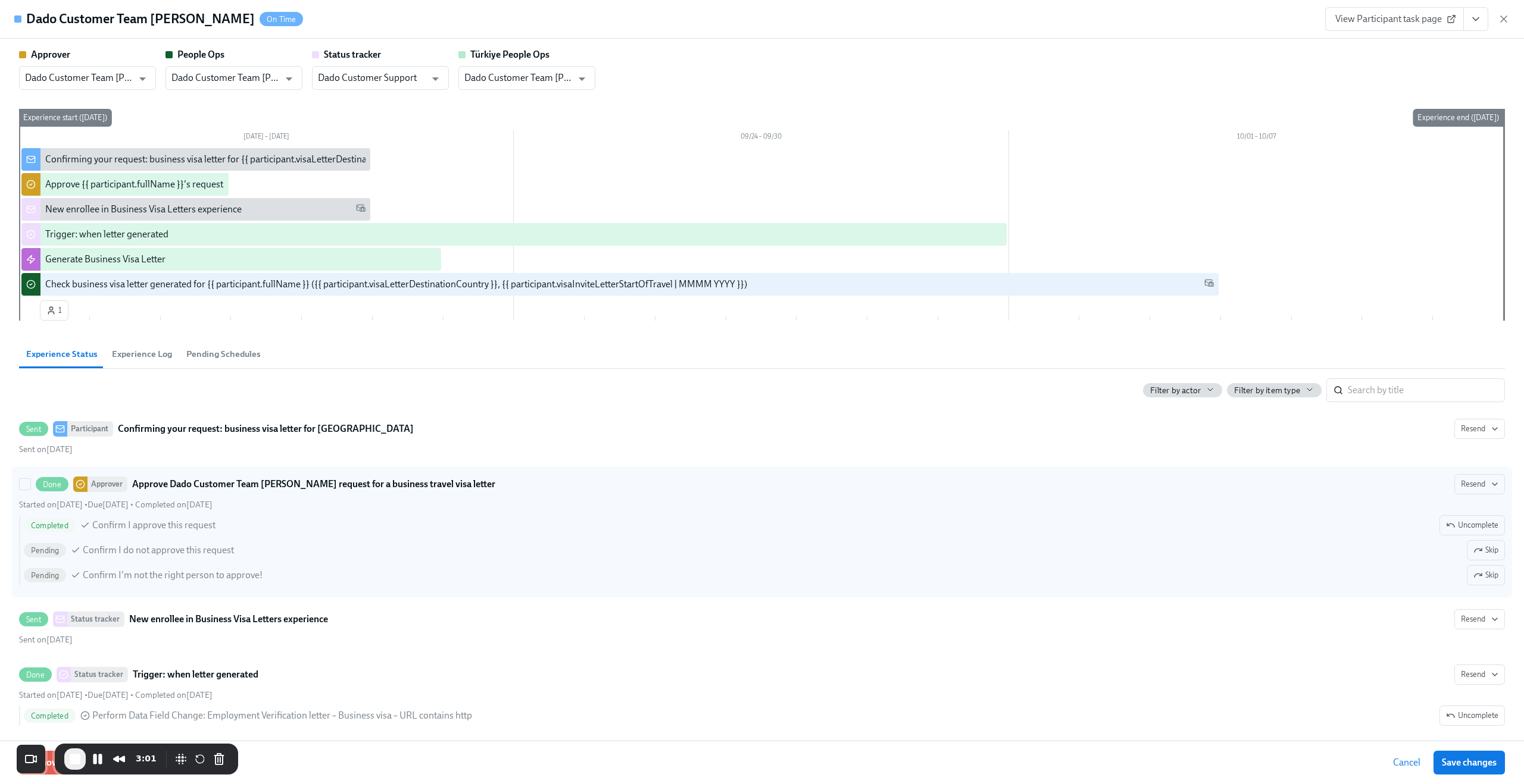
scroll to position [254, 0]
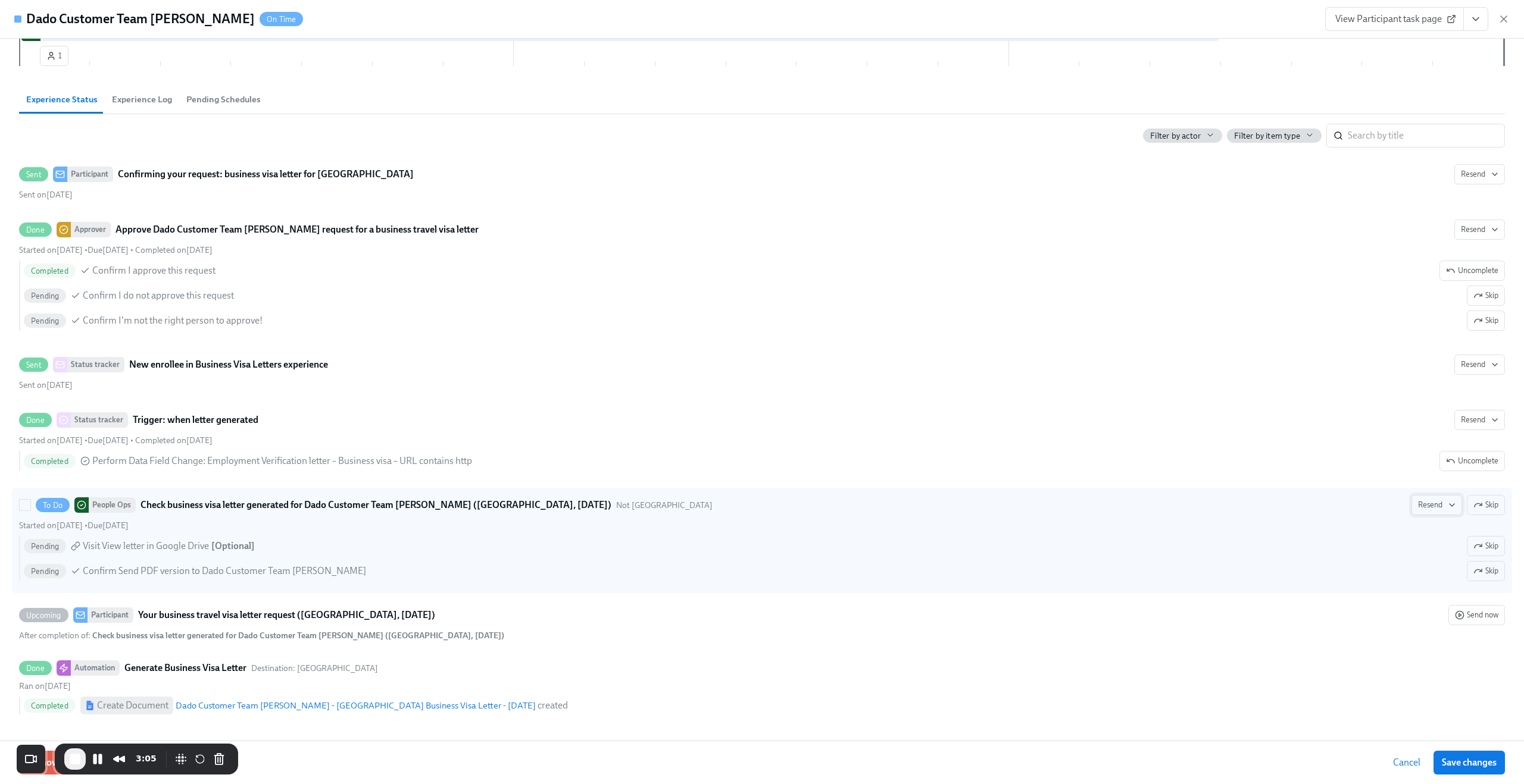
click at [1418, 503] on span "Resend" at bounding box center [1436, 504] width 37 height 12
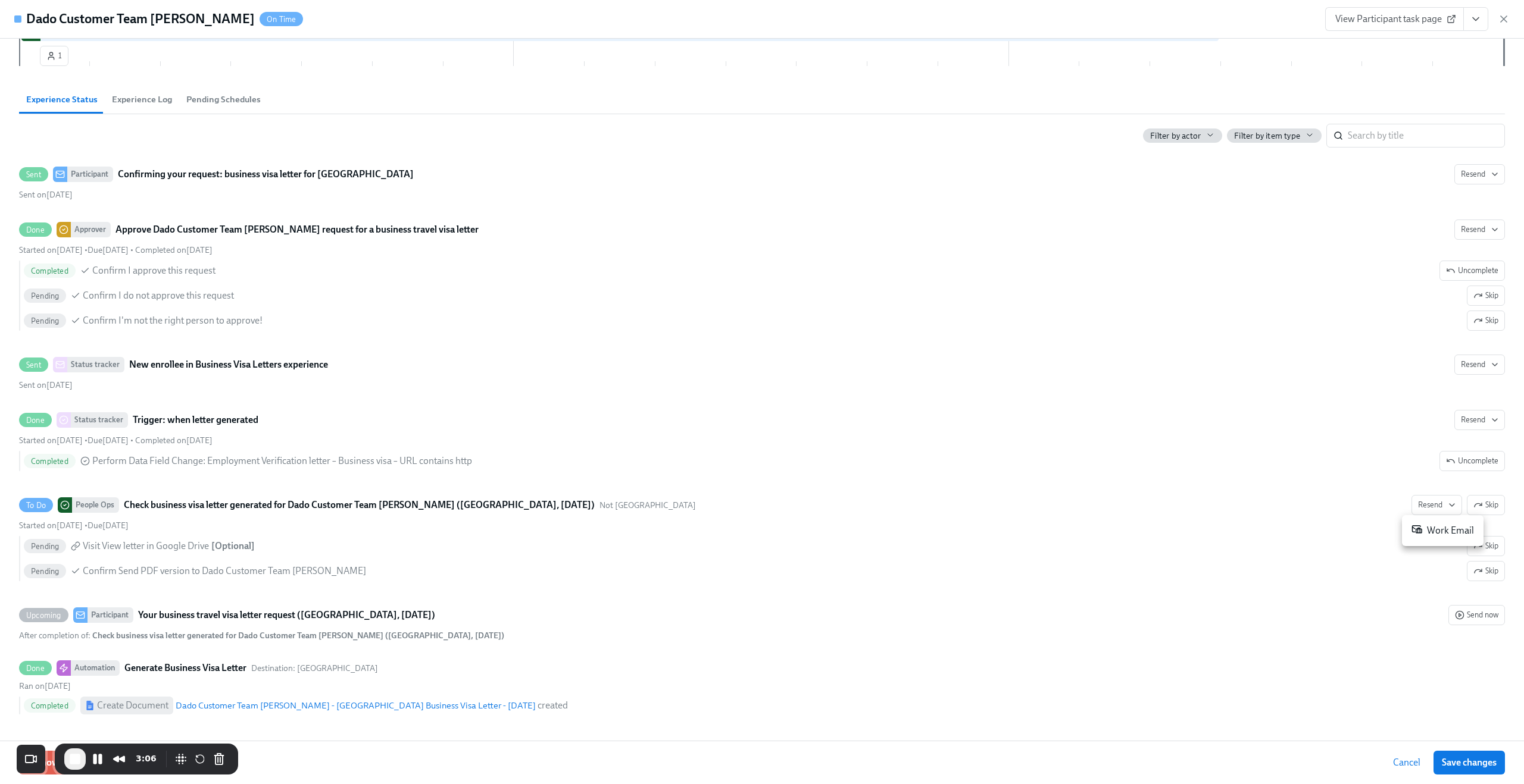
click at [1430, 530] on div "Work Email" at bounding box center [1442, 530] width 63 height 14
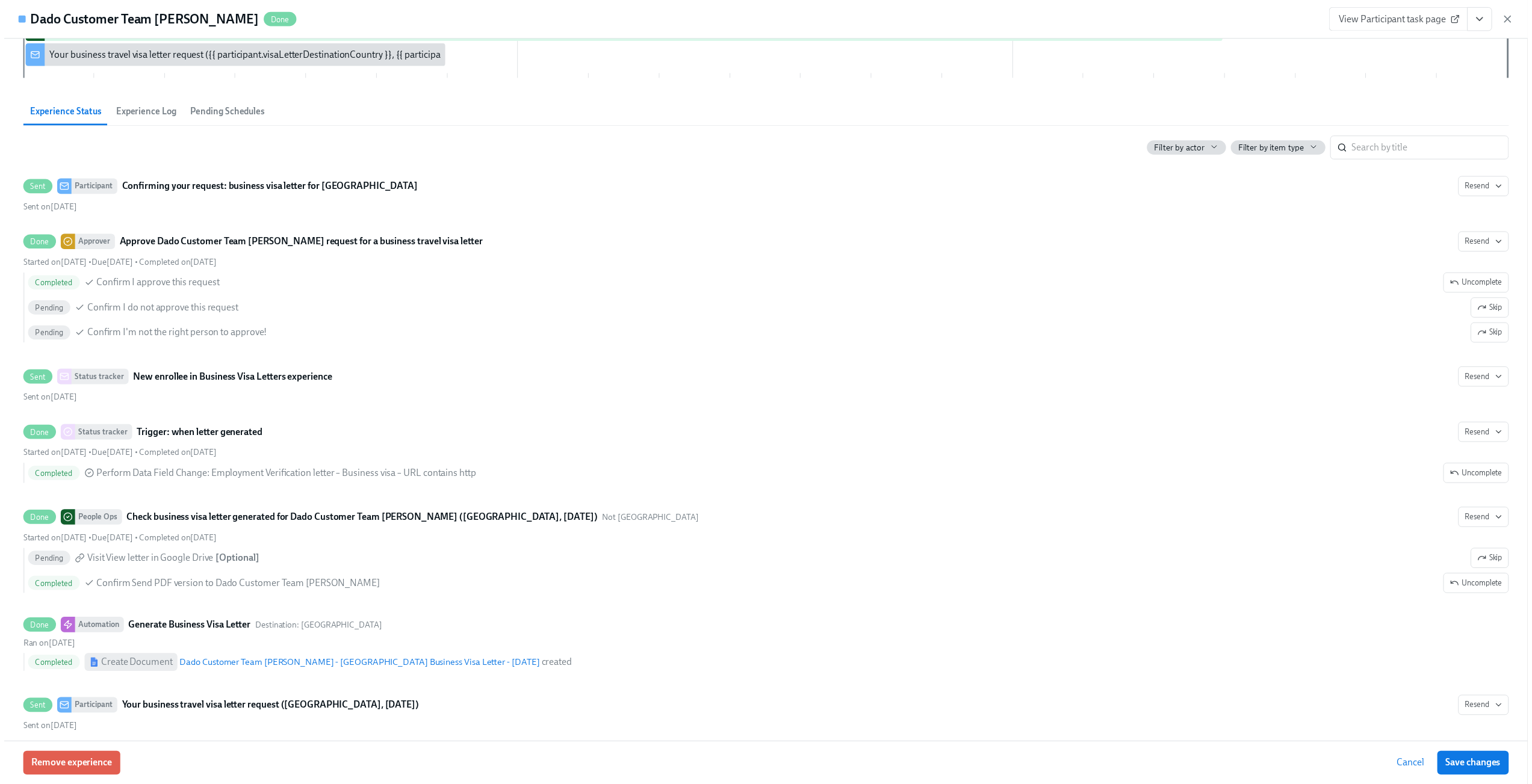
scroll to position [0, 409]
click at [1521, 21] on icon "button" at bounding box center [1521, 19] width 12 height 12
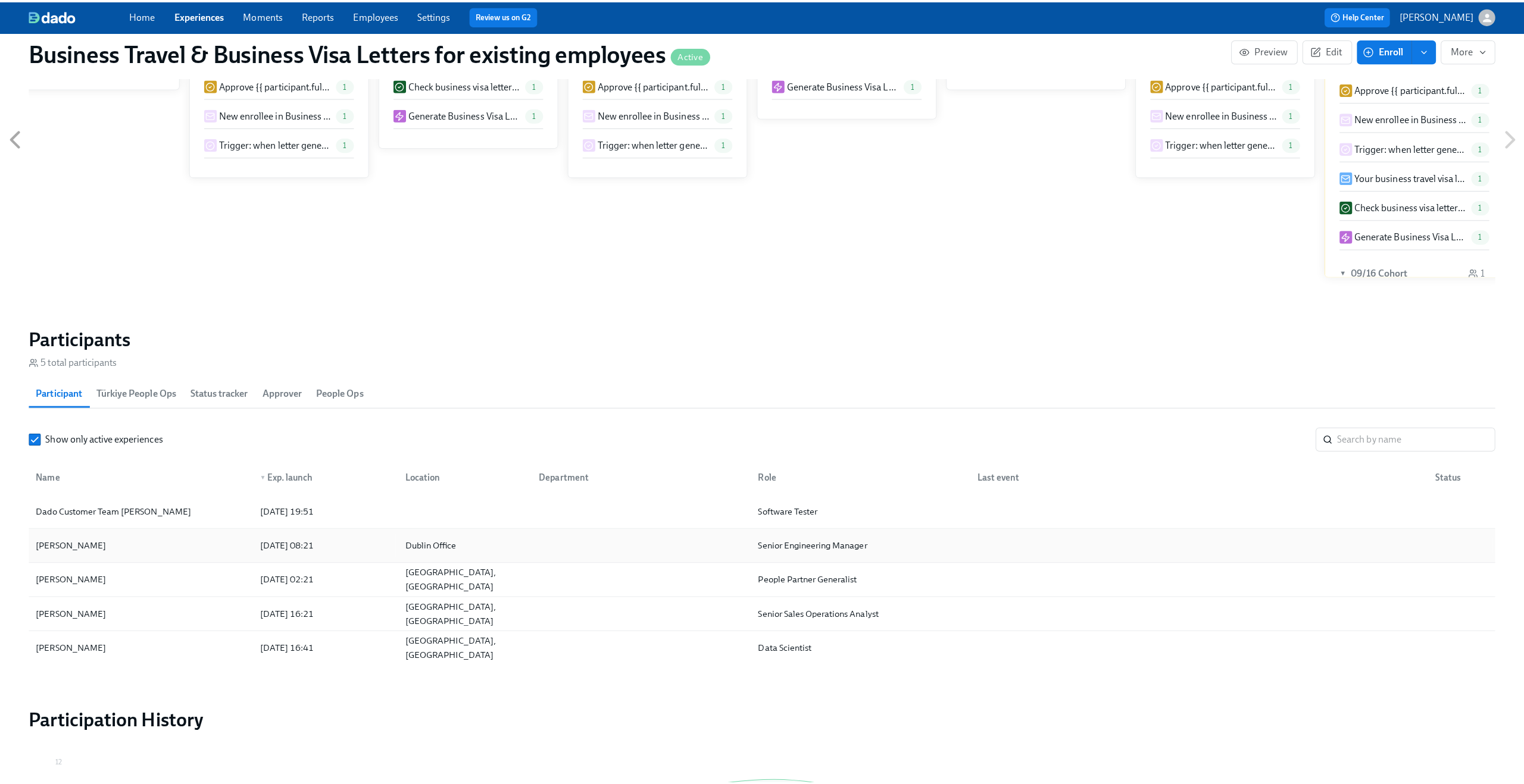
scroll to position [828, 0]
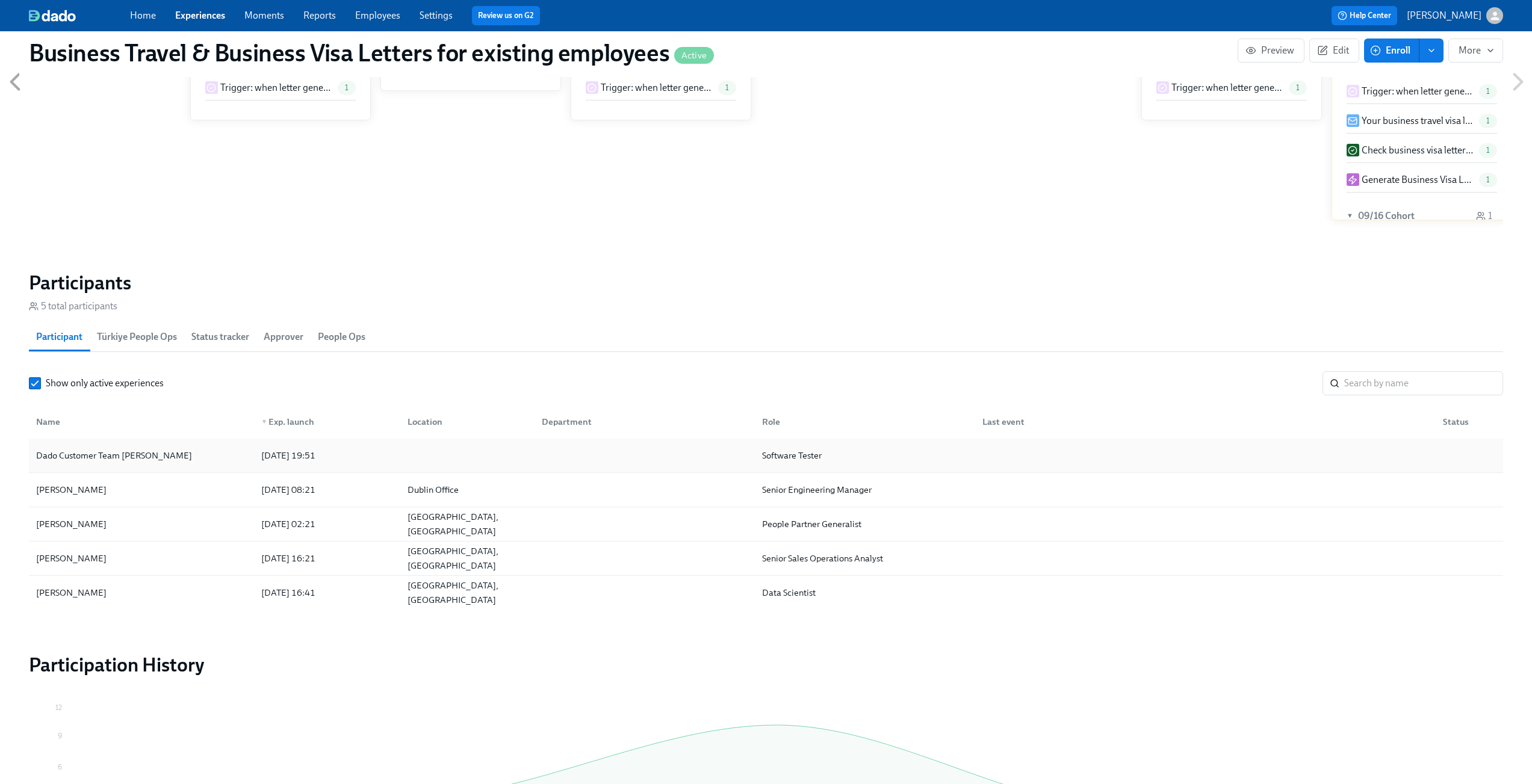
click at [154, 462] on div "Dado Customer Team [PERSON_NAME]" at bounding box center [141, 456] width 220 height 24
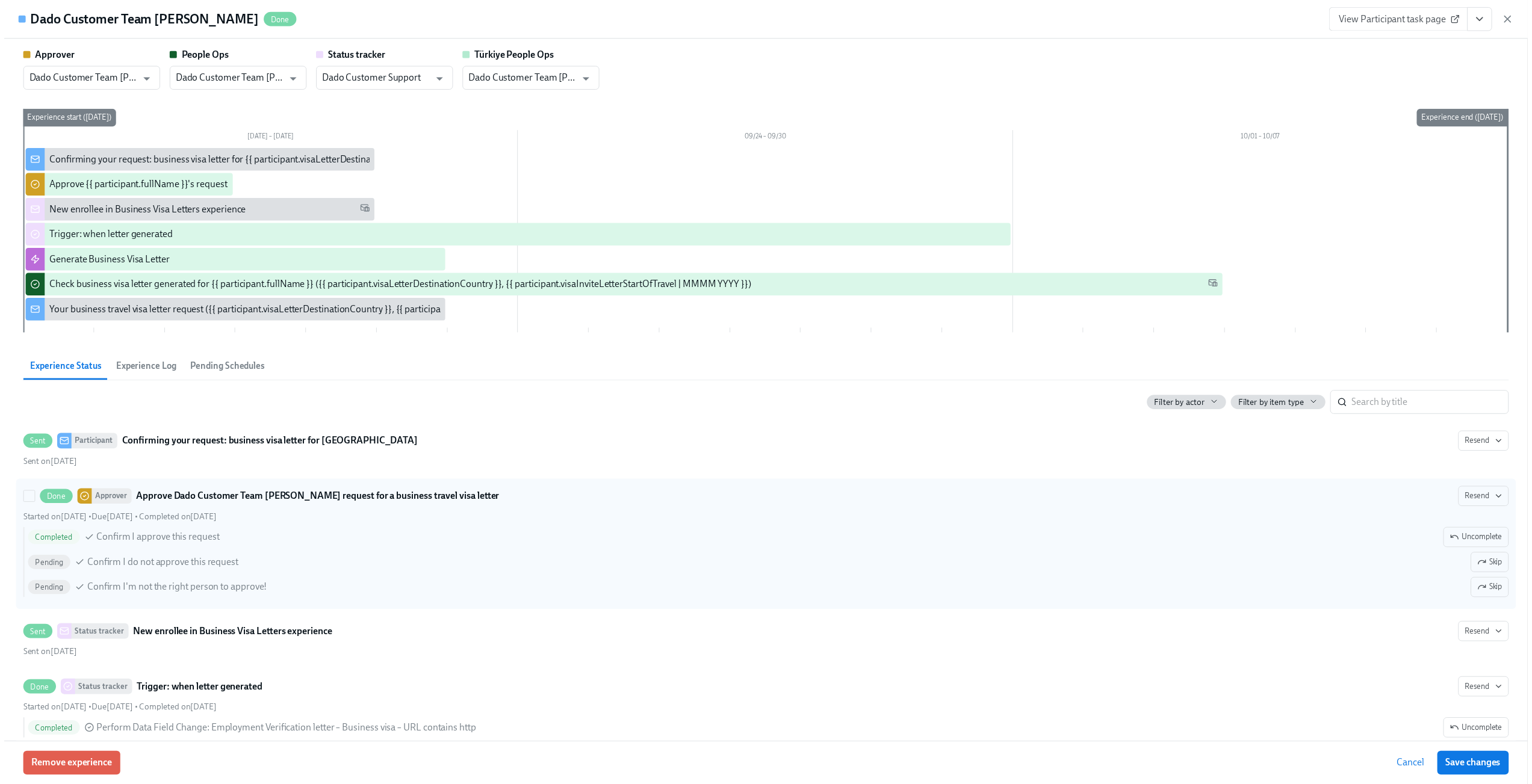
scroll to position [88, 0]
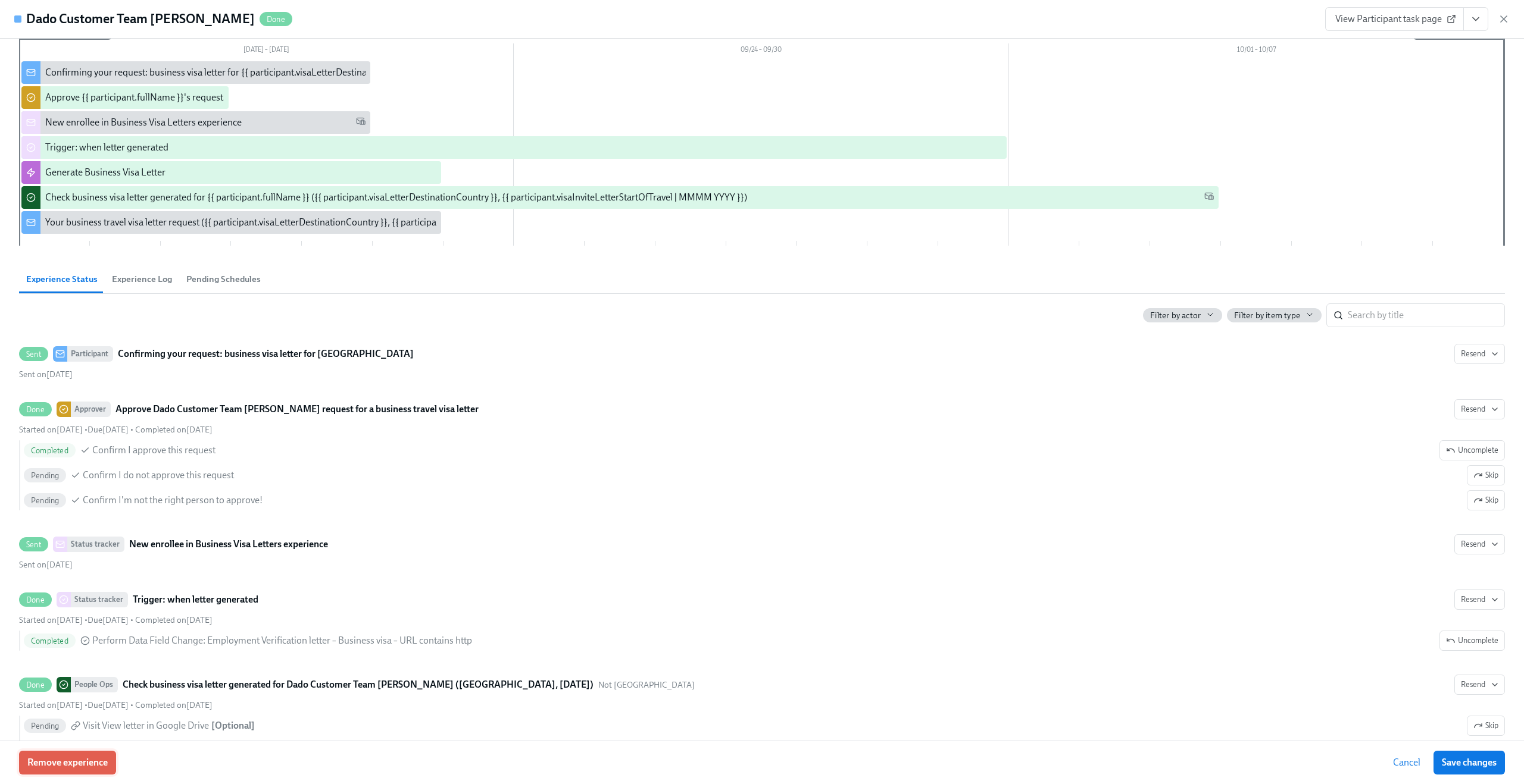
click at [84, 766] on span "Remove experience" at bounding box center [67, 762] width 80 height 12
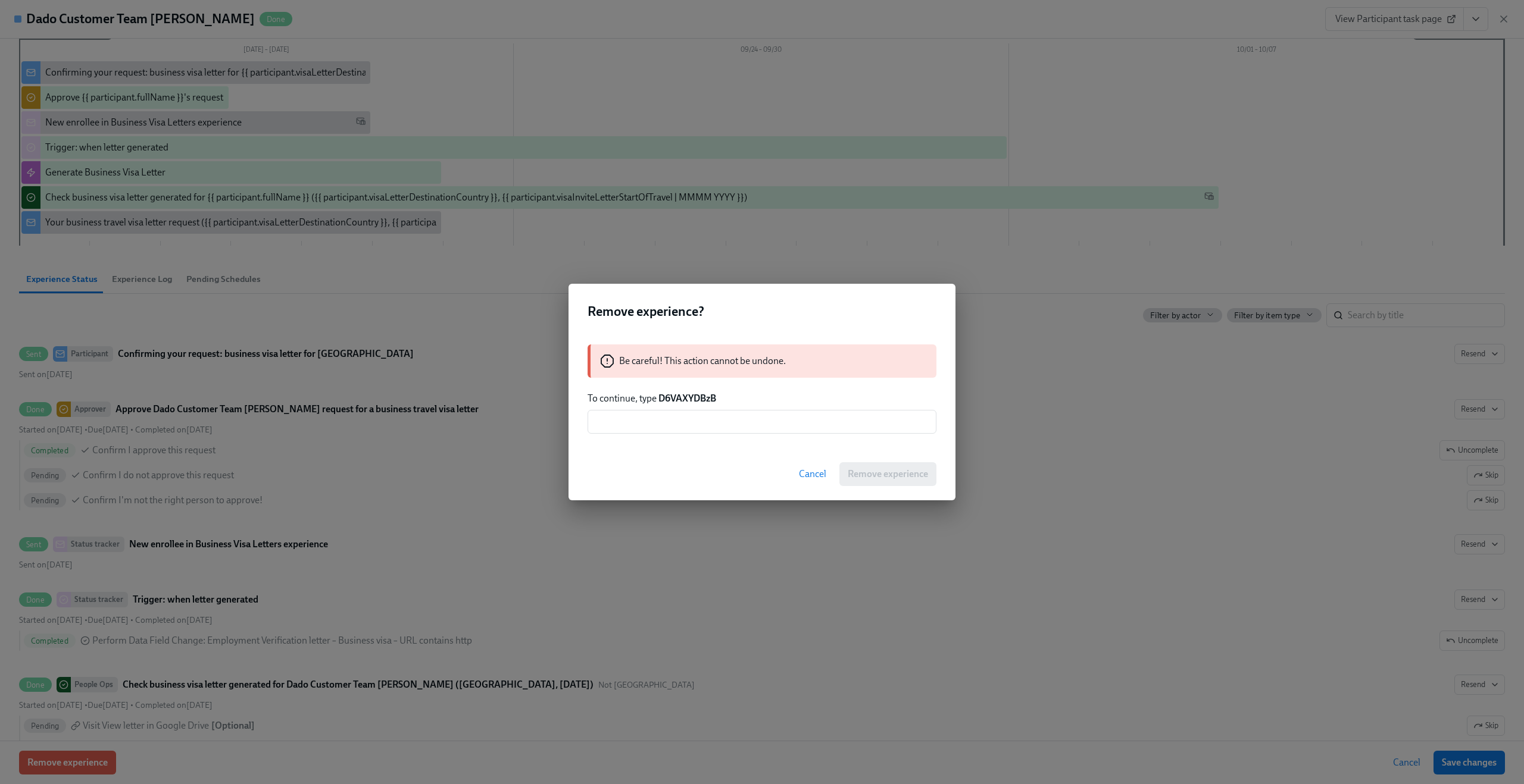
click at [694, 400] on strong "D6VAXYDBzB" at bounding box center [687, 398] width 58 height 11
copy strong "D6VAXYDBzB"
click at [677, 422] on input "text" at bounding box center [762, 422] width 349 height 24
paste input "D6VAXYDBzB"
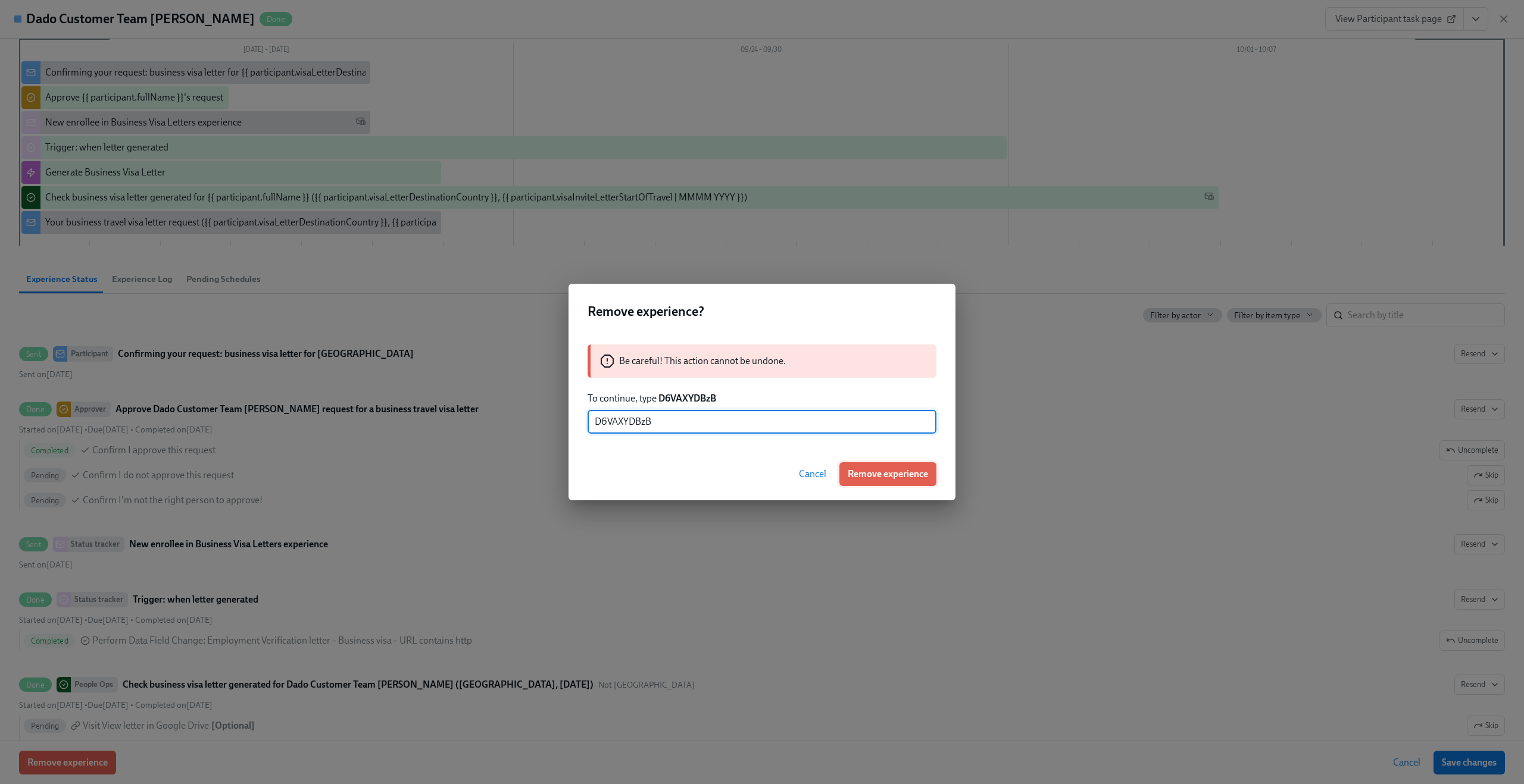
type input "D6VAXYDBzB"
click at [893, 471] on span "Remove experience" at bounding box center [888, 473] width 80 height 12
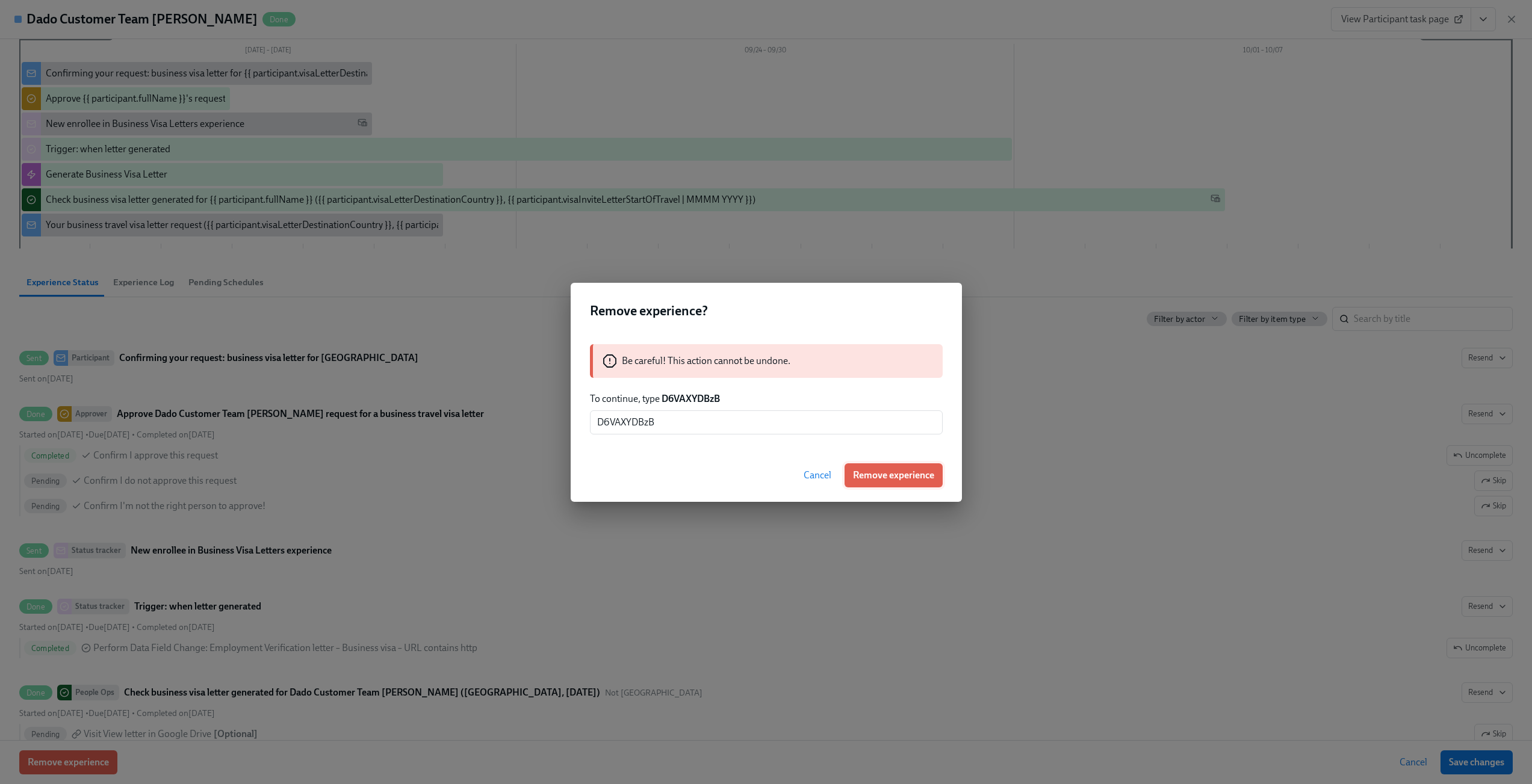
click at [904, 508] on div "Zayra Gutierrez 2025/09/10 02:21 Mexico City, Mexico People Partner Generalist" at bounding box center [761, 525] width 1465 height 34
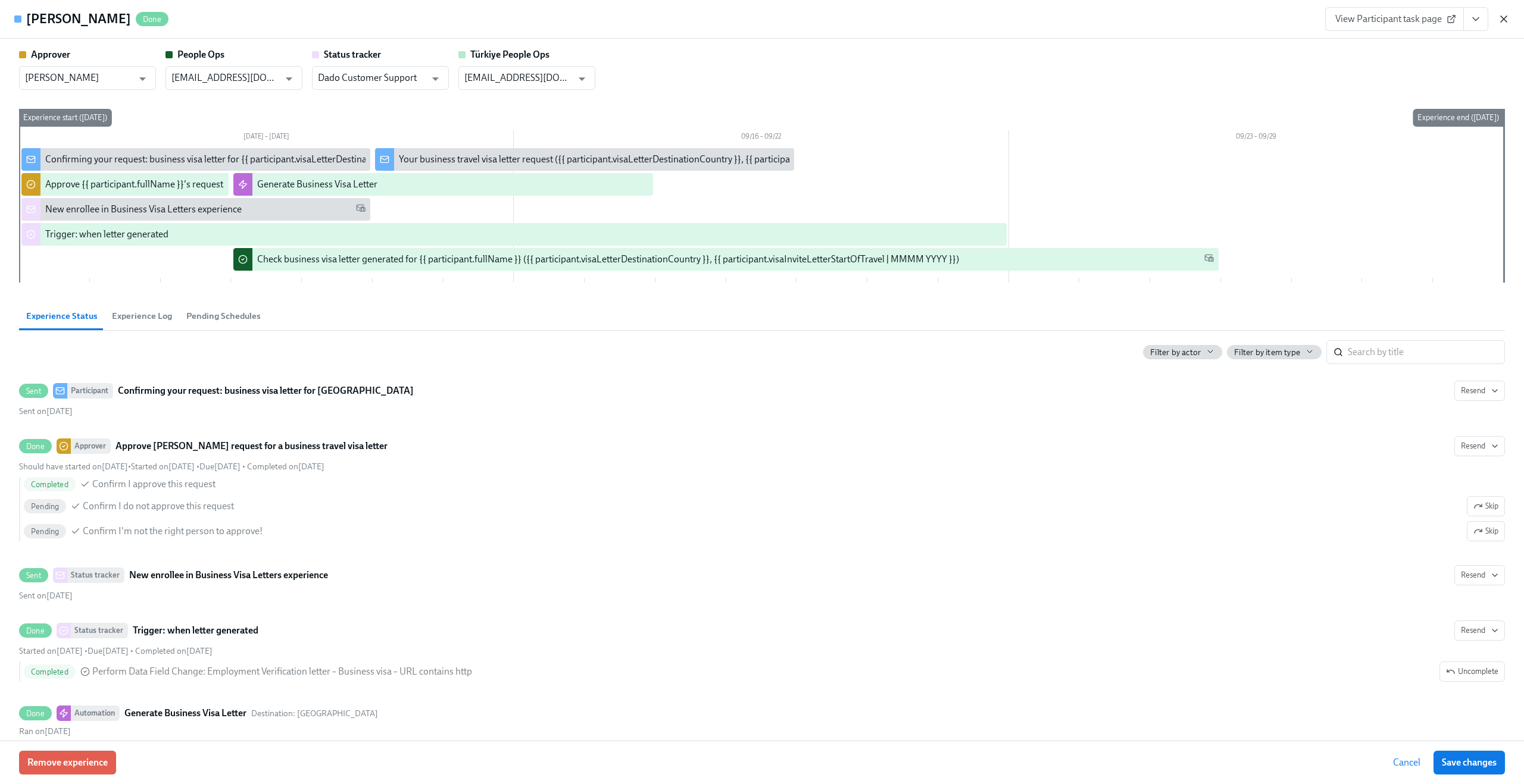
click at [1498, 15] on icon "button" at bounding box center [1504, 19] width 12 height 12
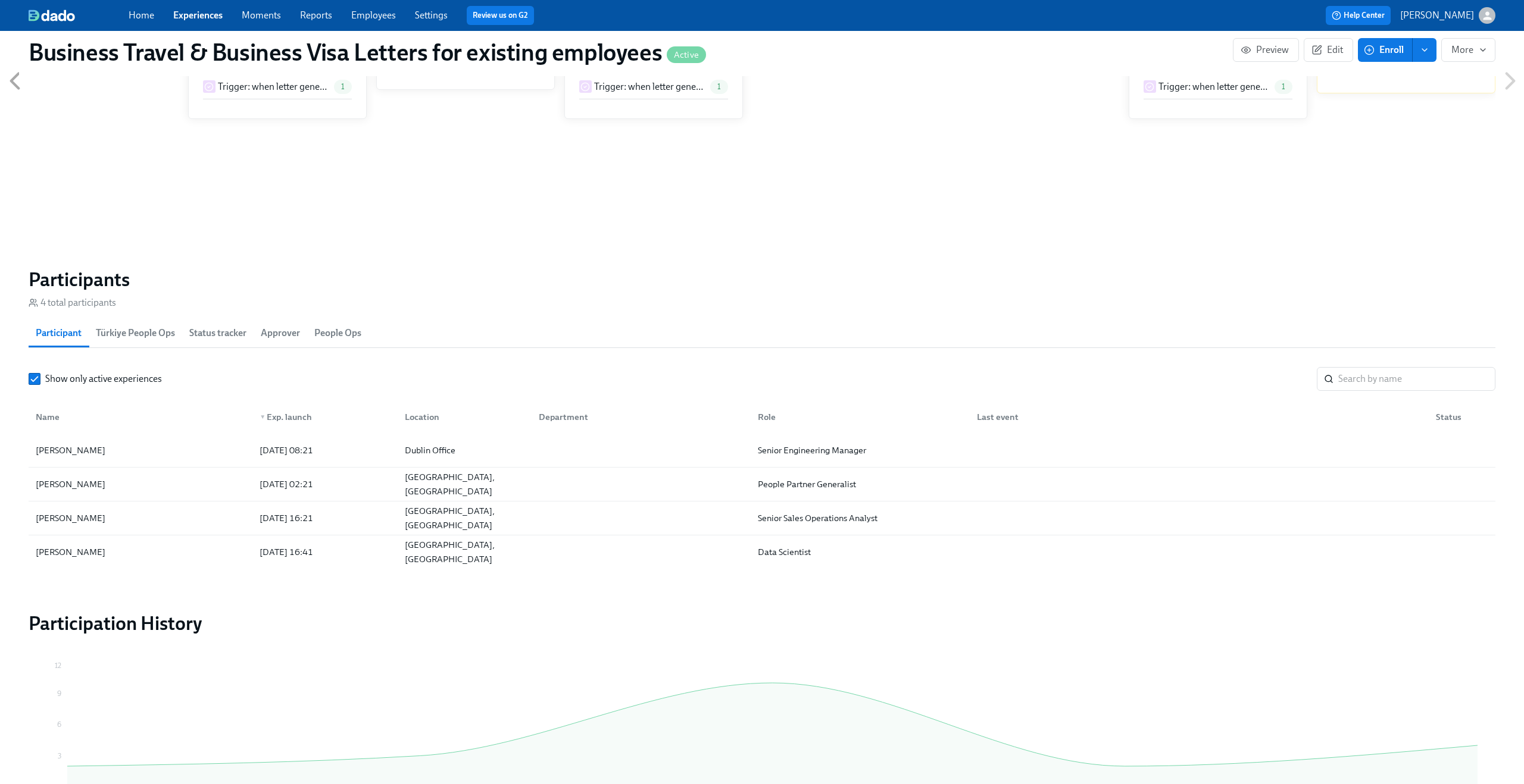
click at [136, 13] on link "Home" at bounding box center [141, 15] width 25 height 11
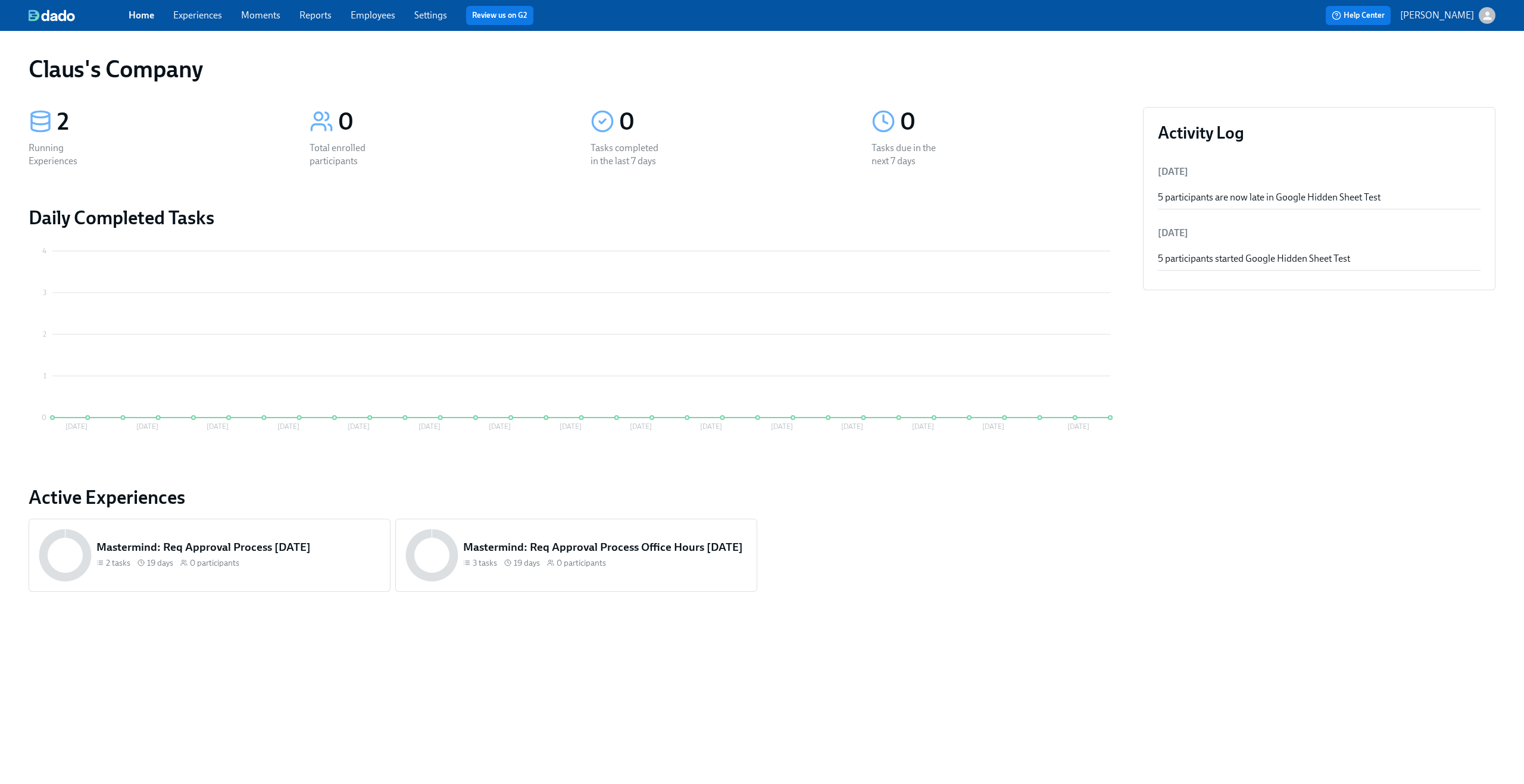
click at [193, 15] on link "Experiences" at bounding box center [197, 15] width 49 height 11
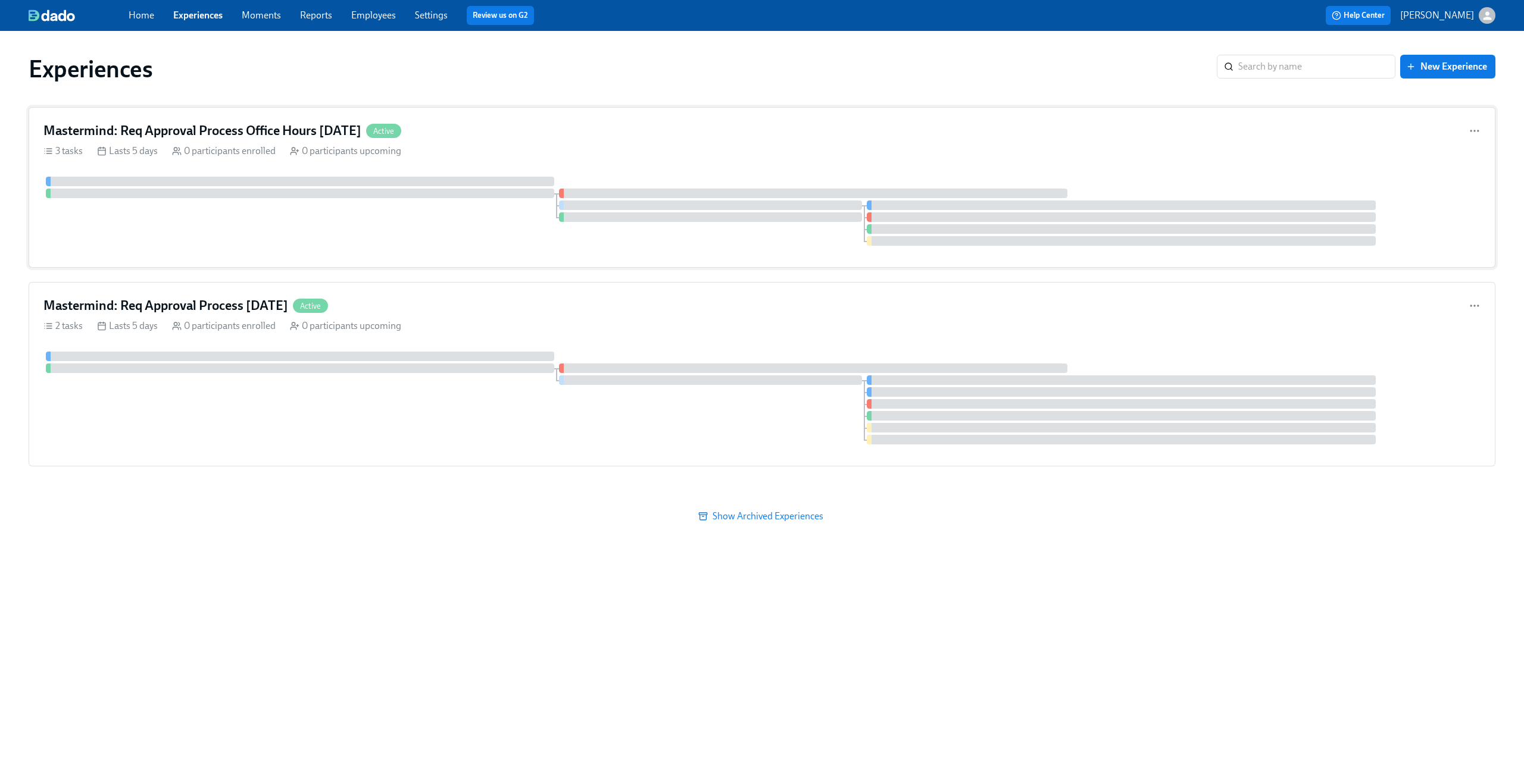
click at [538, 130] on div "Mastermind: Req Approval Process Office Hours [DATE] Active" at bounding box center [762, 131] width 1437 height 18
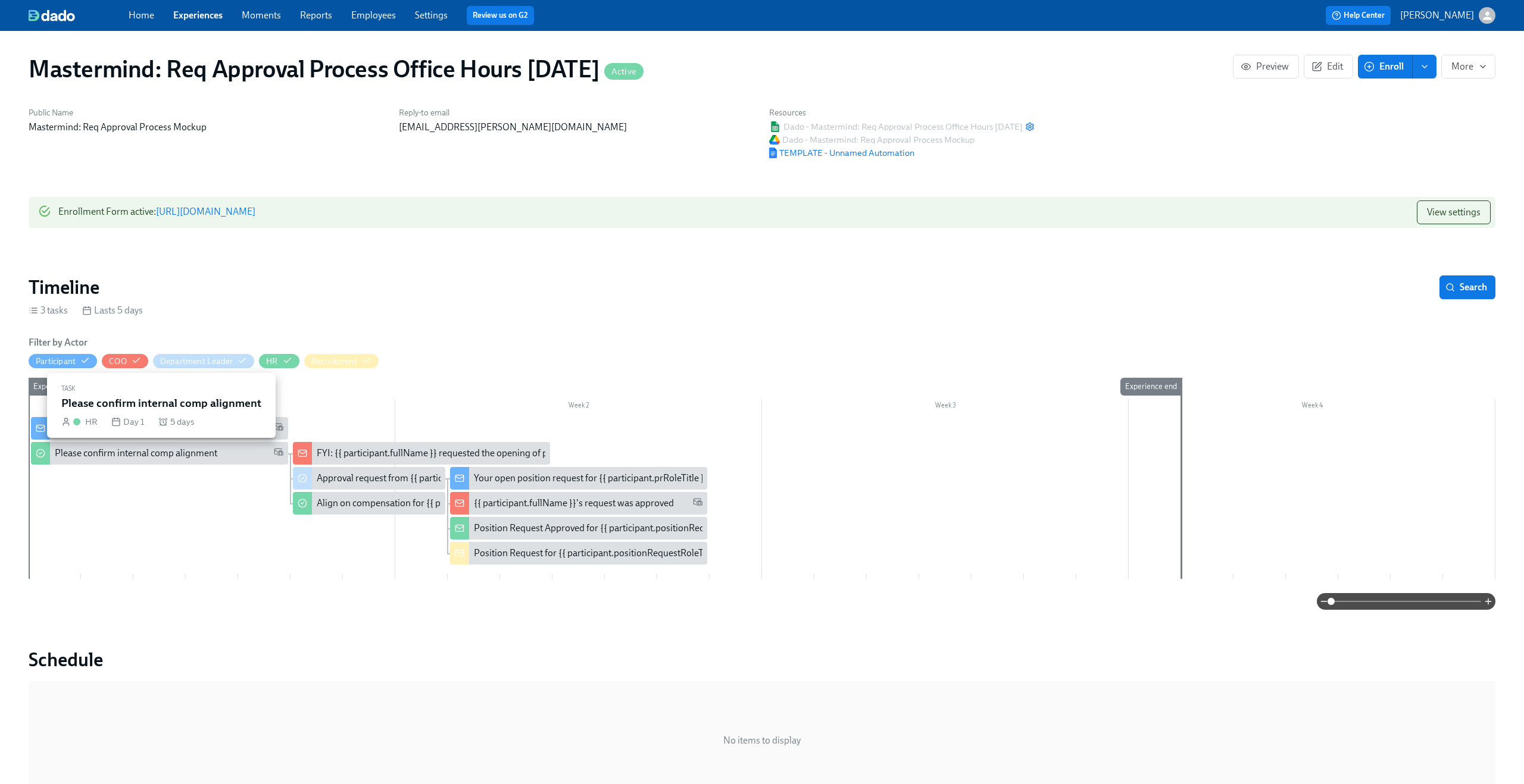
click at [190, 457] on div "Please confirm internal comp alignment" at bounding box center [136, 453] width 162 height 13
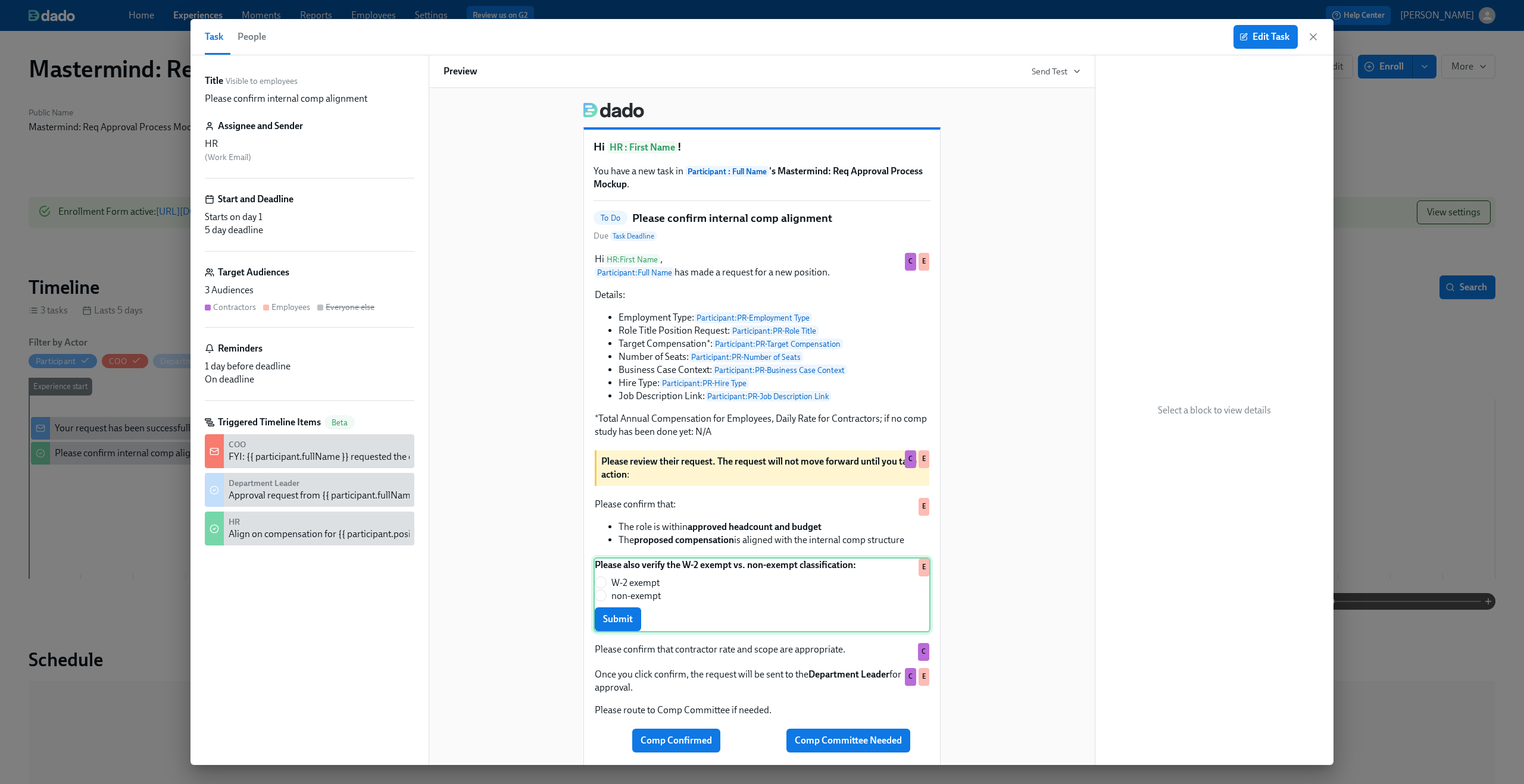
scroll to position [95, 0]
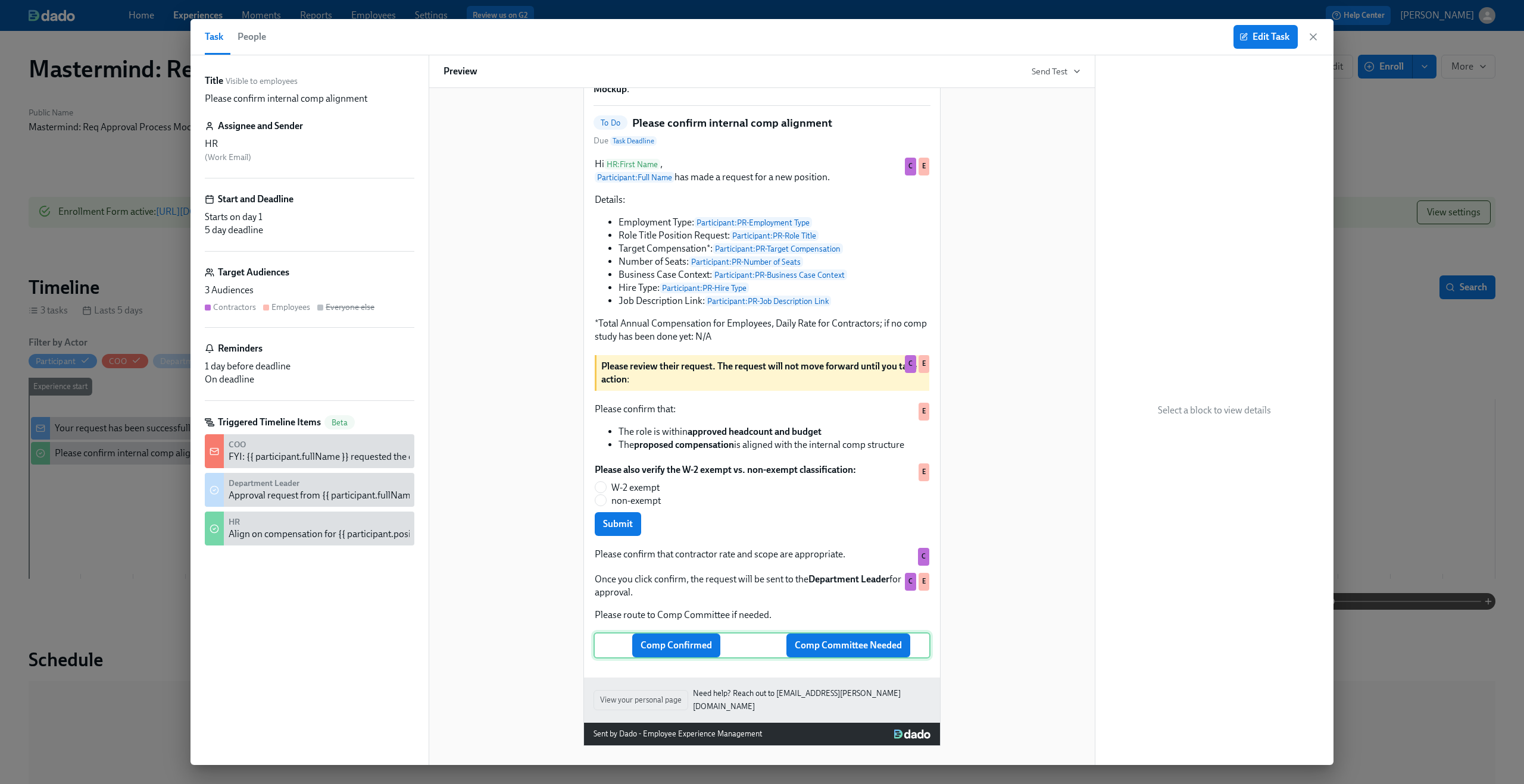
click at [768, 658] on div "Comp Confirmed Comp Committee Needed" at bounding box center [761, 645] width 337 height 26
click at [1258, 44] on button "Edit Task" at bounding box center [1265, 37] width 64 height 24
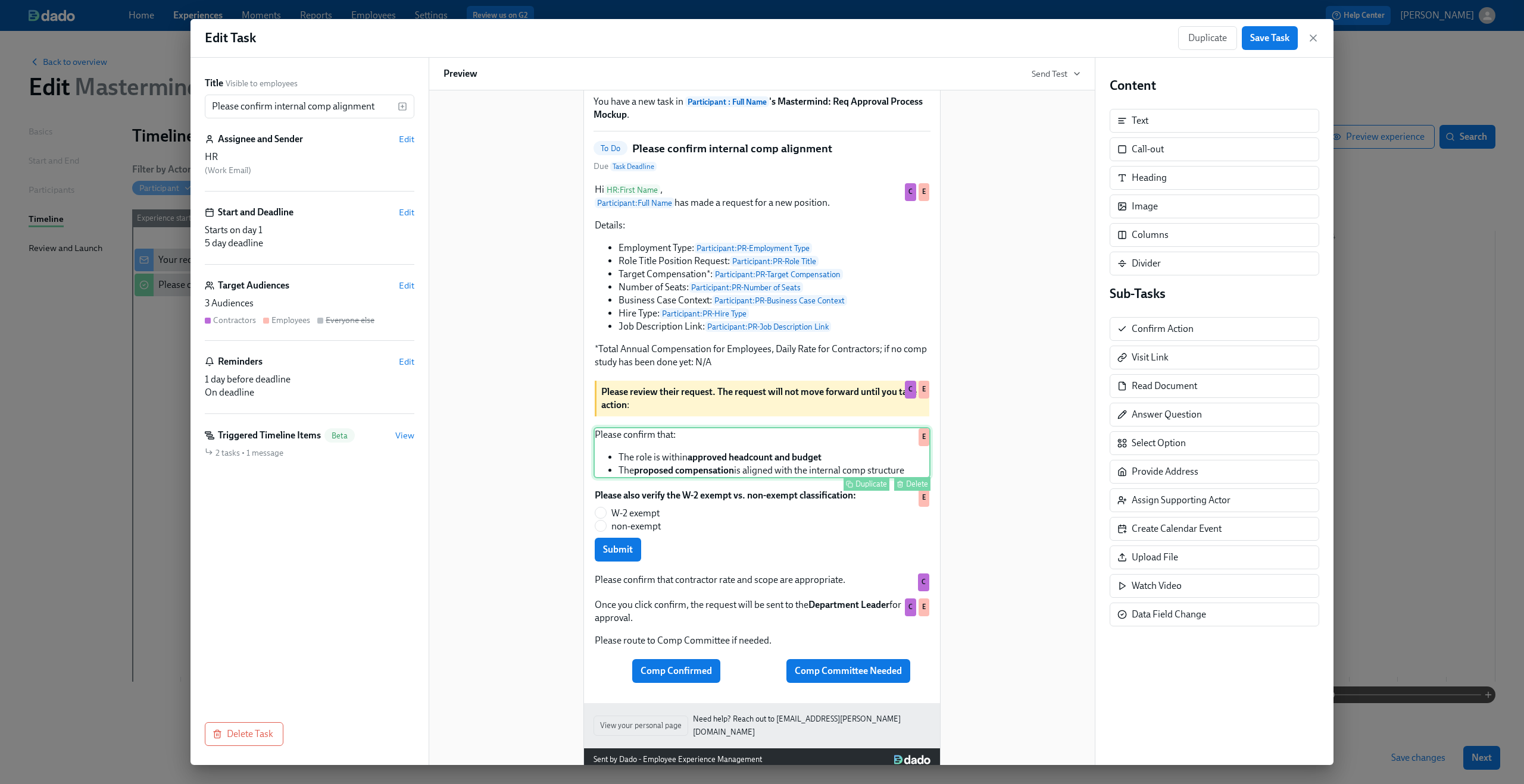
scroll to position [98, 0]
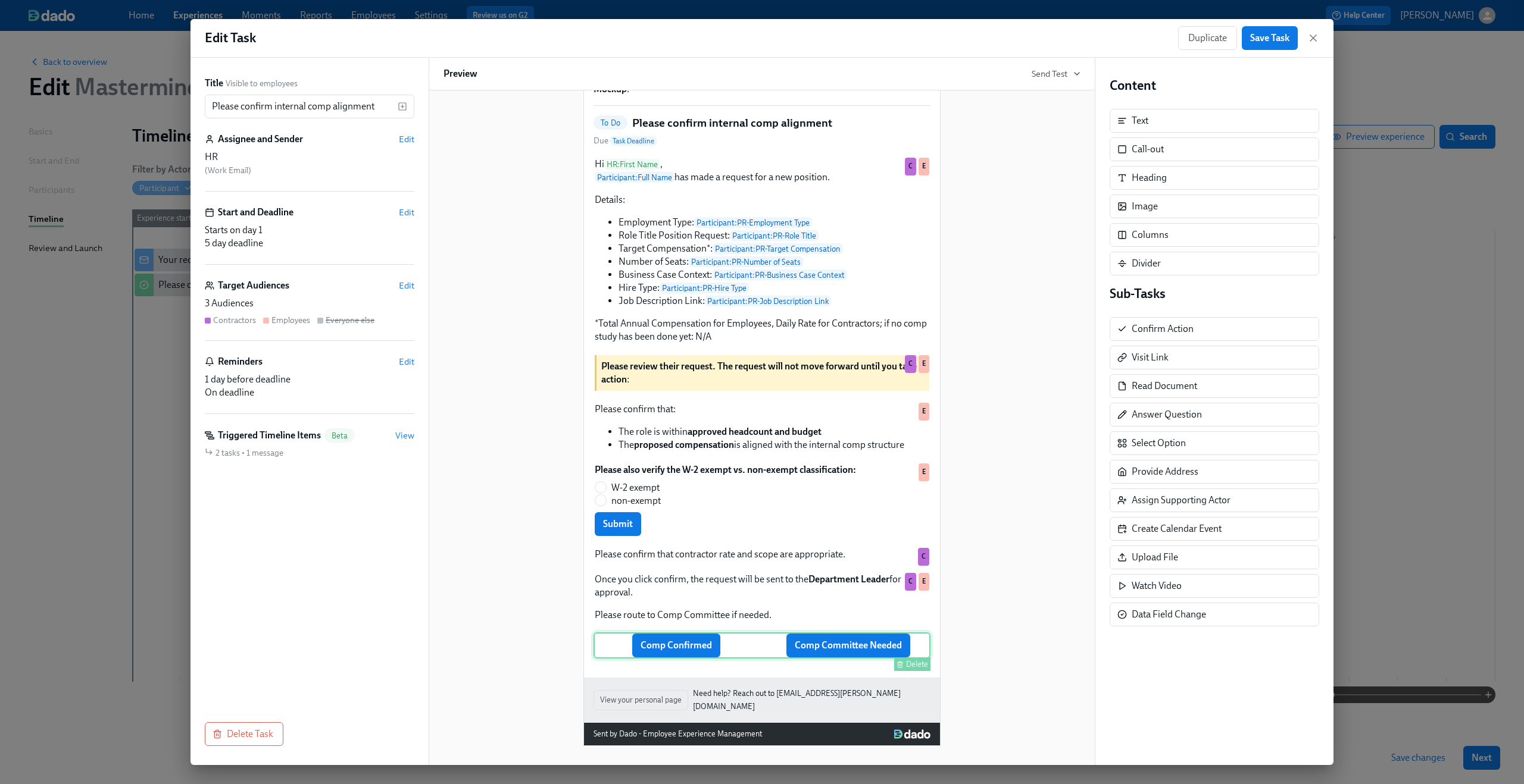
click at [741, 643] on div "Comp Confirmed Comp Committee Needed Delete" at bounding box center [761, 645] width 337 height 26
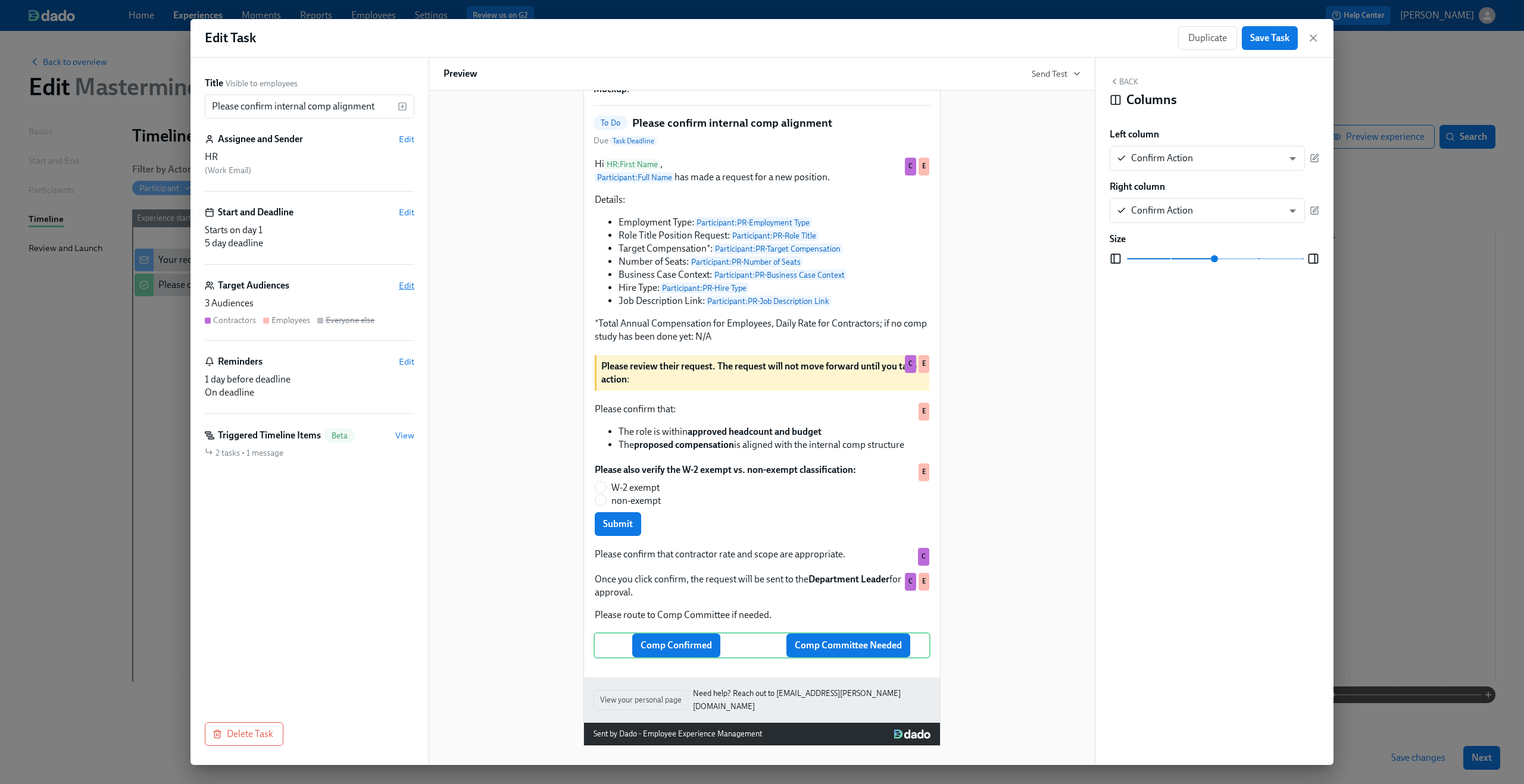
click at [406, 282] on span "Edit" at bounding box center [406, 285] width 15 height 12
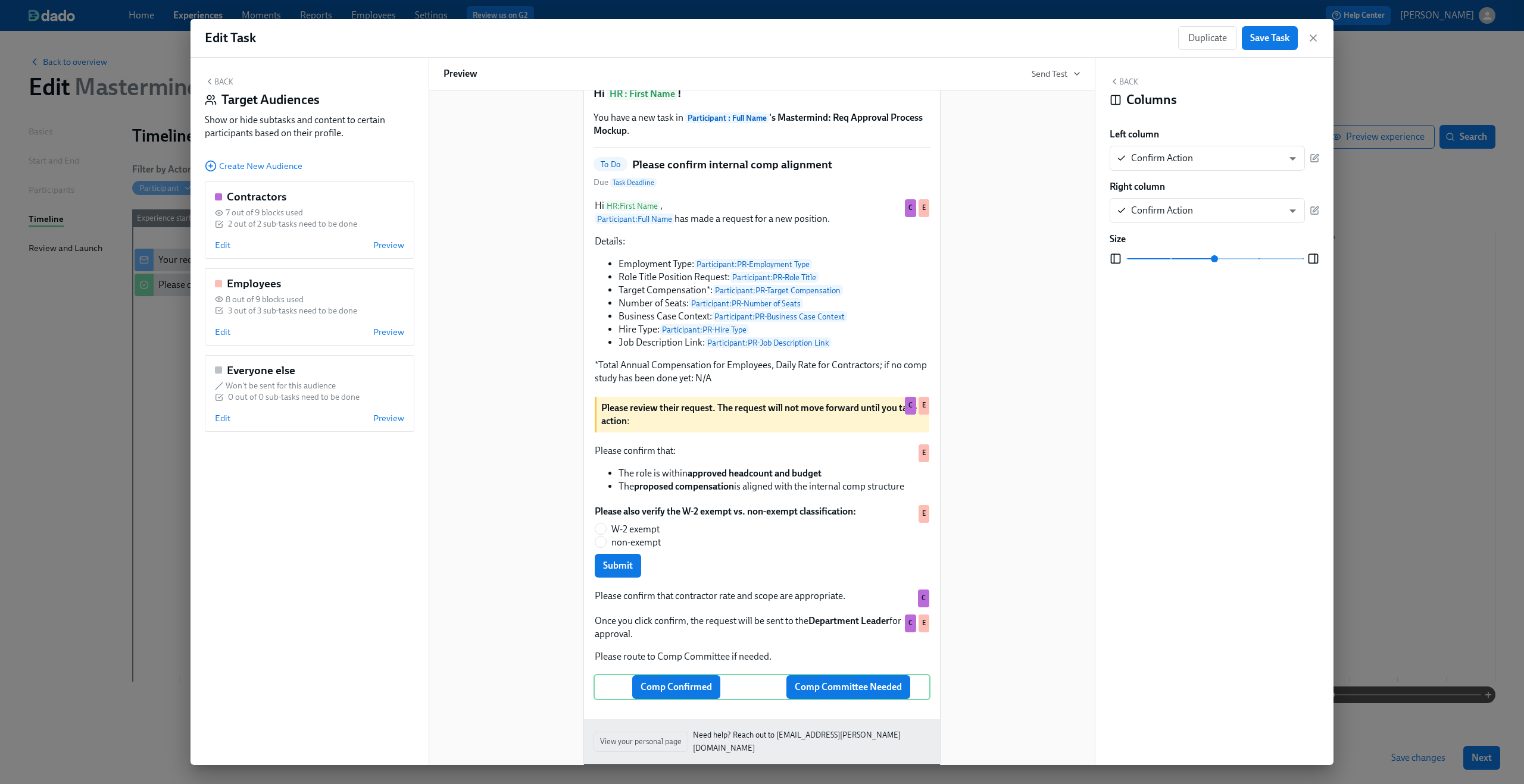
scroll to position [139, 0]
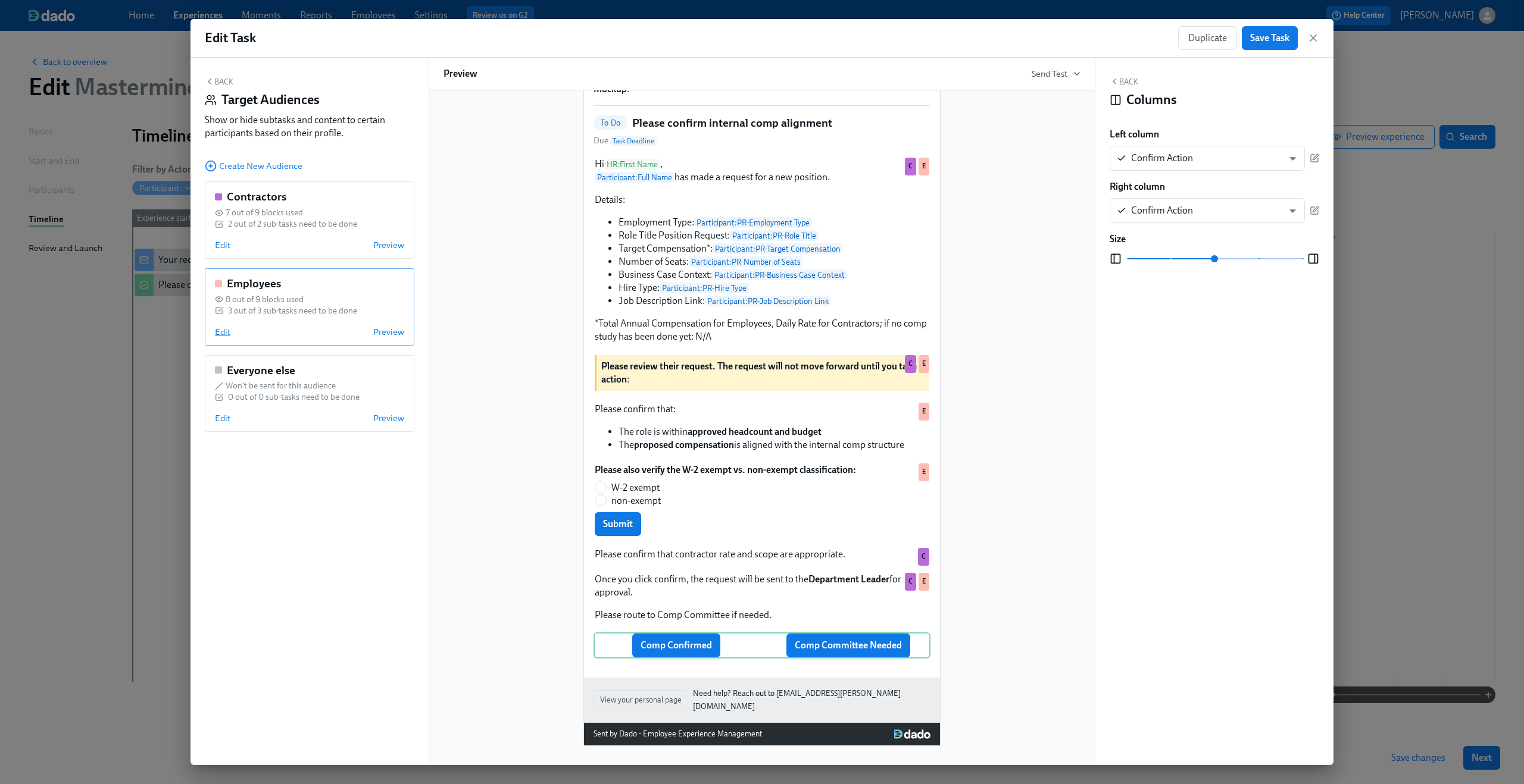
click at [222, 327] on span "Edit" at bounding box center [223, 332] width 15 height 12
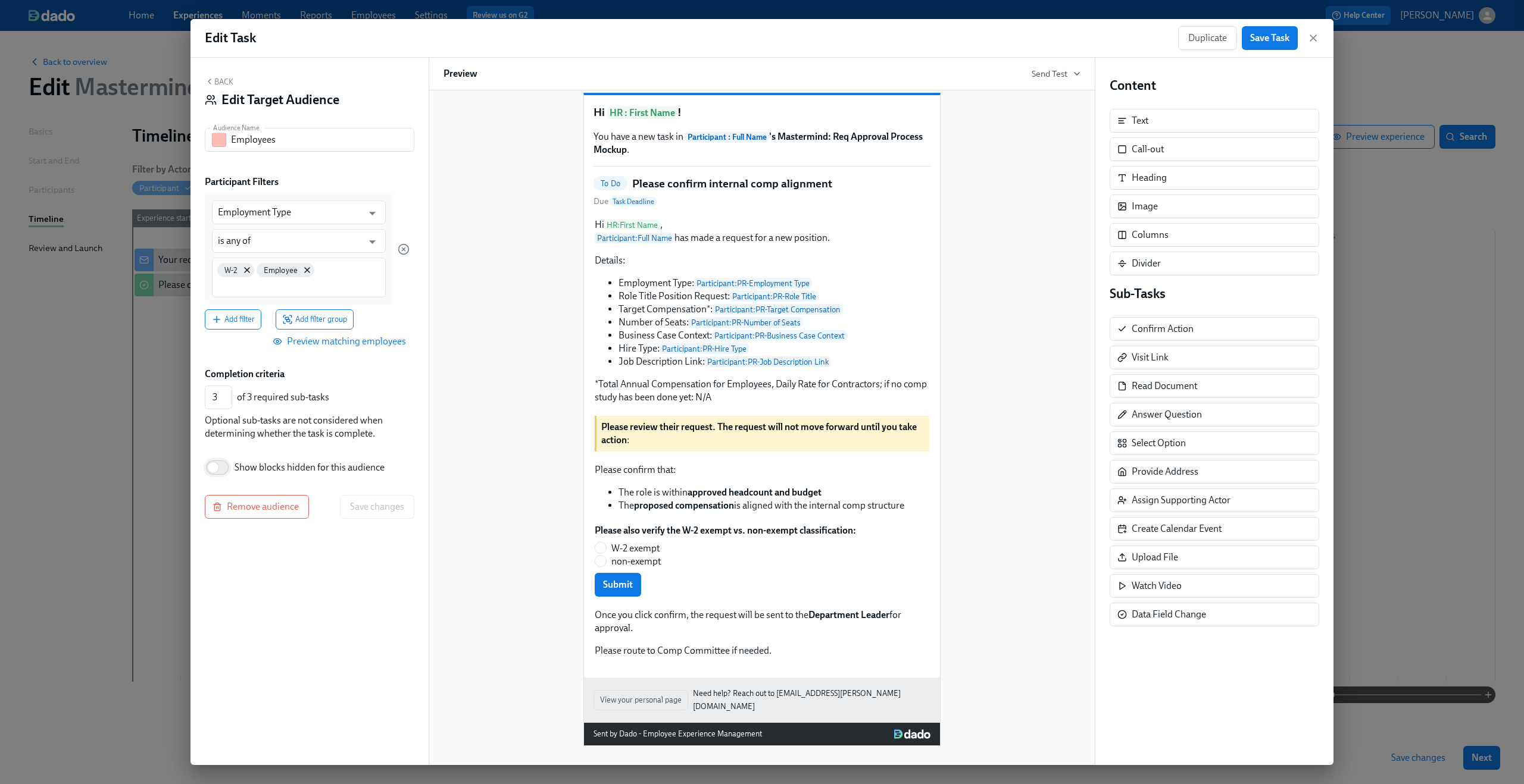
click at [227, 466] on input "Show blocks hidden for this audience" at bounding box center [213, 467] width 79 height 26
checkbox input "true"
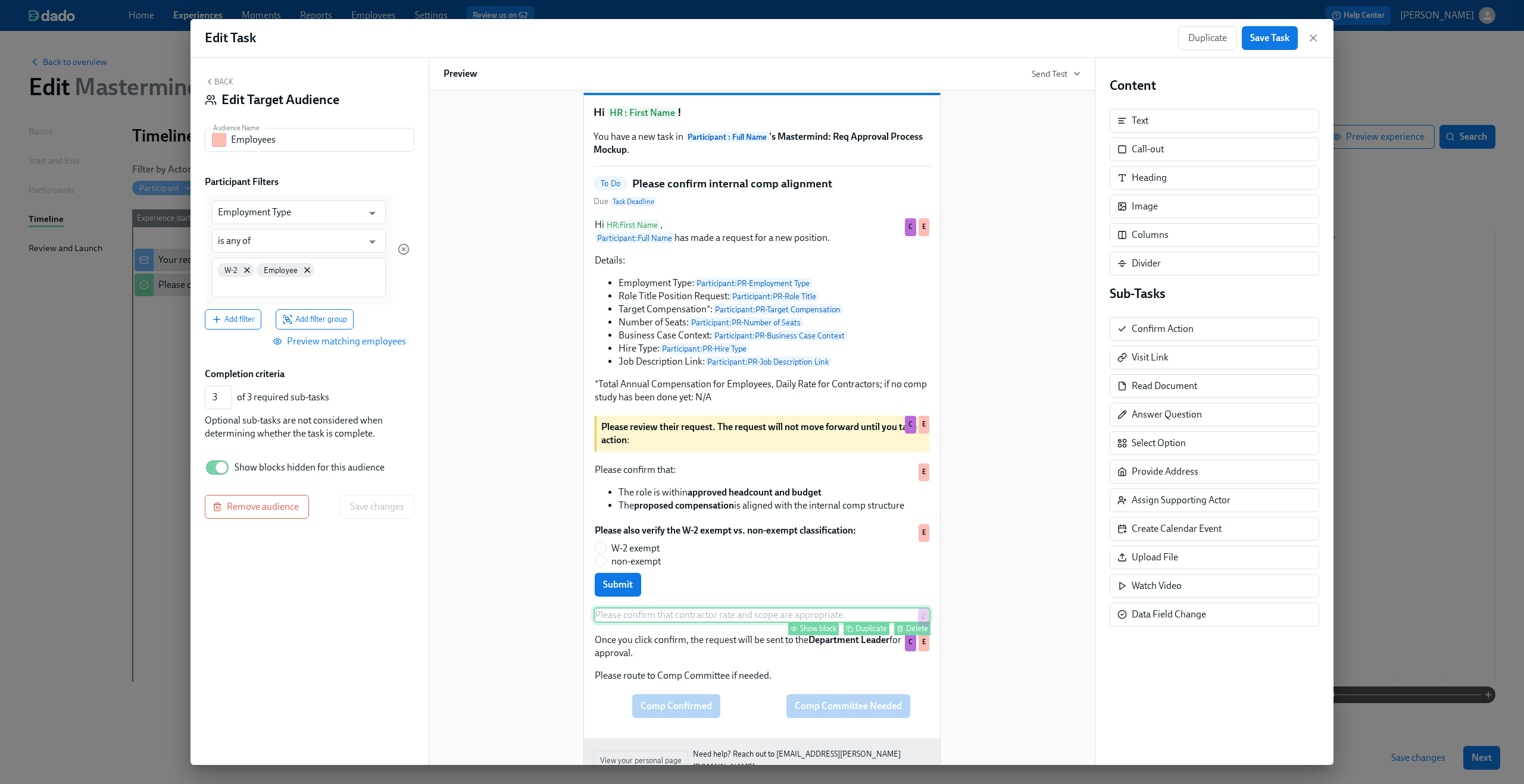
scroll to position [139, 0]
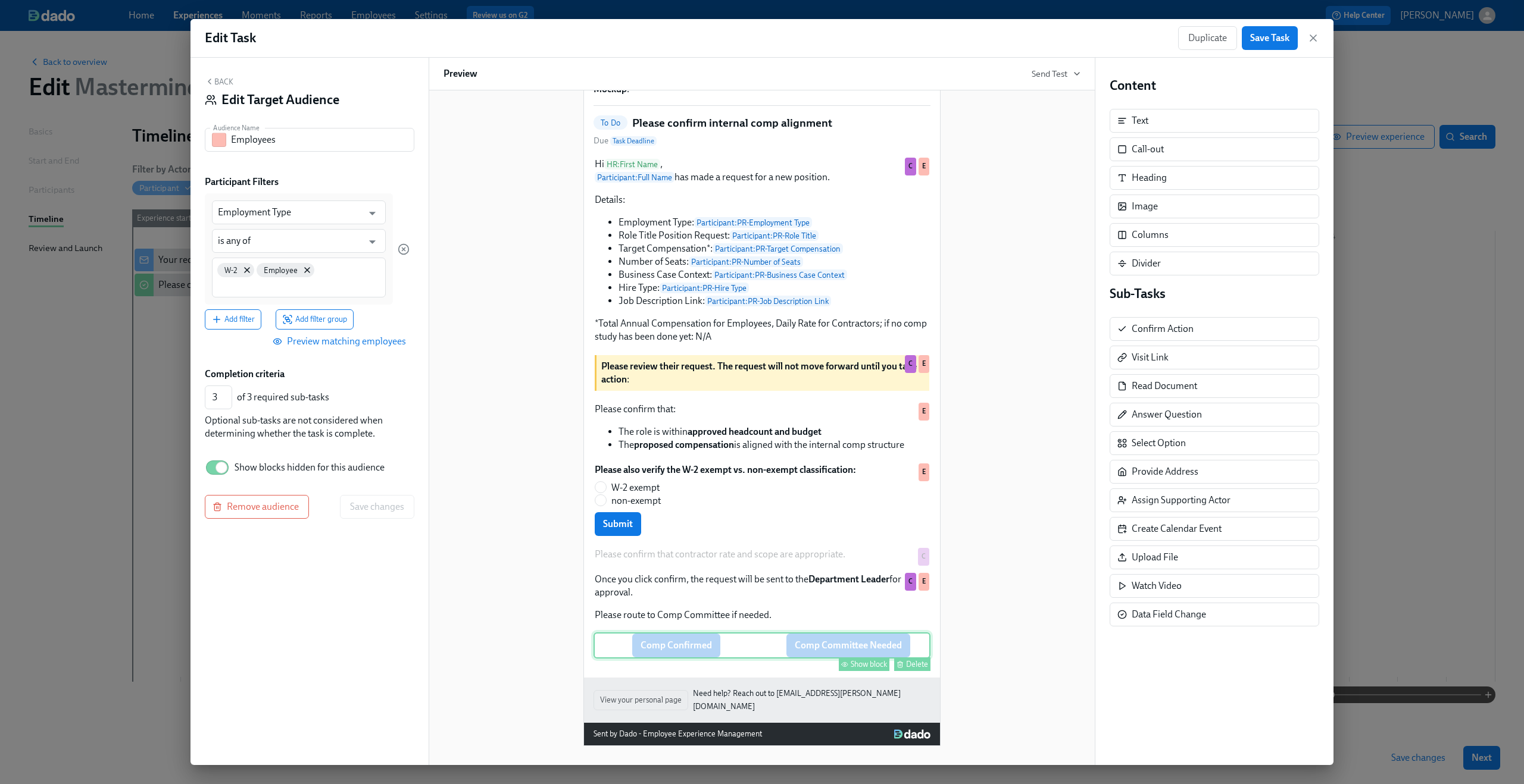
click at [717, 646] on div "Comp Confirmed Comp Committee Needed Show block Delete" at bounding box center [761, 645] width 337 height 26
click at [860, 669] on div "Show block" at bounding box center [869, 664] width 37 height 9
click at [391, 501] on button "Save changes" at bounding box center [377, 507] width 75 height 24
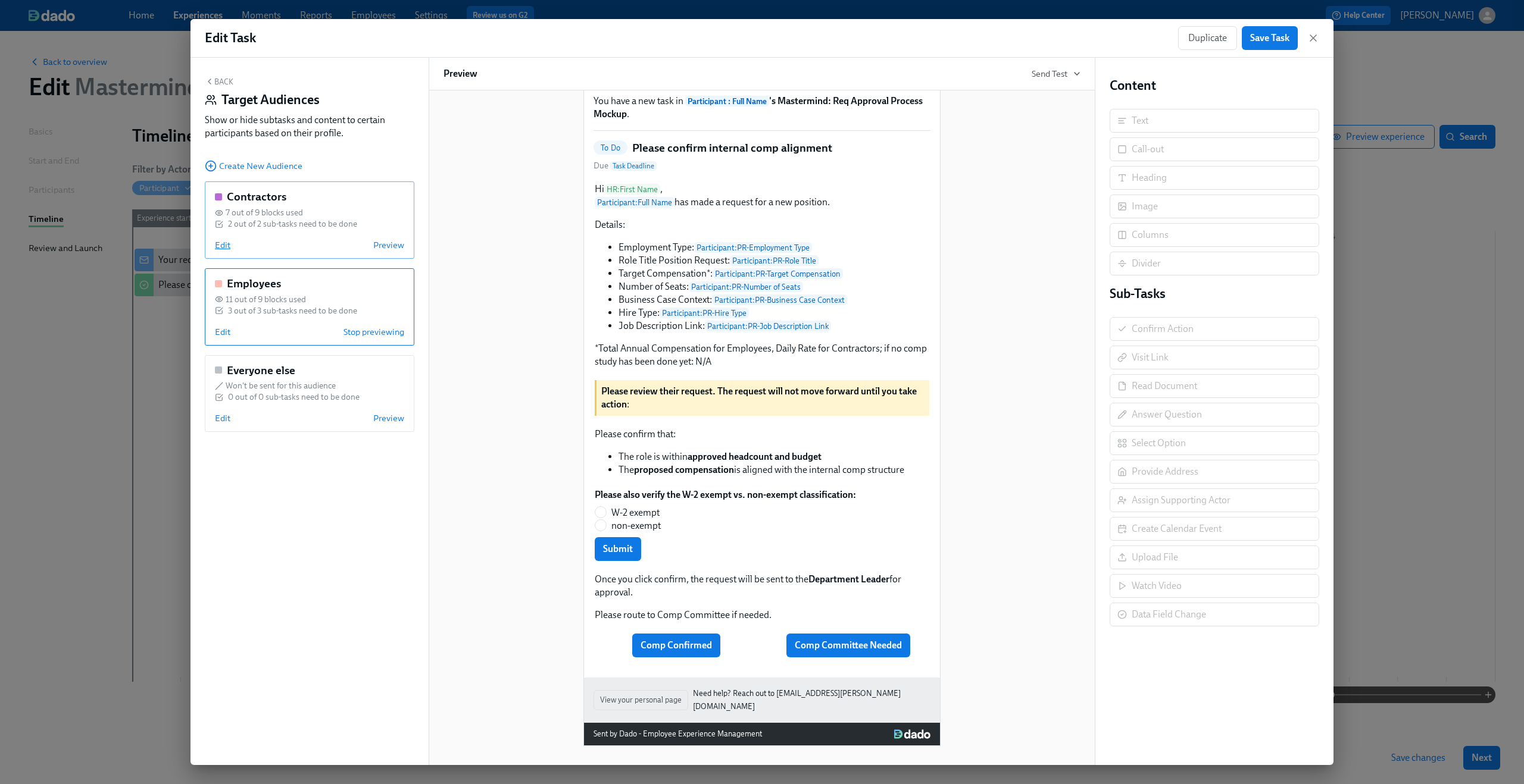
click at [222, 244] on span "Edit" at bounding box center [223, 244] width 15 height 12
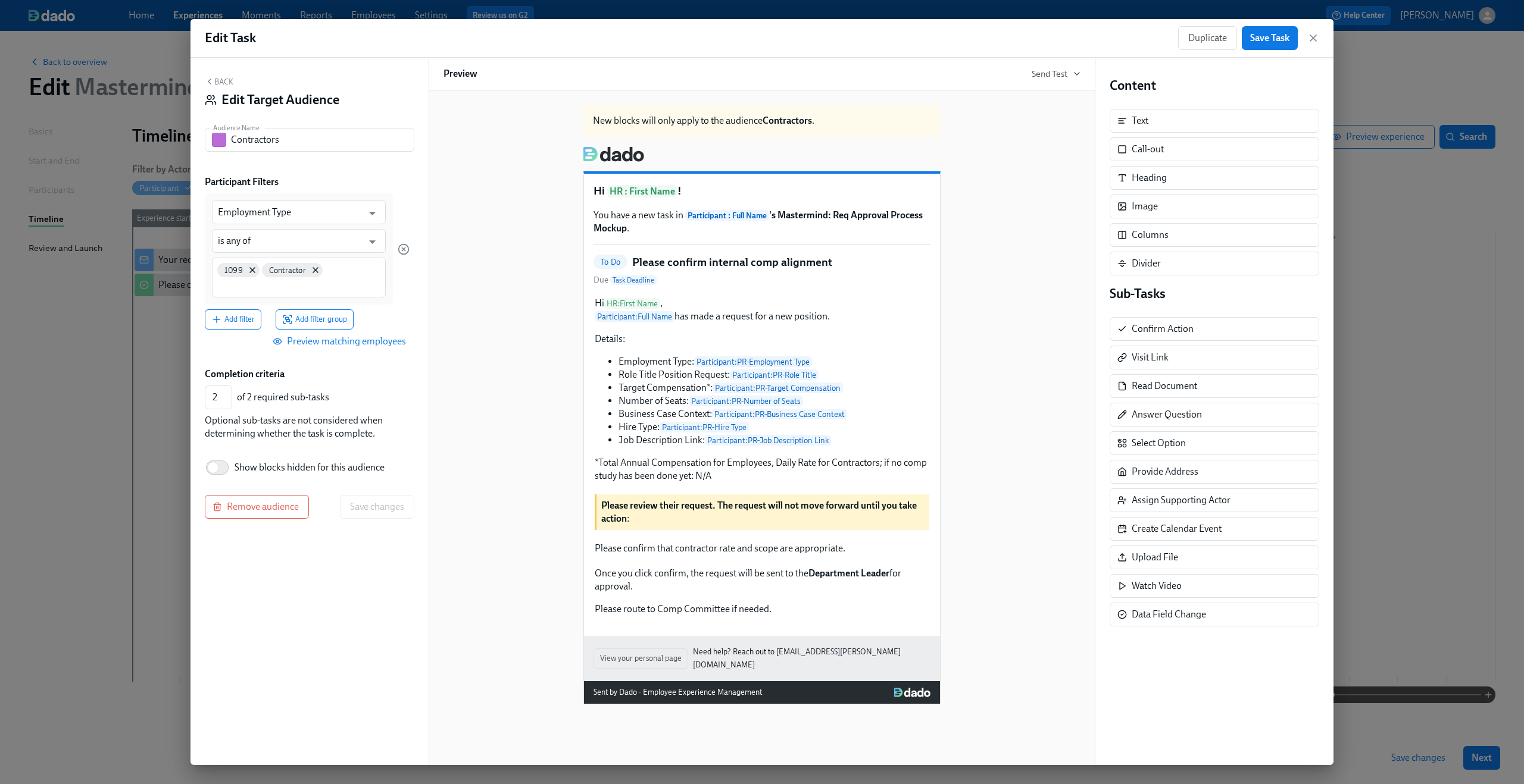
click at [308, 461] on span "Show blocks hidden for this audience" at bounding box center [309, 467] width 150 height 13
click at [252, 461] on input "Show blocks hidden for this audience" at bounding box center [213, 467] width 79 height 26
checkbox input "true"
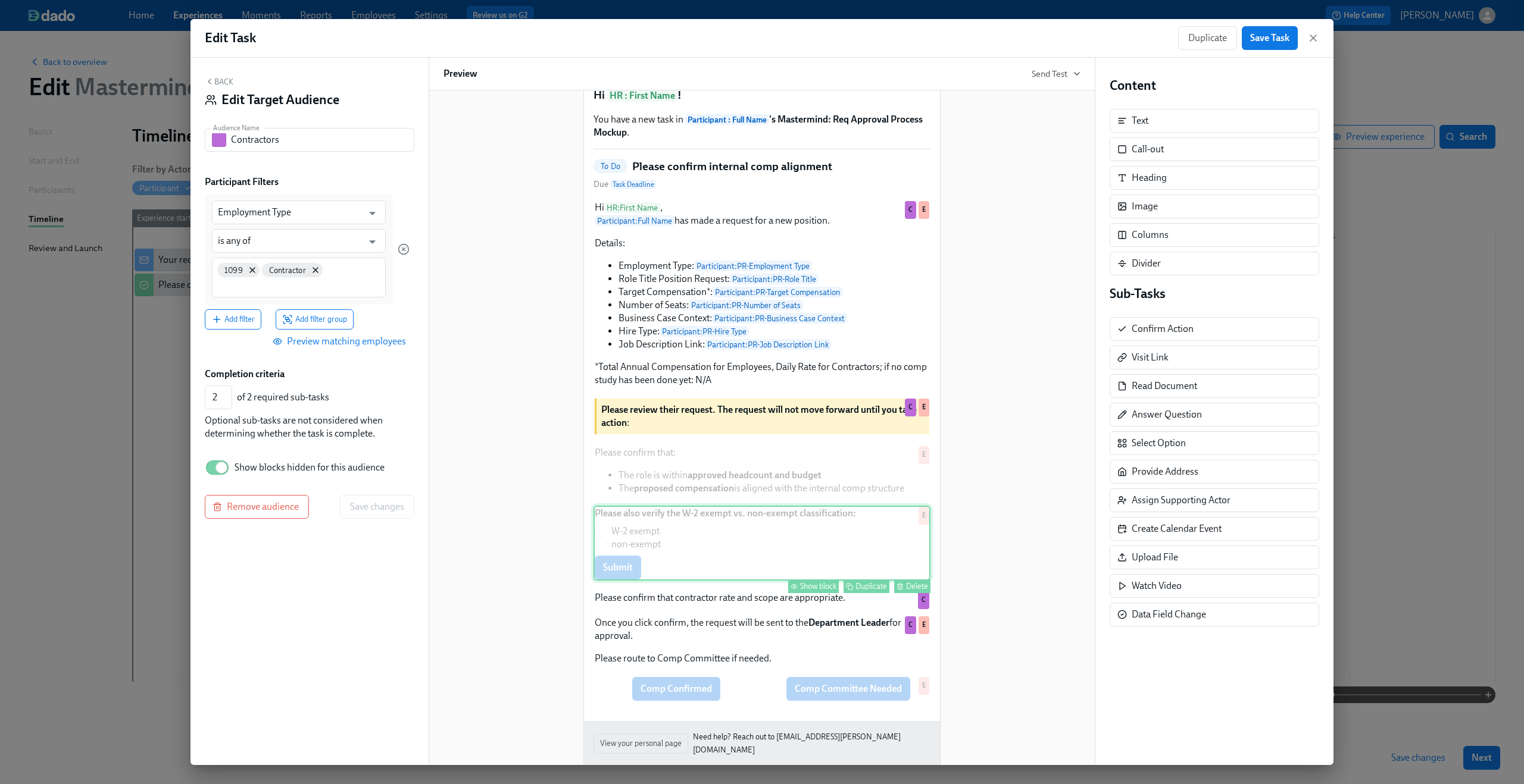
scroll to position [139, 0]
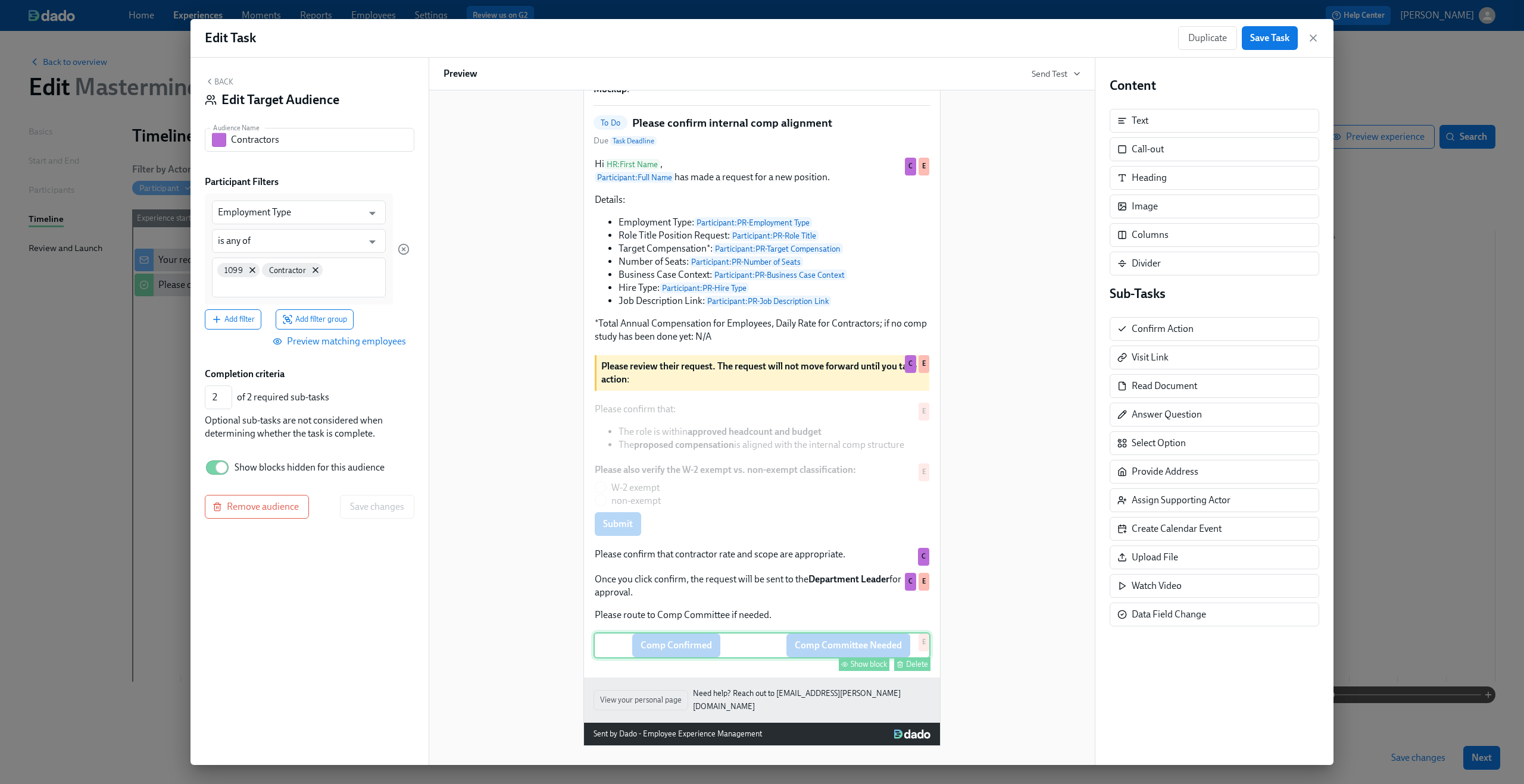
click at [771, 658] on div "Comp Confirmed Comp Committee Needed Show block Delete E" at bounding box center [761, 645] width 337 height 26
click at [871, 669] on div "Show block" at bounding box center [869, 664] width 37 height 9
click at [375, 514] on button "Save changes" at bounding box center [377, 507] width 75 height 24
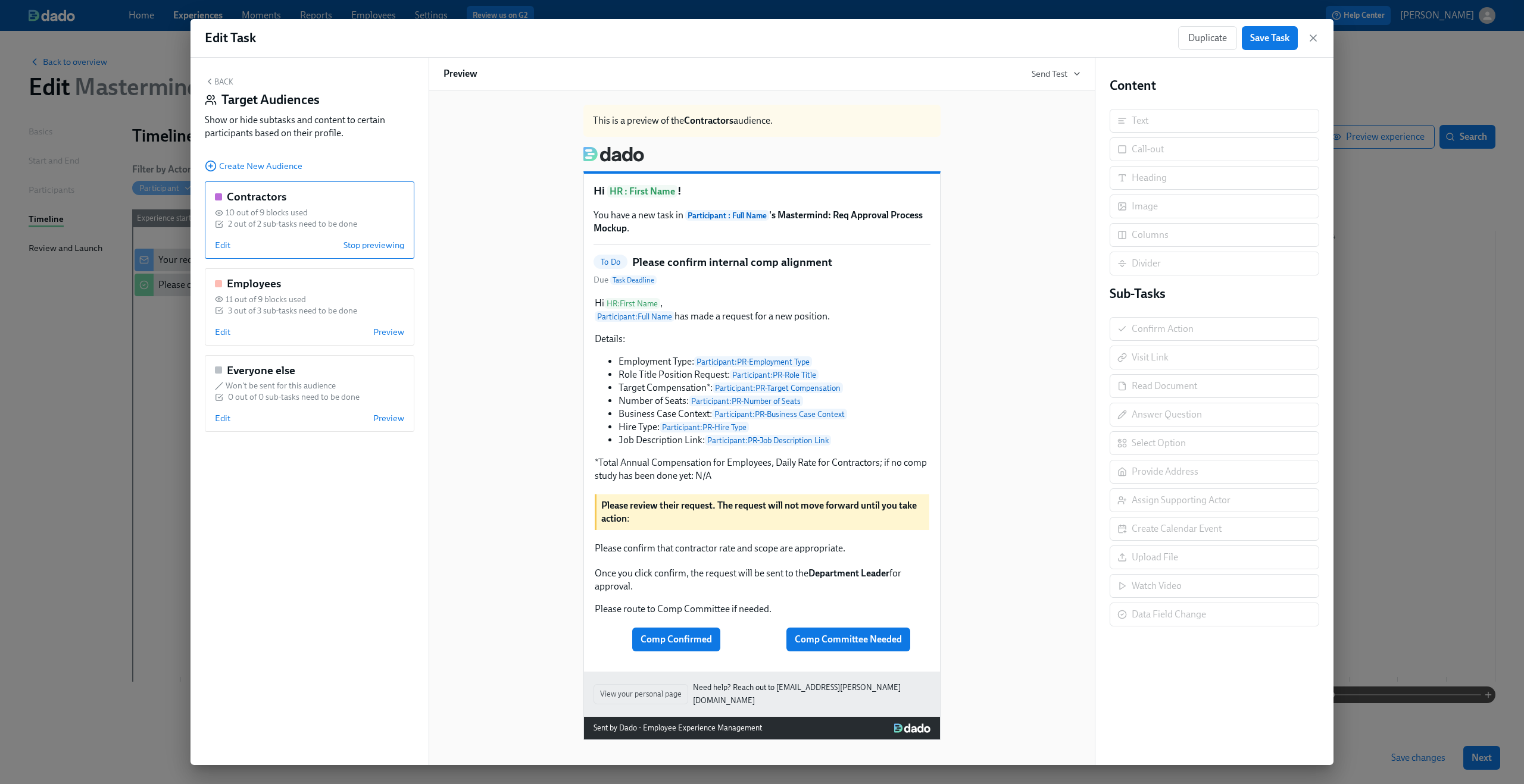
scroll to position [0, 0]
click at [216, 78] on button "Back" at bounding box center [219, 81] width 29 height 10
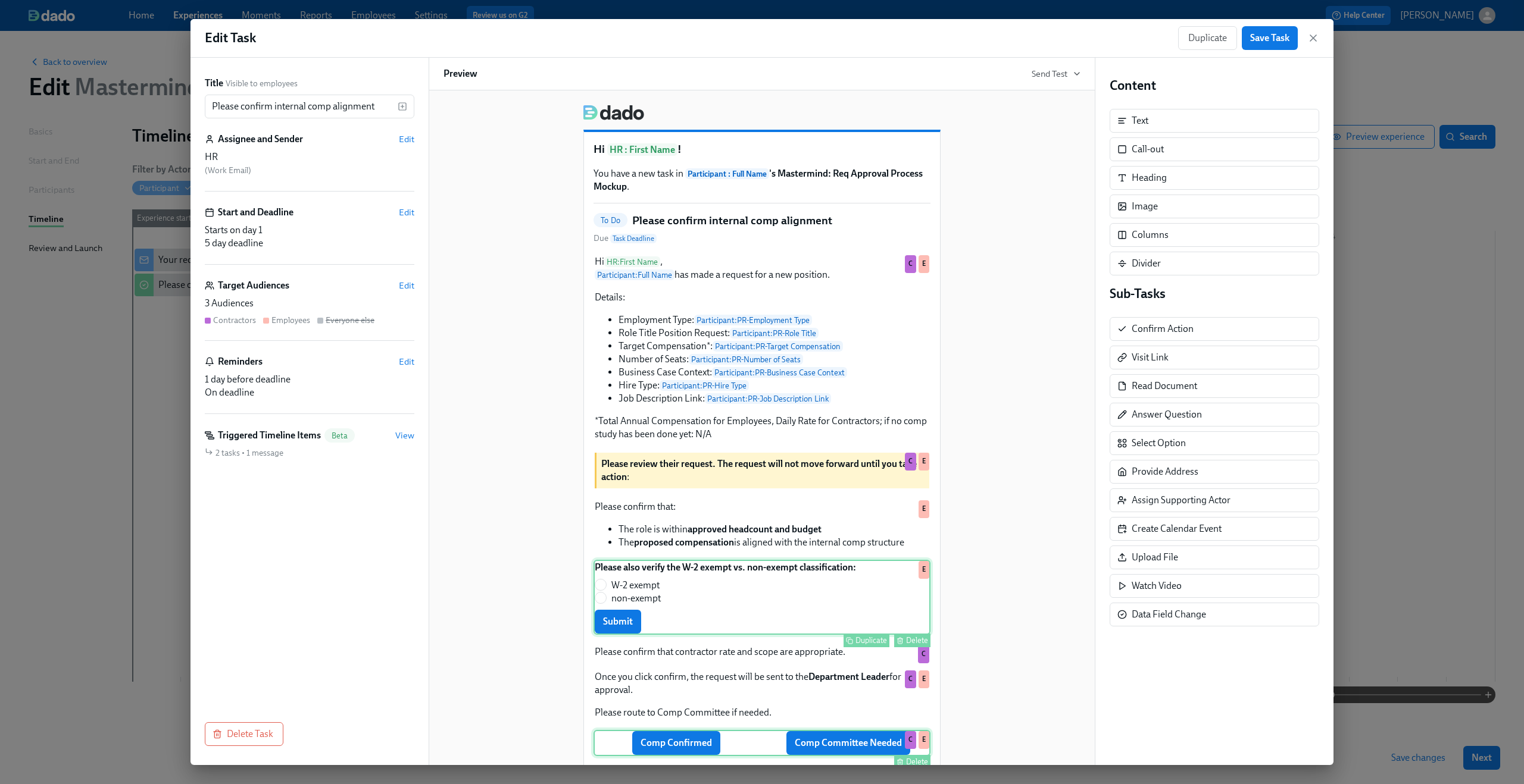
scroll to position [98, 0]
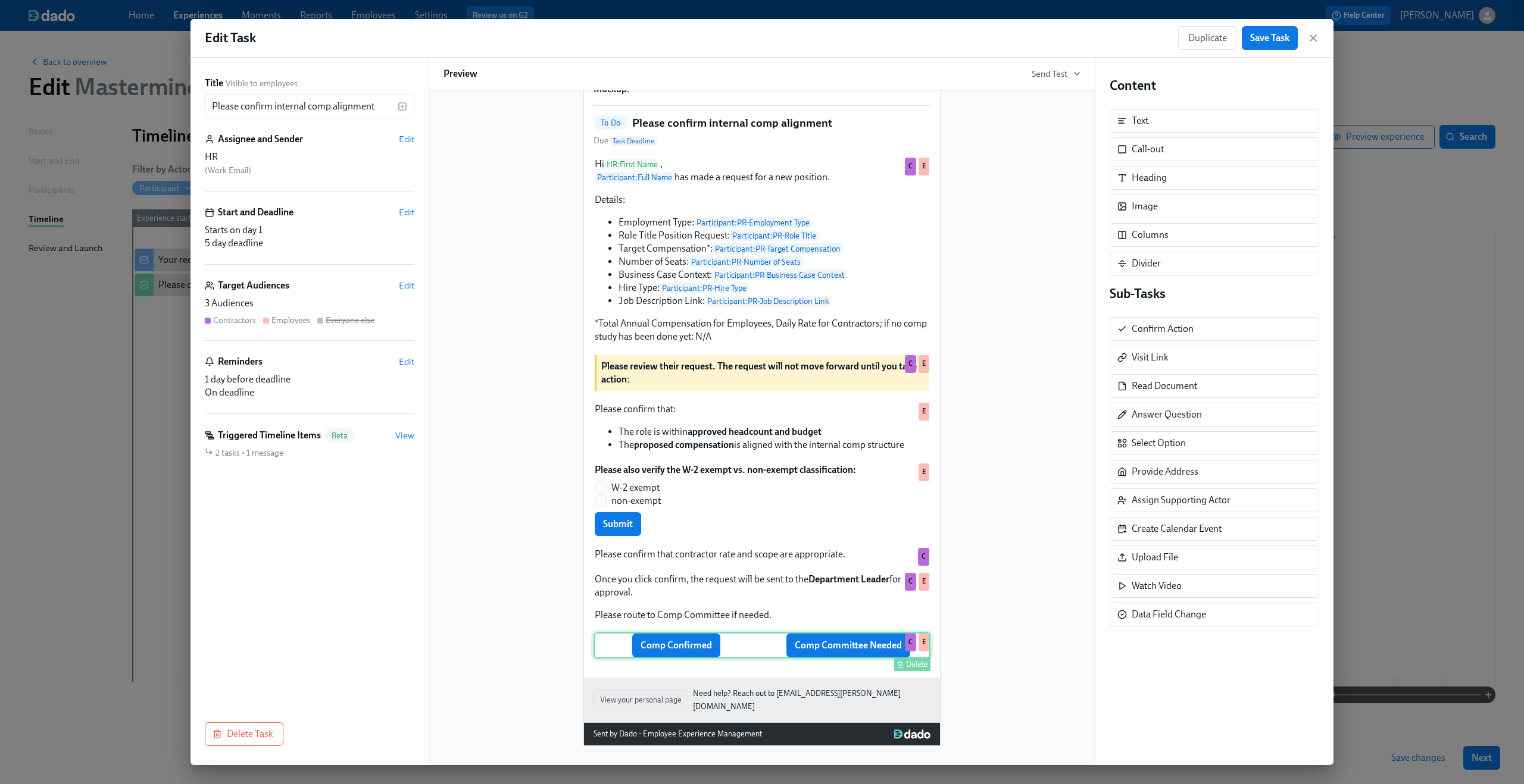
click at [744, 658] on div "Comp Confirmed Comp Committee Needed Delete C E" at bounding box center [761, 645] width 337 height 26
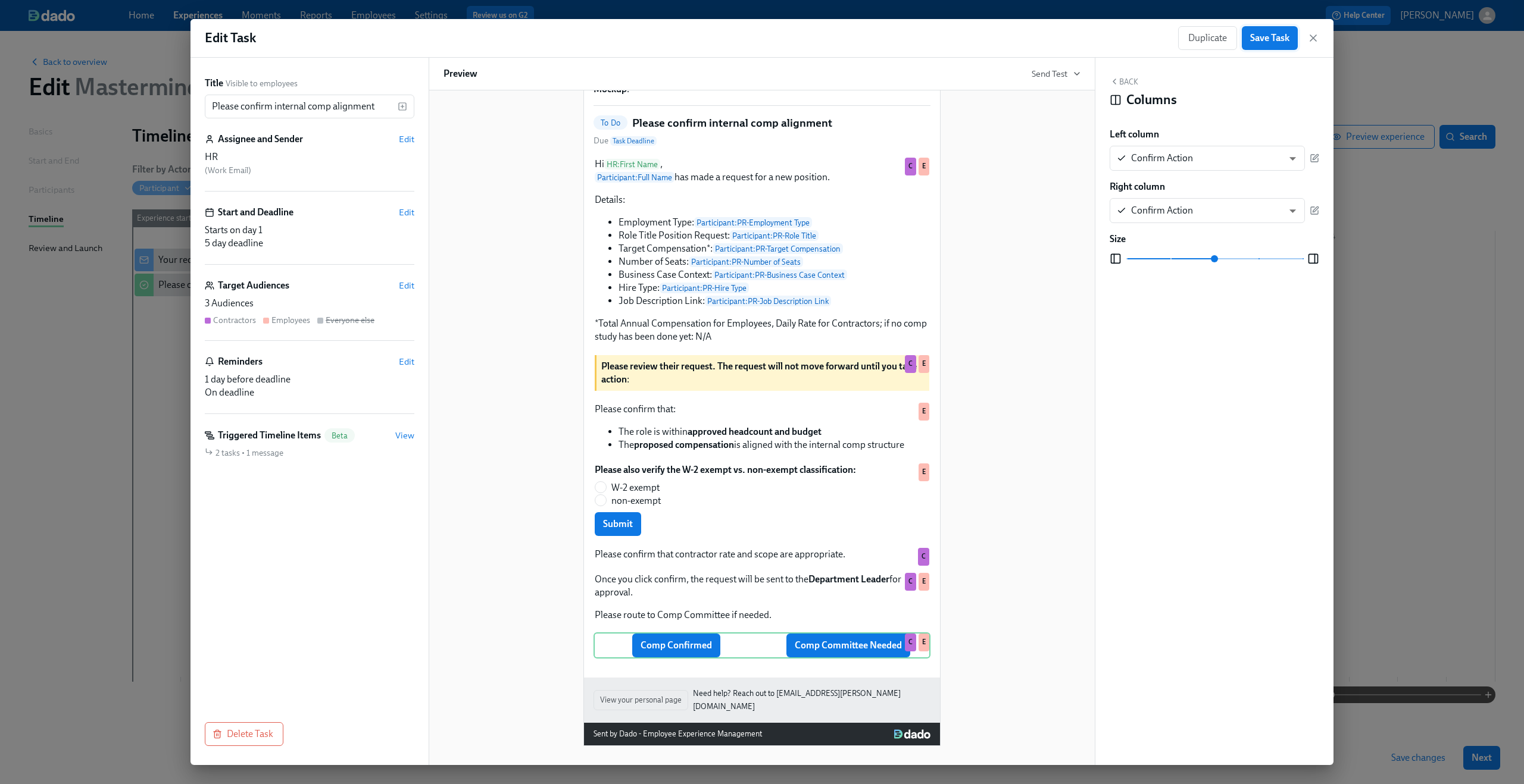
click at [1277, 41] on span "Save Task" at bounding box center [1270, 38] width 39 height 12
click at [1316, 38] on icon "button" at bounding box center [1313, 38] width 12 height 12
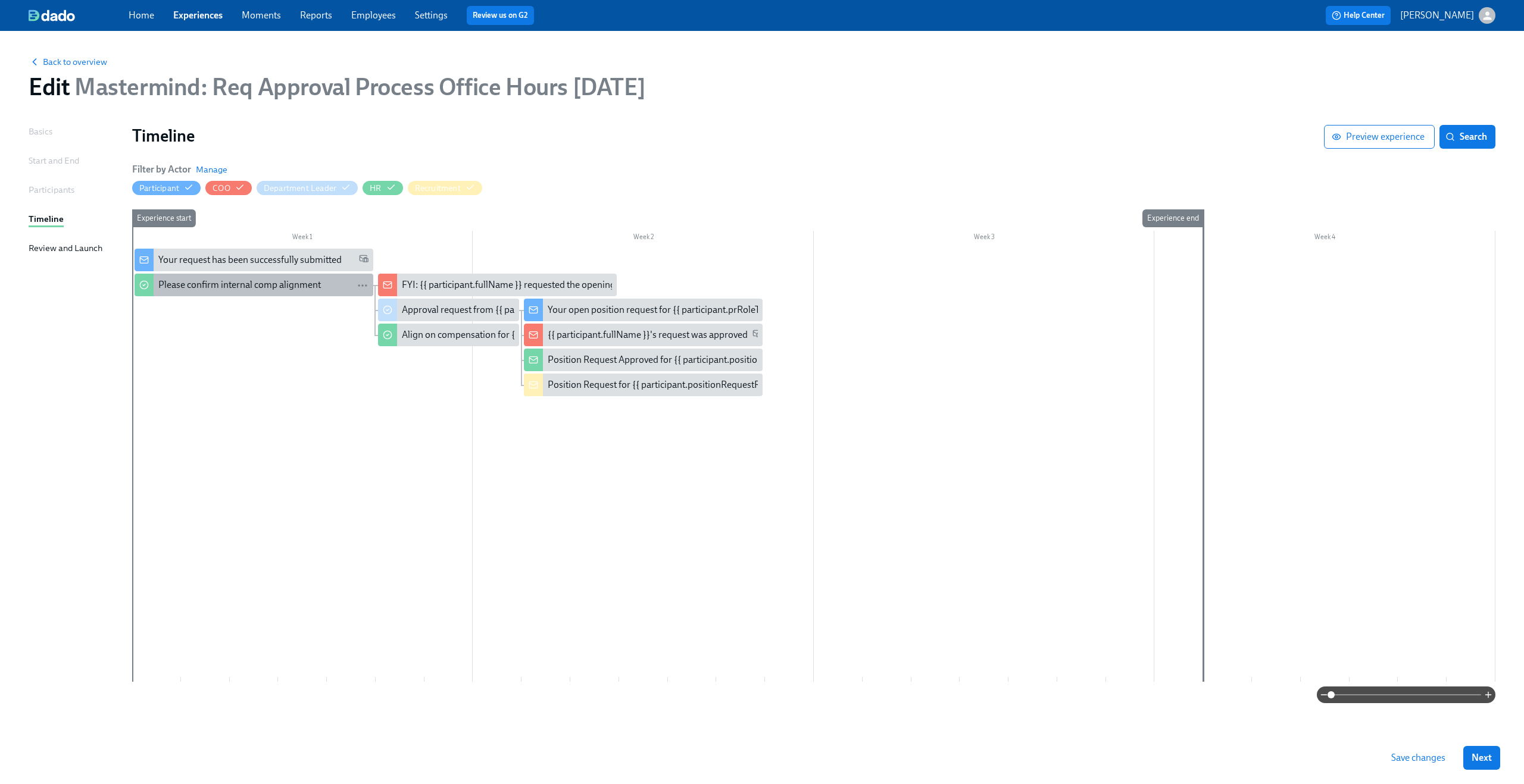
click at [266, 285] on div "Please confirm internal comp alignment" at bounding box center [239, 285] width 162 height 13
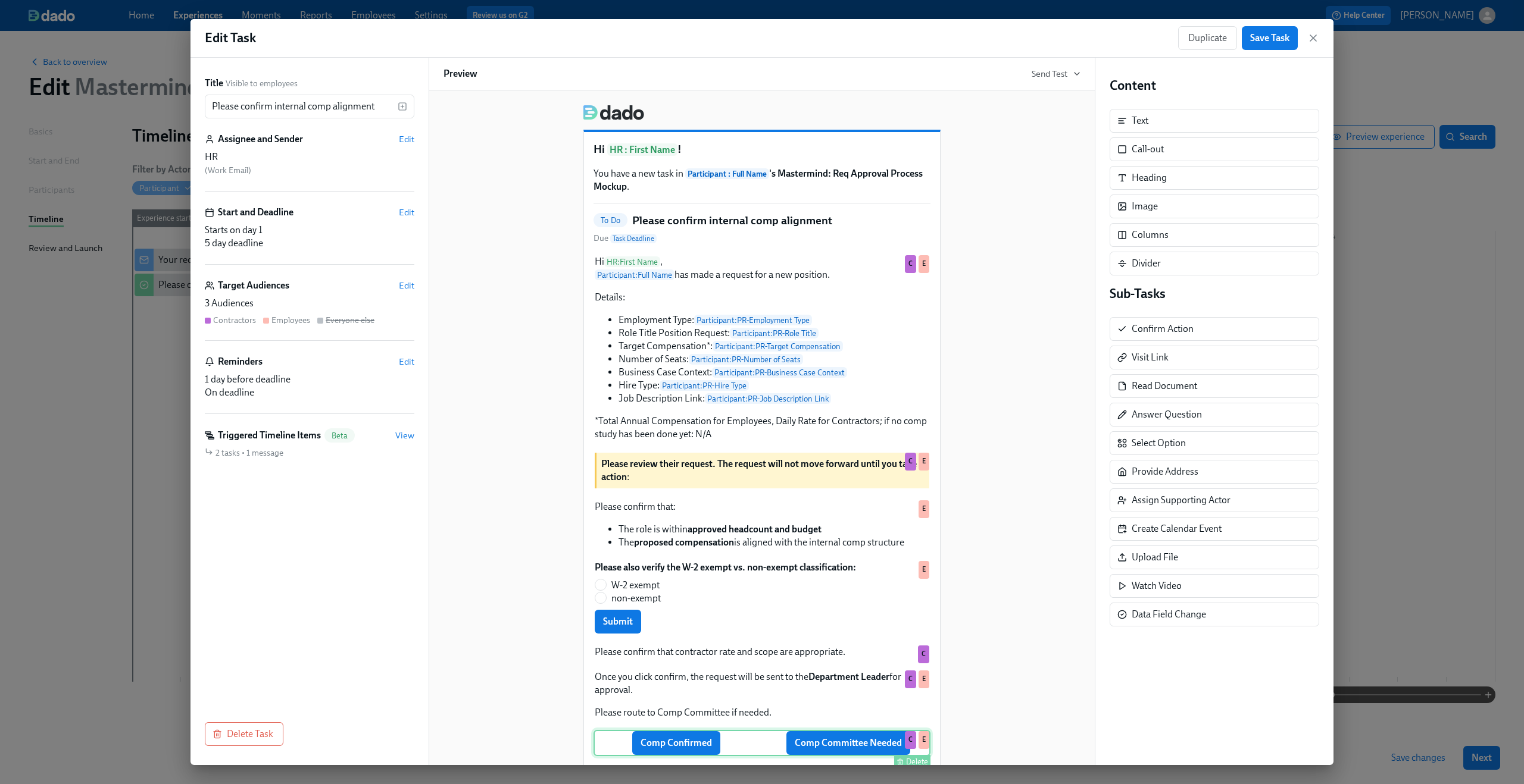
click at [784, 746] on div "Comp Confirmed Comp Committee Needed Delete C E" at bounding box center [761, 743] width 337 height 26
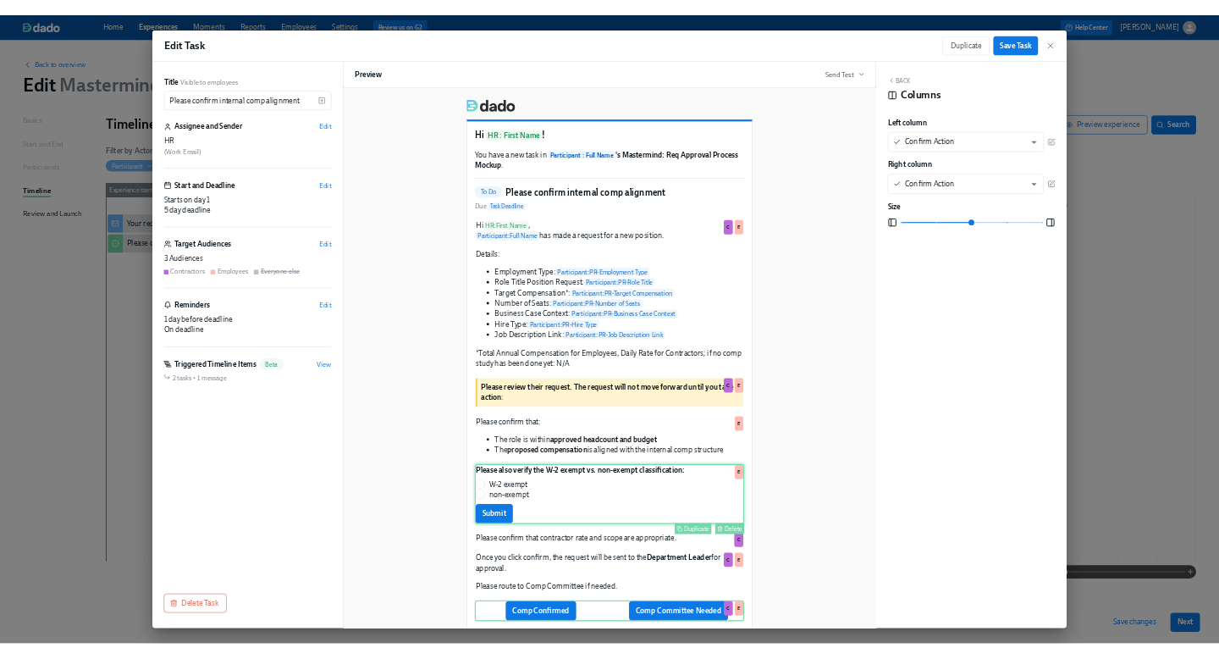
scroll to position [139, 0]
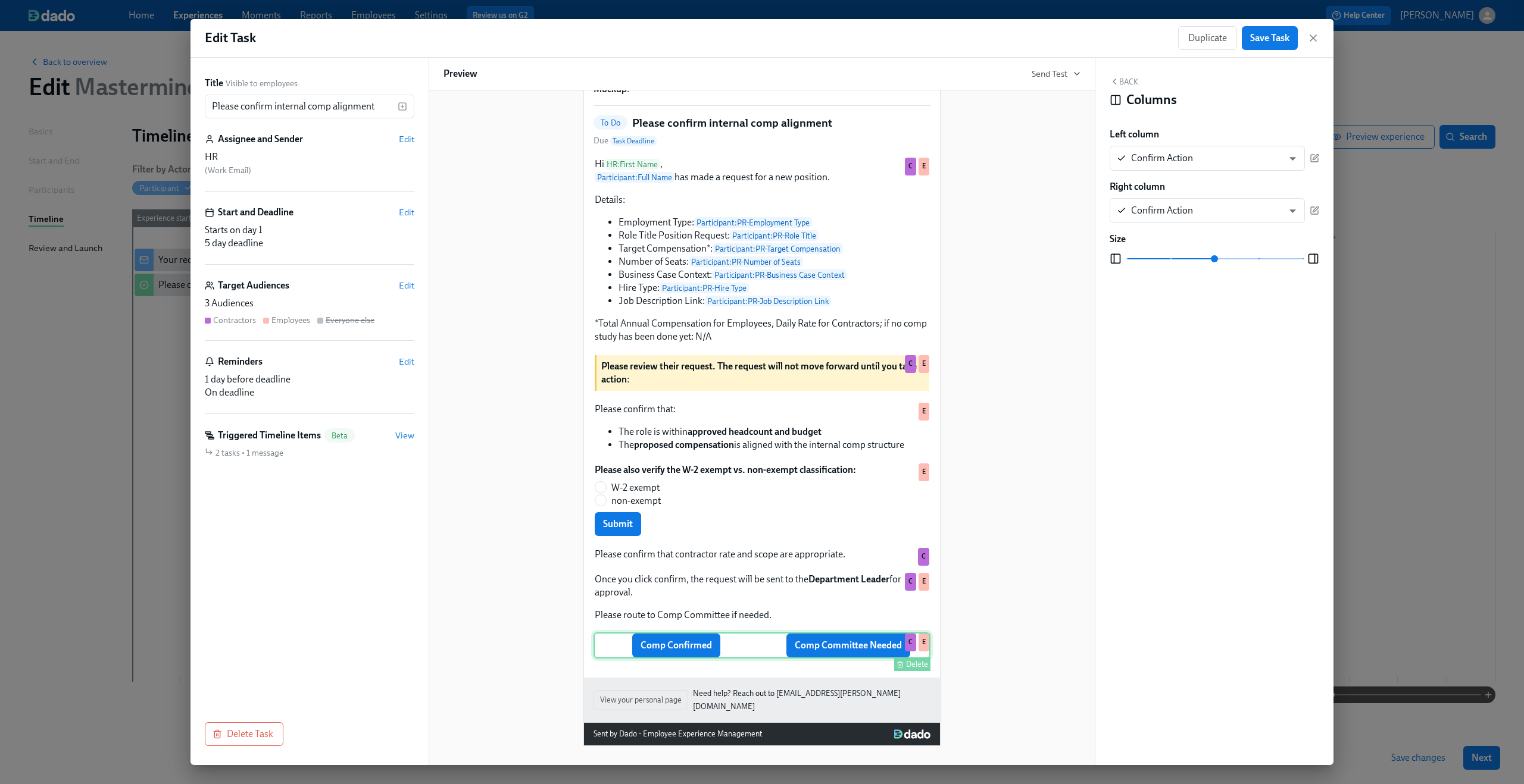
click at [709, 651] on div "Comp Confirmed Comp Committee Needed Delete C E" at bounding box center [761, 645] width 337 height 26
click at [1317, 156] on icon "button" at bounding box center [1315, 158] width 10 height 10
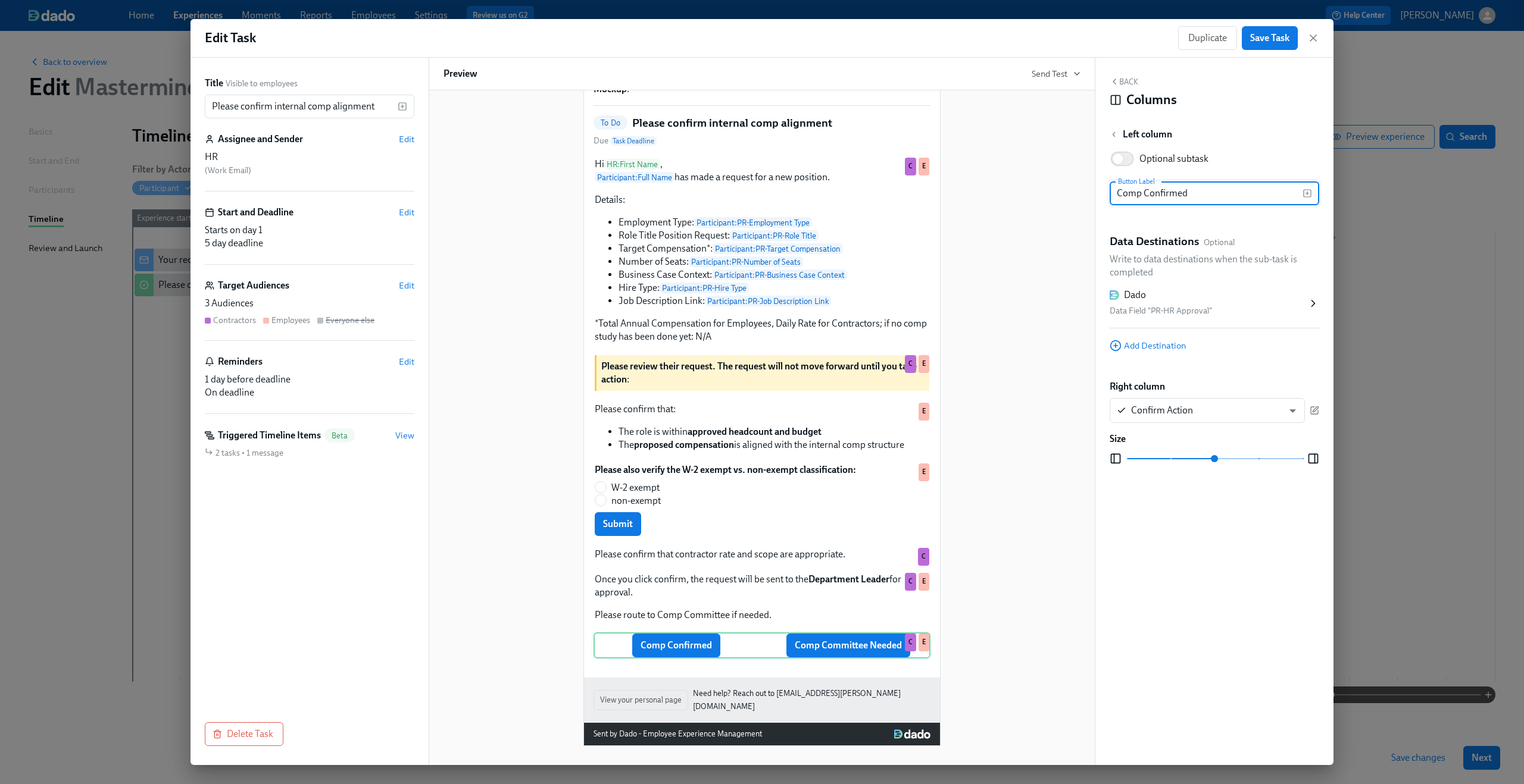
click at [1040, 268] on div "Hi HR : First Name ! You have a new task in Participant : Full Name 's Mastermi…" at bounding box center [762, 372] width 637 height 748
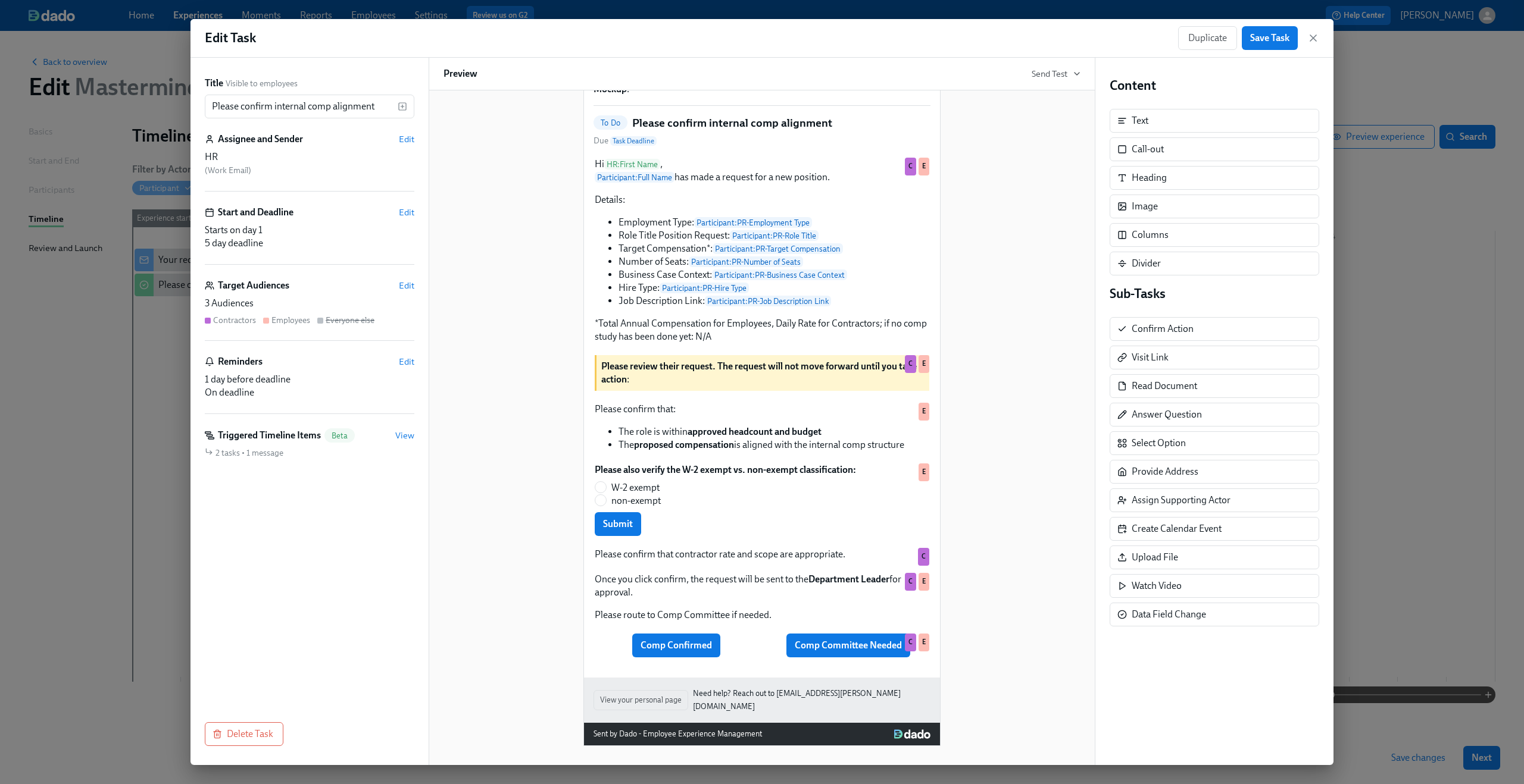
click at [1308, 45] on div "Duplicate Save Task" at bounding box center [1248, 38] width 141 height 24
click at [1312, 37] on icon "button" at bounding box center [1313, 38] width 6 height 6
